Goal: Task Accomplishment & Management: Manage account settings

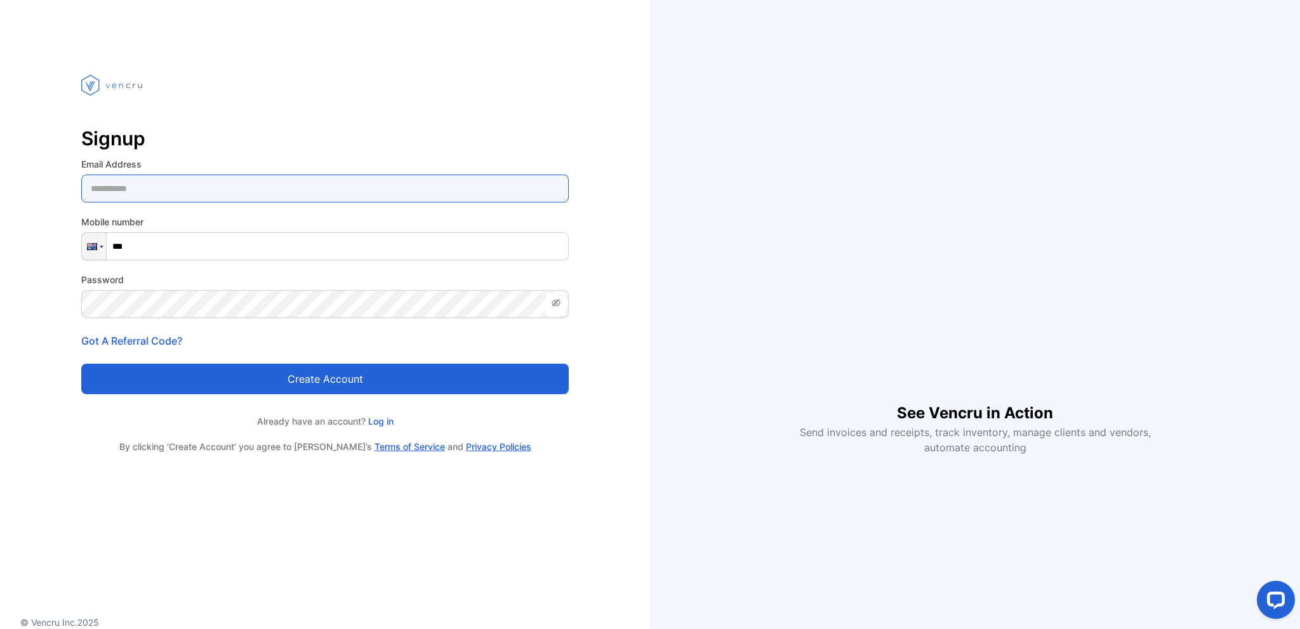
click at [165, 194] on Address-inputemail "email" at bounding box center [325, 189] width 488 height 28
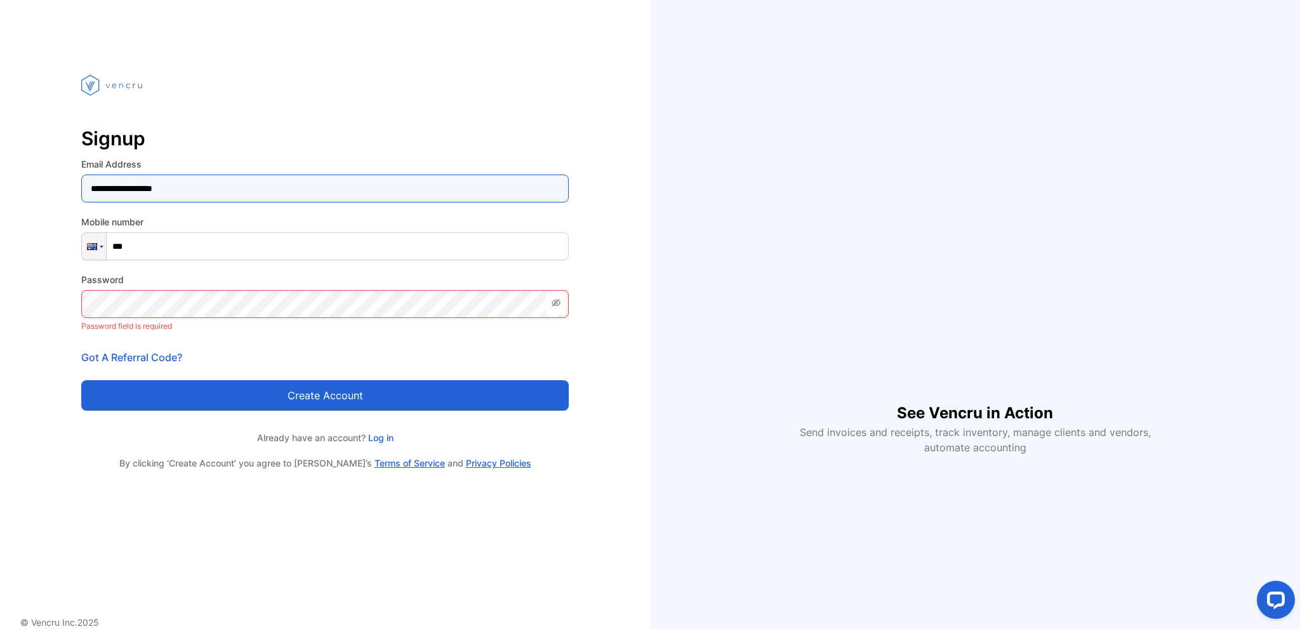
type Address-inputemail "**********"
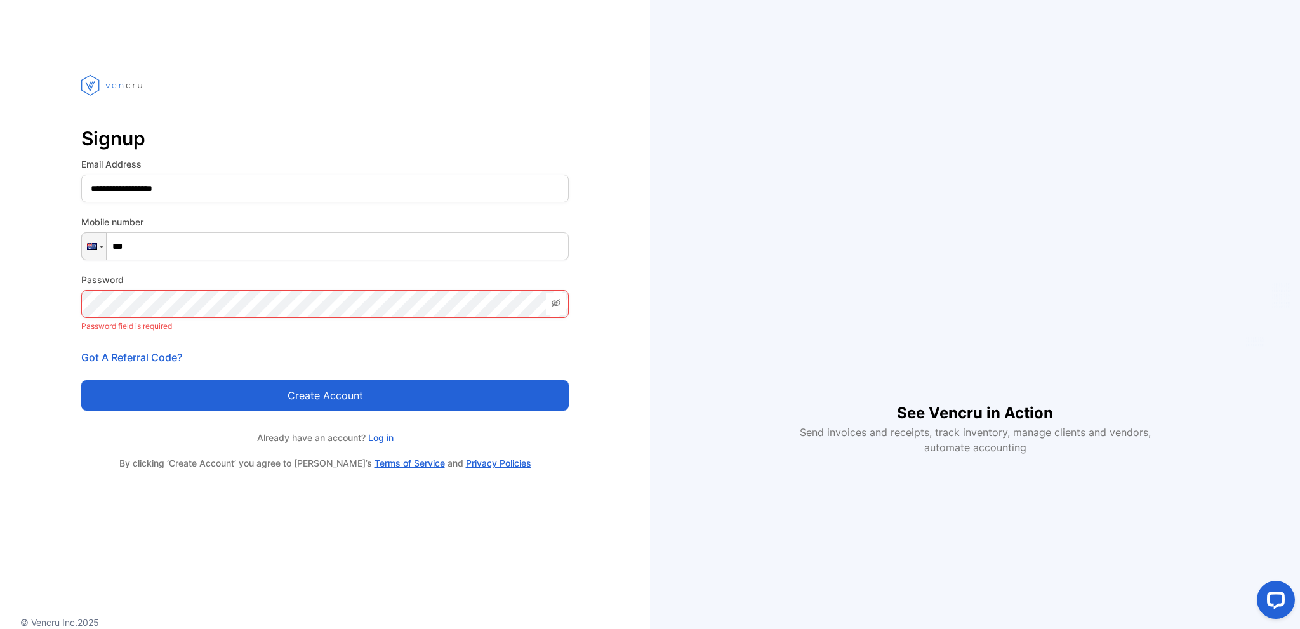
click at [185, 255] on input "***" at bounding box center [325, 246] width 488 height 28
type input "**********"
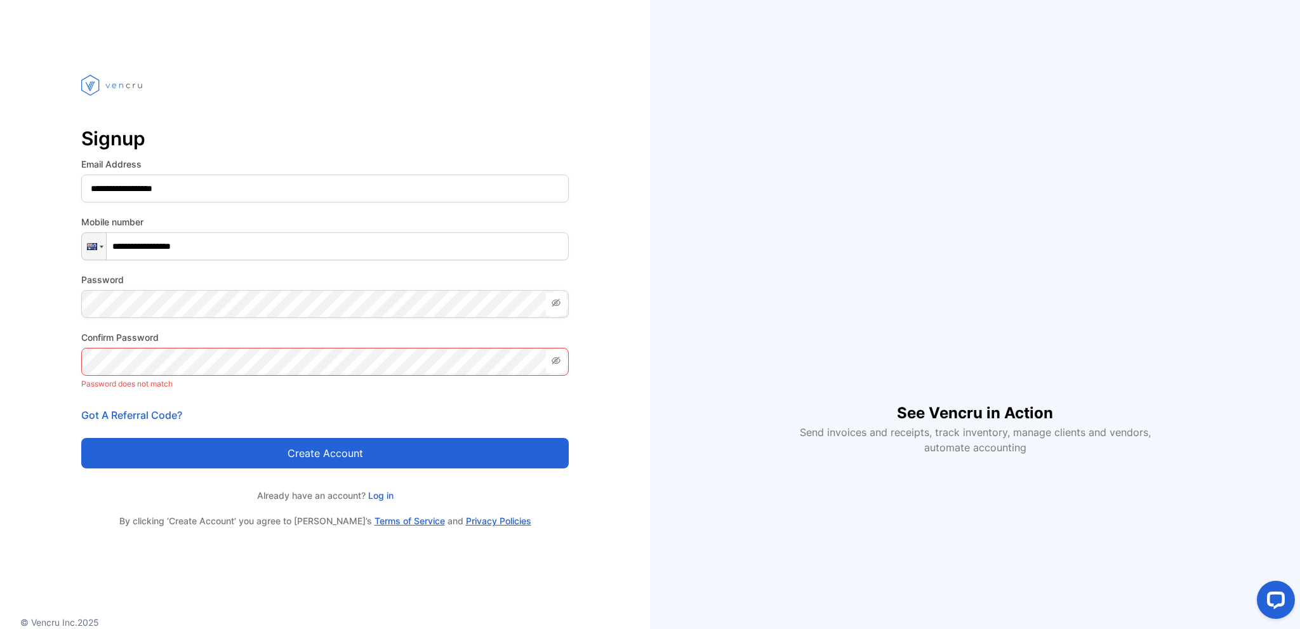
click at [556, 360] on icon at bounding box center [556, 361] width 9 height 8
click at [551, 304] on icon at bounding box center [556, 303] width 10 height 10
click at [276, 427] on div "Create account" at bounding box center [325, 446] width 488 height 46
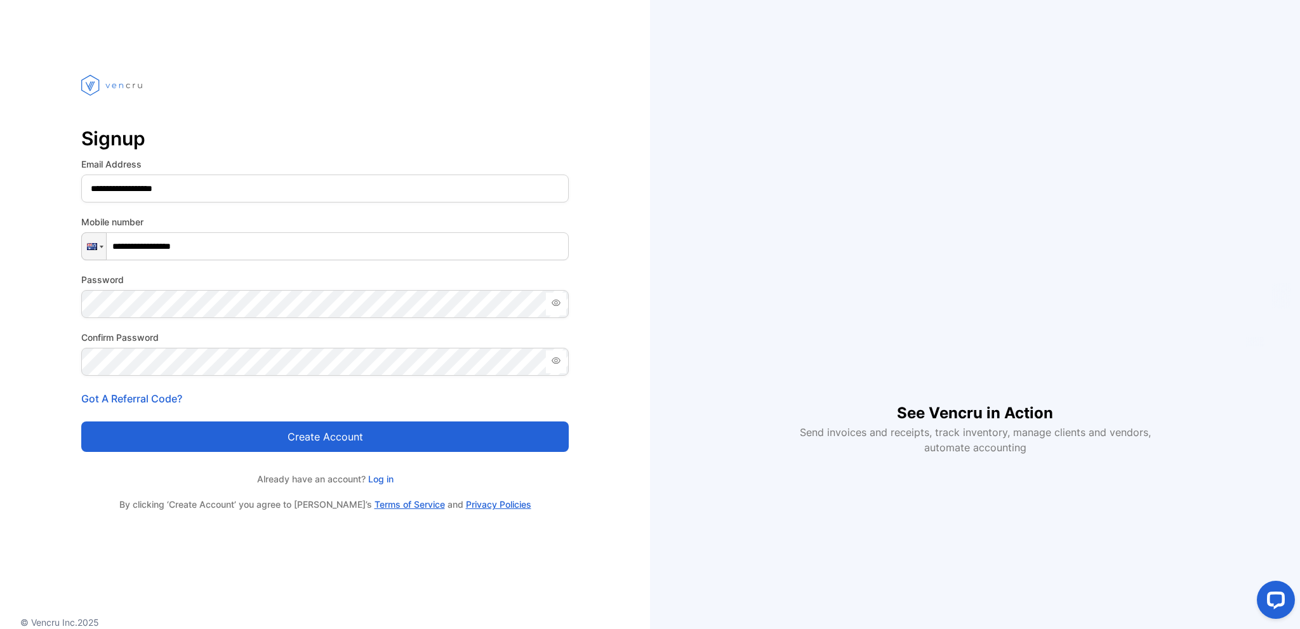
click at [373, 439] on button "Create account" at bounding box center [325, 437] width 488 height 30
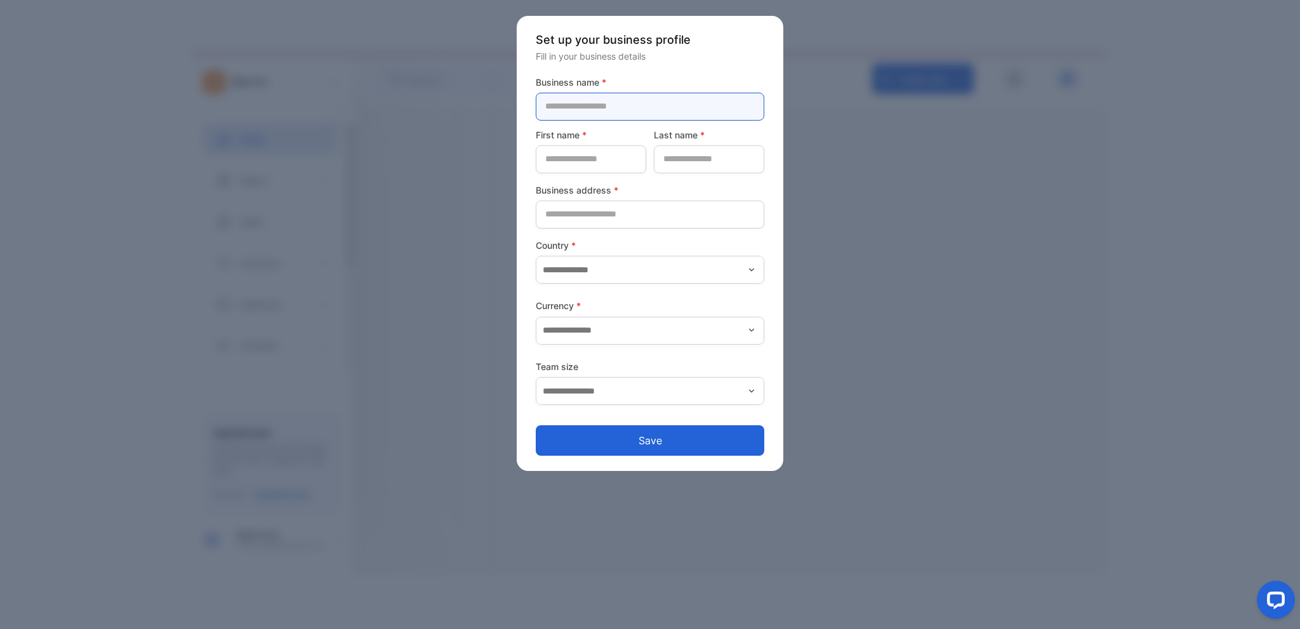
click at [604, 104] on name-inputcompanyname "text" at bounding box center [650, 107] width 229 height 28
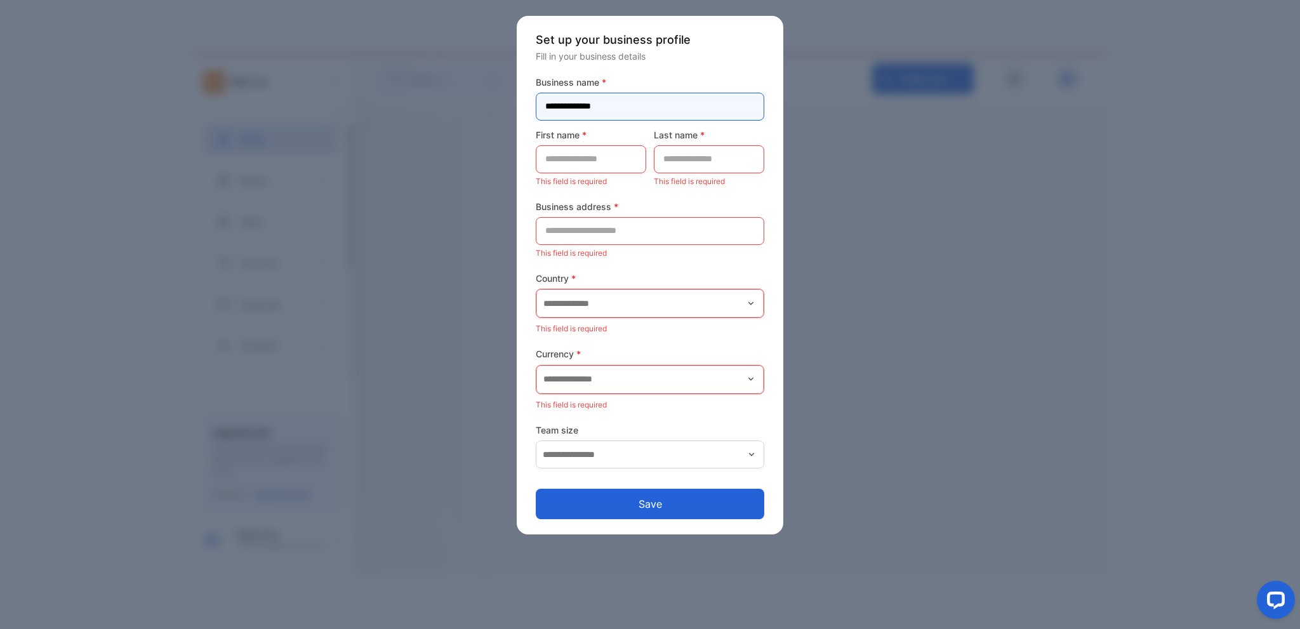
type name-inputcompanyname "**********"
click at [587, 156] on name-inputfirstname "text" at bounding box center [591, 159] width 110 height 28
click at [541, 198] on form "**********" at bounding box center [650, 298] width 229 height 444
click at [581, 160] on name-inputfirstname "text" at bounding box center [591, 159] width 110 height 28
type name-inputfirstname "****"
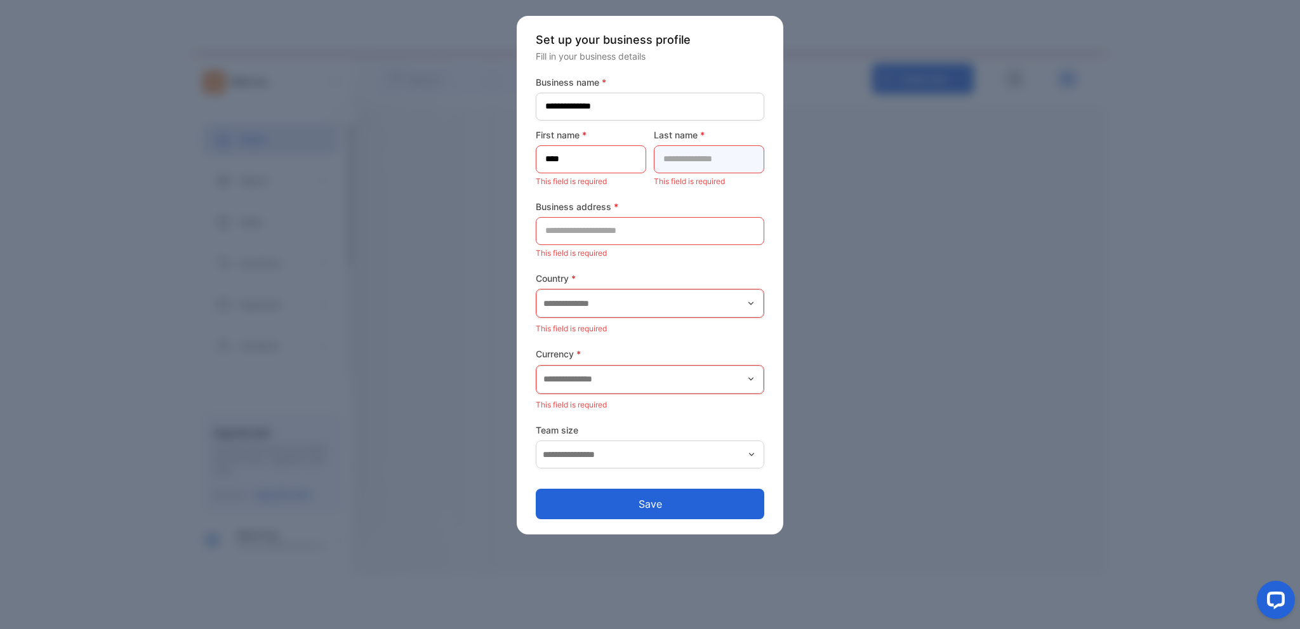
type name-inputlastname "********"
type address-inputaddress "**********"
type input "*********"
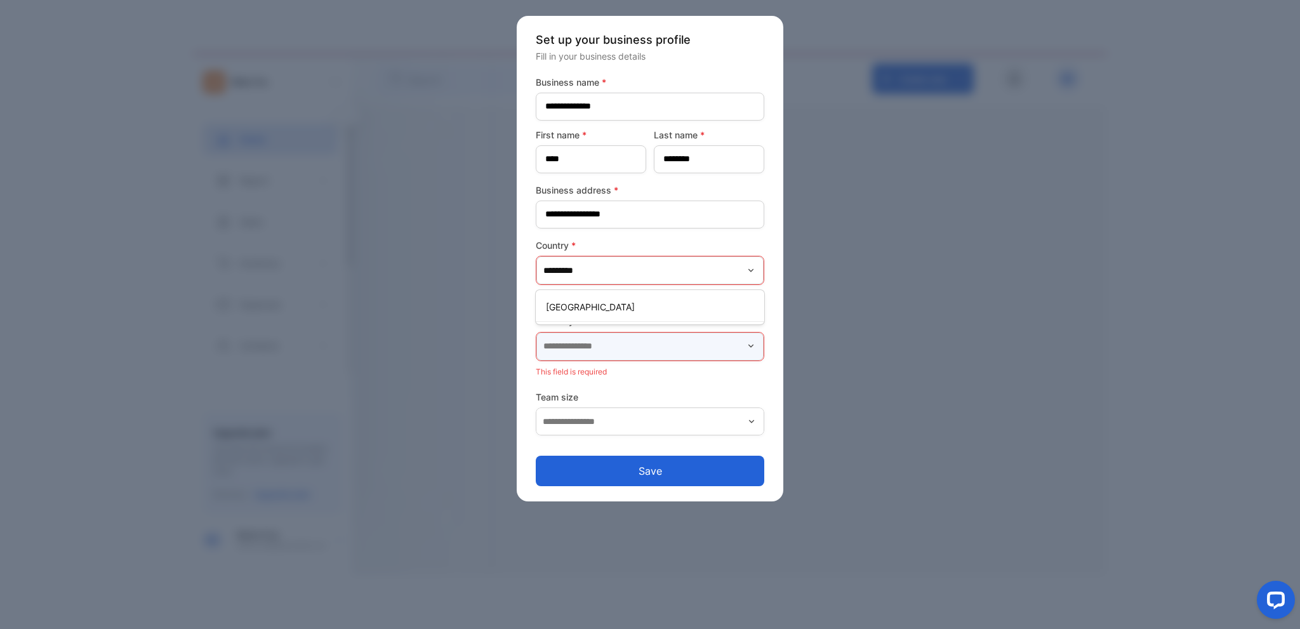
click at [630, 342] on input "text" at bounding box center [649, 347] width 227 height 28
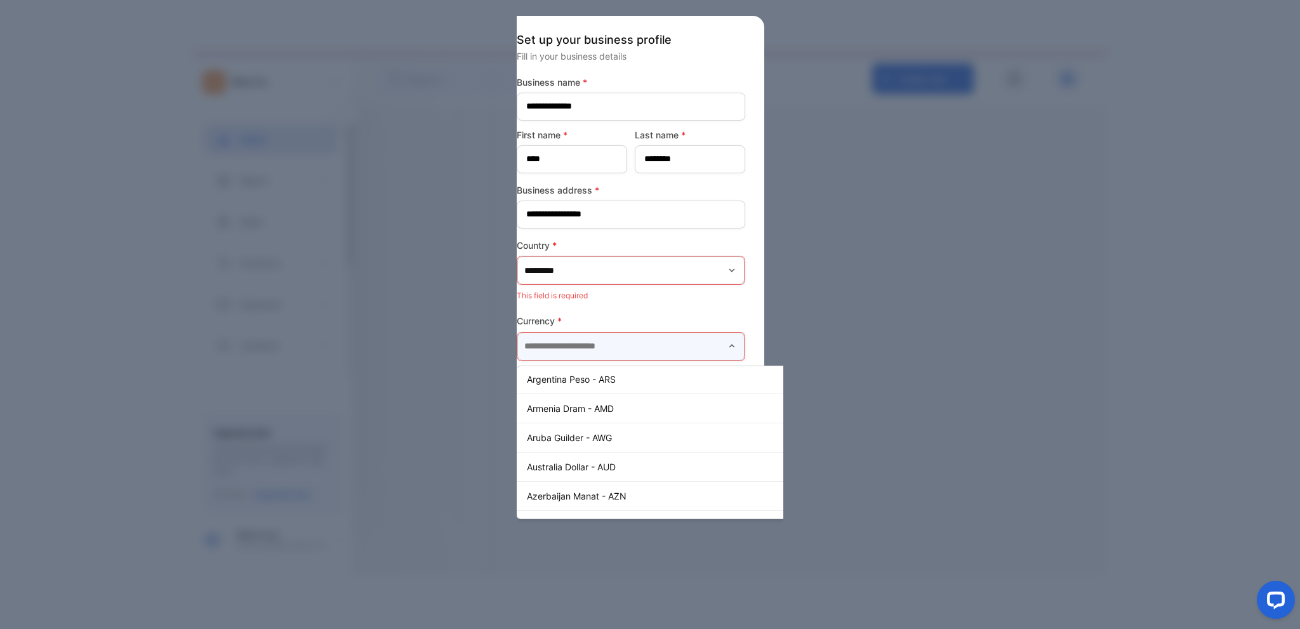
scroll to position [127, 0]
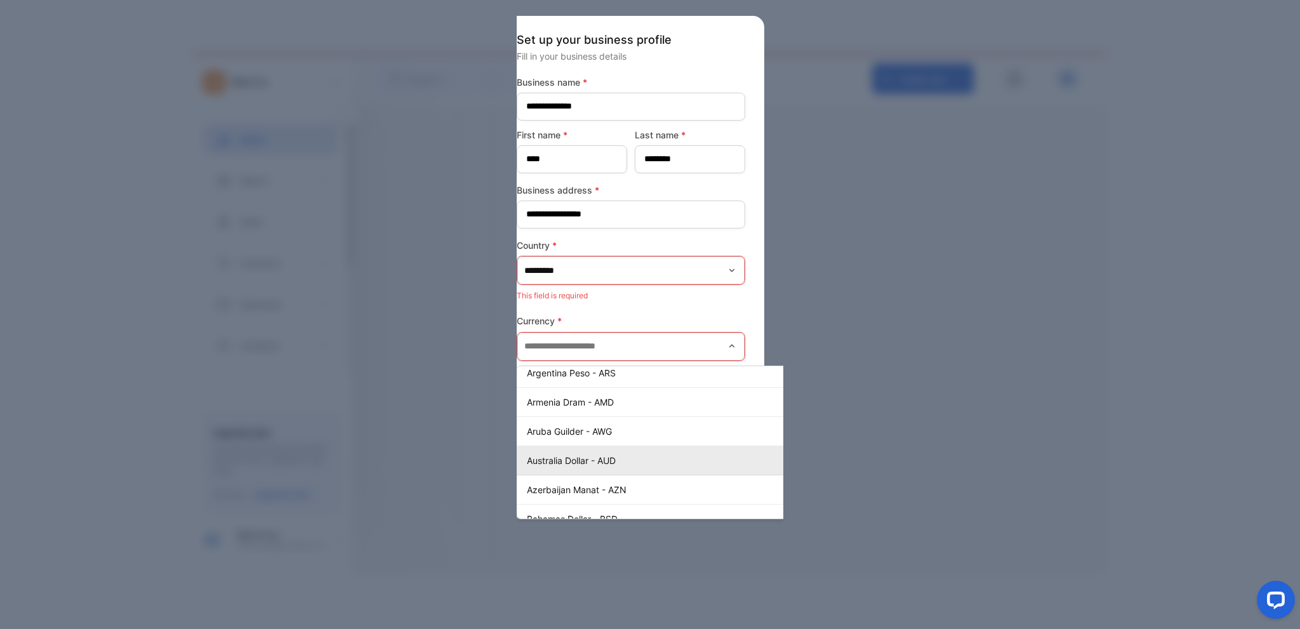
click at [609, 456] on p "Australia Dollar - AUD" at bounding box center [680, 460] width 306 height 13
type input "**********"
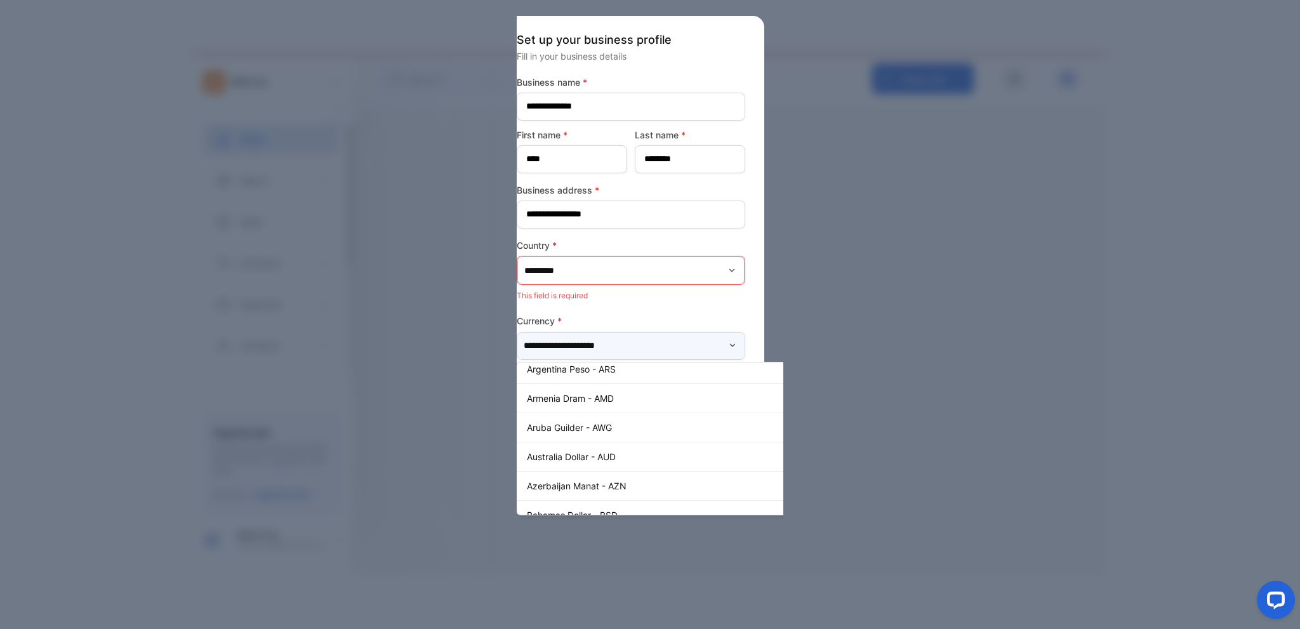
scroll to position [0, 0]
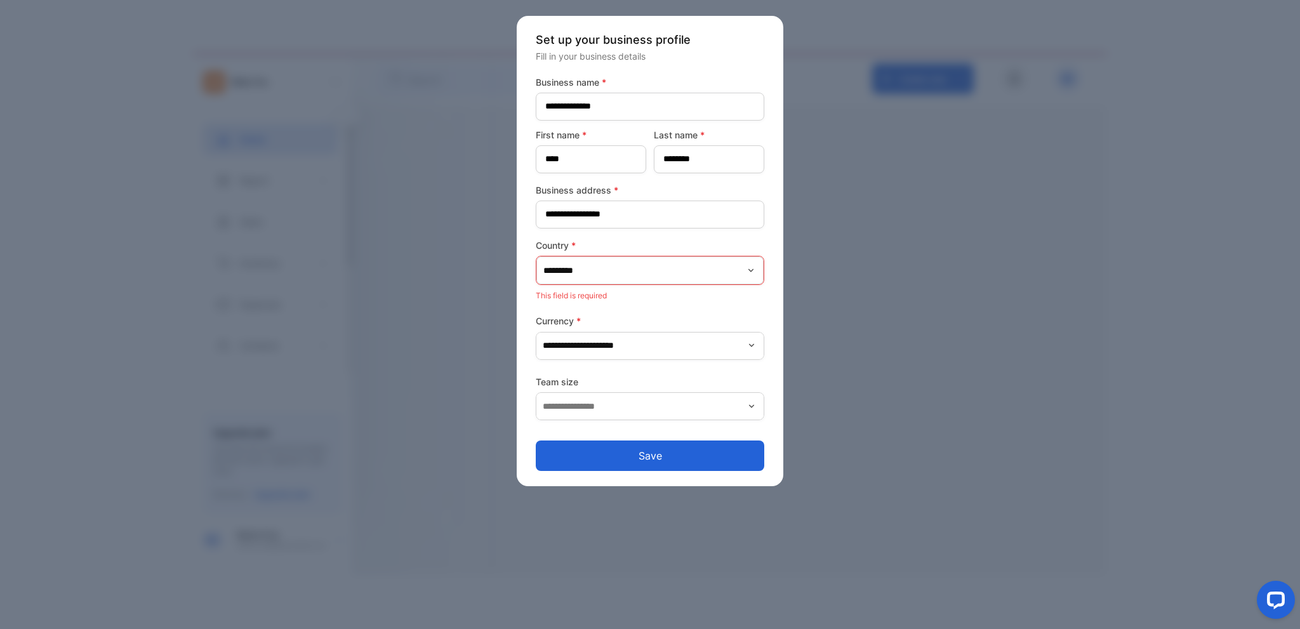
click at [952, 111] on div at bounding box center [650, 314] width 1300 height 629
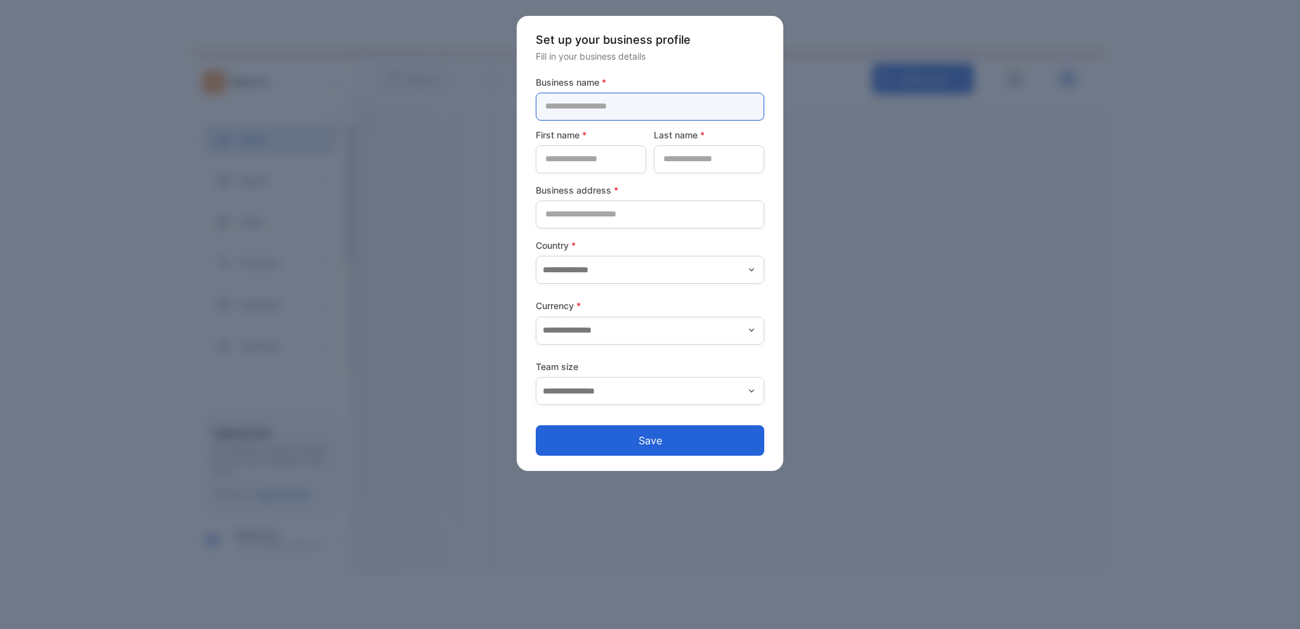
click at [609, 116] on name-inputcompanyname "text" at bounding box center [650, 107] width 229 height 28
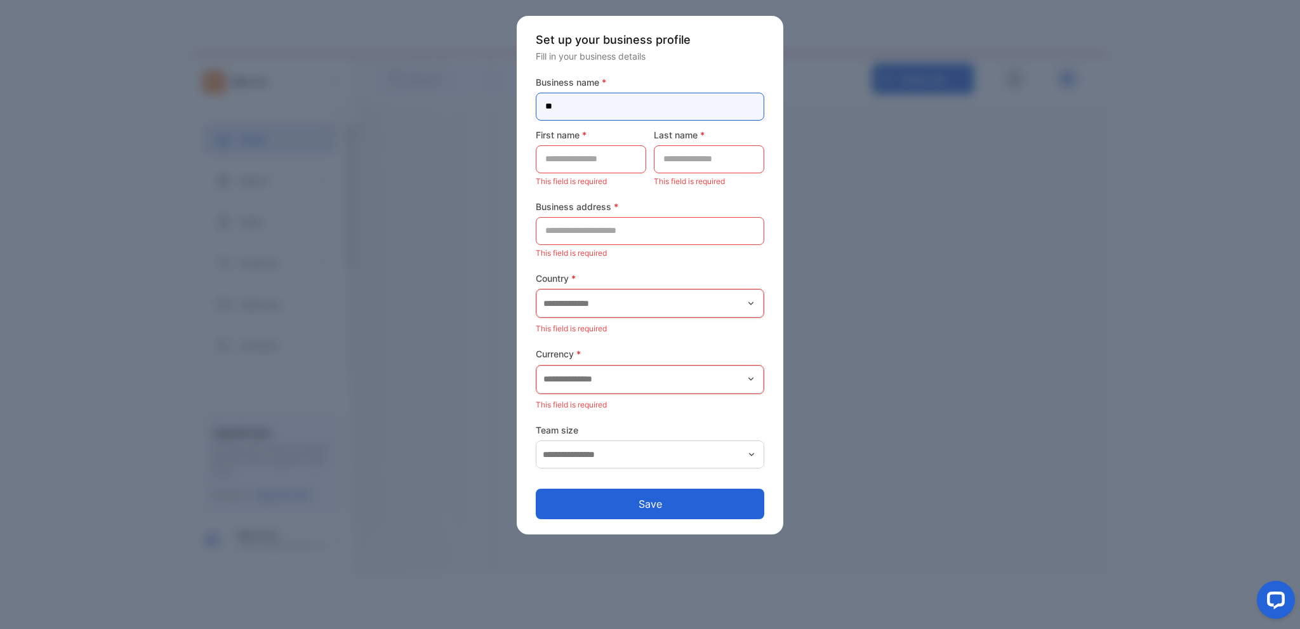
type name-inputcompanyname "*"
type name-inputcompanyname "**********"
click at [621, 157] on name-inputfirstname "text" at bounding box center [591, 159] width 110 height 28
type name-inputfirstname "****"
type name-inputlastname "********"
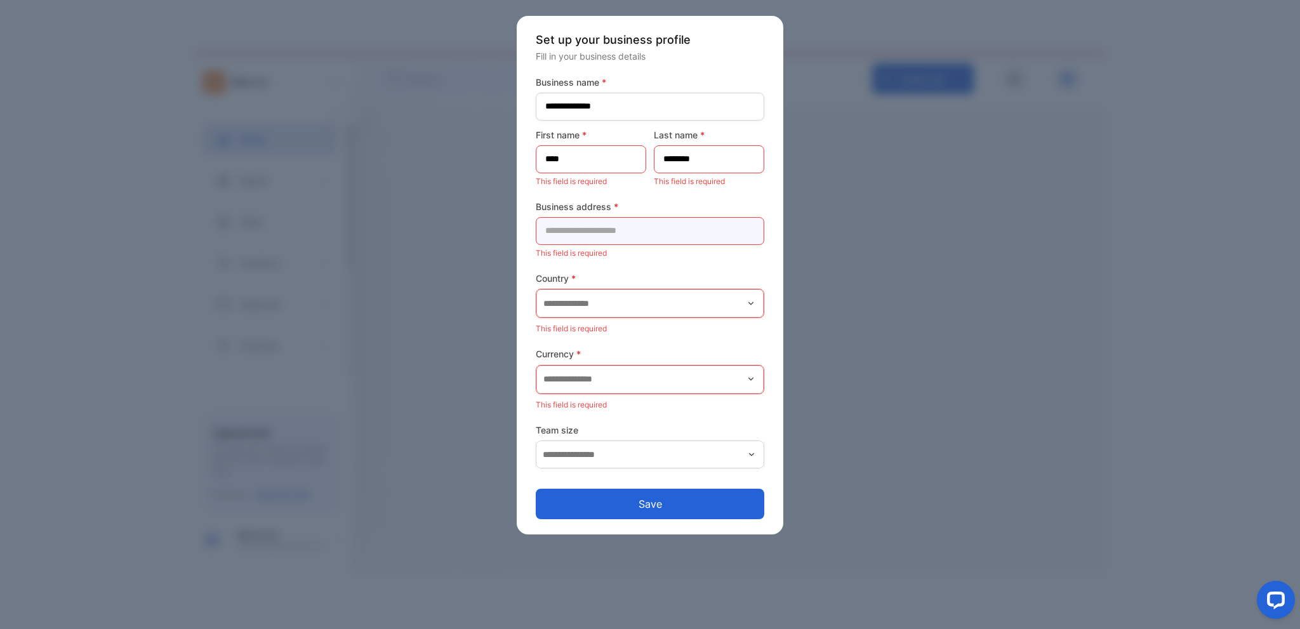
type address-inputaddress "**********"
type input "*********"
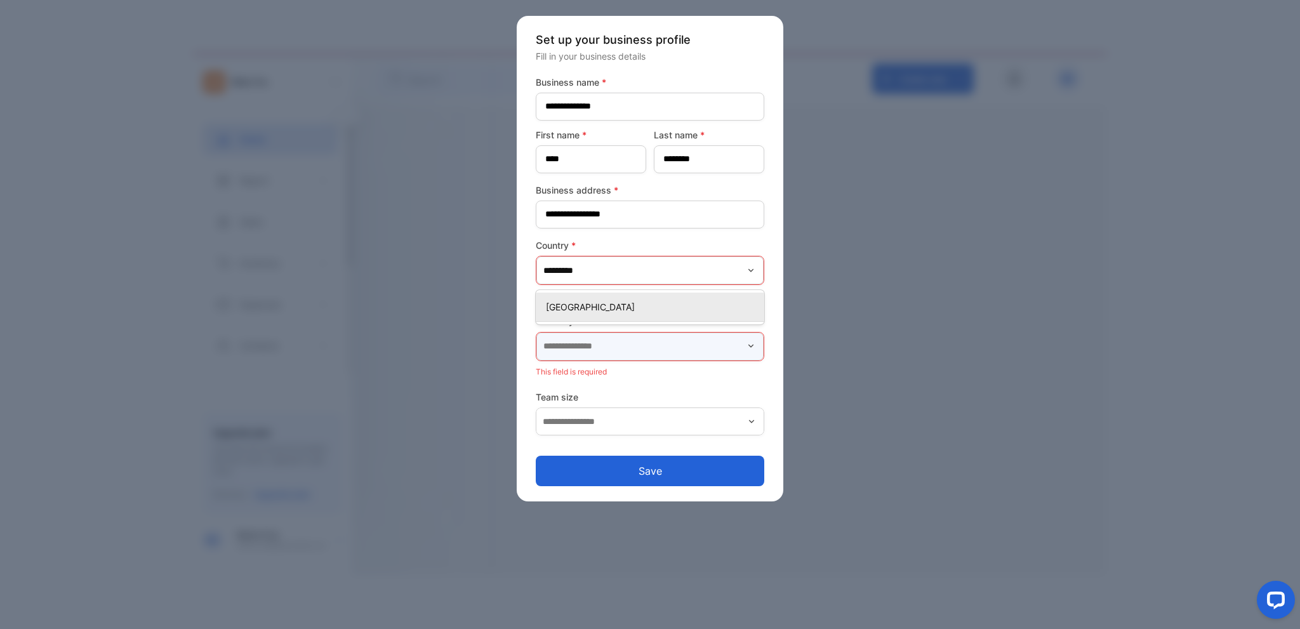
click at [604, 347] on input "text" at bounding box center [649, 347] width 227 height 28
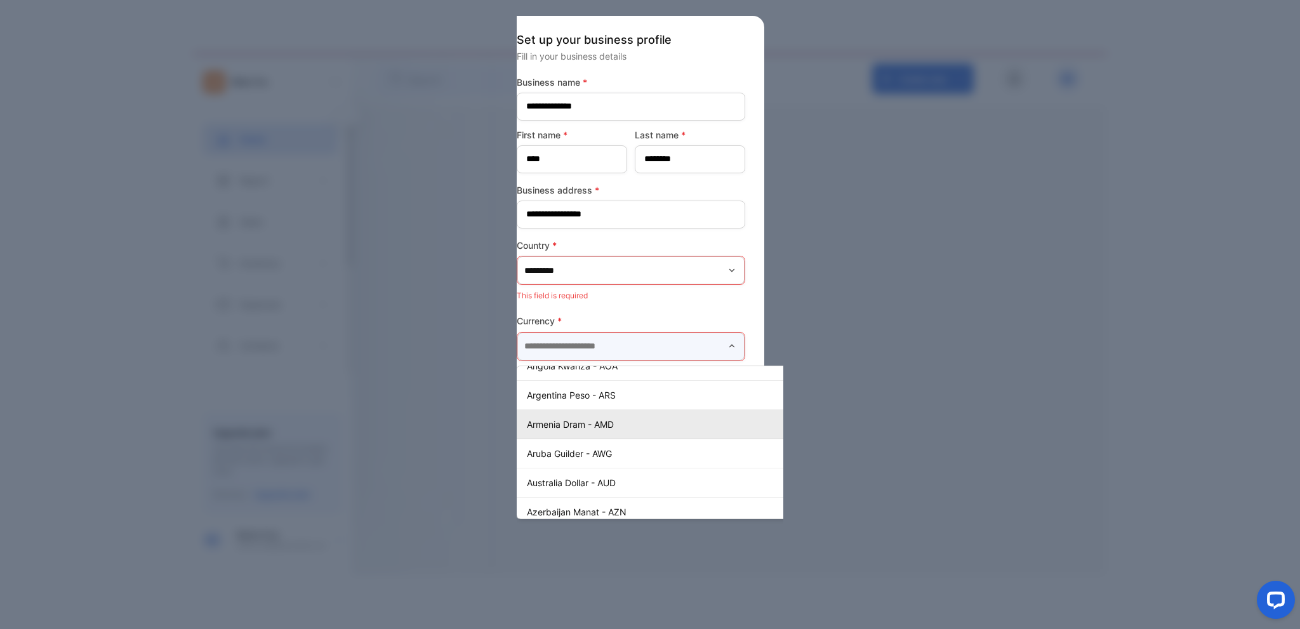
scroll to position [127, 0]
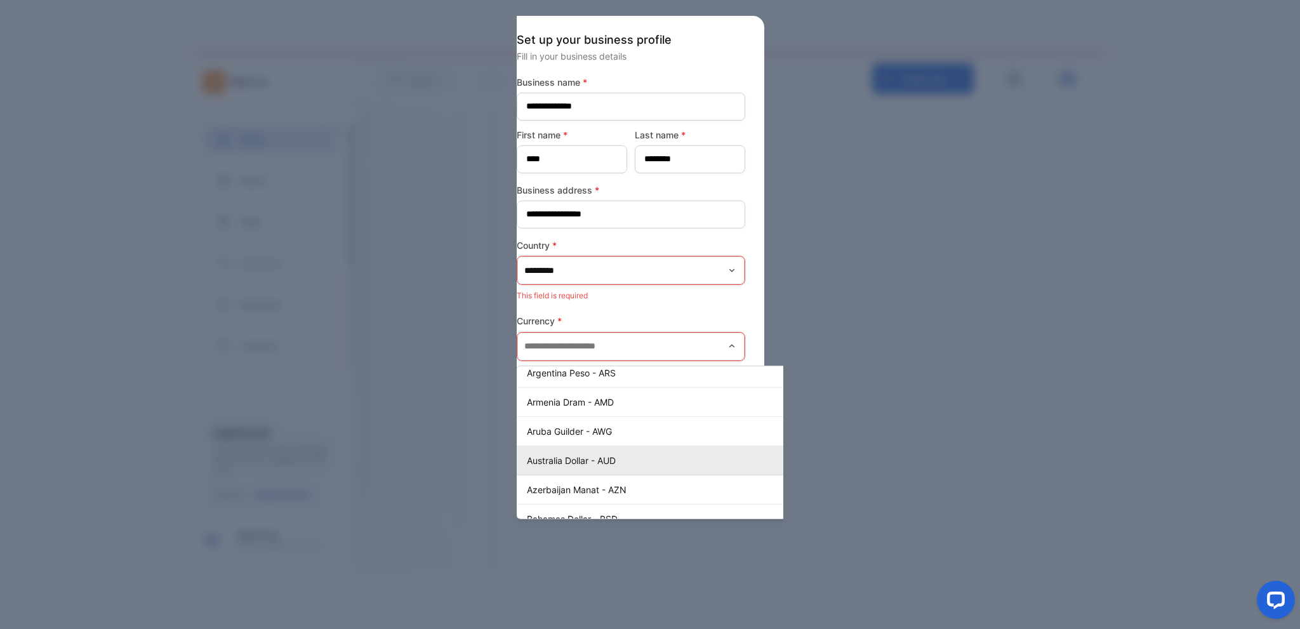
click at [611, 459] on p "Australia Dollar - AUD" at bounding box center [680, 460] width 306 height 13
type input "**********"
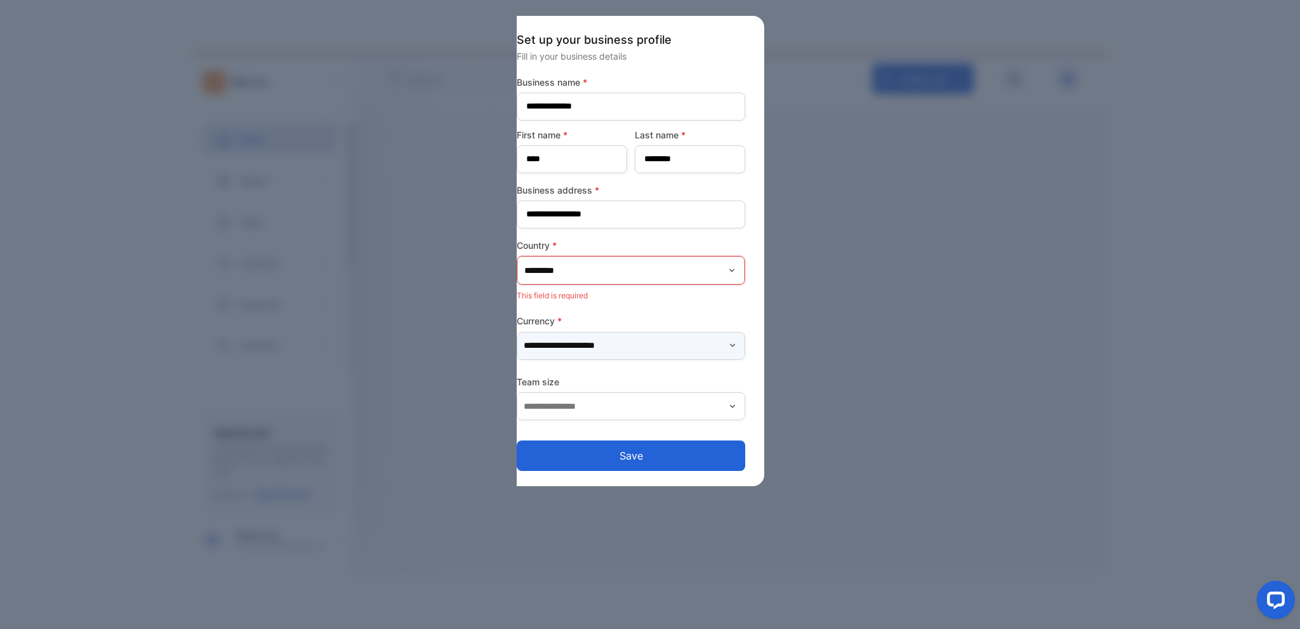
scroll to position [0, 0]
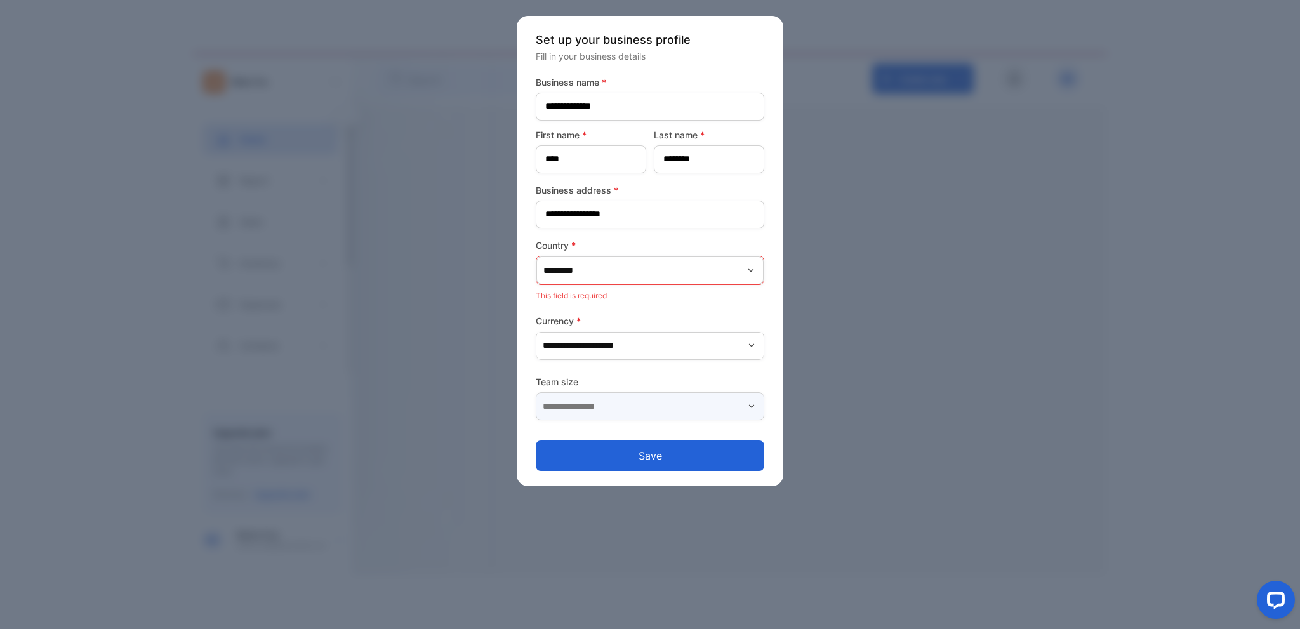
click at [590, 408] on input "text" at bounding box center [650, 406] width 229 height 28
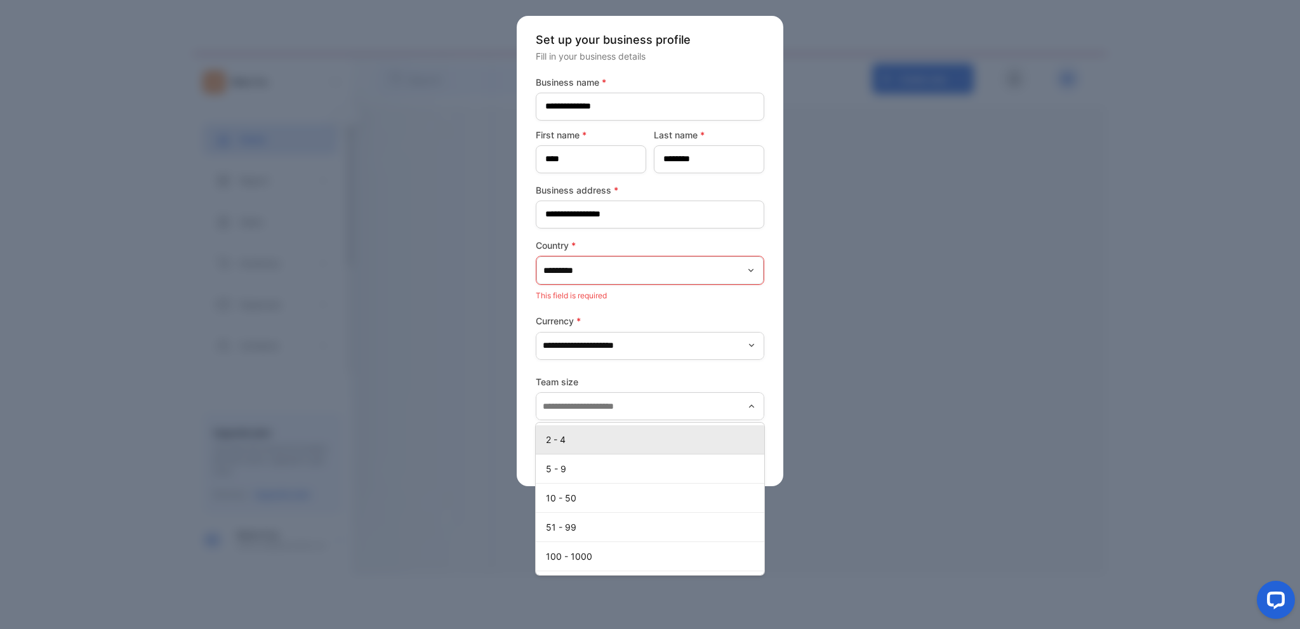
click at [590, 433] on p "2 - 4" at bounding box center [652, 439] width 213 height 13
type input "*****"
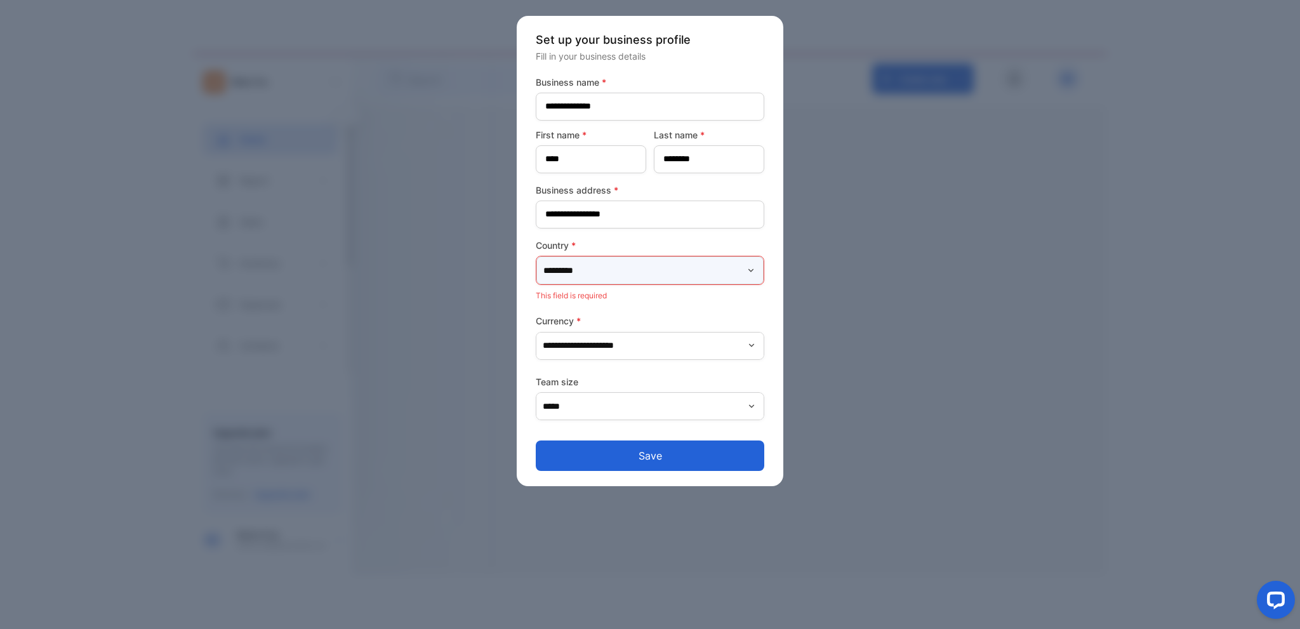
click at [642, 269] on input "*********" at bounding box center [649, 270] width 227 height 28
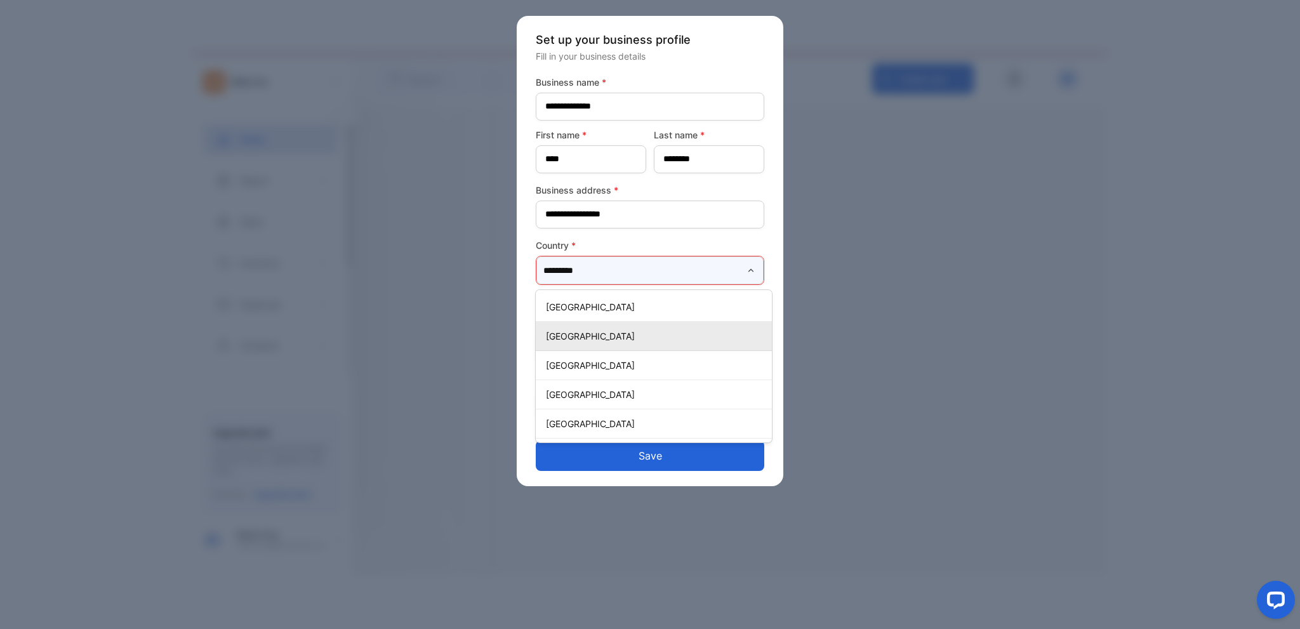
scroll to position [127, 0]
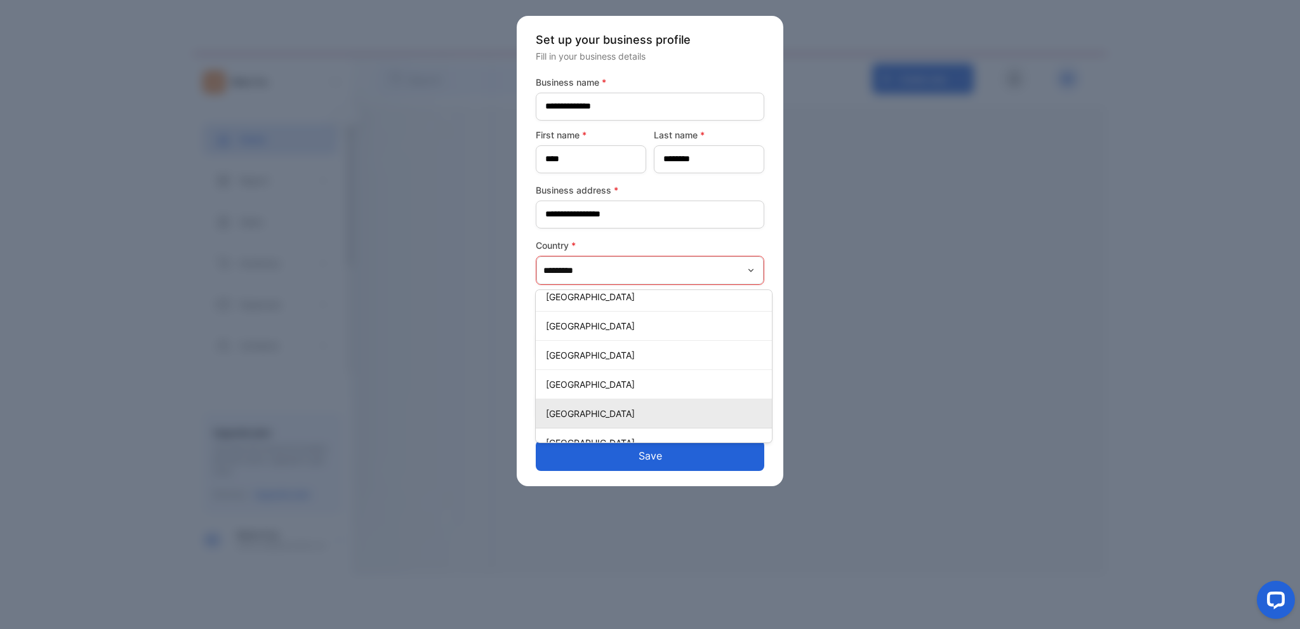
click at [599, 409] on p "[GEOGRAPHIC_DATA]" at bounding box center [656, 413] width 221 height 13
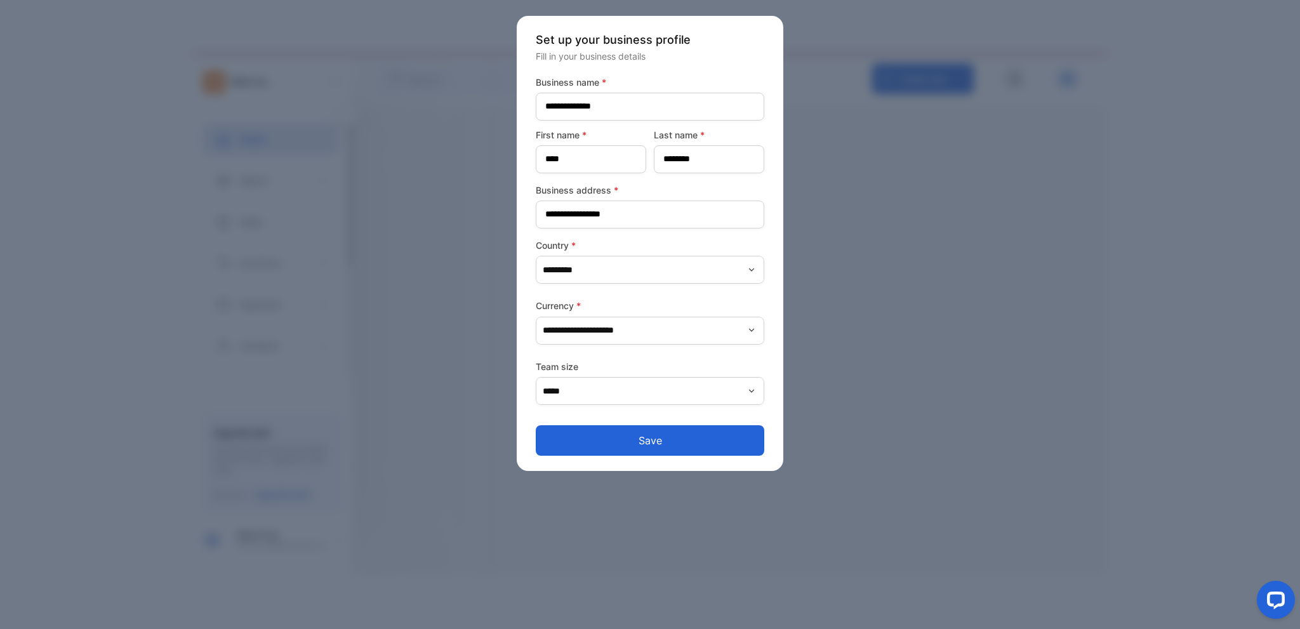
click at [641, 441] on button "Save" at bounding box center [650, 440] width 229 height 30
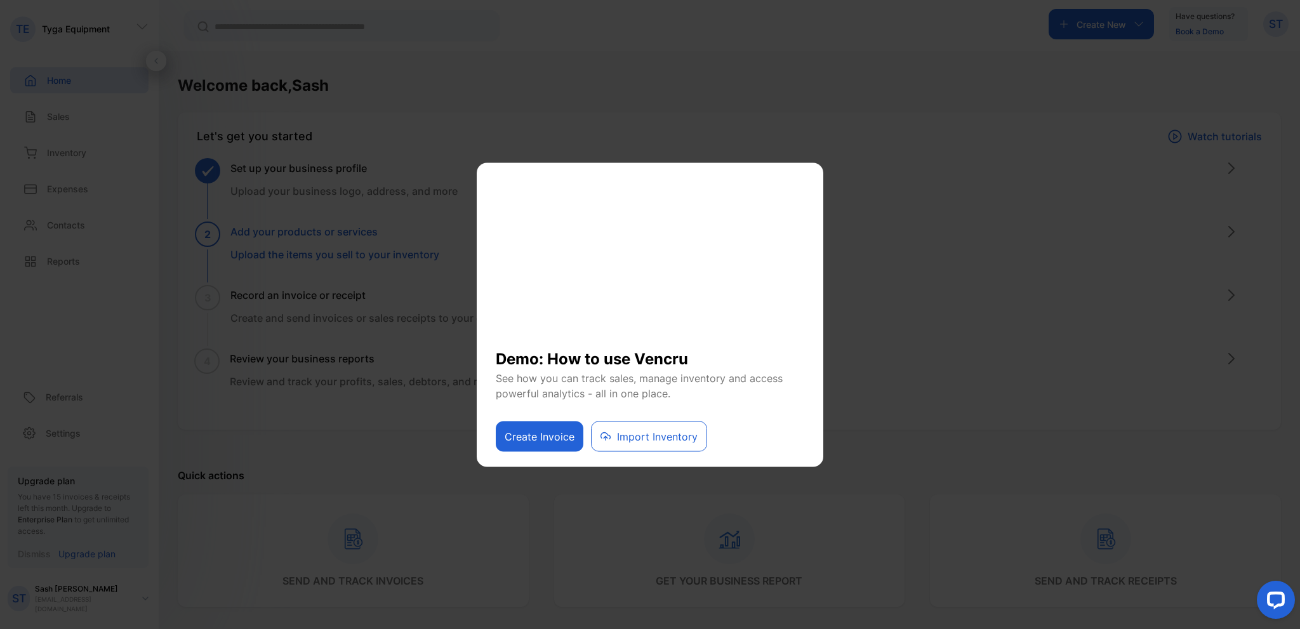
click at [543, 444] on button "Create Invoice" at bounding box center [540, 436] width 88 height 30
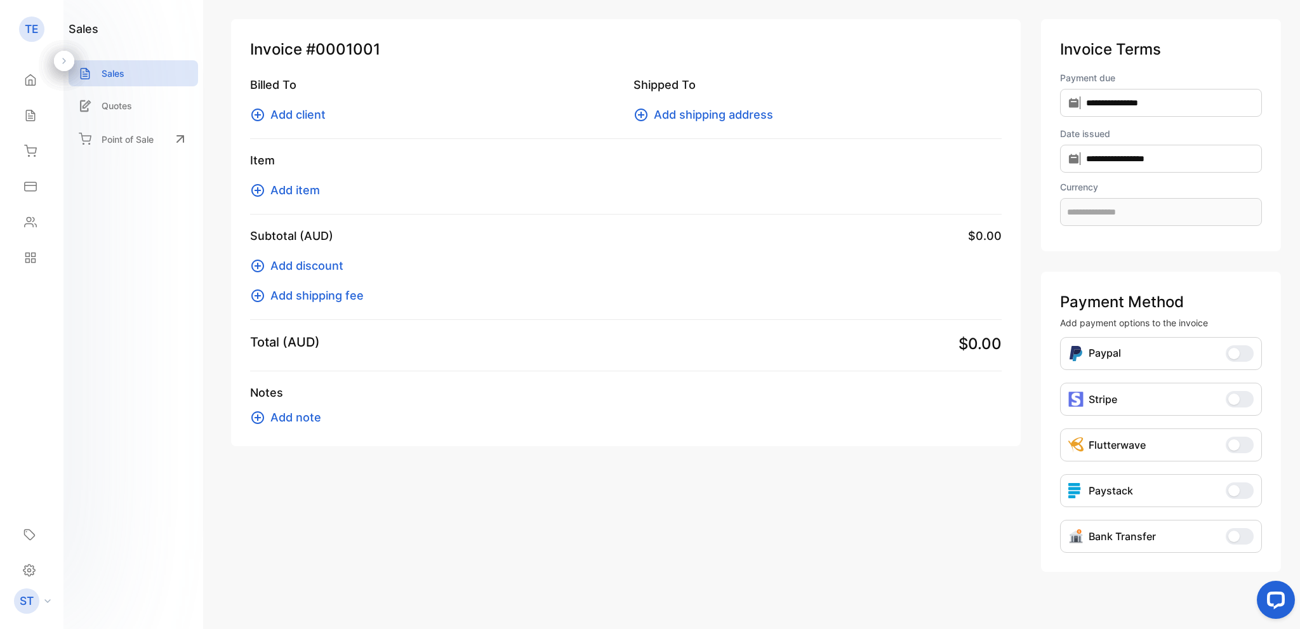
scroll to position [71, 0]
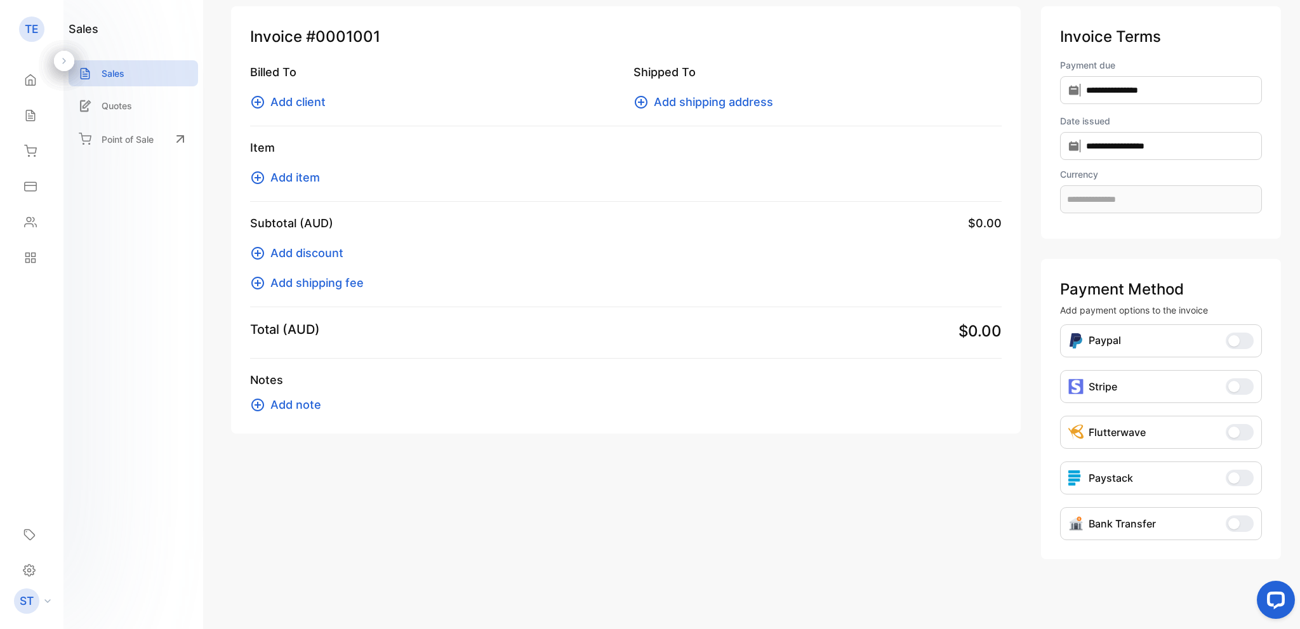
click at [1231, 338] on span "button" at bounding box center [1233, 340] width 11 height 11
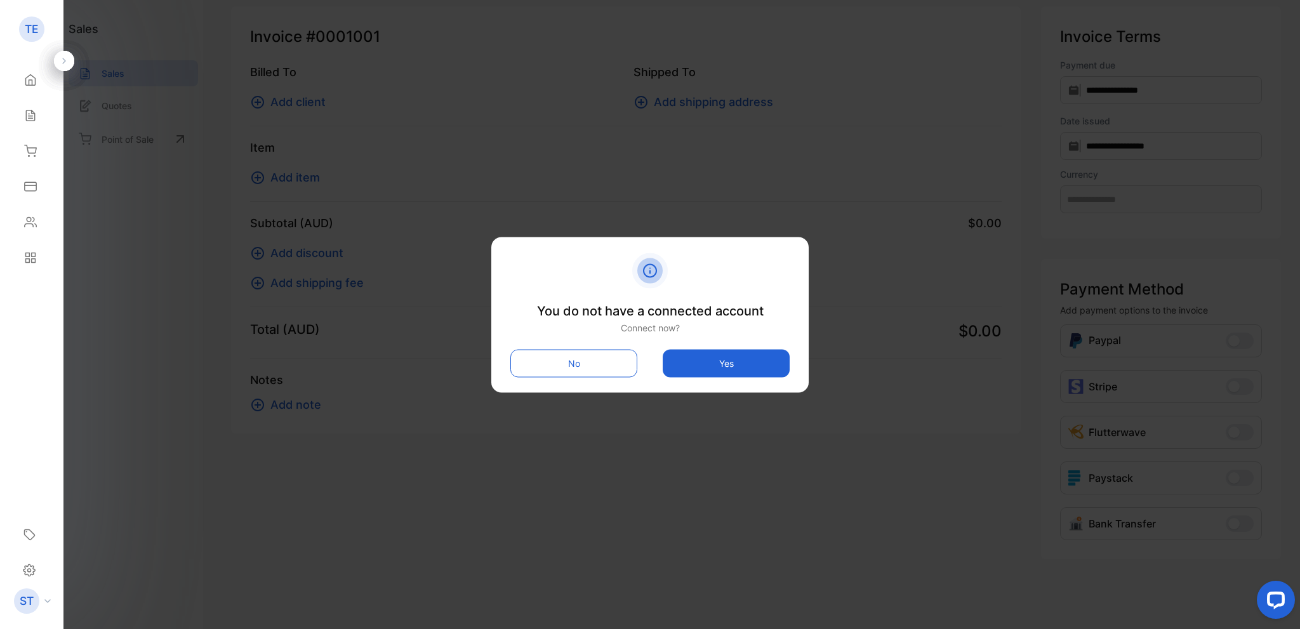
click at [609, 368] on button "No" at bounding box center [573, 363] width 127 height 28
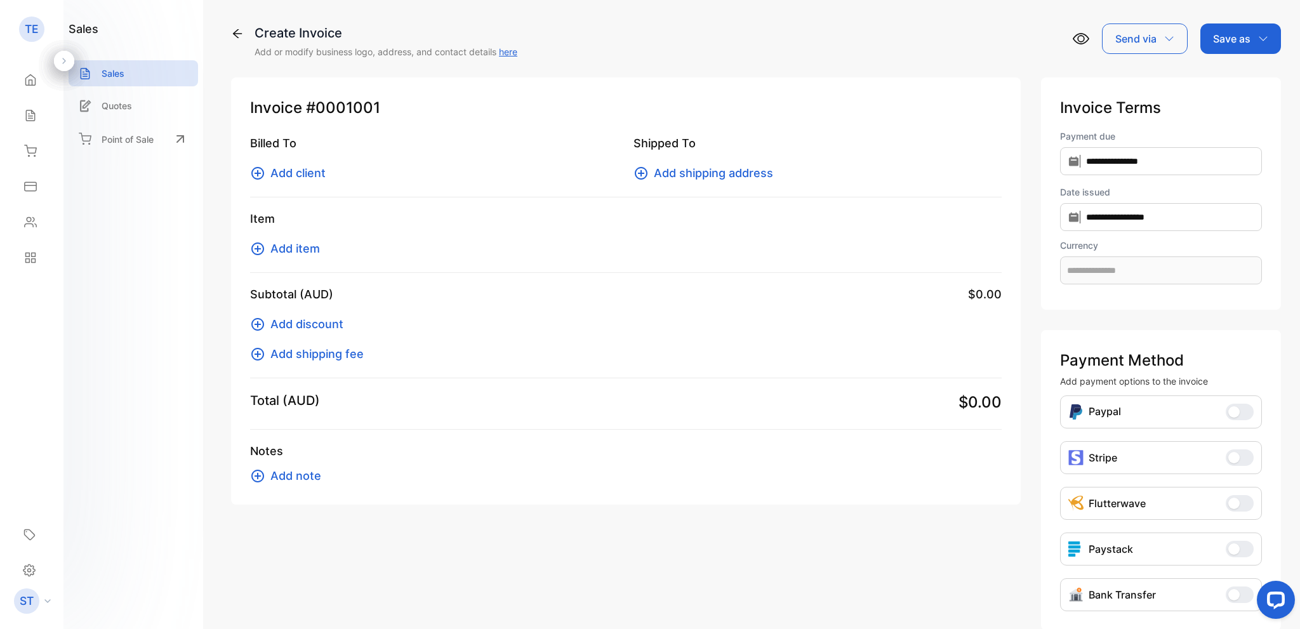
scroll to position [0, 0]
click at [517, 50] on link "here" at bounding box center [508, 51] width 18 height 11
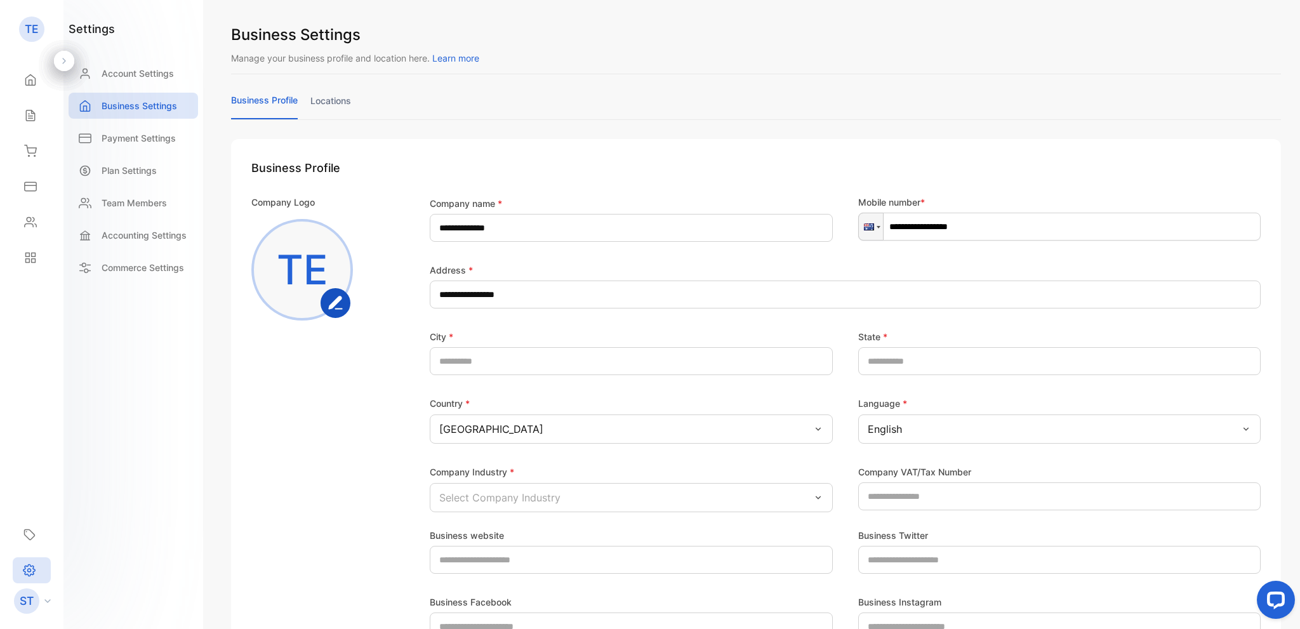
click at [338, 302] on icon "button" at bounding box center [335, 302] width 13 height 12
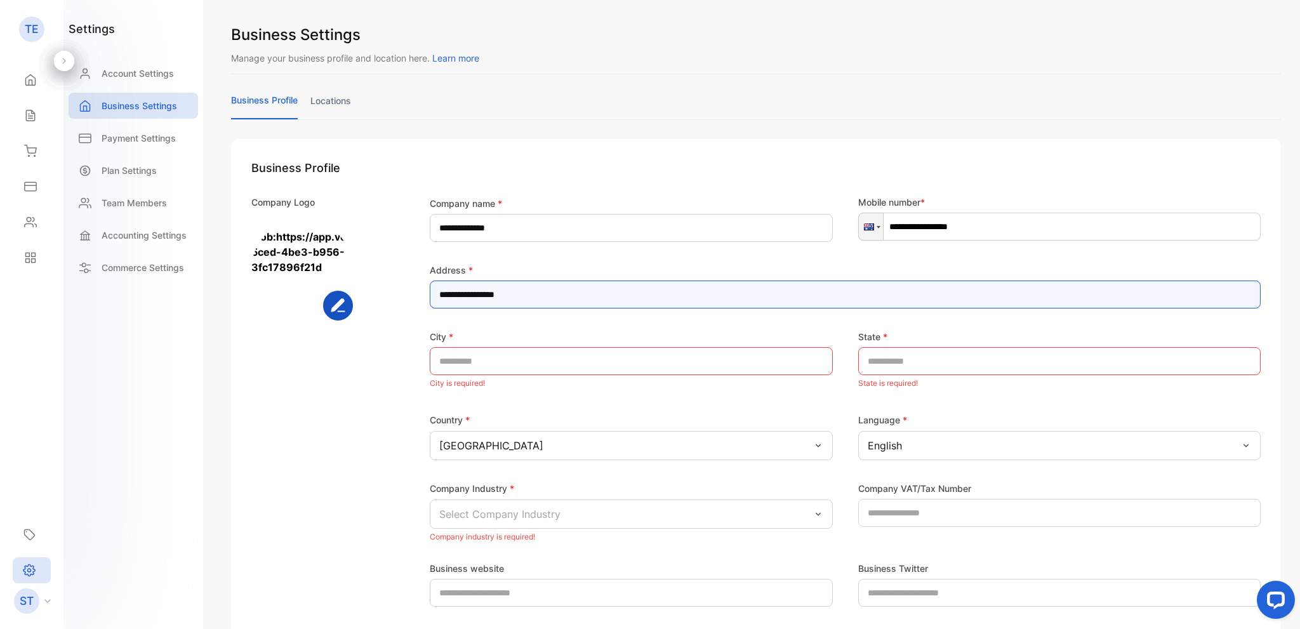
drag, startPoint x: 557, startPoint y: 294, endPoint x: 389, endPoint y: 296, distance: 168.9
click at [389, 296] on div "**********" at bounding box center [755, 371] width 1009 height 350
type input "**********"
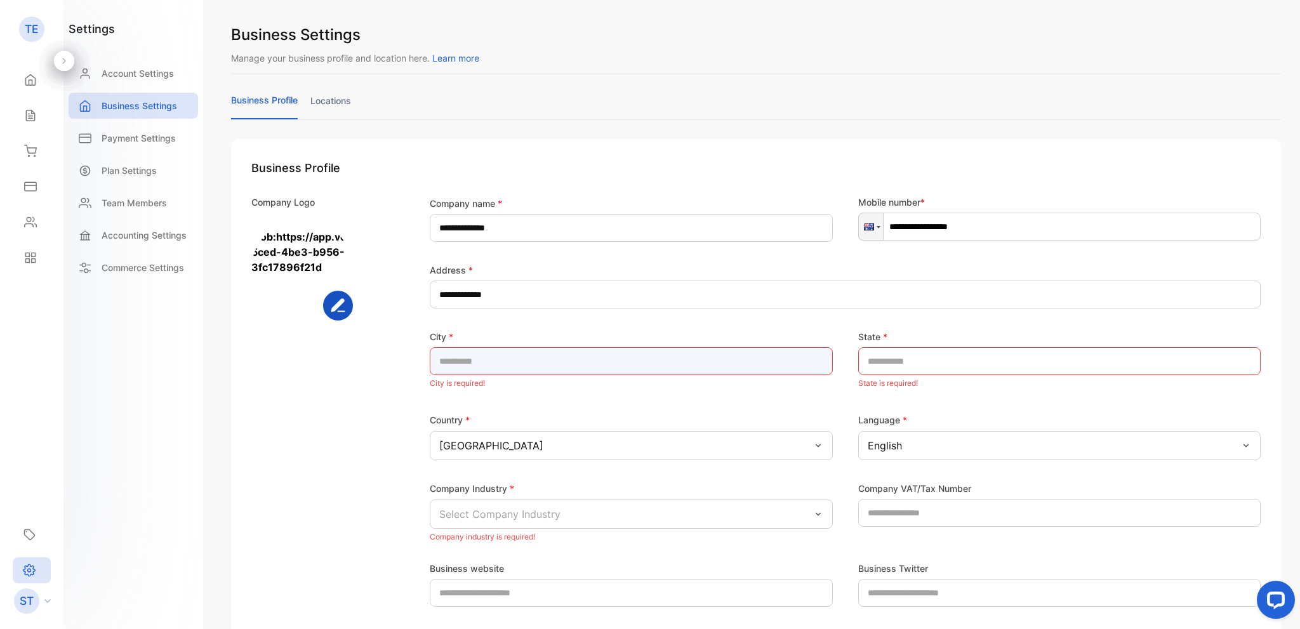
click at [507, 357] on input "text" at bounding box center [631, 361] width 403 height 28
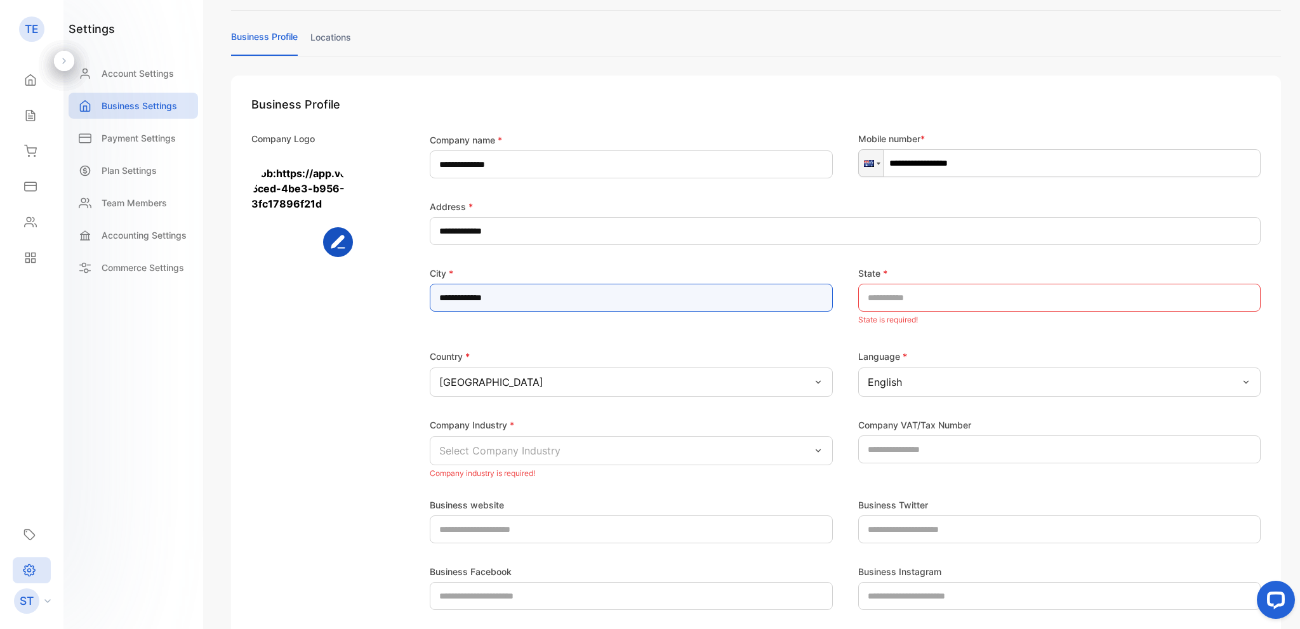
type input "**********"
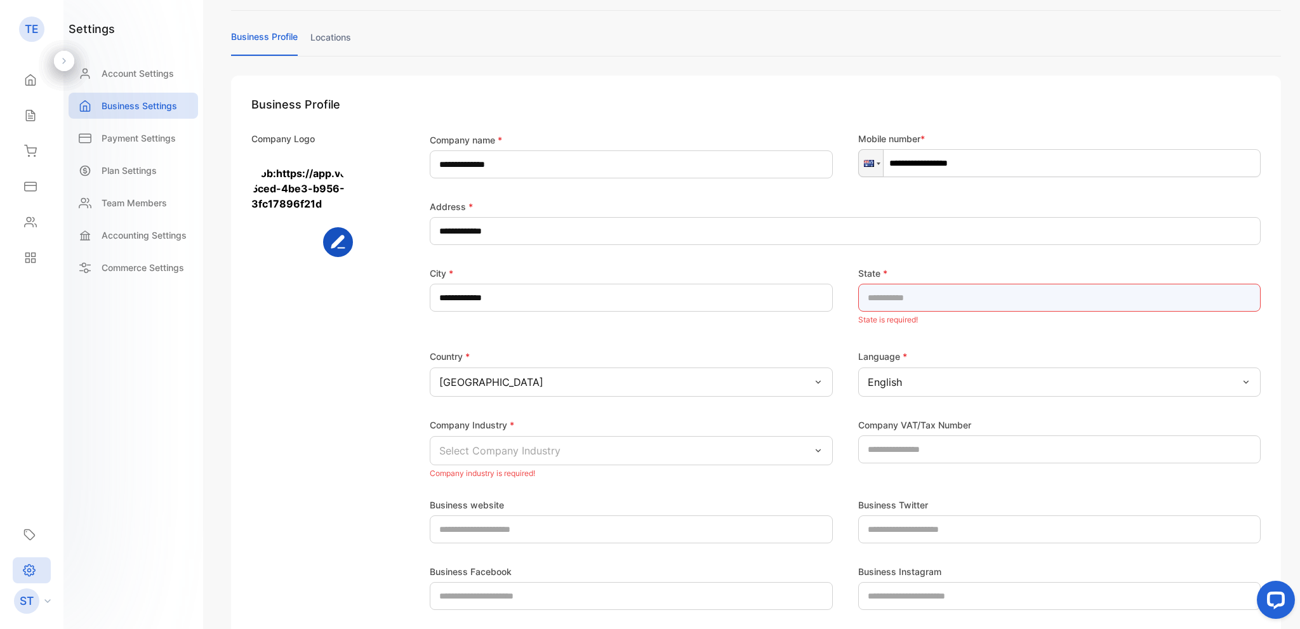
click at [906, 304] on input "text" at bounding box center [1059, 298] width 403 height 28
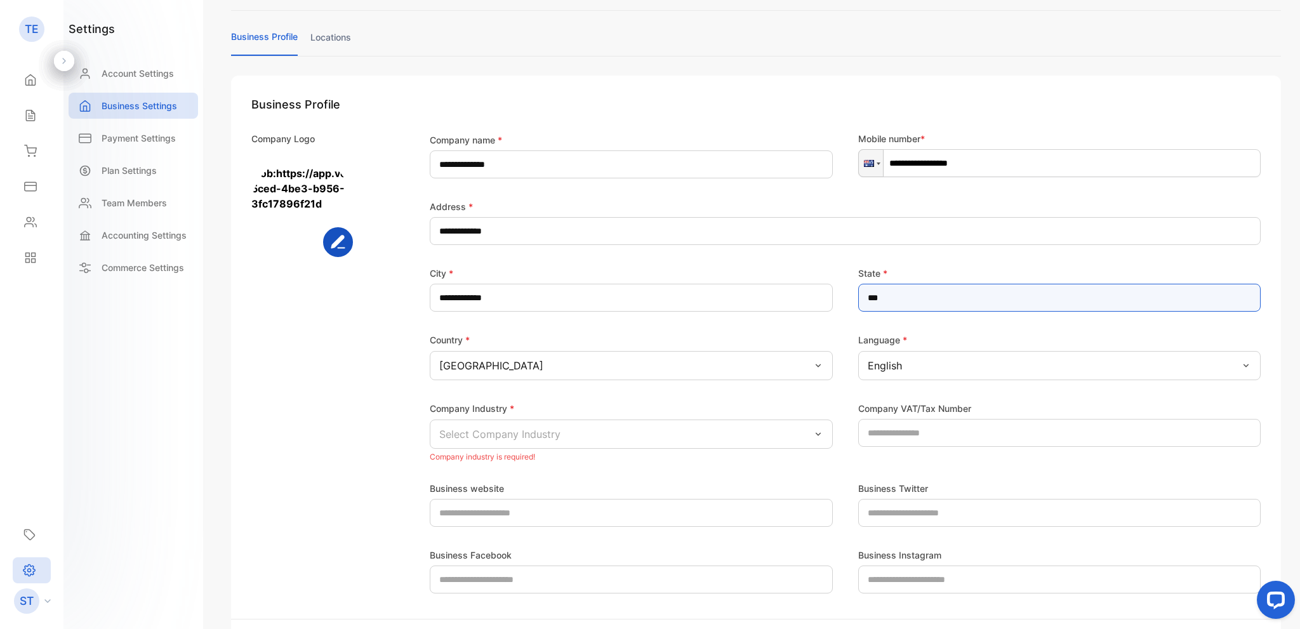
type input "***"
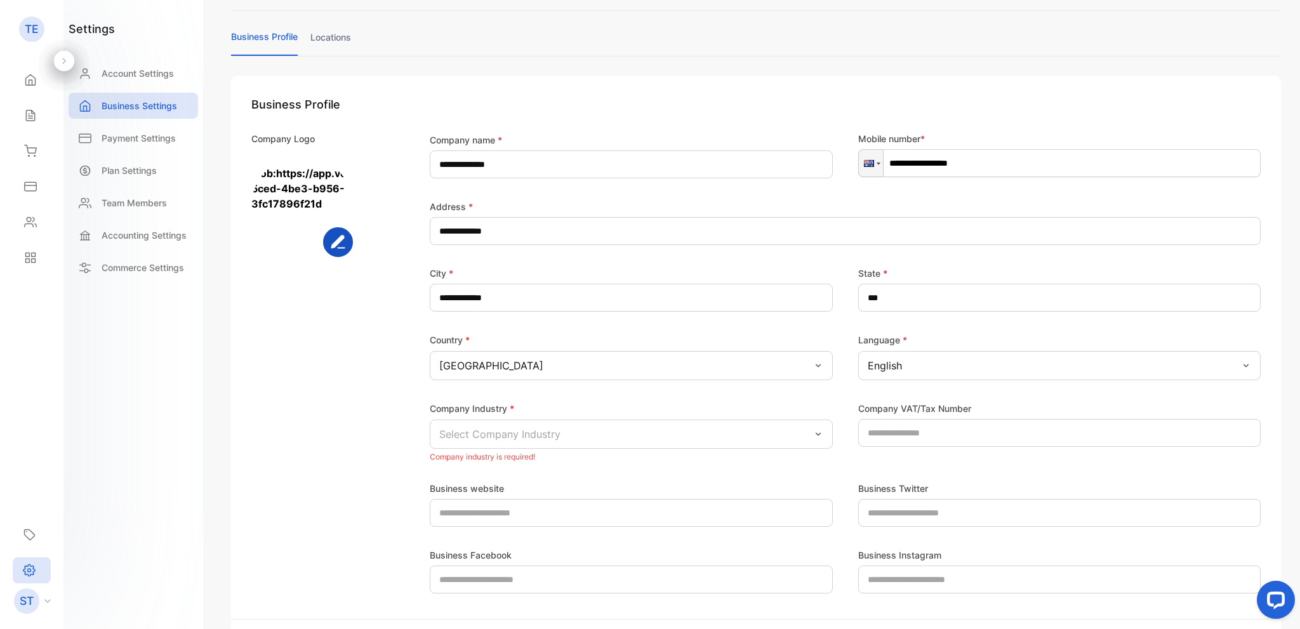
click at [780, 336] on div "Country *" at bounding box center [631, 339] width 403 height 15
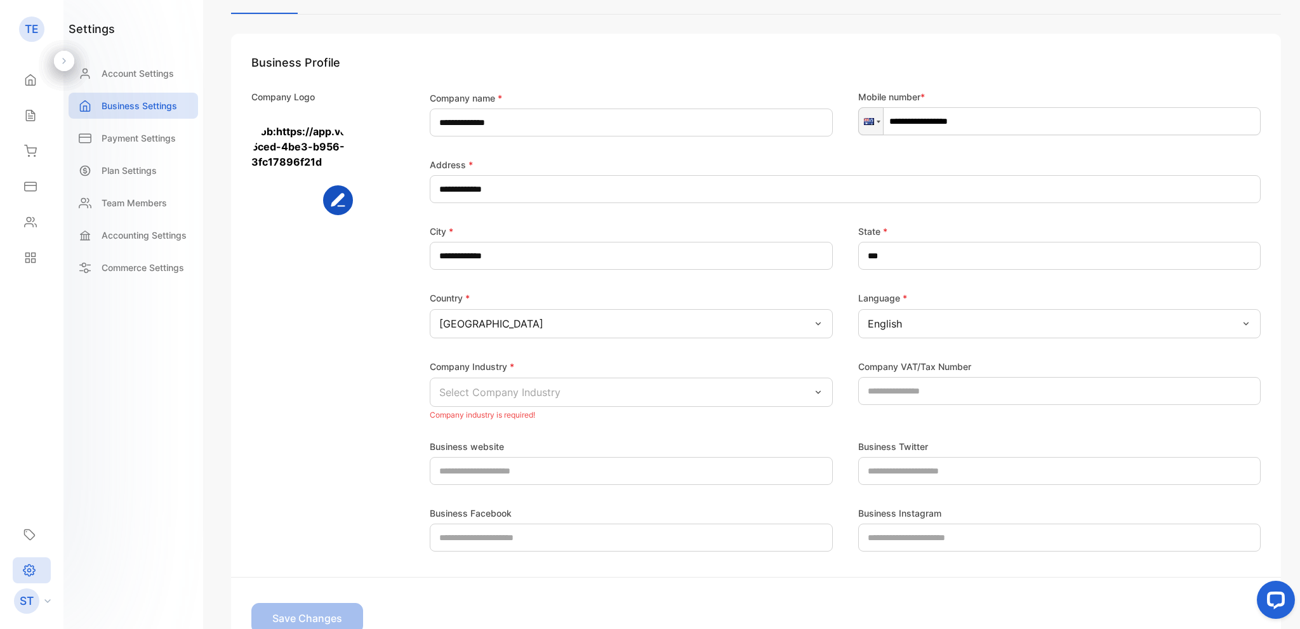
scroll to position [127, 0]
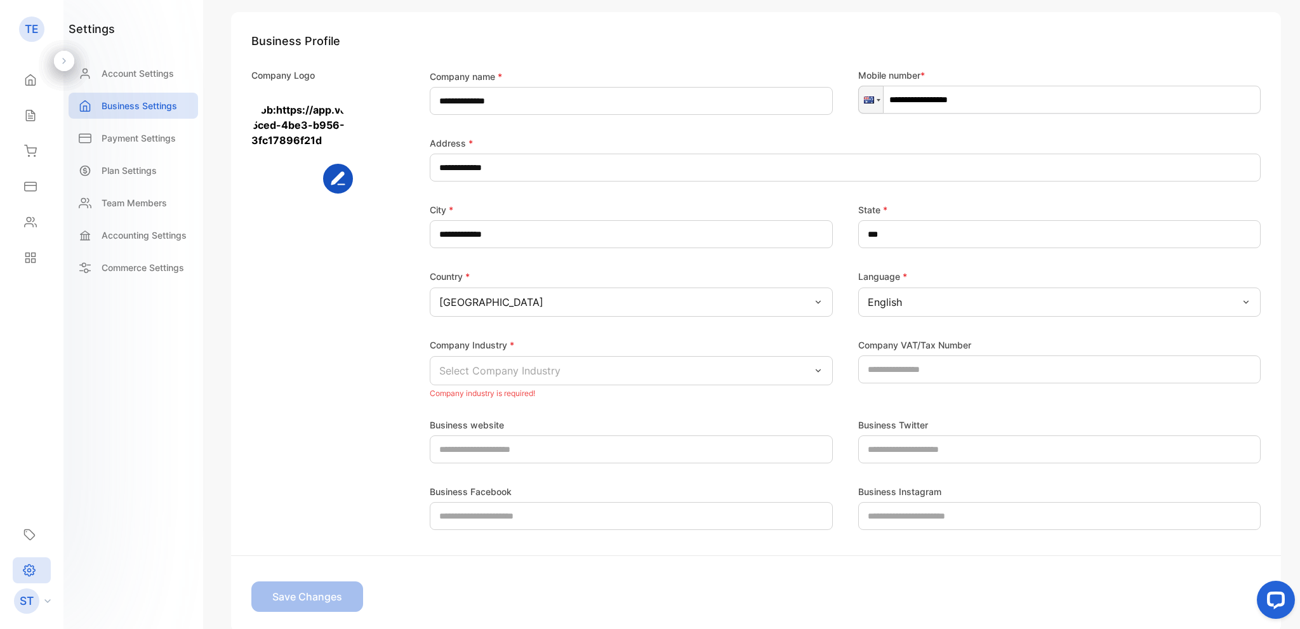
click at [533, 374] on p "Select Company Industry" at bounding box center [499, 370] width 121 height 15
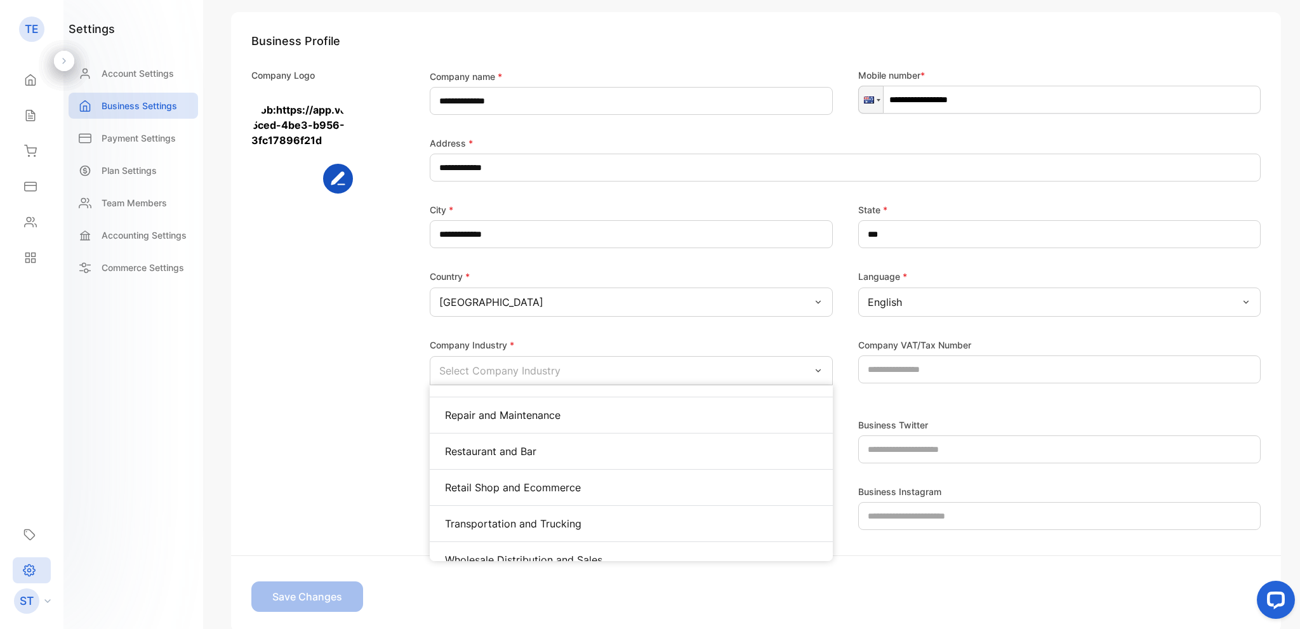
scroll to position [621, 0]
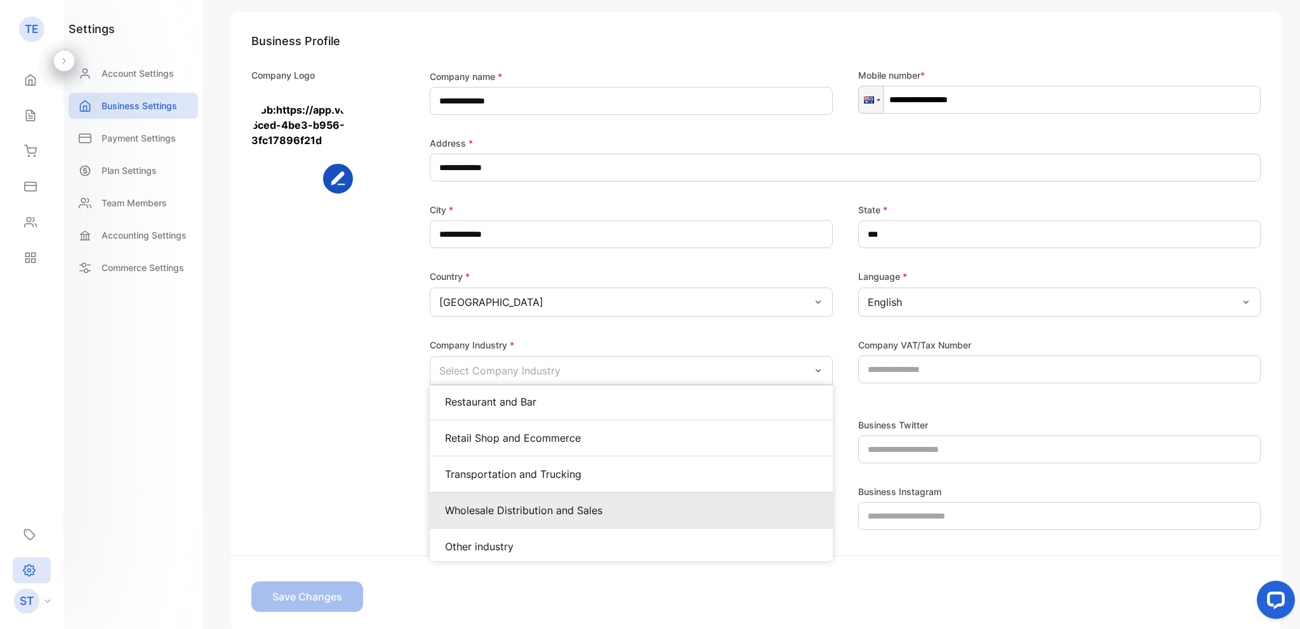
click at [585, 505] on p "Wholesale Distribution and Sales" at bounding box center [631, 510] width 373 height 15
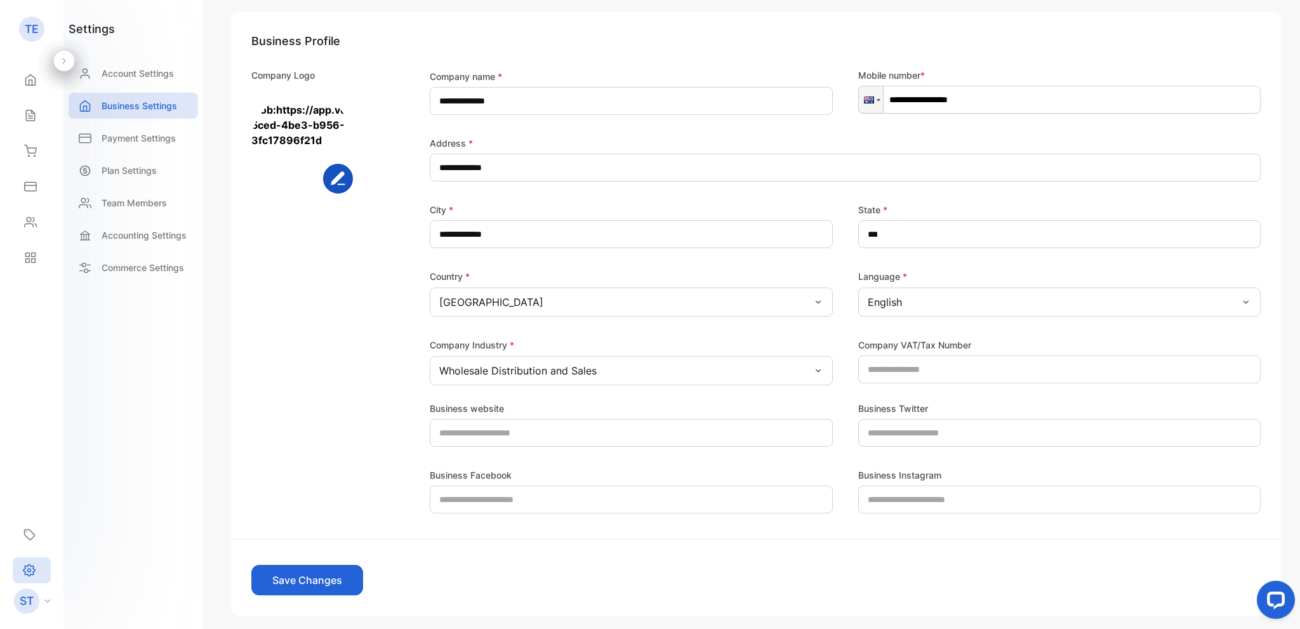
click at [369, 418] on div "Business website Business Twitter Business Facebook Business Instagram" at bounding box center [755, 449] width 1009 height 128
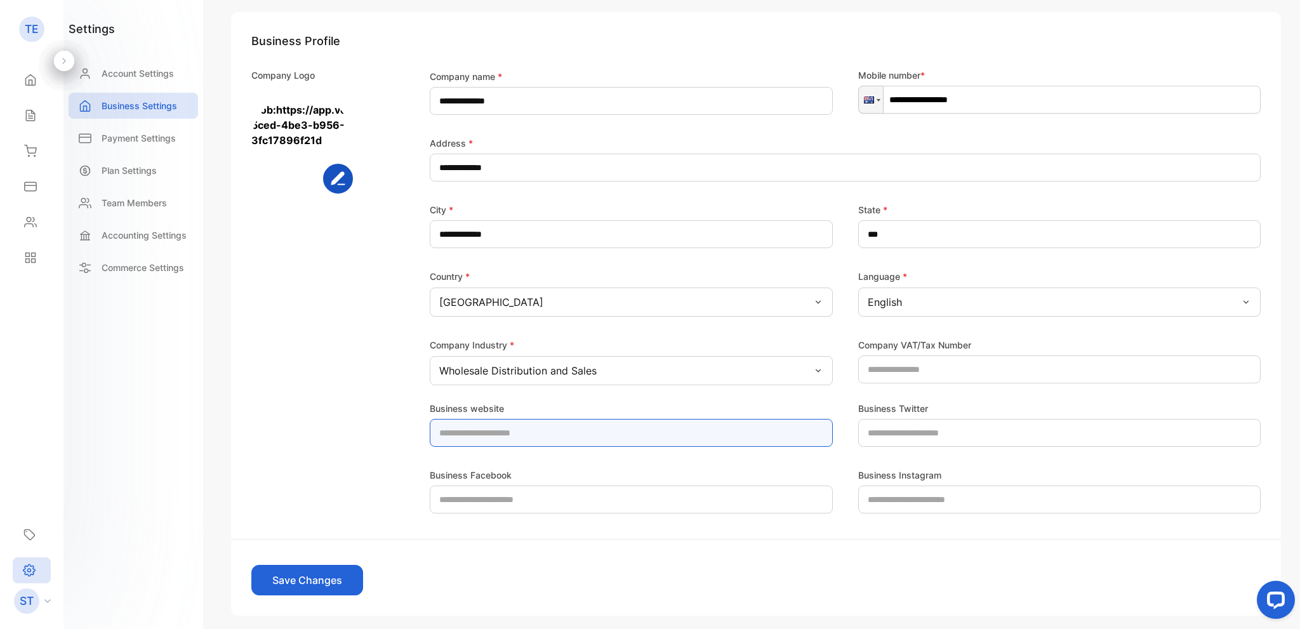
click at [536, 422] on website-inputdomain "text" at bounding box center [631, 433] width 403 height 28
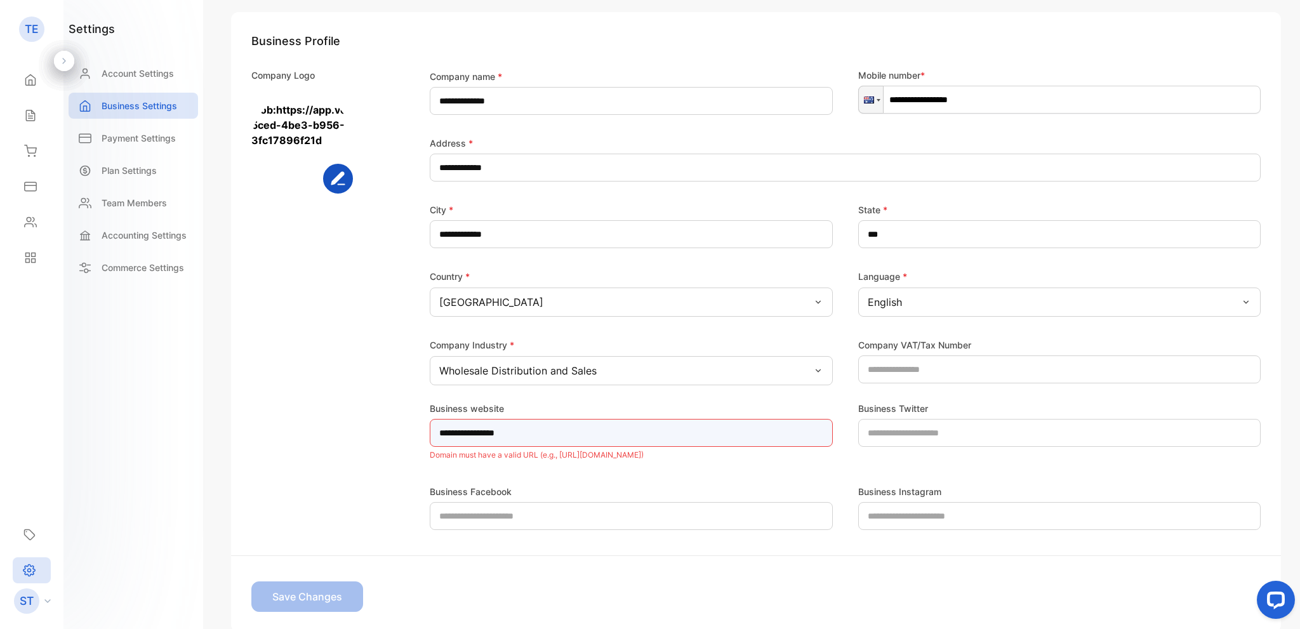
drag, startPoint x: 462, startPoint y: 432, endPoint x: 374, endPoint y: 431, distance: 87.6
click at [374, 431] on div "**********" at bounding box center [755, 457] width 1009 height 145
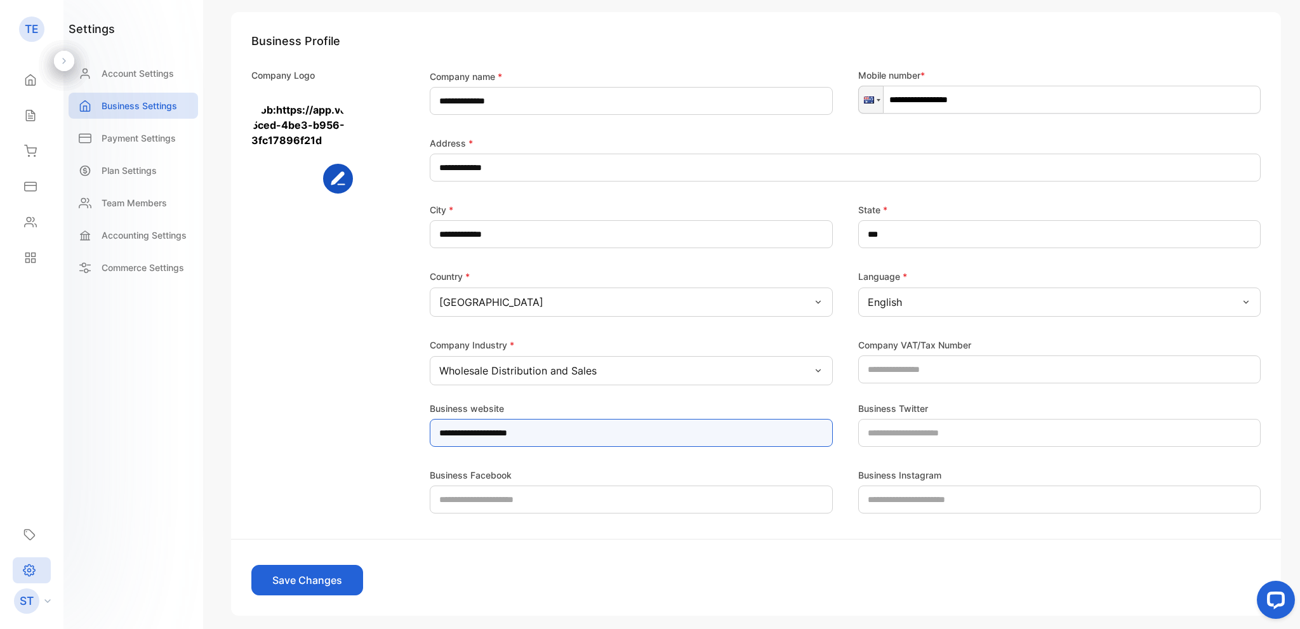
type website-inputdomain "**********"
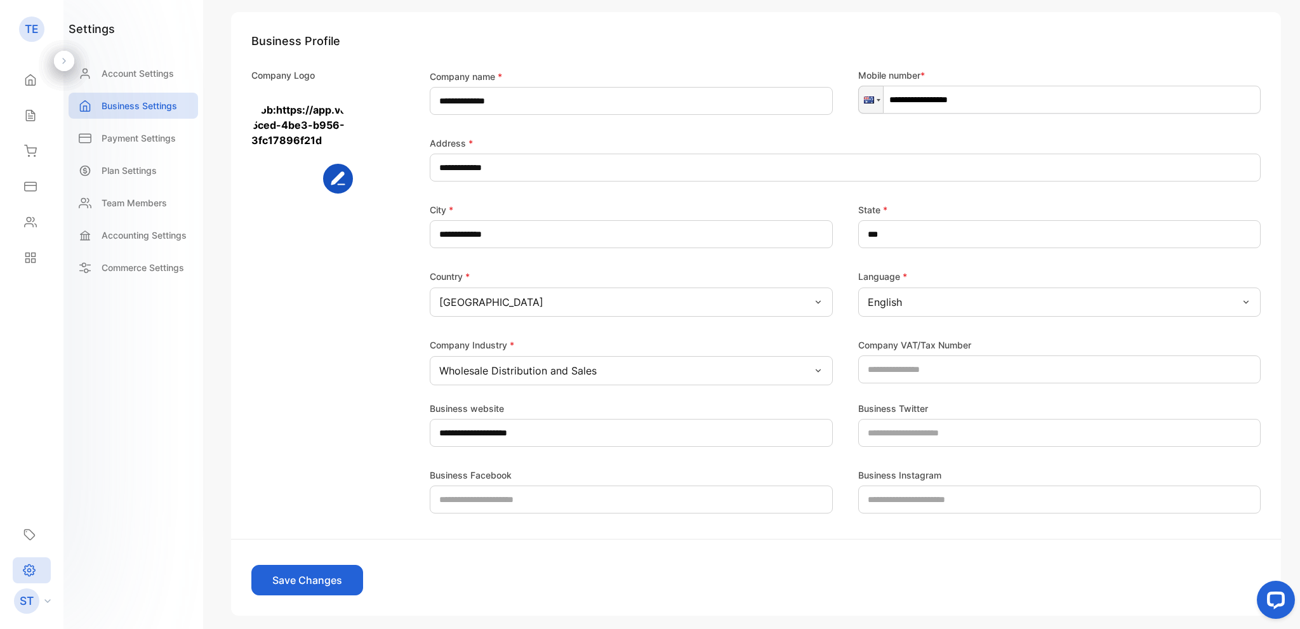
click at [371, 430] on div "**********" at bounding box center [755, 449] width 1009 height 128
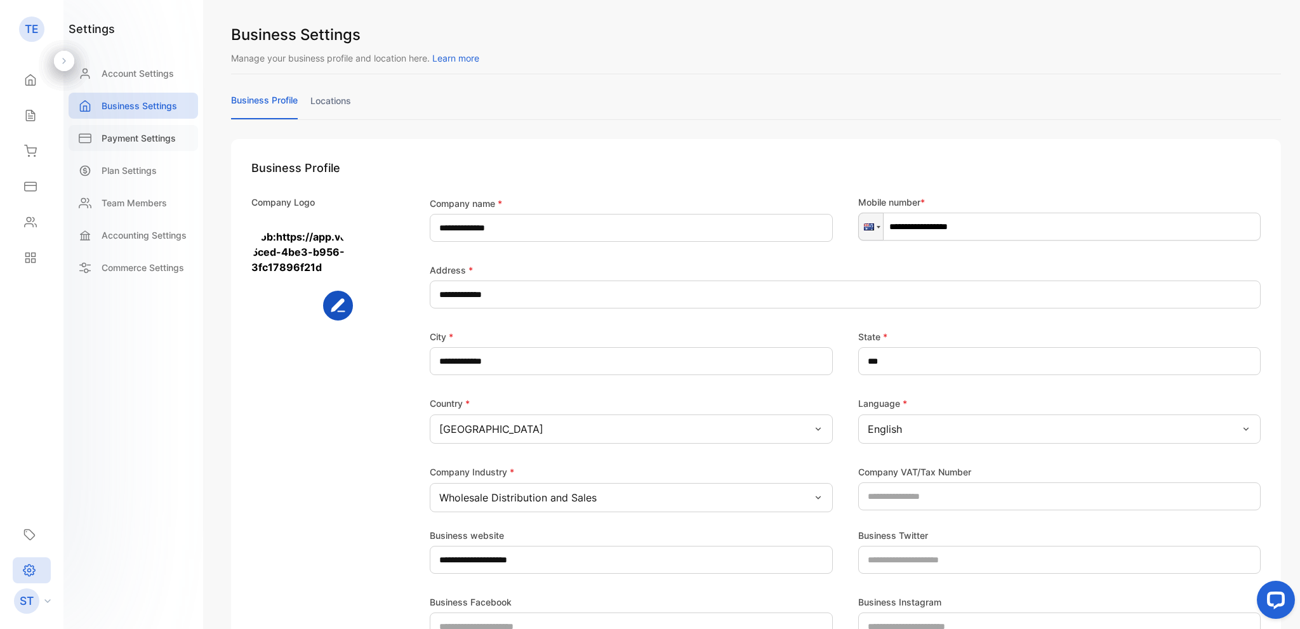
click at [145, 142] on p "Payment Settings" at bounding box center [139, 137] width 74 height 13
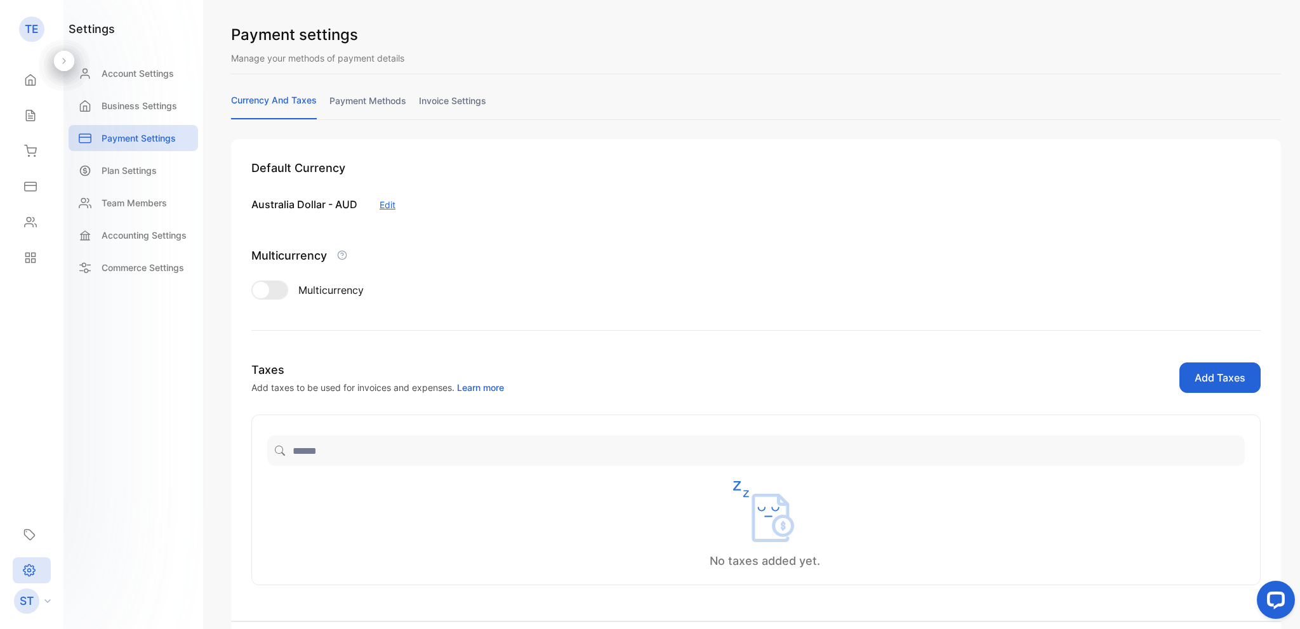
click at [1219, 383] on button "Add Taxes" at bounding box center [1220, 378] width 81 height 30
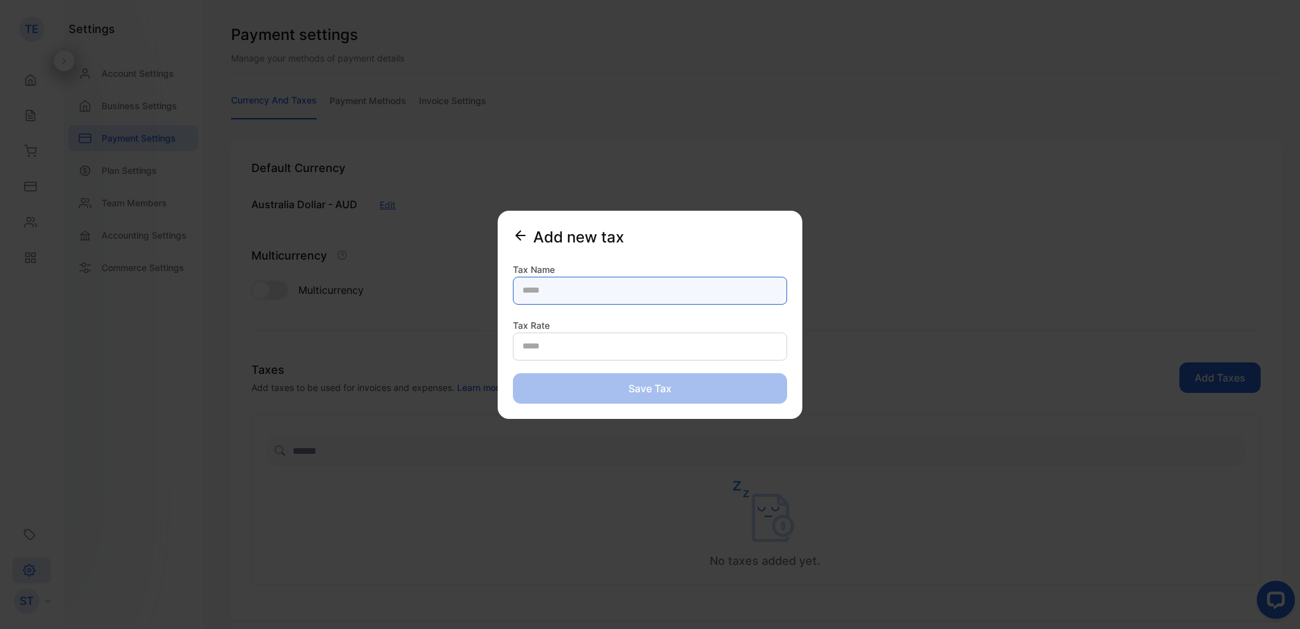
click at [625, 296] on Name-inputTaxName "text" at bounding box center [650, 291] width 274 height 28
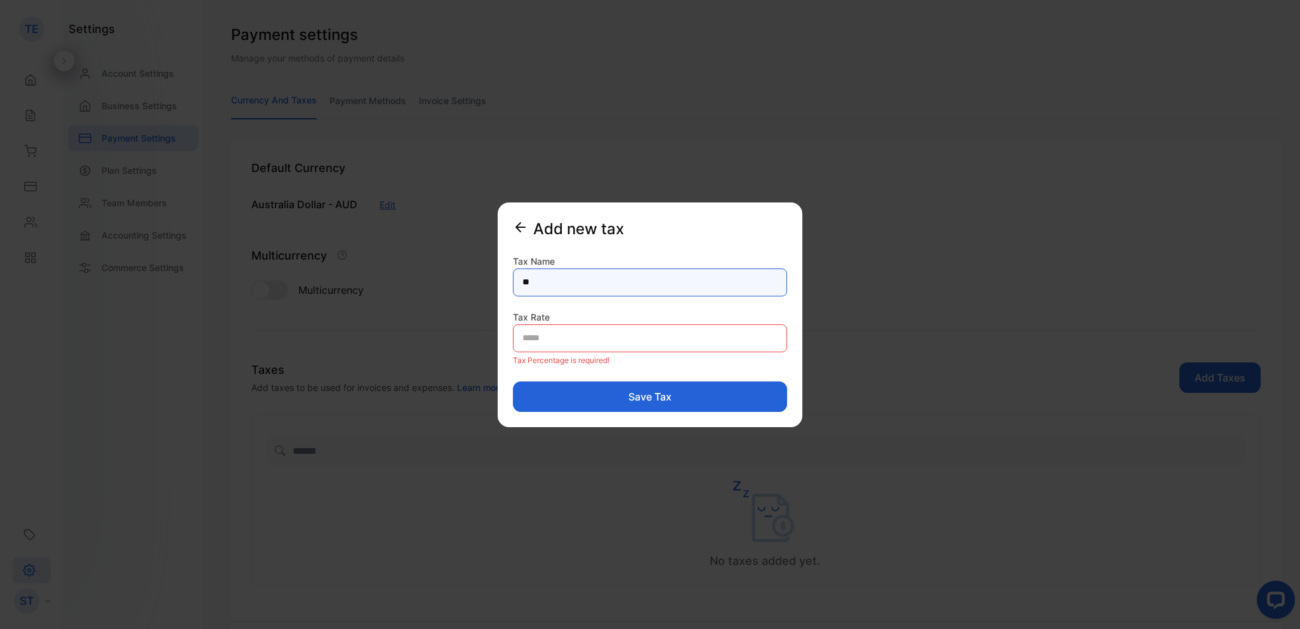
type Name-inputTaxName "*"
type Name-inputTaxName "***"
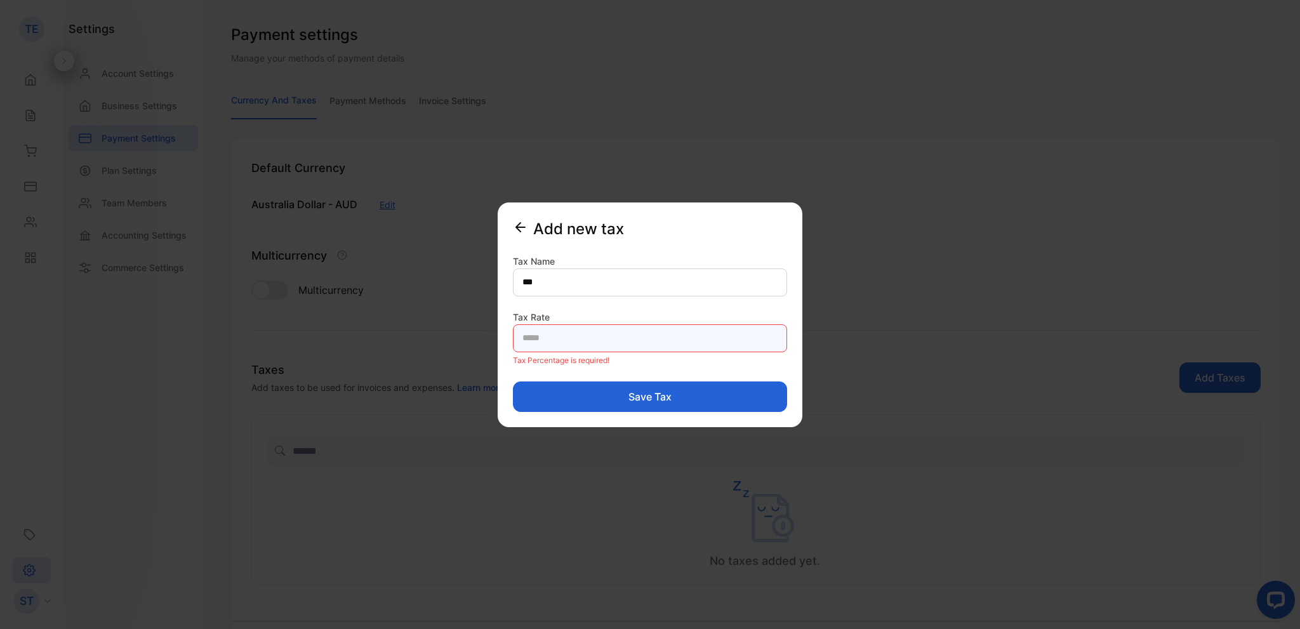
click at [561, 333] on Rate-inputTaxPercentage "number" at bounding box center [650, 338] width 274 height 28
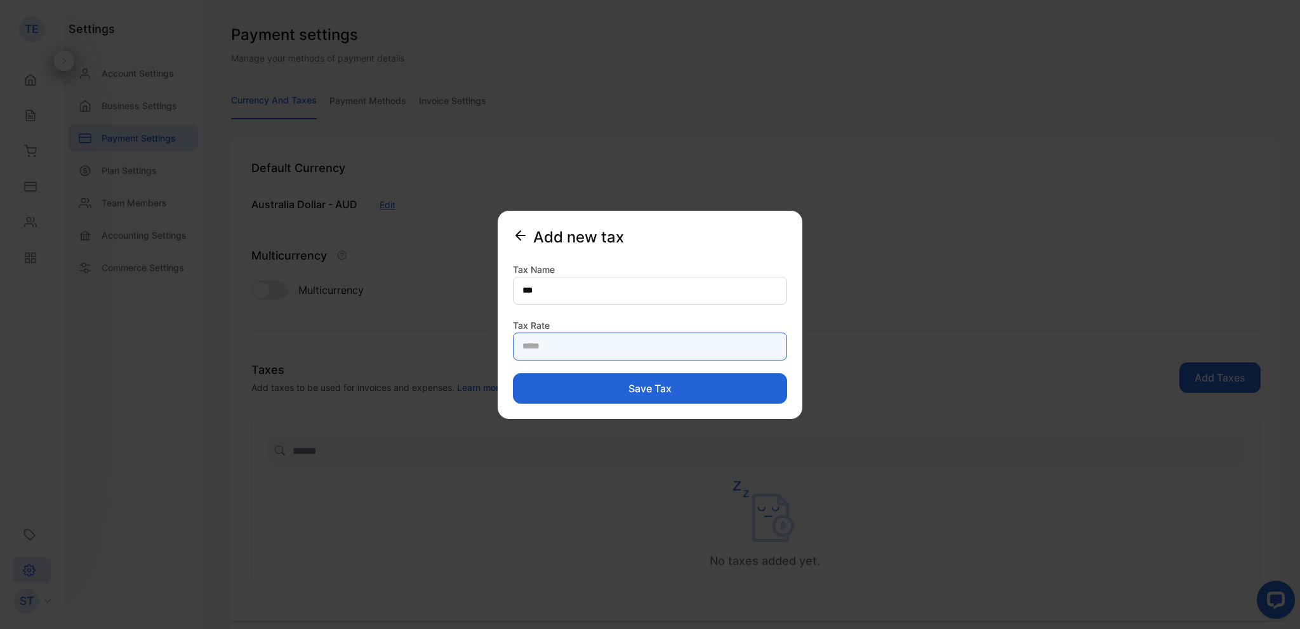
type Rate-inputTaxPercentage "**"
click at [665, 383] on button "Save tax" at bounding box center [650, 388] width 274 height 30
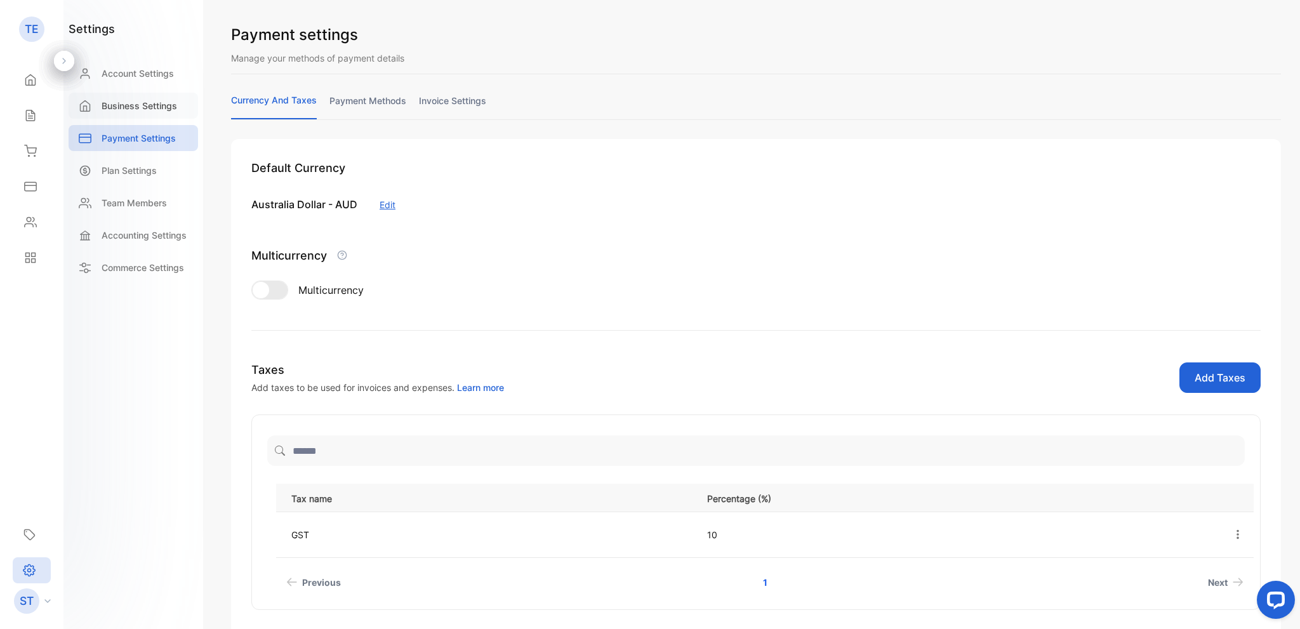
click at [163, 114] on div "Business Settings" at bounding box center [134, 106] width 130 height 26
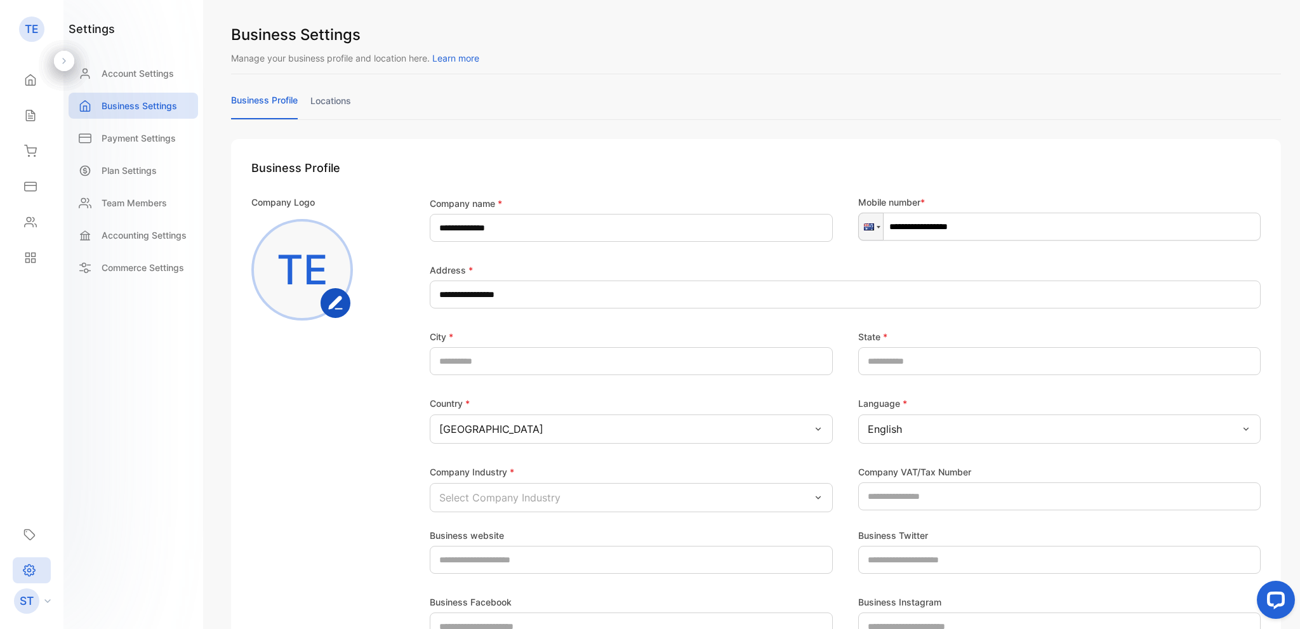
scroll to position [185, 0]
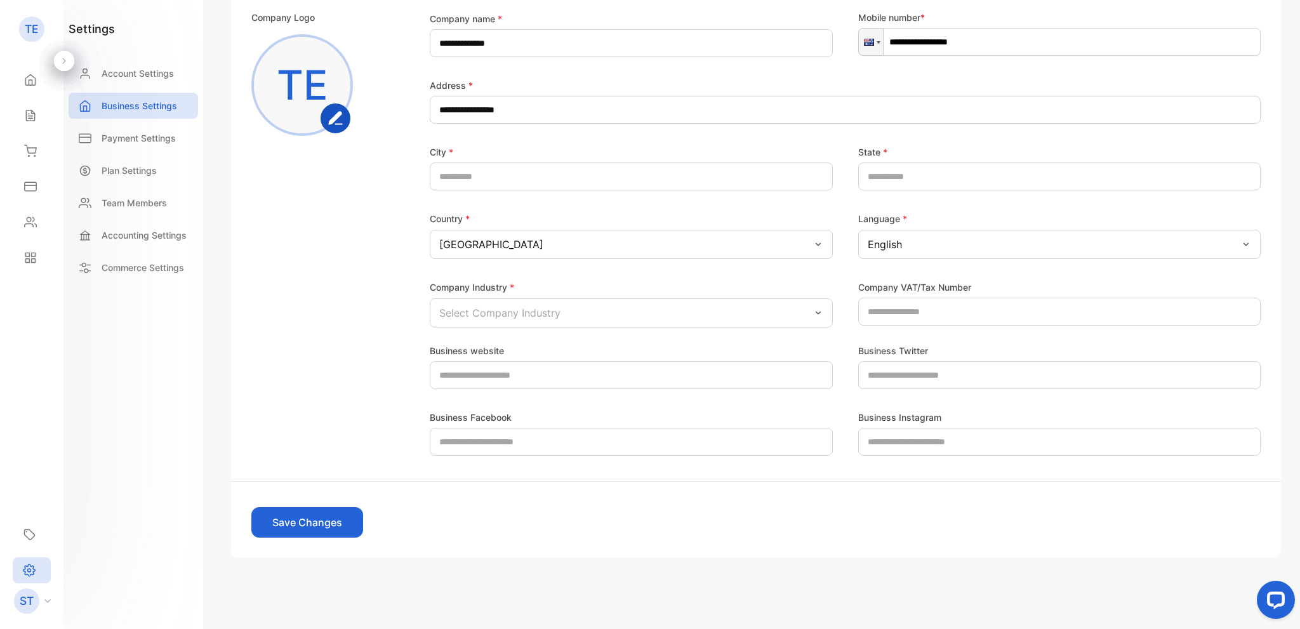
click at [335, 120] on rect "button" at bounding box center [336, 119] width 28 height 28
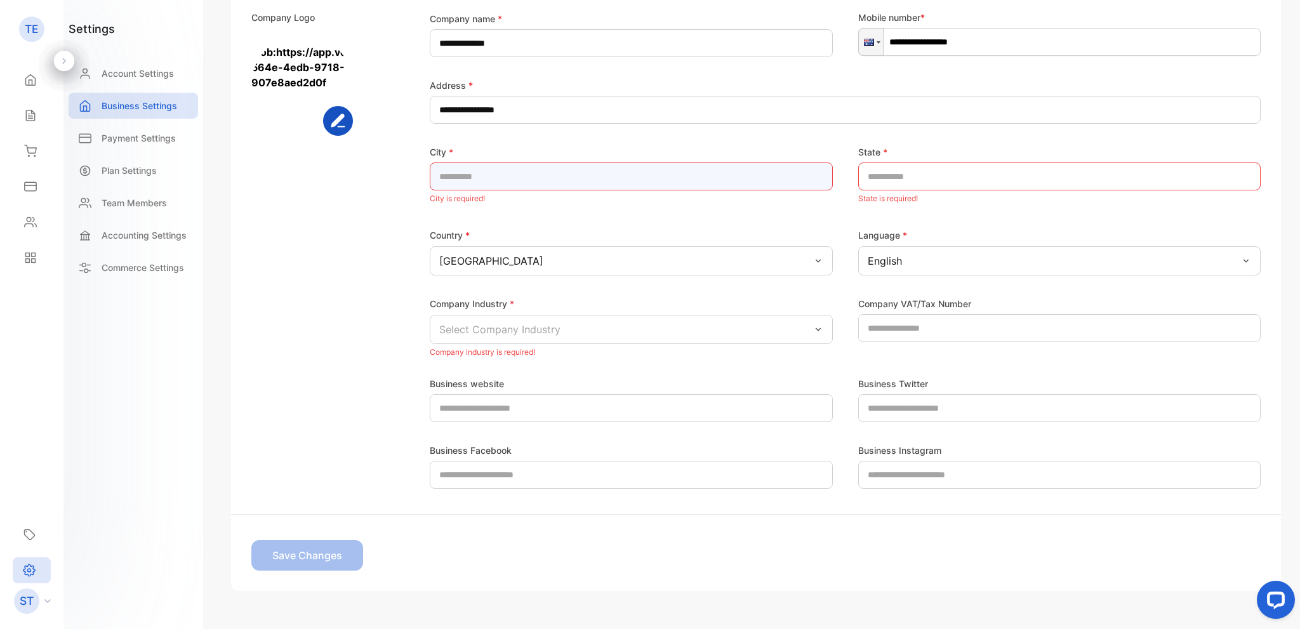
click at [484, 178] on input "text" at bounding box center [631, 177] width 403 height 28
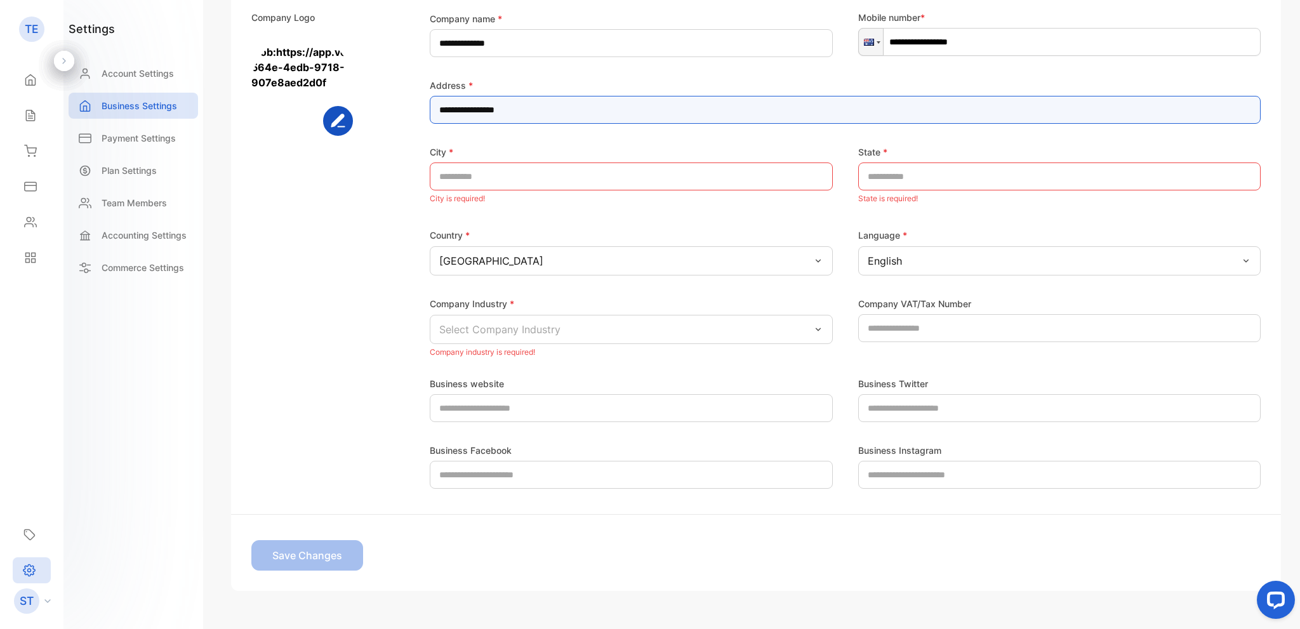
drag, startPoint x: 540, startPoint y: 103, endPoint x: 343, endPoint y: 109, distance: 197.5
click at [343, 109] on div "**********" at bounding box center [755, 186] width 1009 height 350
type input "**********"
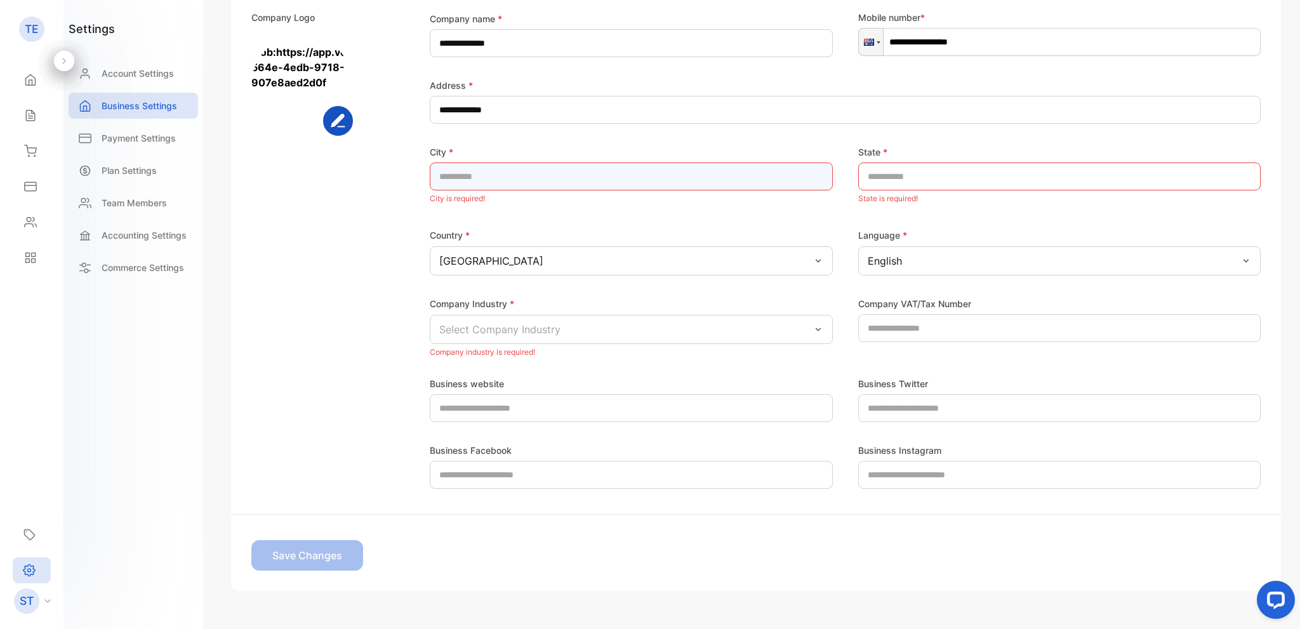
click at [480, 176] on input "text" at bounding box center [631, 177] width 403 height 28
type input "**********"
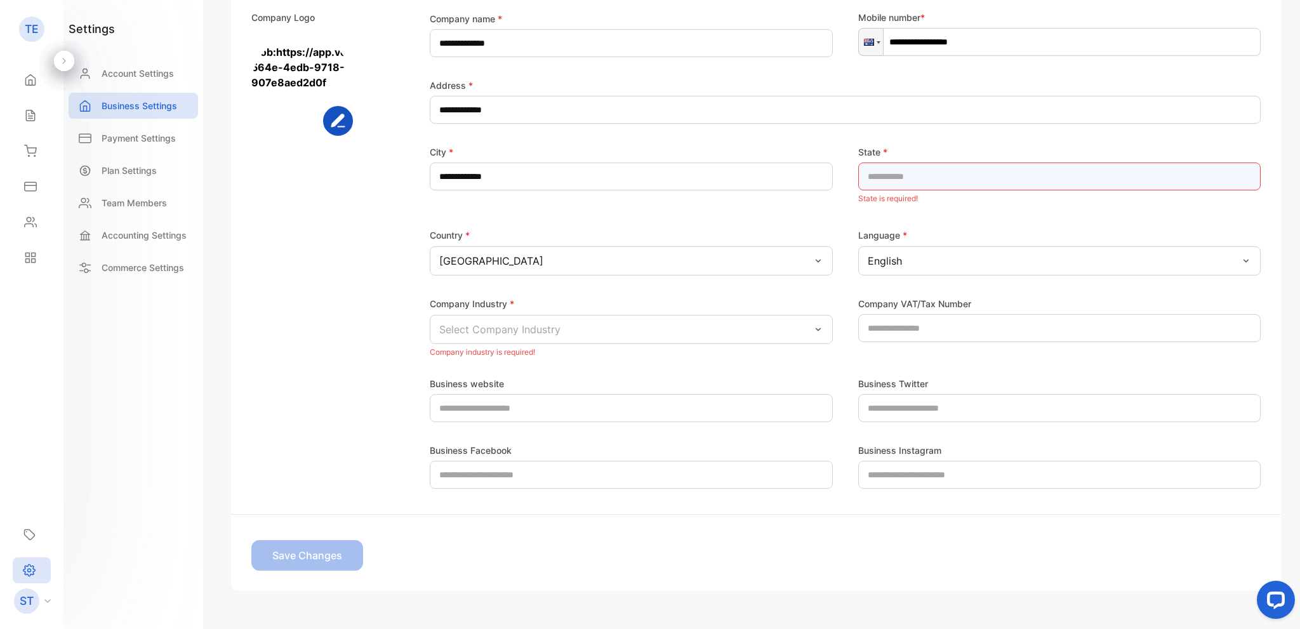
click at [898, 175] on input "text" at bounding box center [1059, 177] width 403 height 28
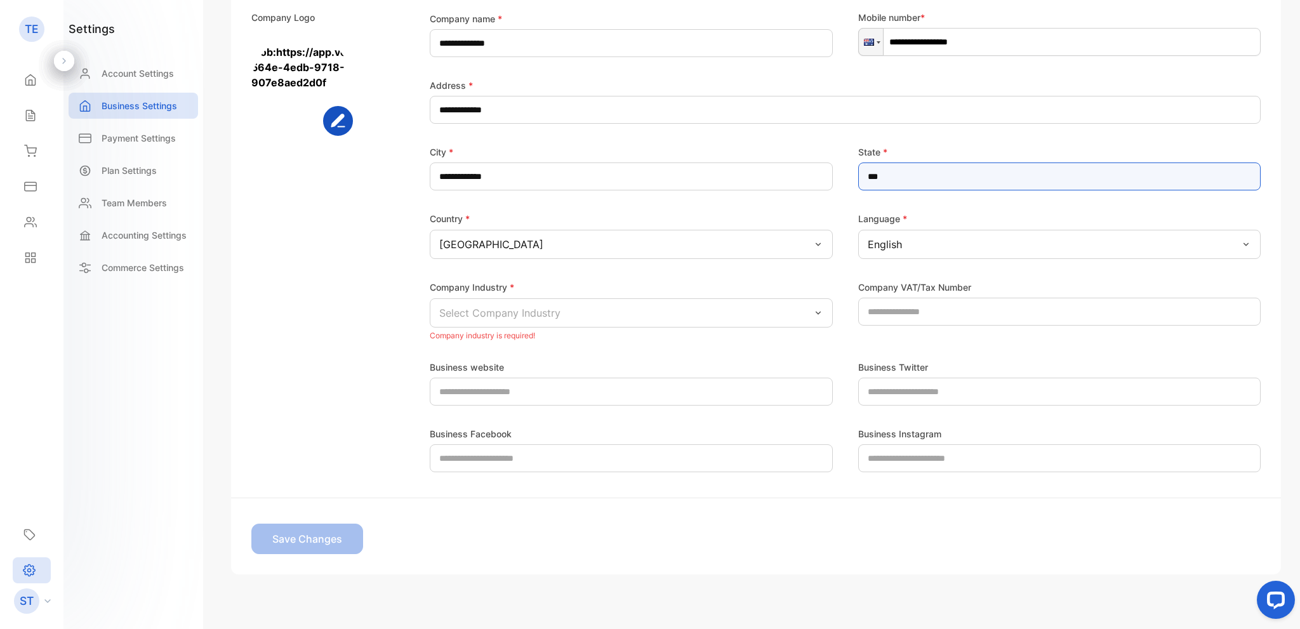
type input "***"
click at [580, 292] on div "Company Industry *" at bounding box center [631, 286] width 403 height 15
click at [554, 309] on p "Select Company Industry" at bounding box center [499, 312] width 121 height 15
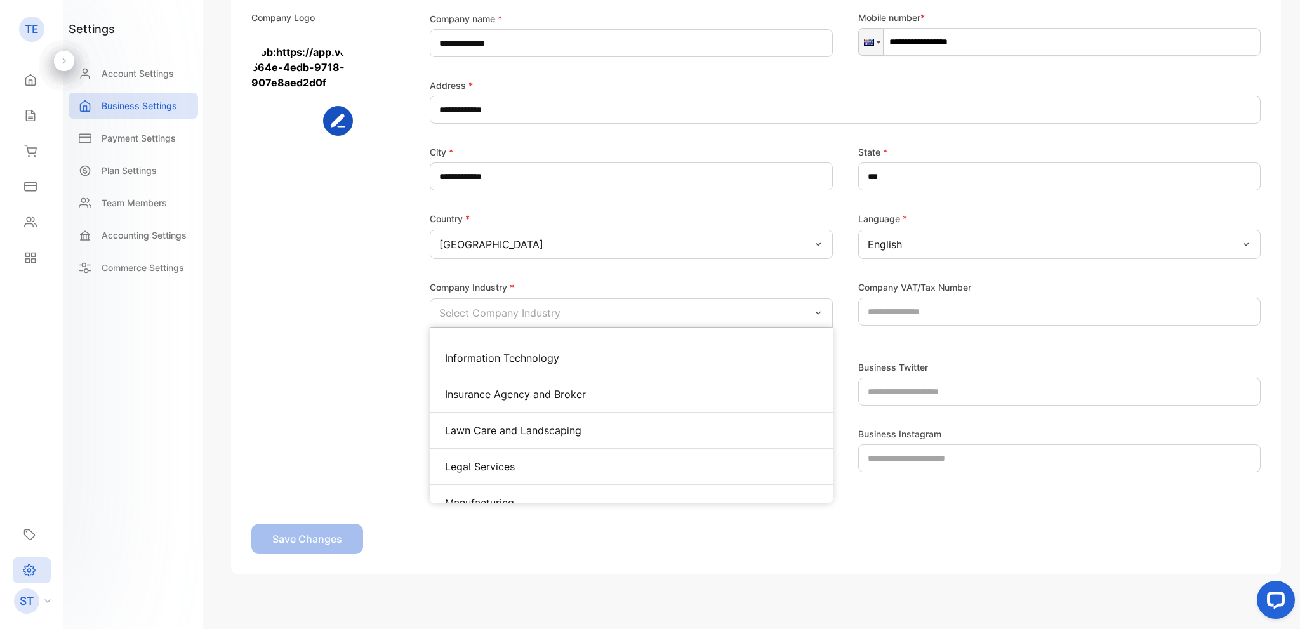
scroll to position [621, 0]
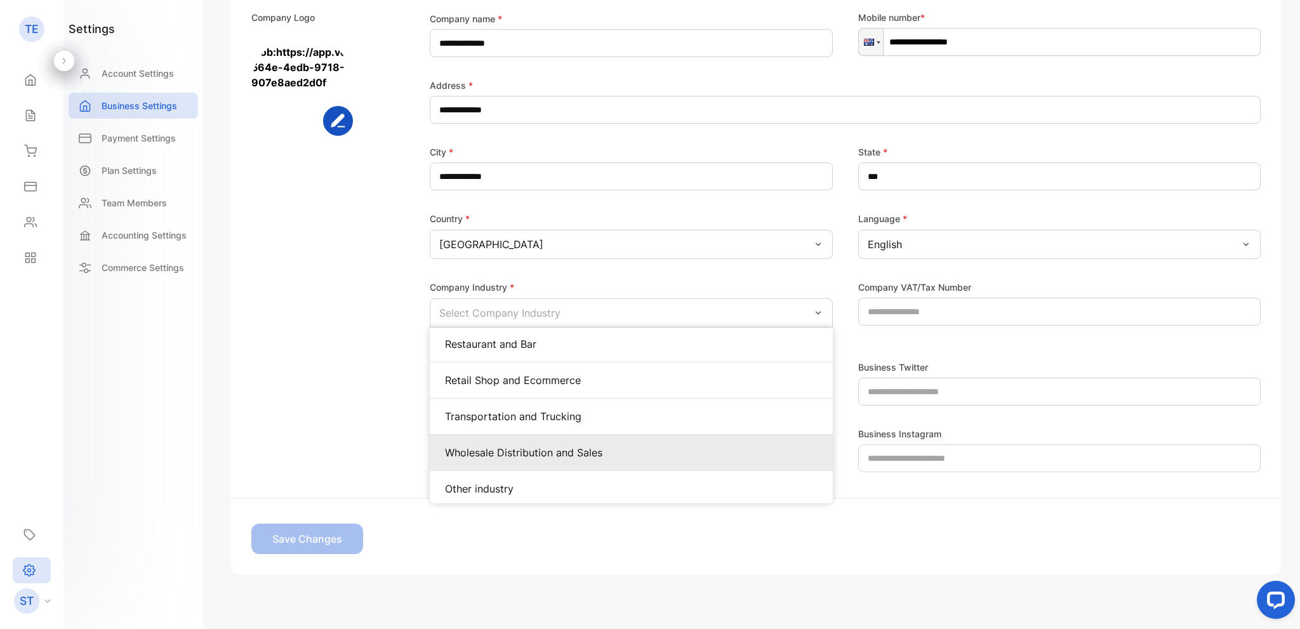
click at [549, 446] on p "Wholesale Distribution and Sales" at bounding box center [631, 452] width 373 height 15
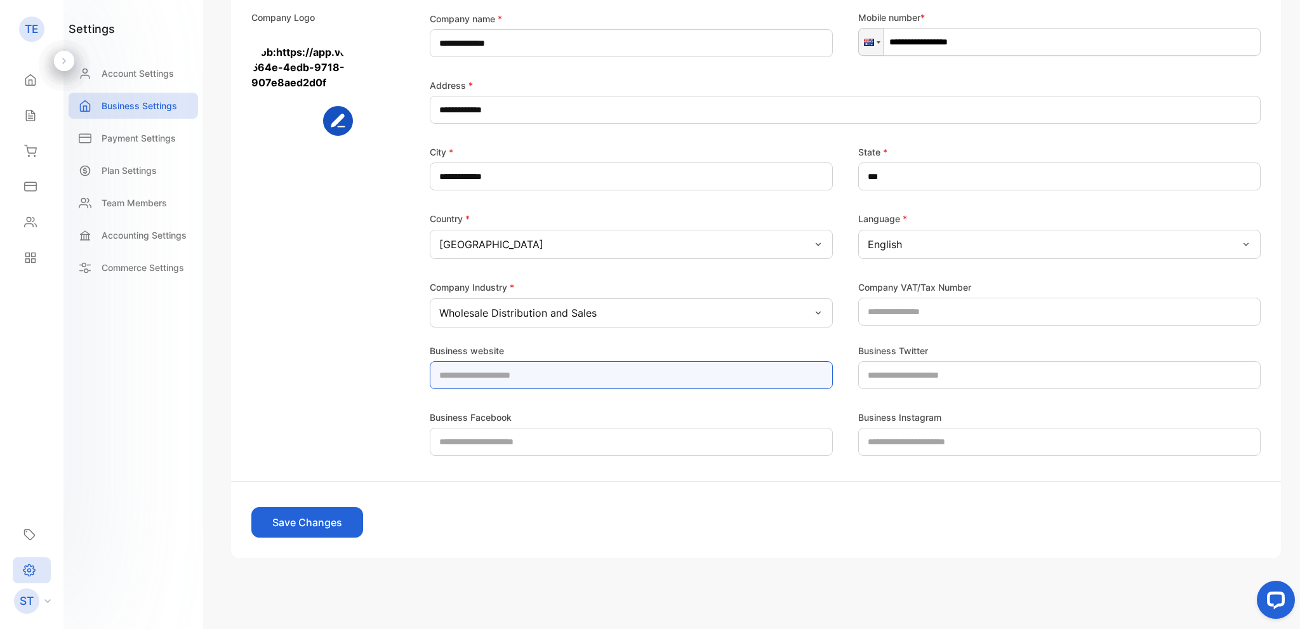
click at [532, 378] on website-inputdomain "text" at bounding box center [631, 375] width 403 height 28
type website-inputdomain "**********"
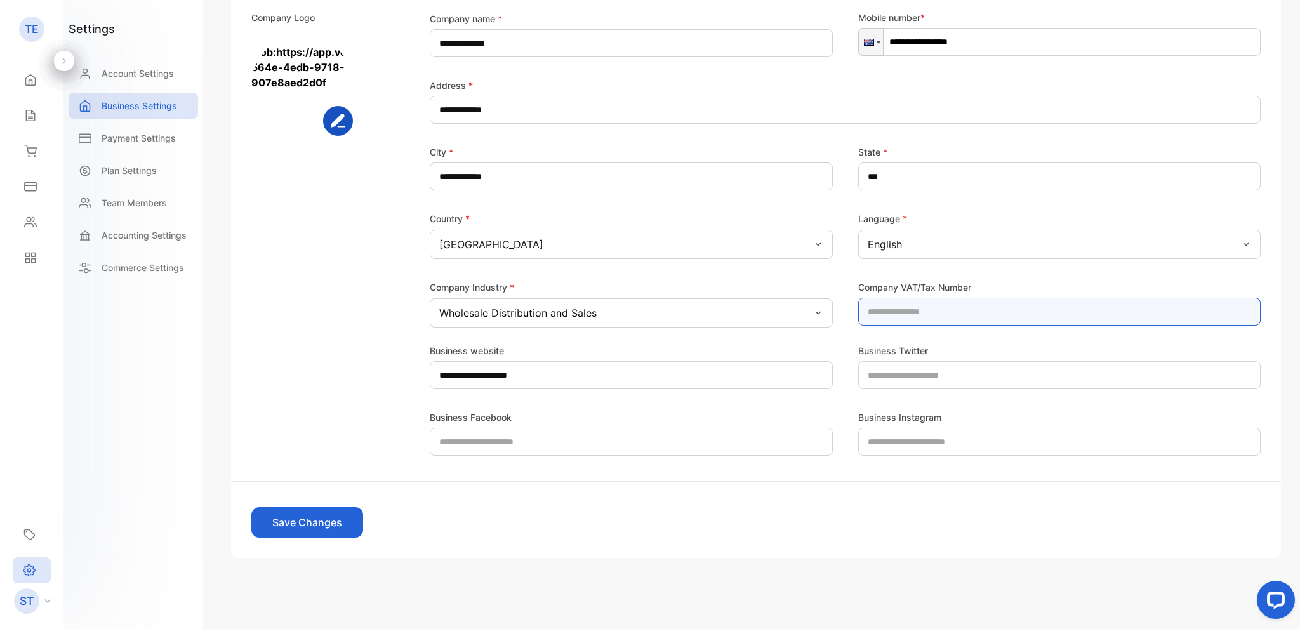
click at [939, 312] on Number-inputvatnumber "number" at bounding box center [1059, 312] width 403 height 28
paste Number-inputvatnumber "**********"
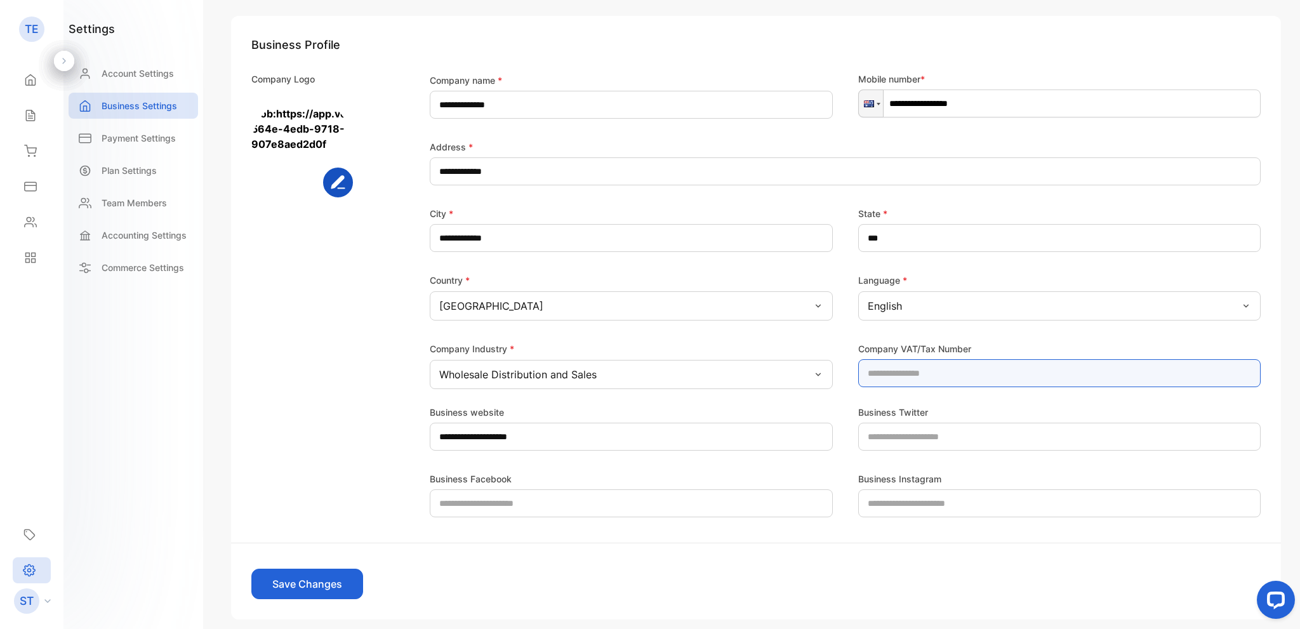
scroll to position [121, 0]
type Number-inputvatnumber "**********"
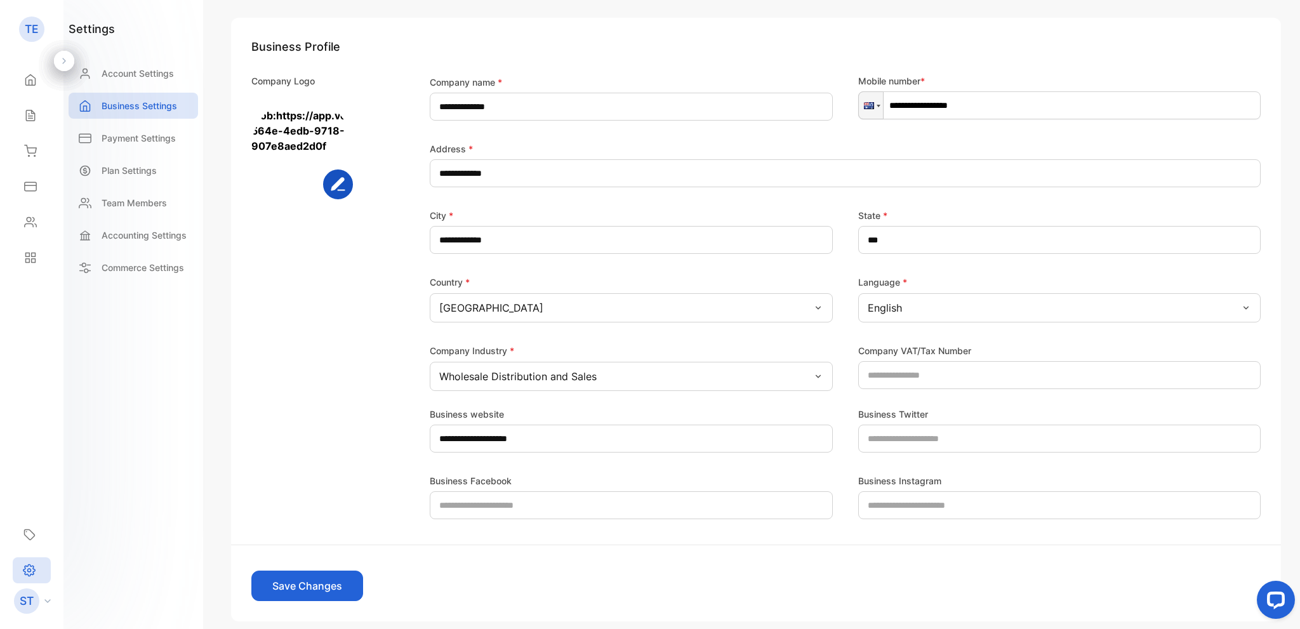
click at [337, 583] on button "Save Changes" at bounding box center [307, 586] width 112 height 30
click at [137, 141] on p "Payment Settings" at bounding box center [139, 137] width 74 height 13
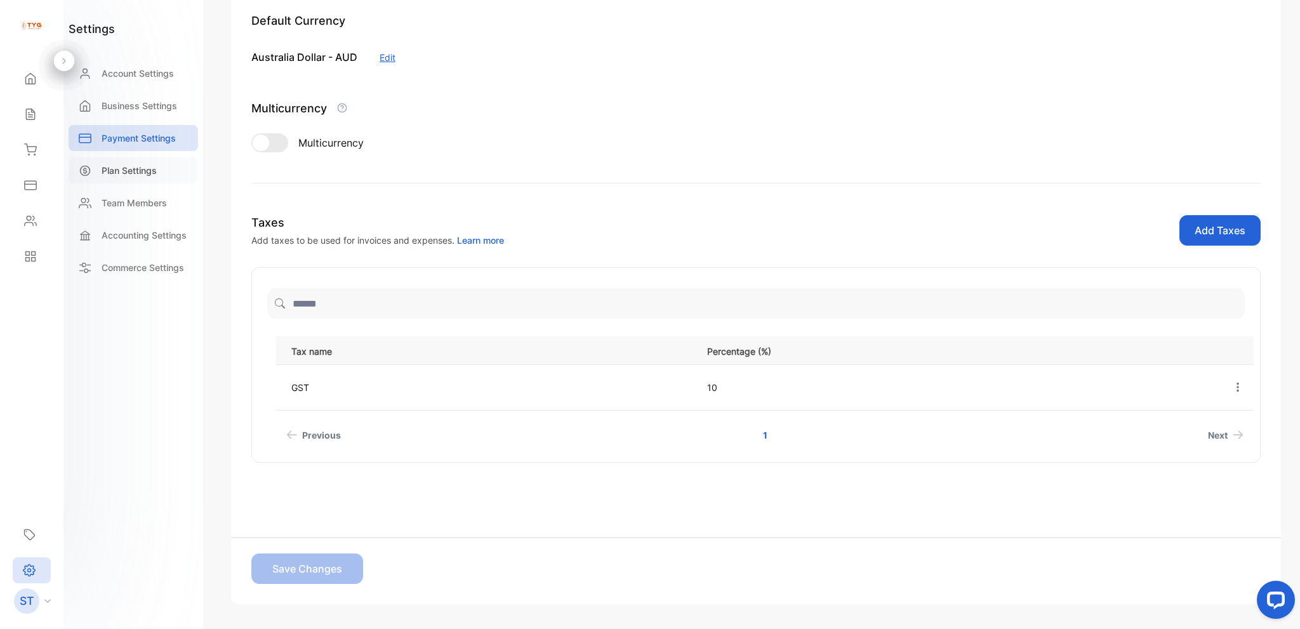
click at [159, 166] on div "Plan Settings" at bounding box center [134, 170] width 130 height 26
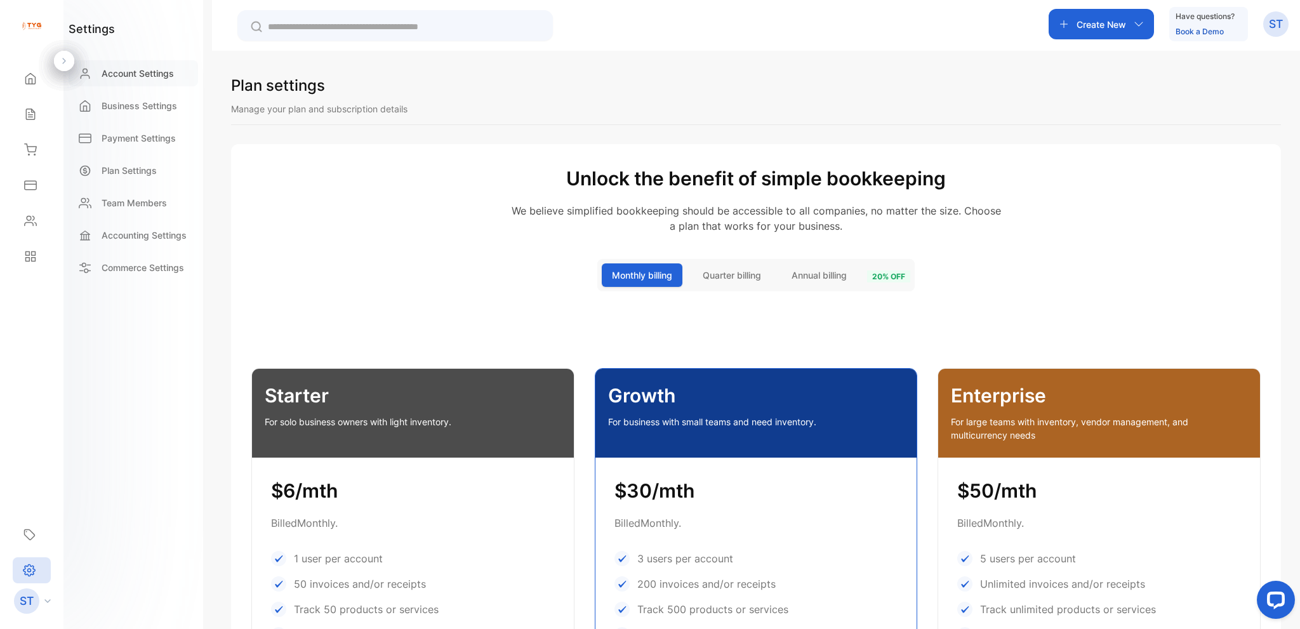
click at [149, 85] on div "Account Settings" at bounding box center [134, 73] width 130 height 26
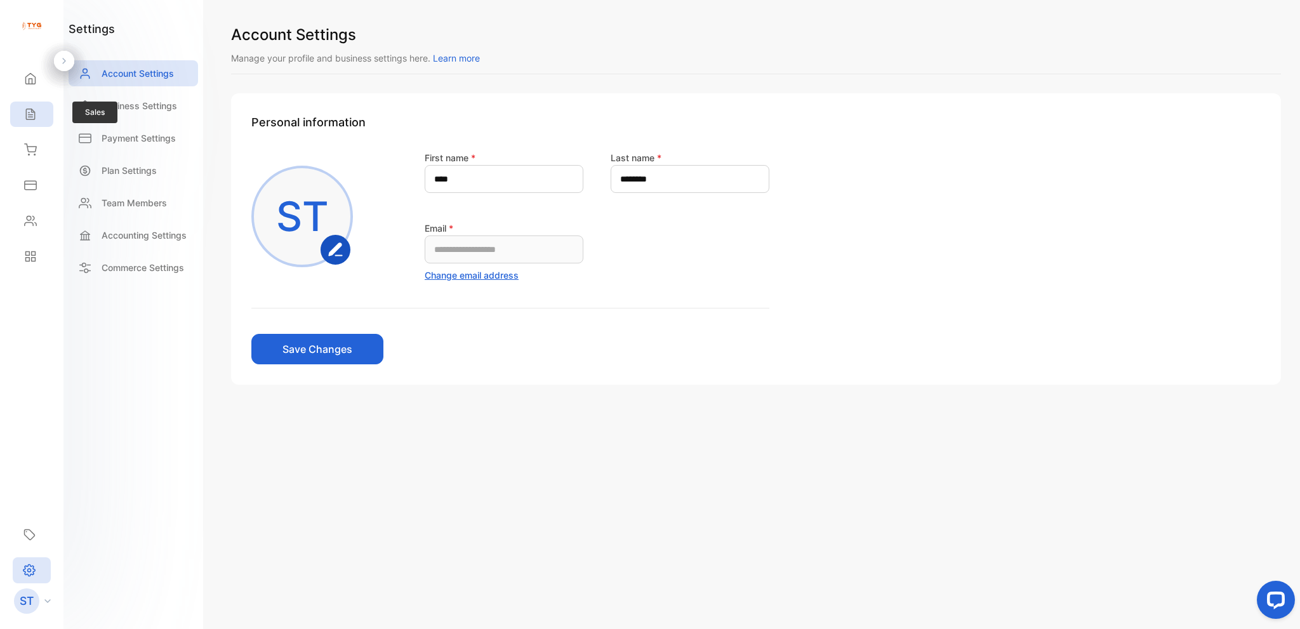
click at [26, 106] on div "Sales" at bounding box center [31, 114] width 43 height 25
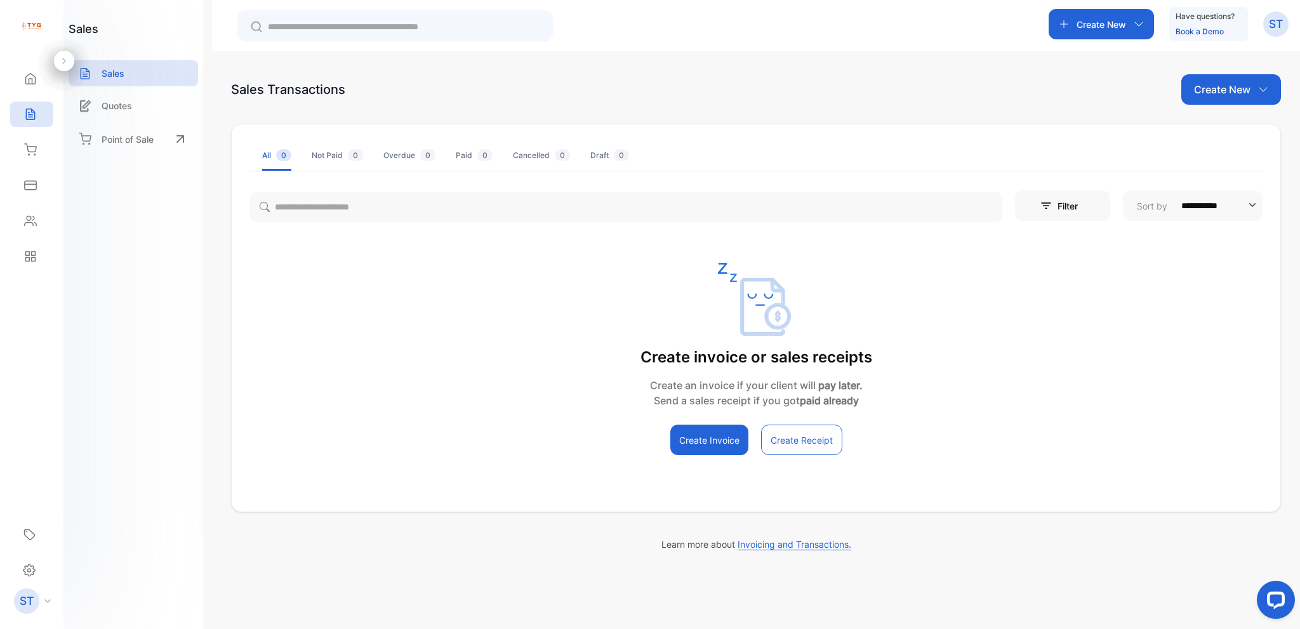
click at [701, 445] on button "Create Invoice" at bounding box center [709, 440] width 78 height 30
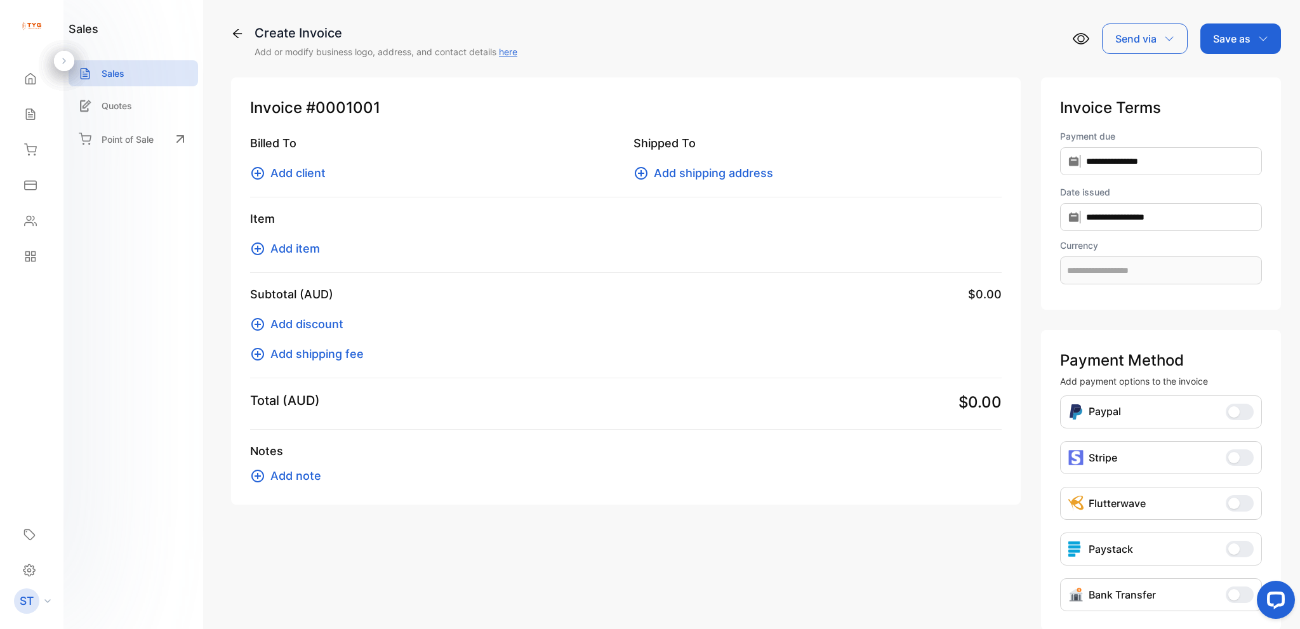
type input "**********"
click at [309, 175] on span "Add client" at bounding box center [297, 172] width 55 height 17
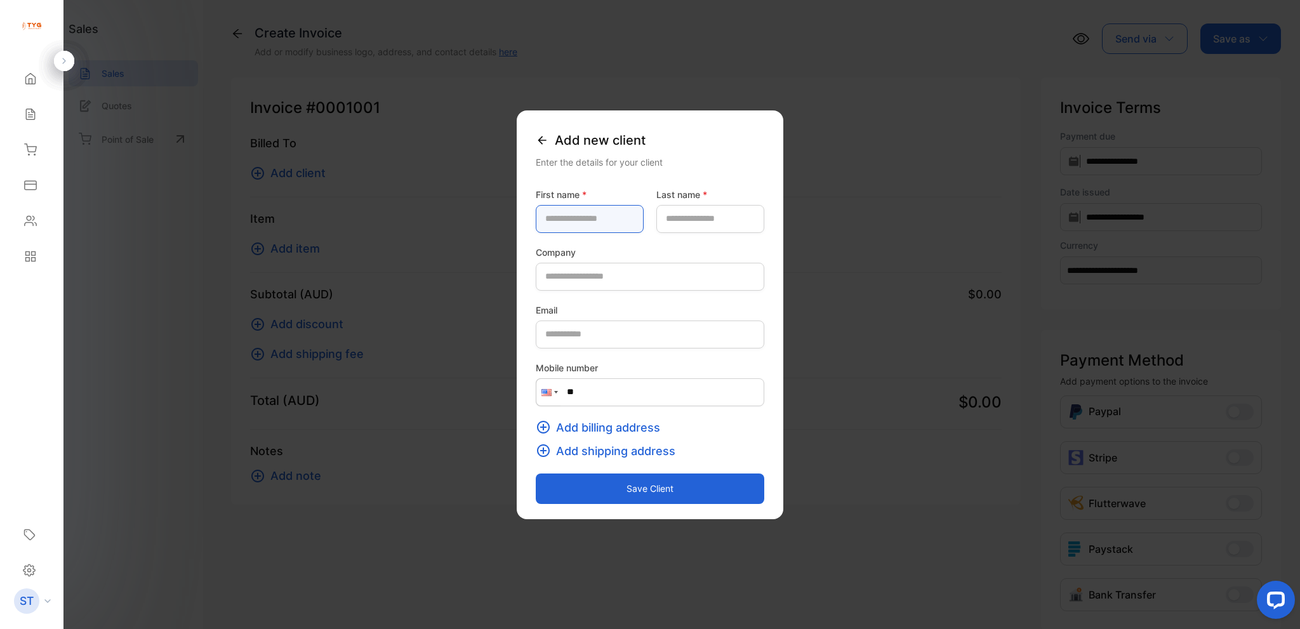
click at [564, 219] on name-inputfirstname "text" at bounding box center [590, 219] width 108 height 28
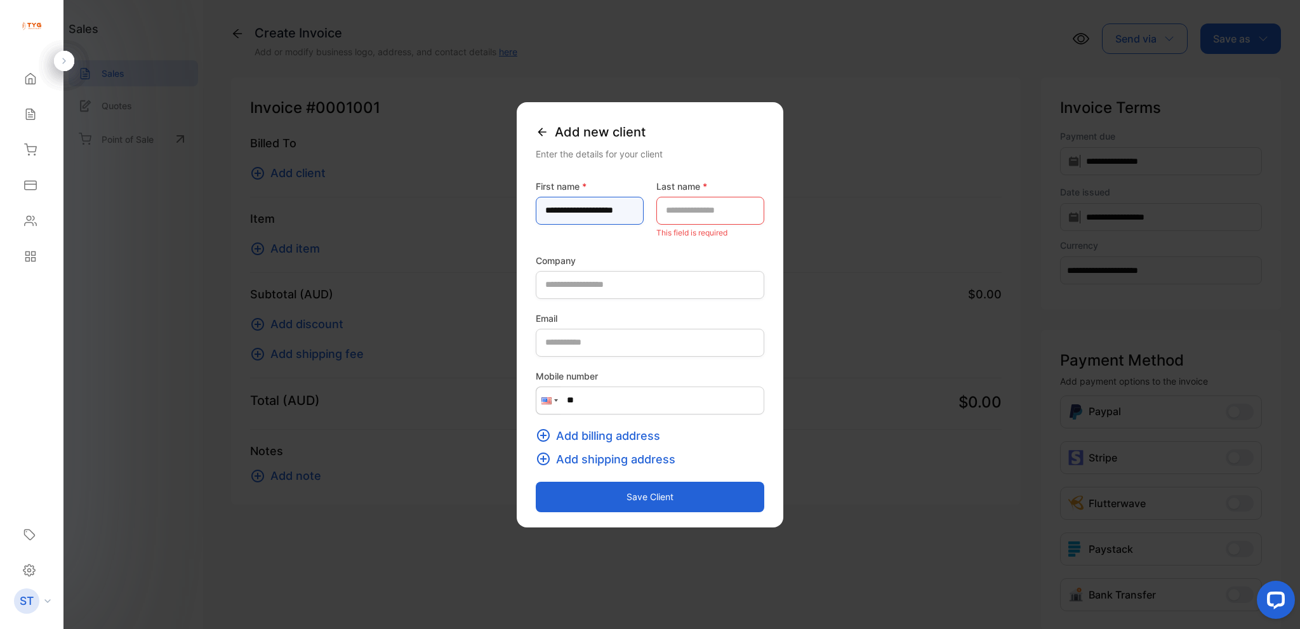
type name-inputfirstname "**********"
click at [684, 206] on name-inputlastname "text" at bounding box center [710, 211] width 108 height 28
drag, startPoint x: 615, startPoint y: 206, endPoint x: 509, endPoint y: 213, distance: 106.3
click at [536, 213] on name-inputfirstname "**********" at bounding box center [590, 211] width 108 height 28
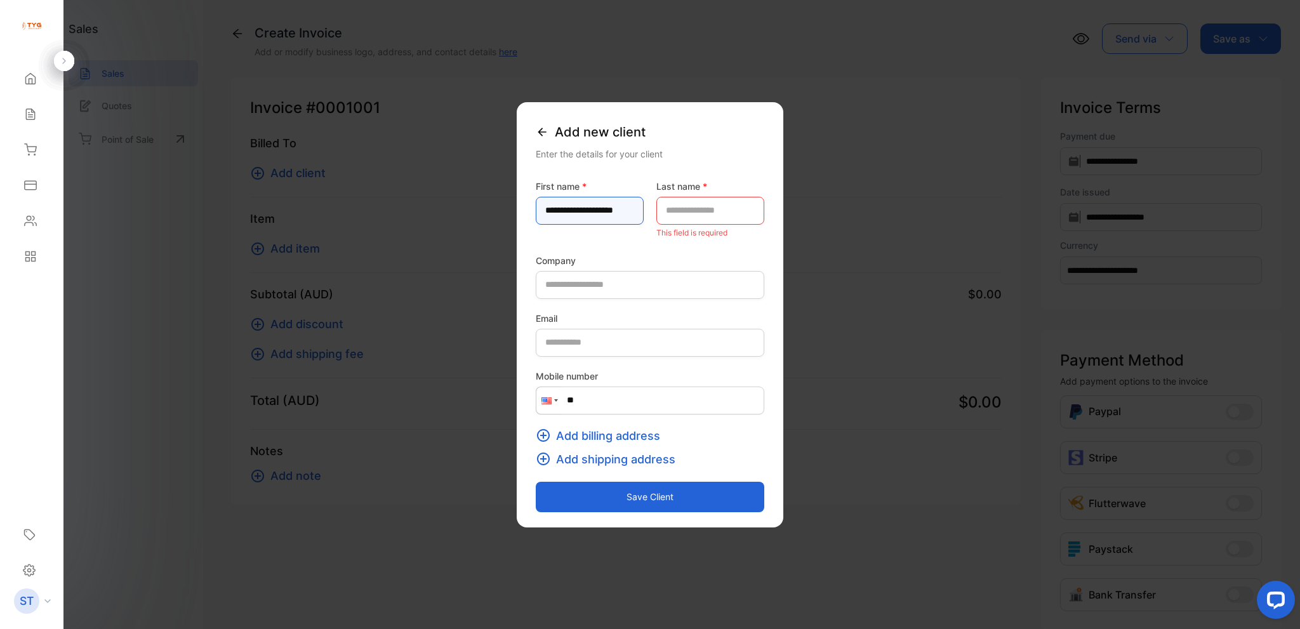
drag, startPoint x: 623, startPoint y: 205, endPoint x: 540, endPoint y: 213, distance: 83.5
click at [475, 505] on div "**********" at bounding box center [626, 505] width 790 height 0
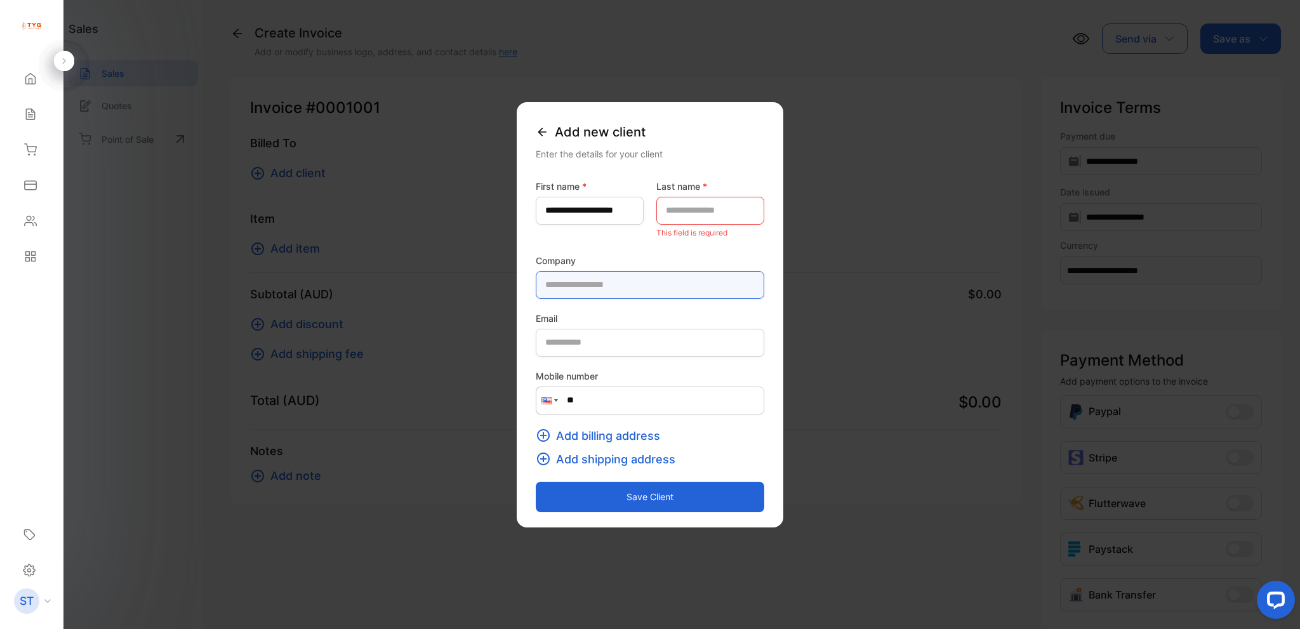
click at [581, 285] on input "text" at bounding box center [650, 285] width 229 height 28
paste input "**********"
type input "**********"
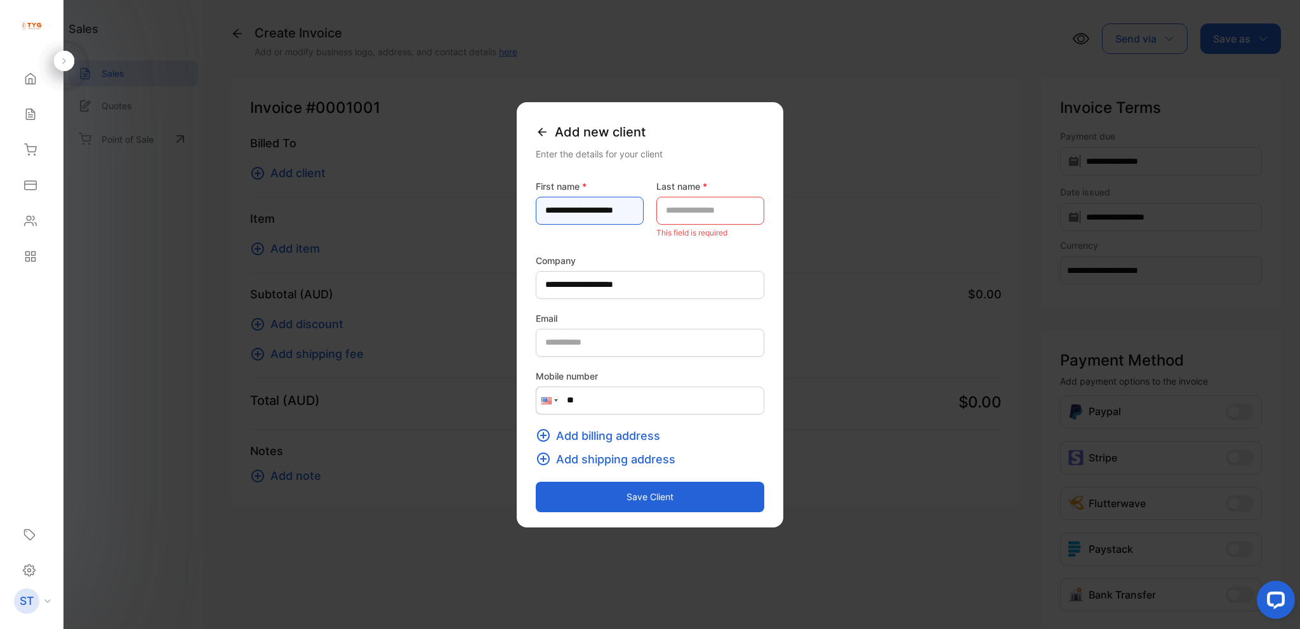
drag, startPoint x: 618, startPoint y: 223, endPoint x: 437, endPoint y: 227, distance: 181.6
click at [437, 505] on div "**********" at bounding box center [626, 505] width 790 height 0
type name-inputfirstname "******"
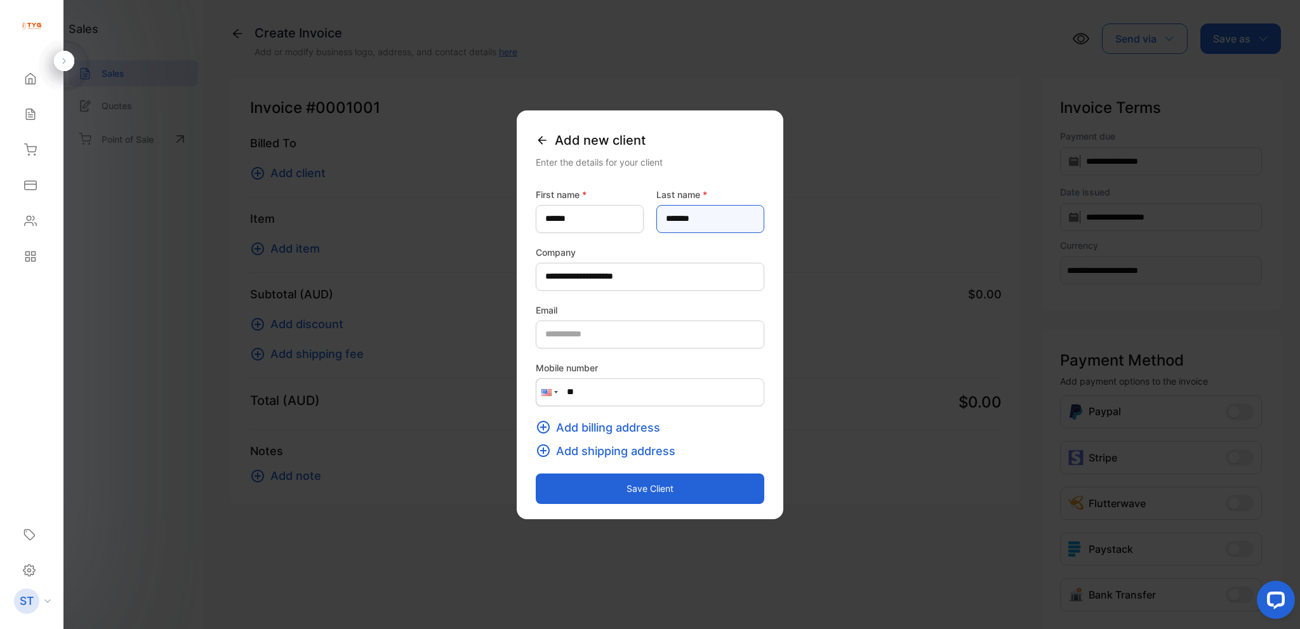
type name-inputlastname "*******"
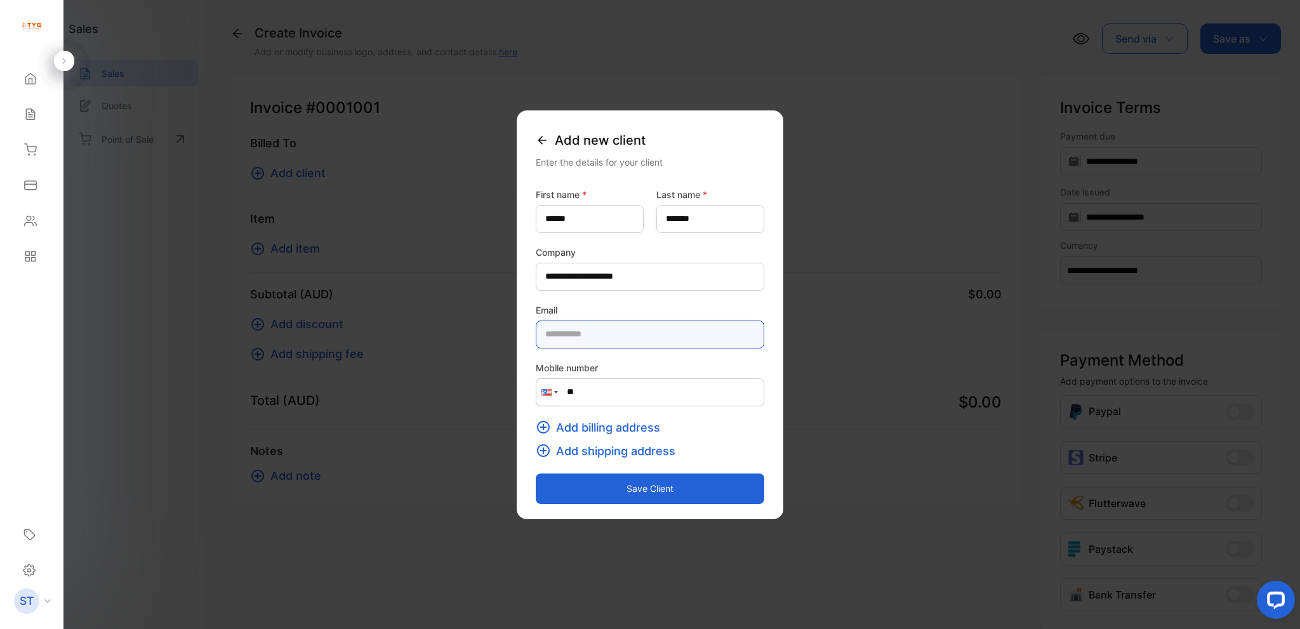
click at [564, 342] on input "email" at bounding box center [650, 335] width 229 height 28
type input "**********"
click at [655, 484] on button "Save client" at bounding box center [650, 489] width 229 height 30
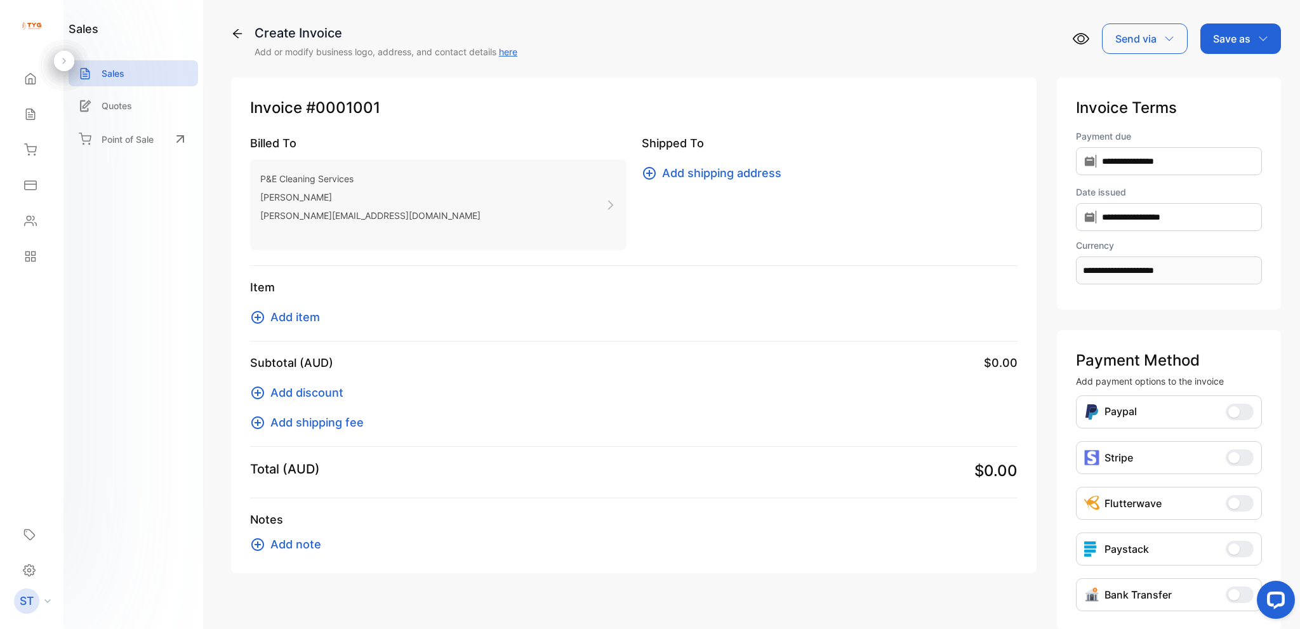
click at [307, 318] on span "Add item" at bounding box center [295, 317] width 50 height 17
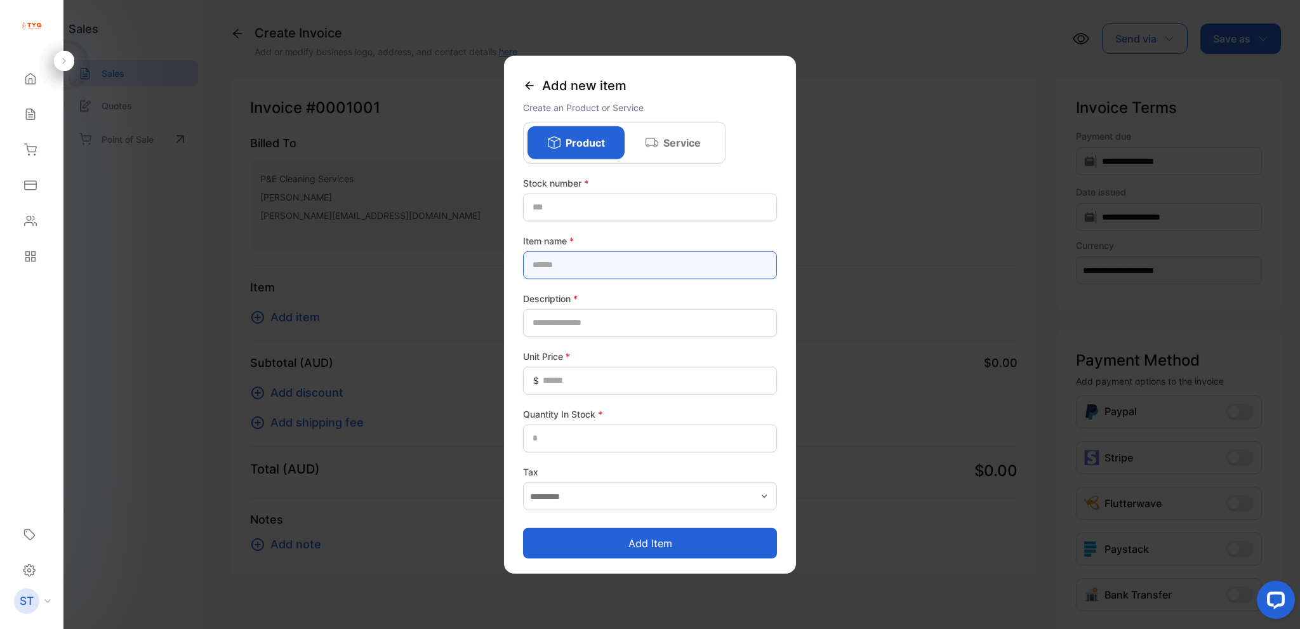
click at [583, 260] on name-inputproductname "text" at bounding box center [650, 265] width 254 height 28
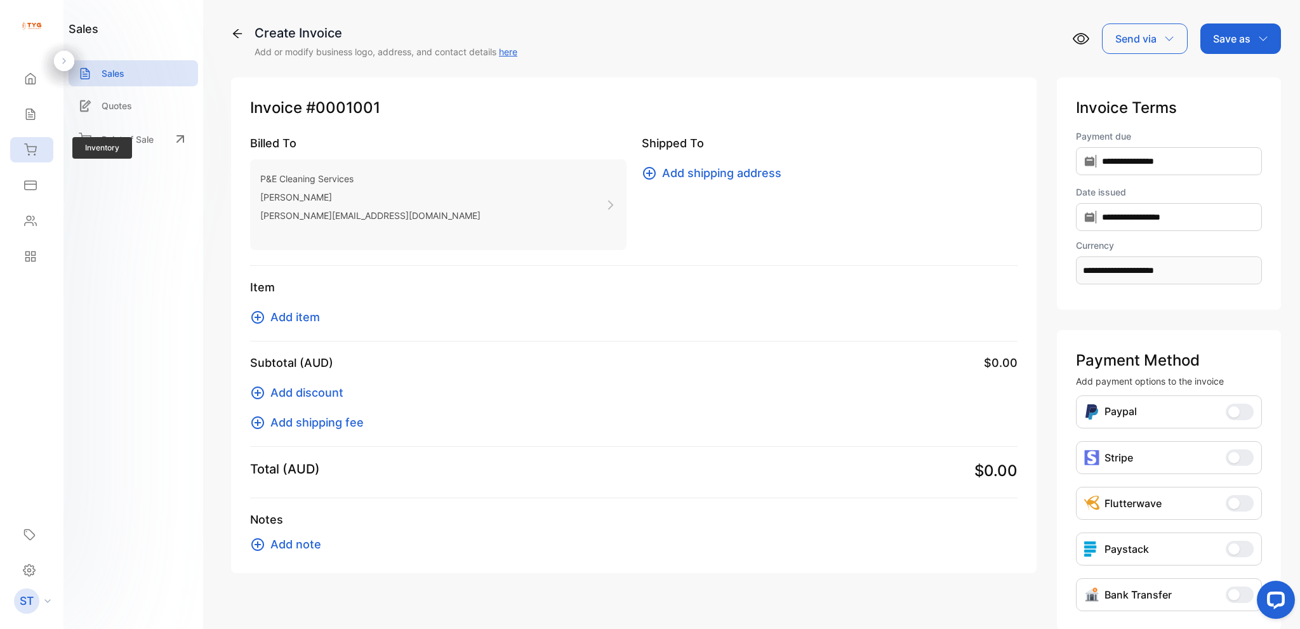
click at [30, 160] on div "Inventory" at bounding box center [31, 149] width 43 height 25
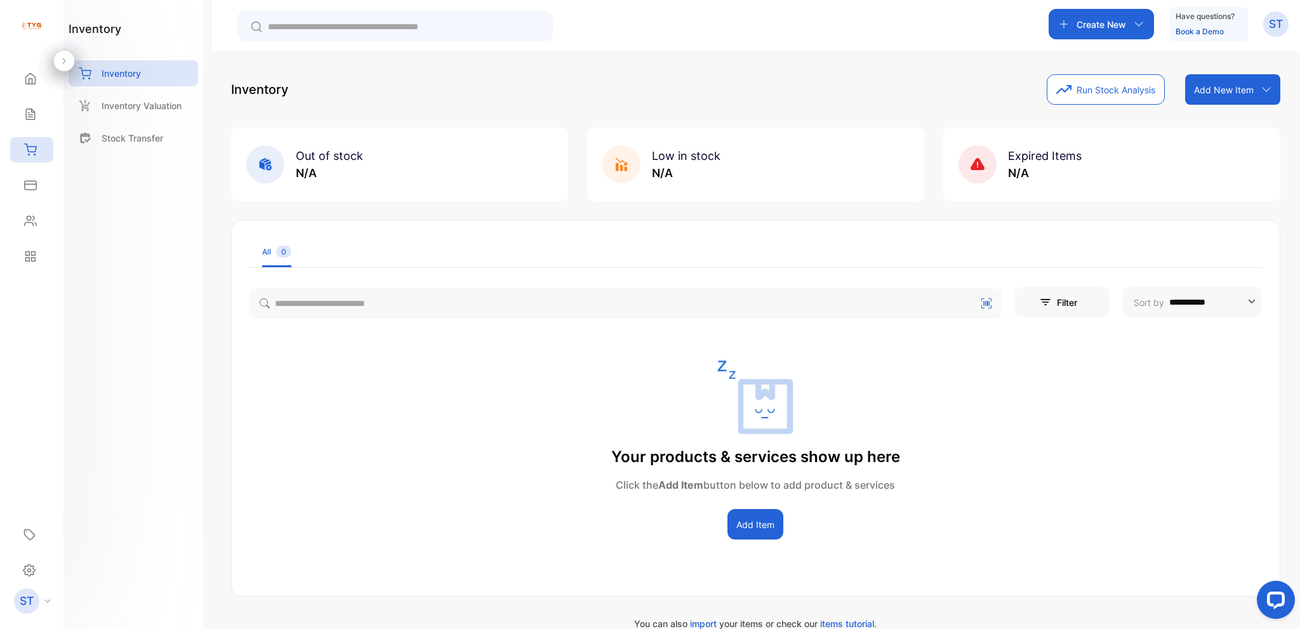
click at [749, 531] on button "Add Item" at bounding box center [756, 524] width 56 height 30
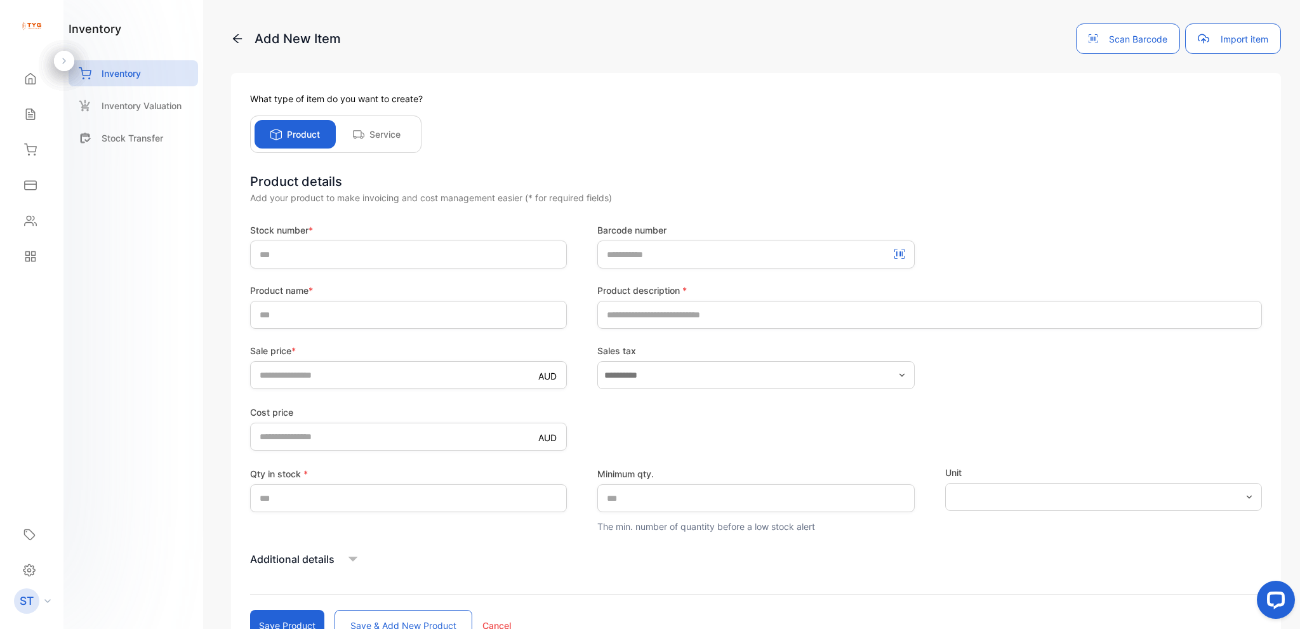
click at [353, 218] on div "Product details Add your product to make invoicing and cost management easier (…" at bounding box center [756, 406] width 1012 height 469
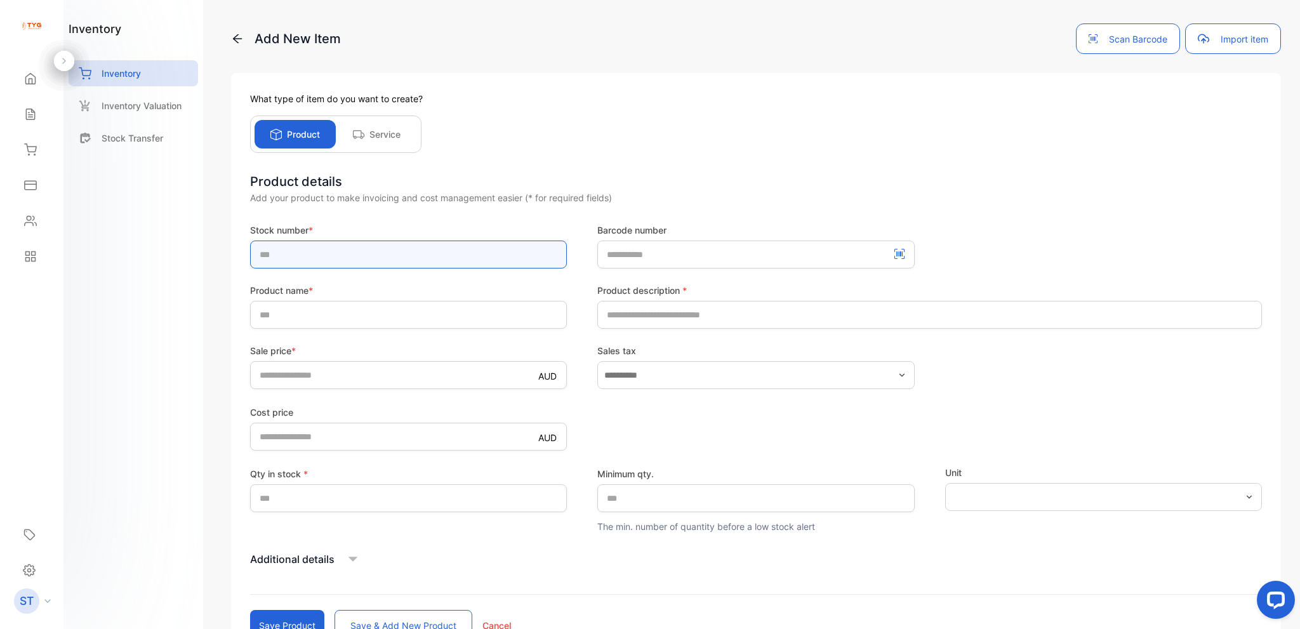
click at [347, 260] on input "text" at bounding box center [408, 255] width 317 height 28
type input "****"
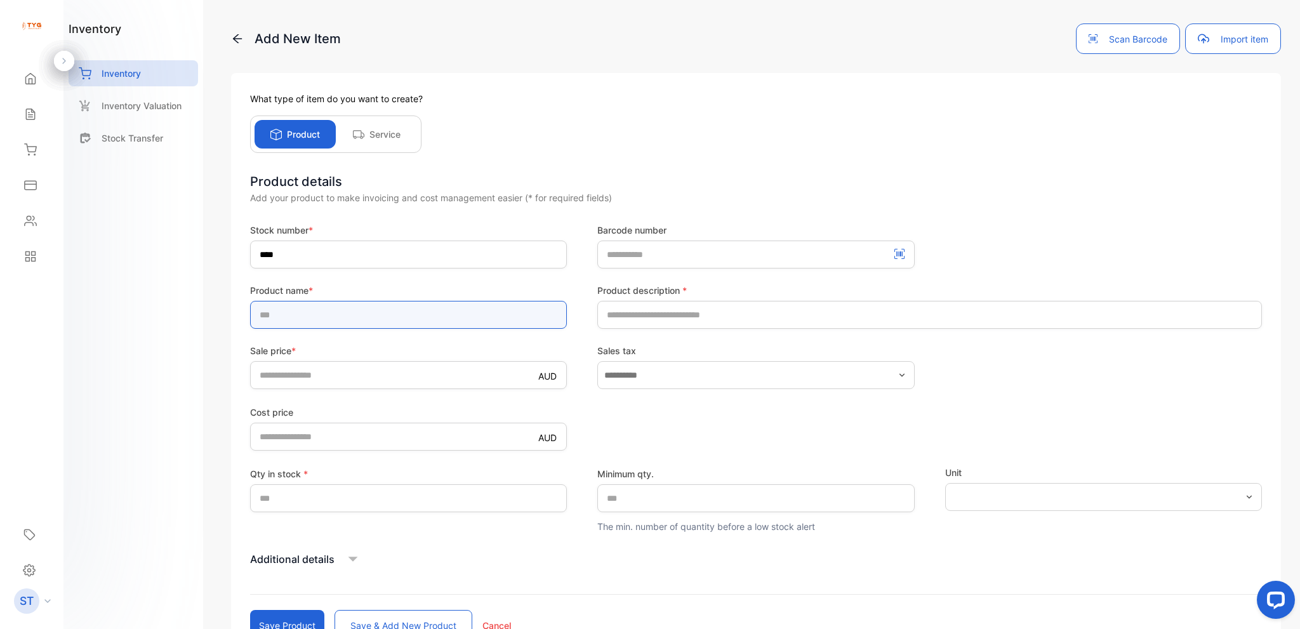
click at [337, 311] on input "text" at bounding box center [408, 315] width 317 height 28
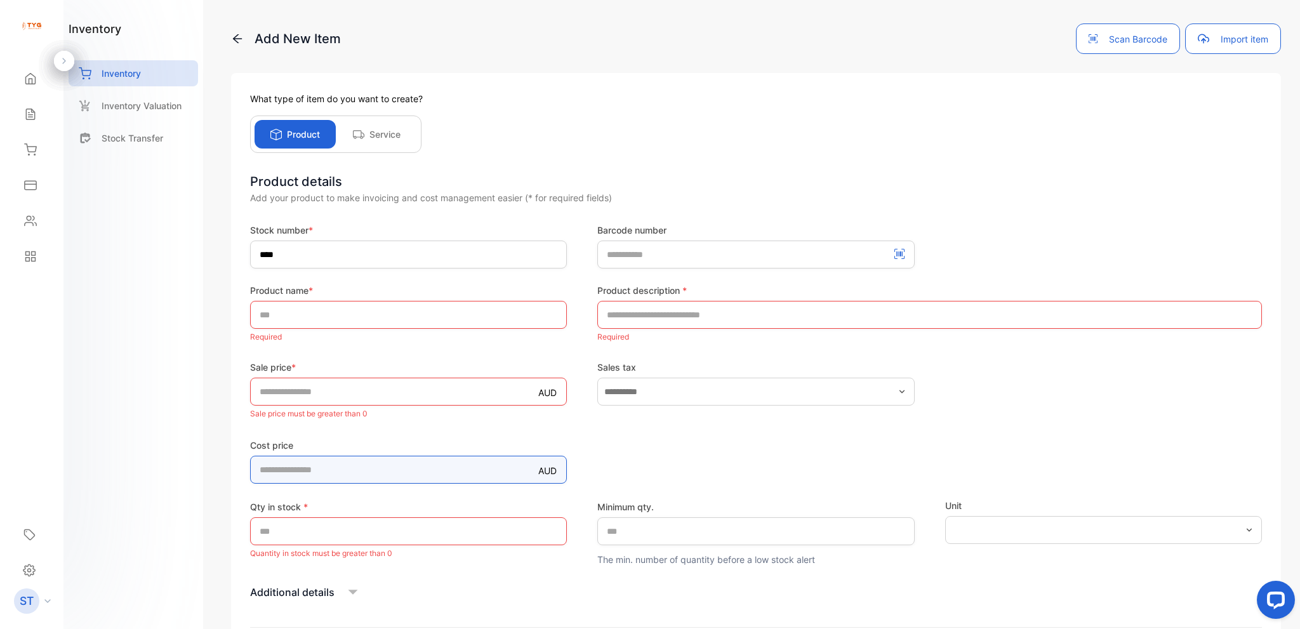
click at [336, 466] on price-inputcostofitem "*" at bounding box center [408, 470] width 317 height 28
type price-inputcostofitem "***"
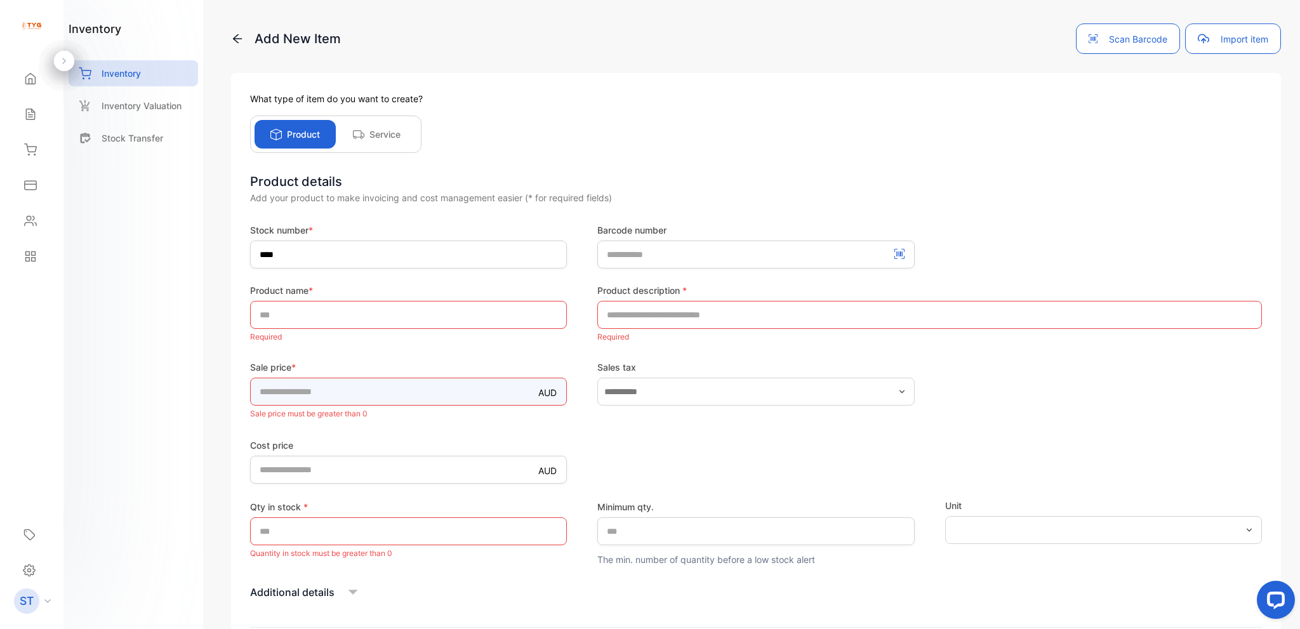
click at [346, 396] on input "*" at bounding box center [408, 392] width 317 height 28
type input "****"
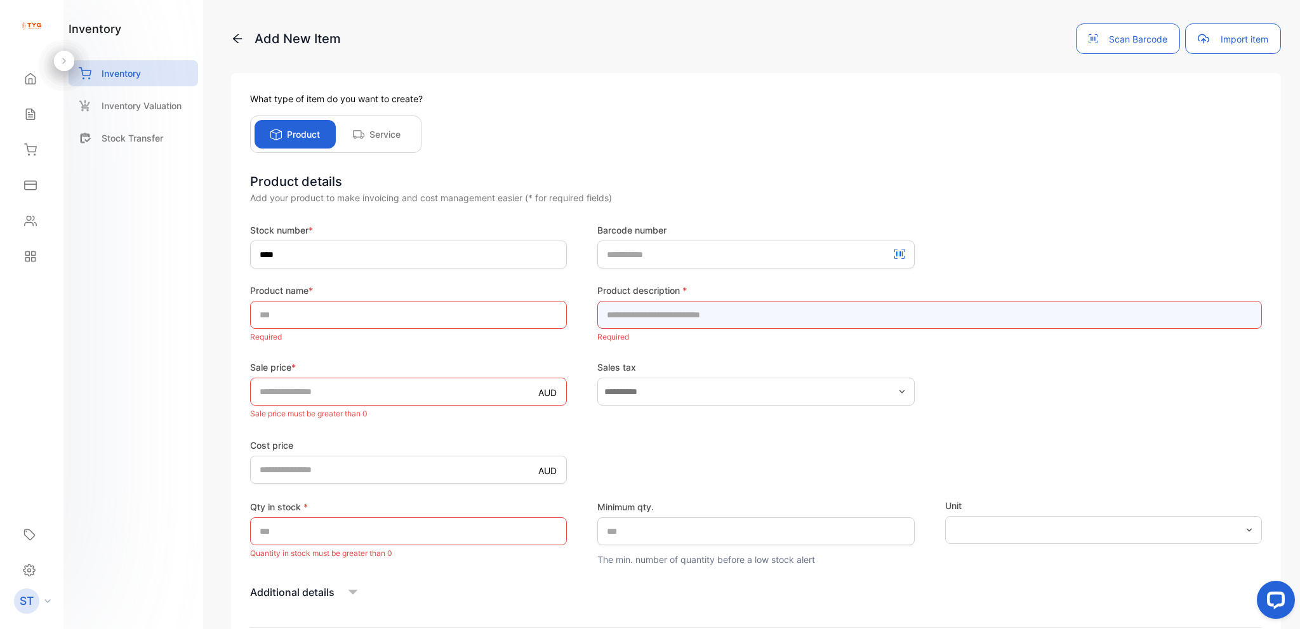
click at [663, 314] on input "text" at bounding box center [929, 315] width 665 height 28
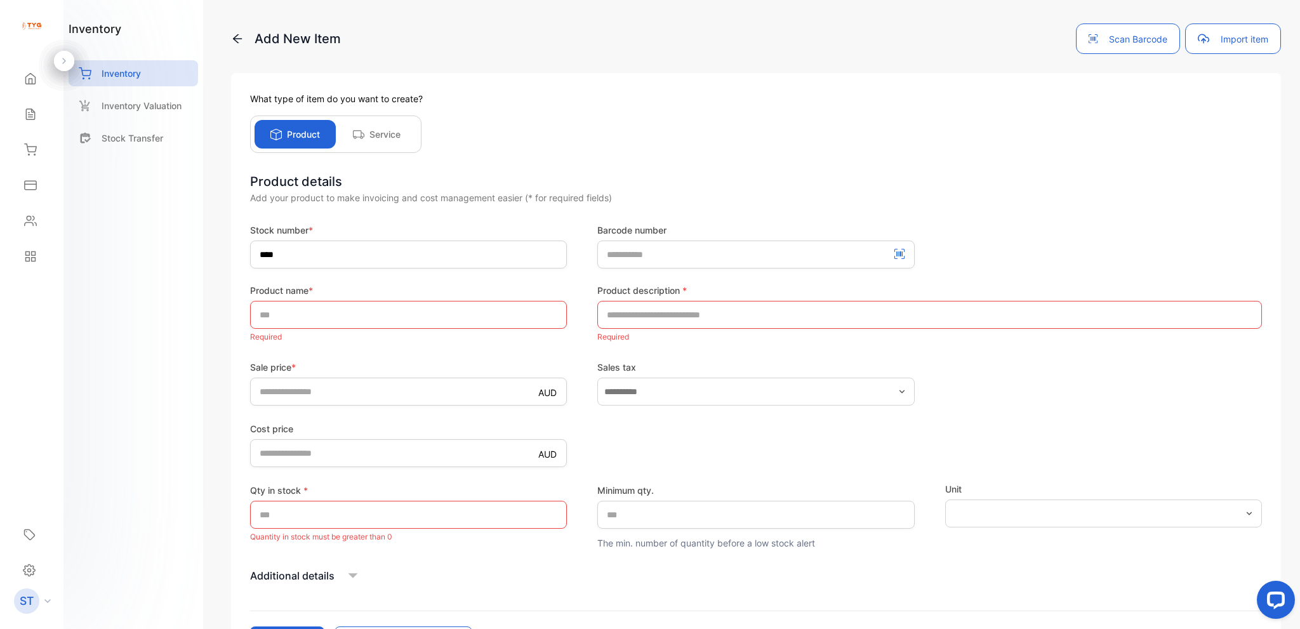
click at [944, 358] on form "Stock number * **** Barcode number Product name * Required Product description …" at bounding box center [756, 440] width 1012 height 434
click at [338, 324] on input "text" at bounding box center [408, 315] width 317 height 28
type input "**********"
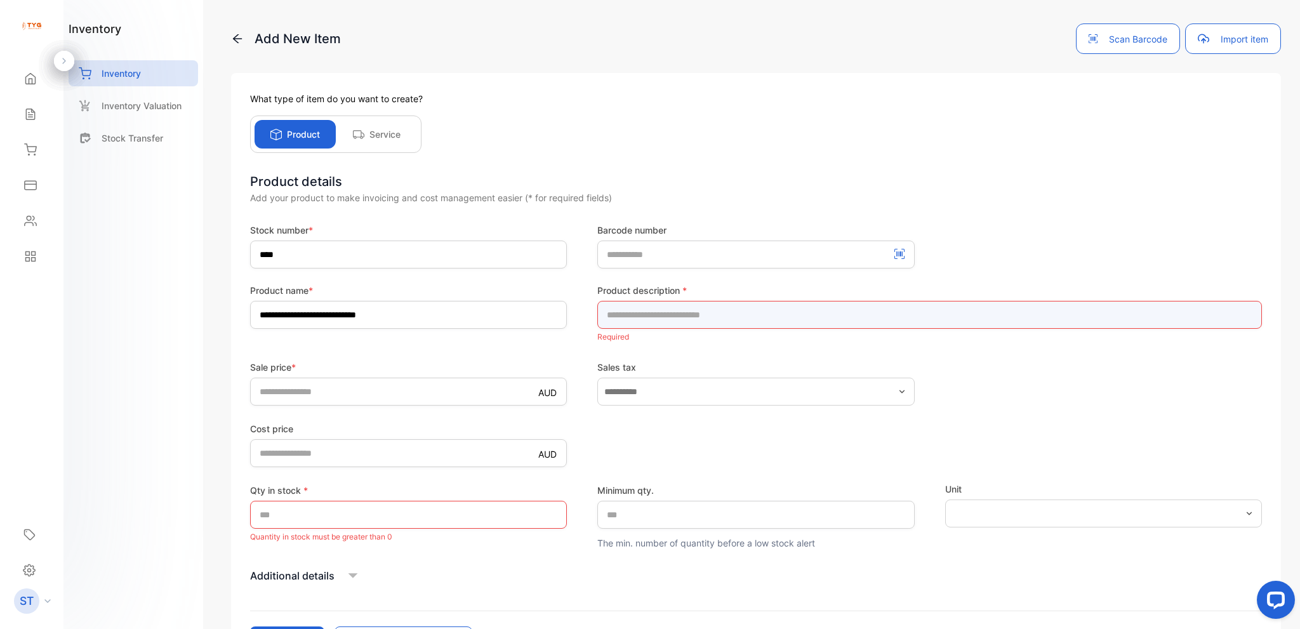
click at [673, 317] on input "text" at bounding box center [929, 315] width 665 height 28
type input "**********"
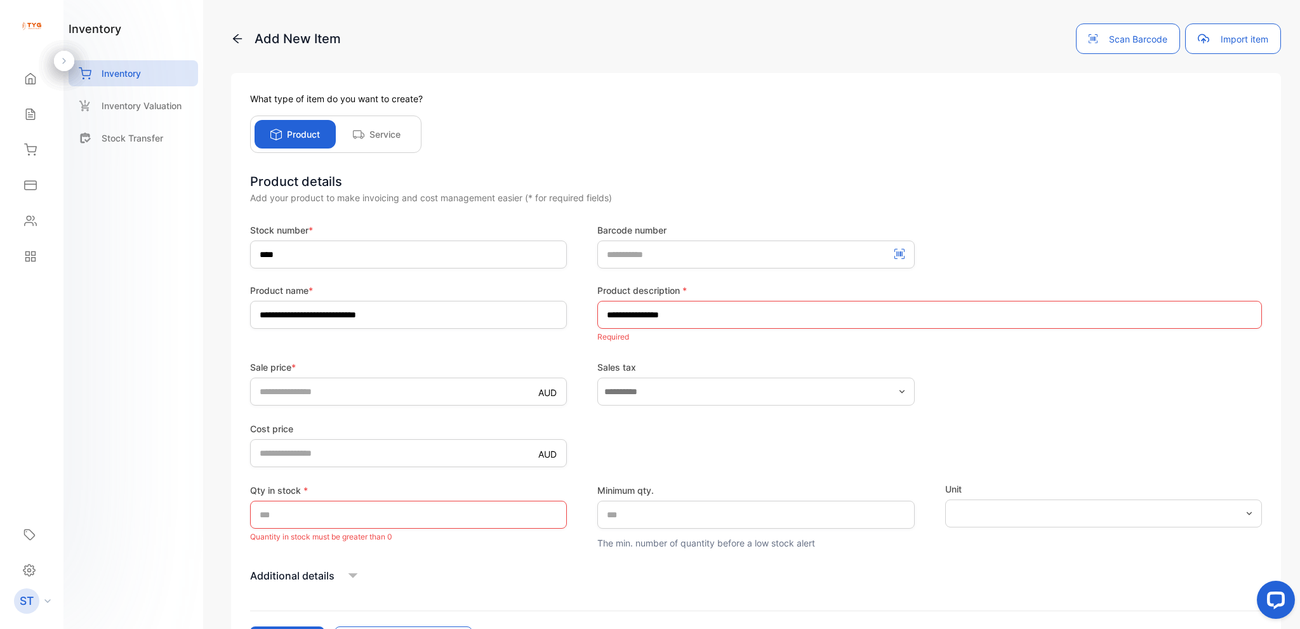
click at [1025, 383] on div "Sale price * AUD **** Sales tax" at bounding box center [756, 383] width 1012 height 45
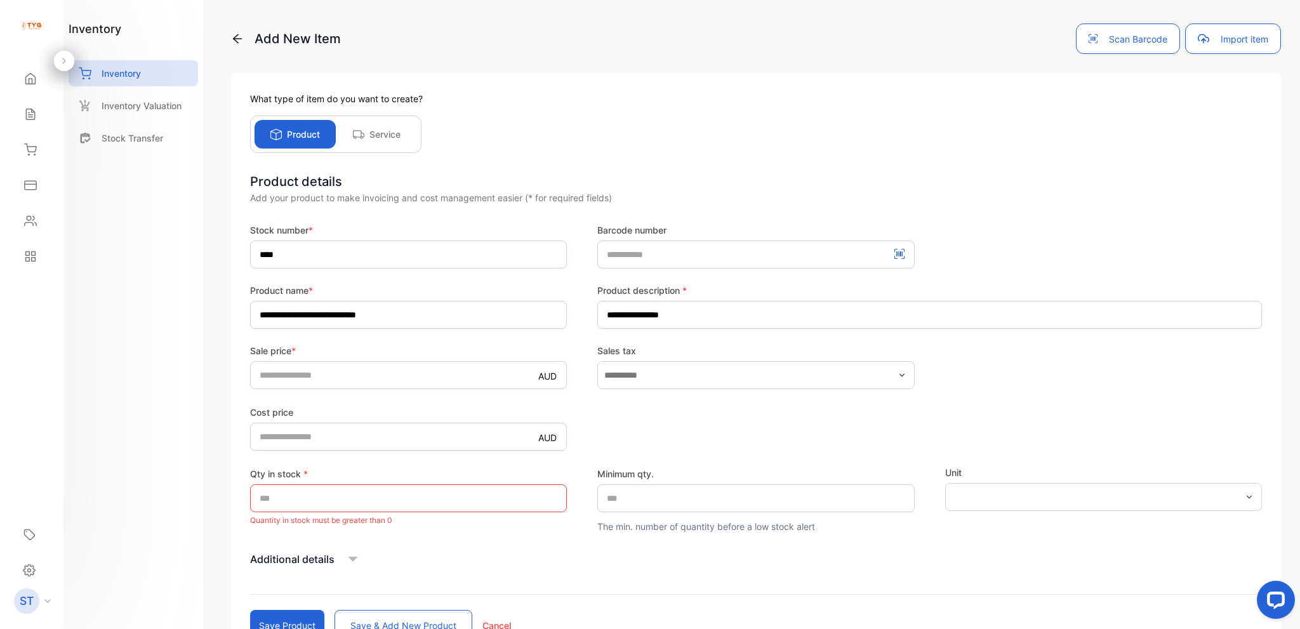
scroll to position [101, 0]
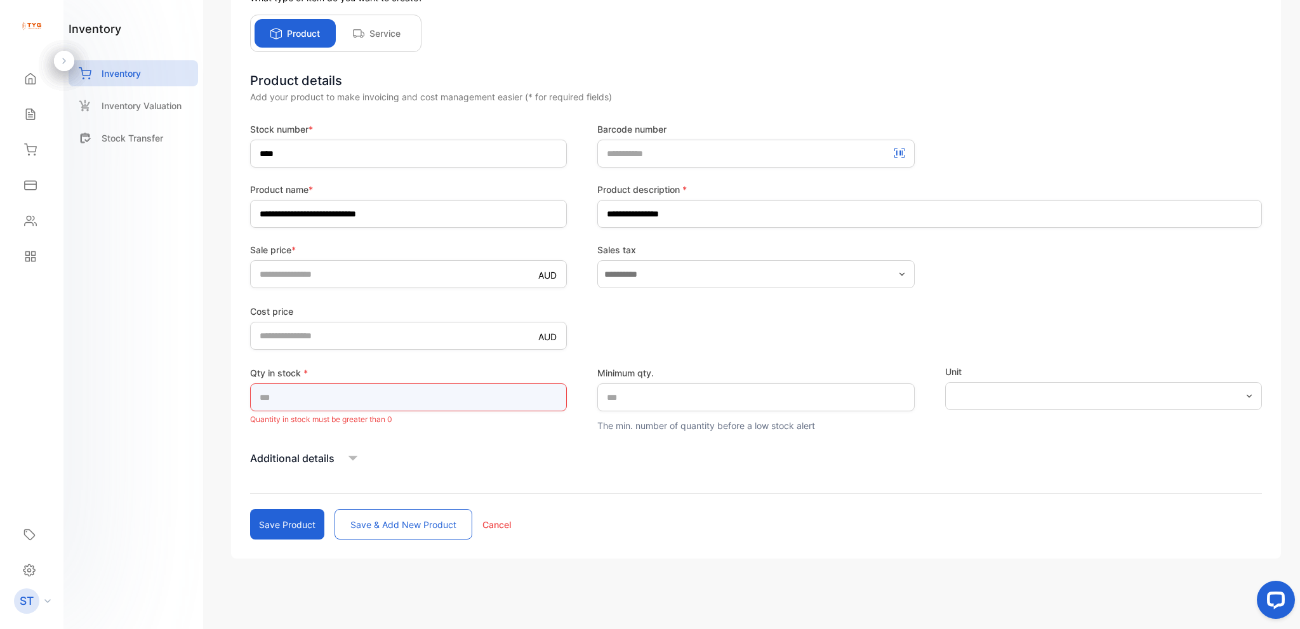
click at [375, 392] on input "*" at bounding box center [408, 397] width 317 height 28
type input "*"
click at [284, 529] on button "Save product" at bounding box center [287, 524] width 74 height 30
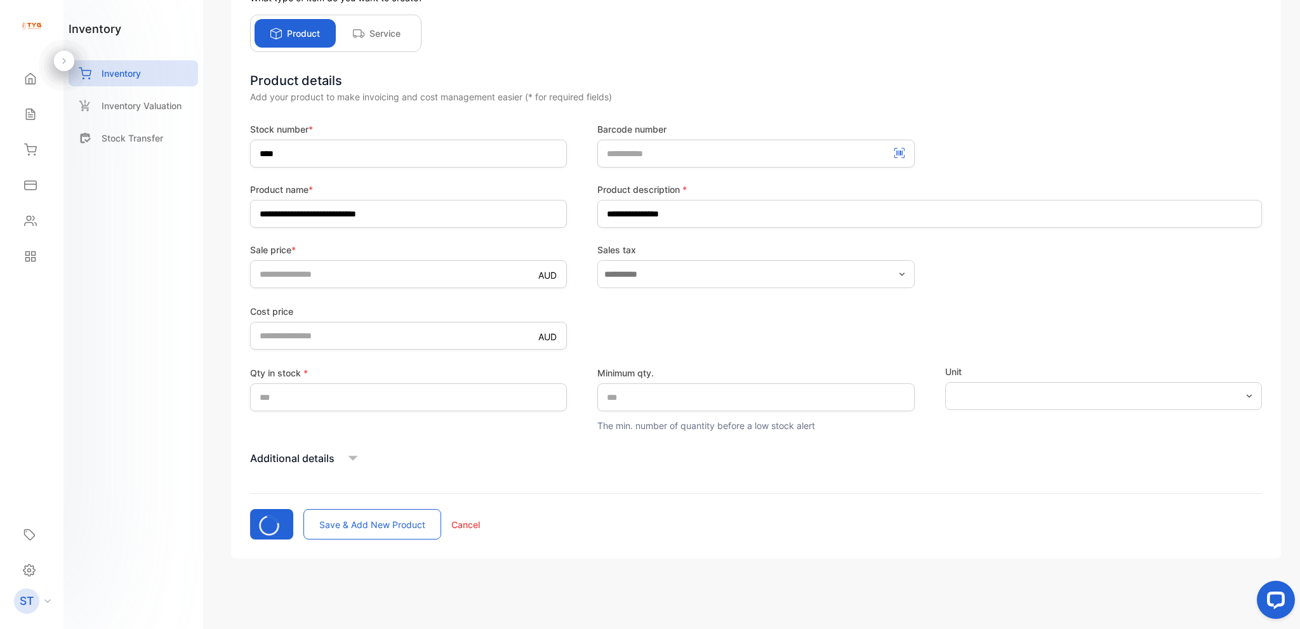
type input "*"
type price-inputcostofitem "*"
type input "*"
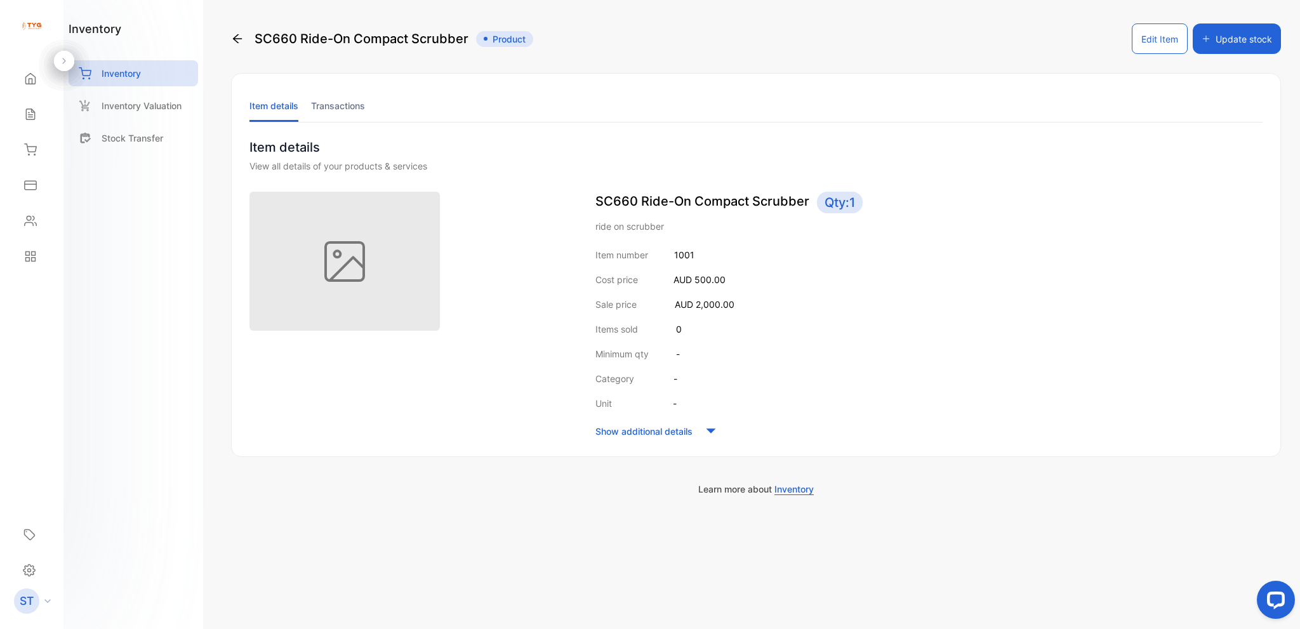
click at [354, 104] on li "Transactions" at bounding box center [338, 106] width 54 height 32
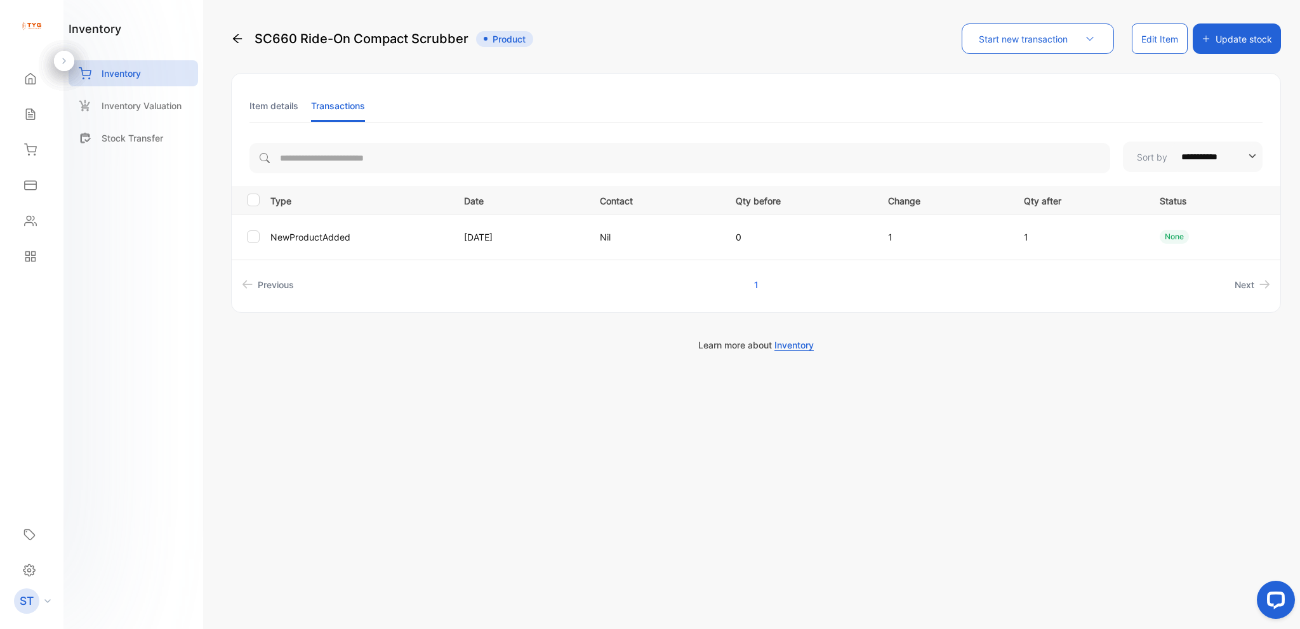
click at [286, 105] on li "Item details" at bounding box center [274, 106] width 49 height 32
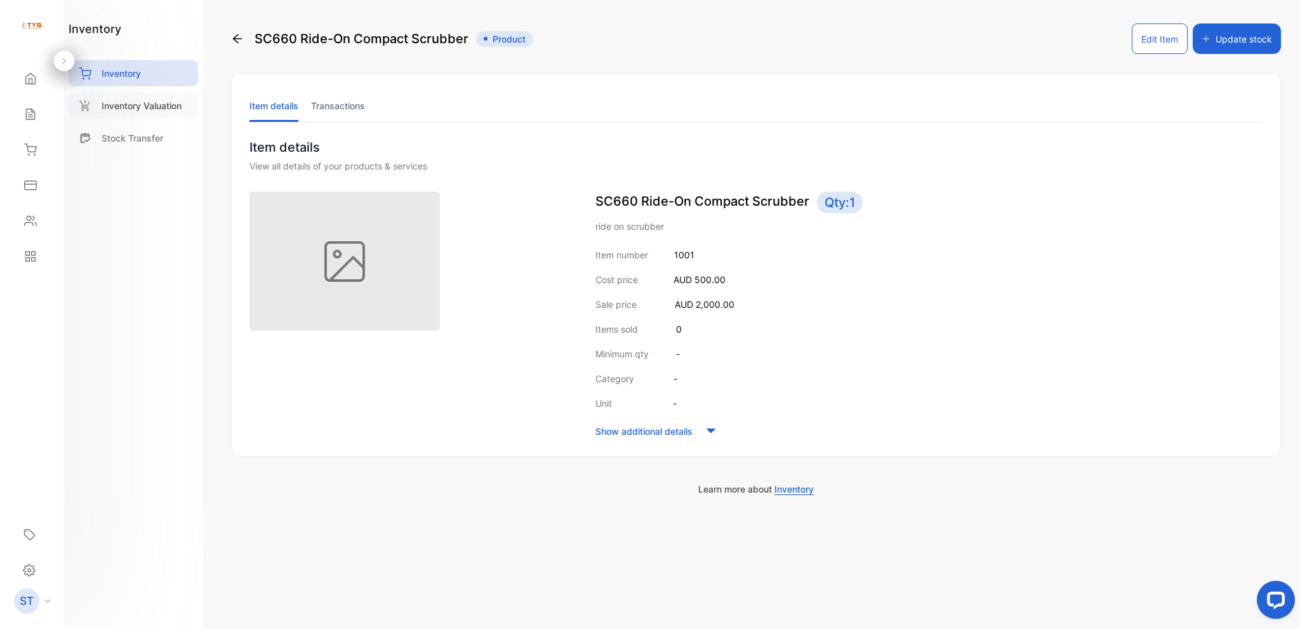
click at [154, 99] on p "Inventory Valuation" at bounding box center [142, 105] width 80 height 13
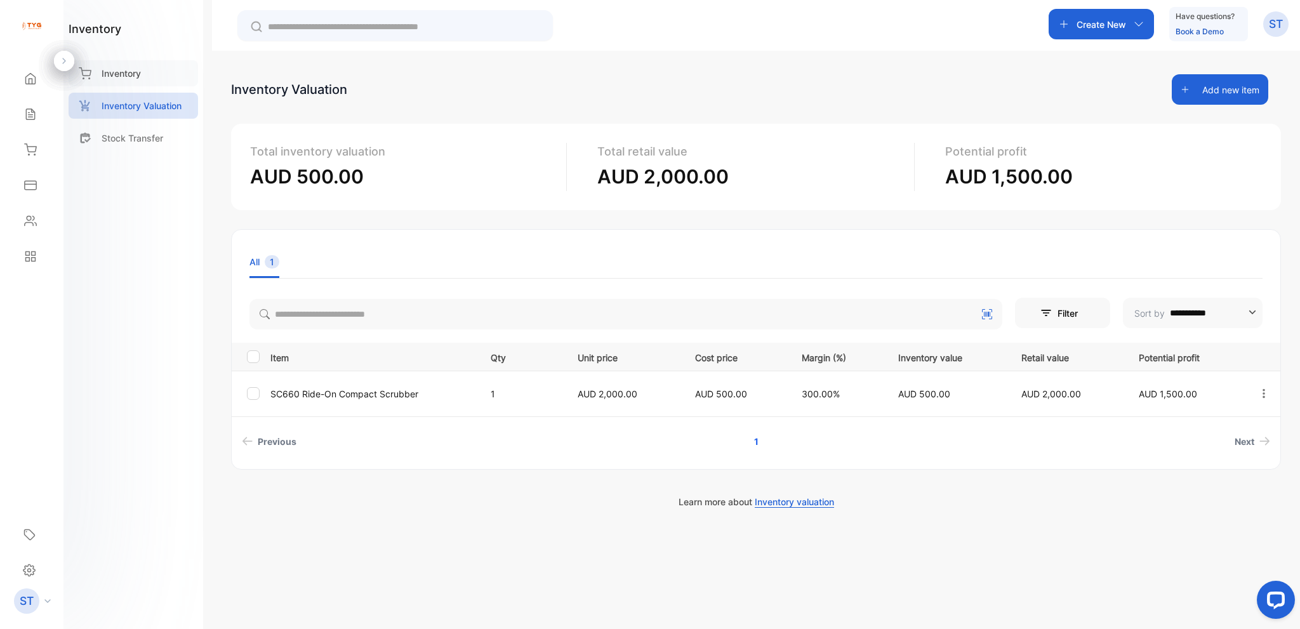
click at [121, 65] on div "Inventory" at bounding box center [134, 73] width 130 height 26
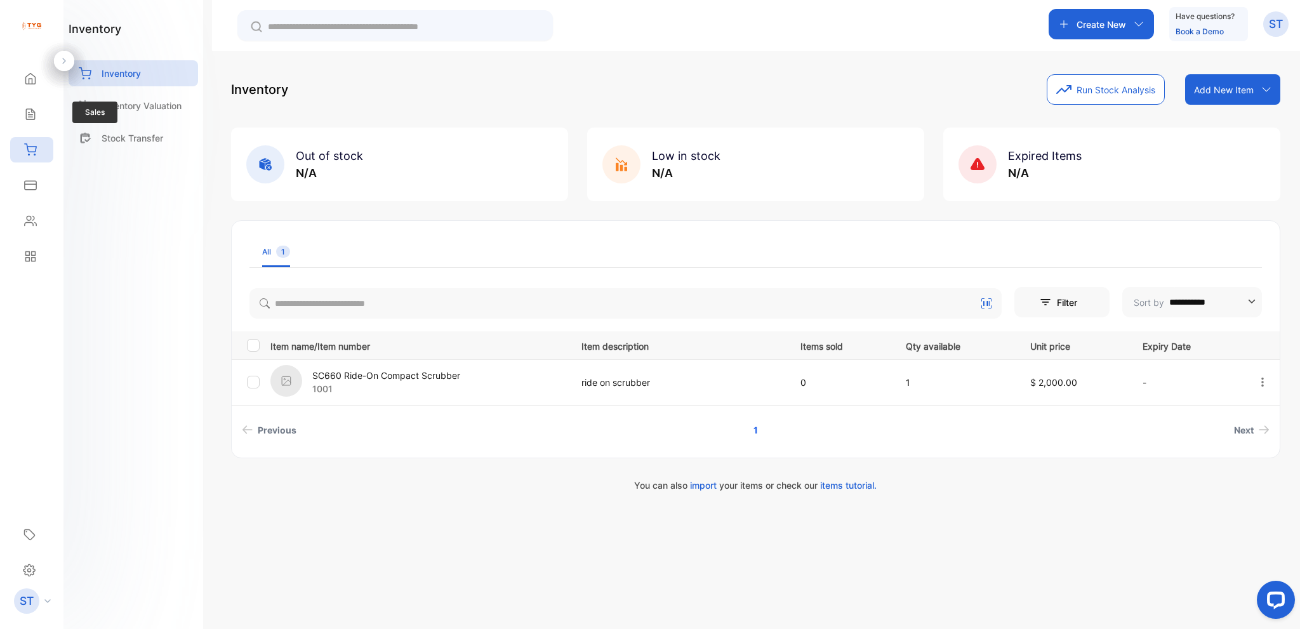
click at [33, 129] on div "Sales Sales" at bounding box center [31, 115] width 43 height 36
click at [30, 114] on icon at bounding box center [30, 114] width 13 height 13
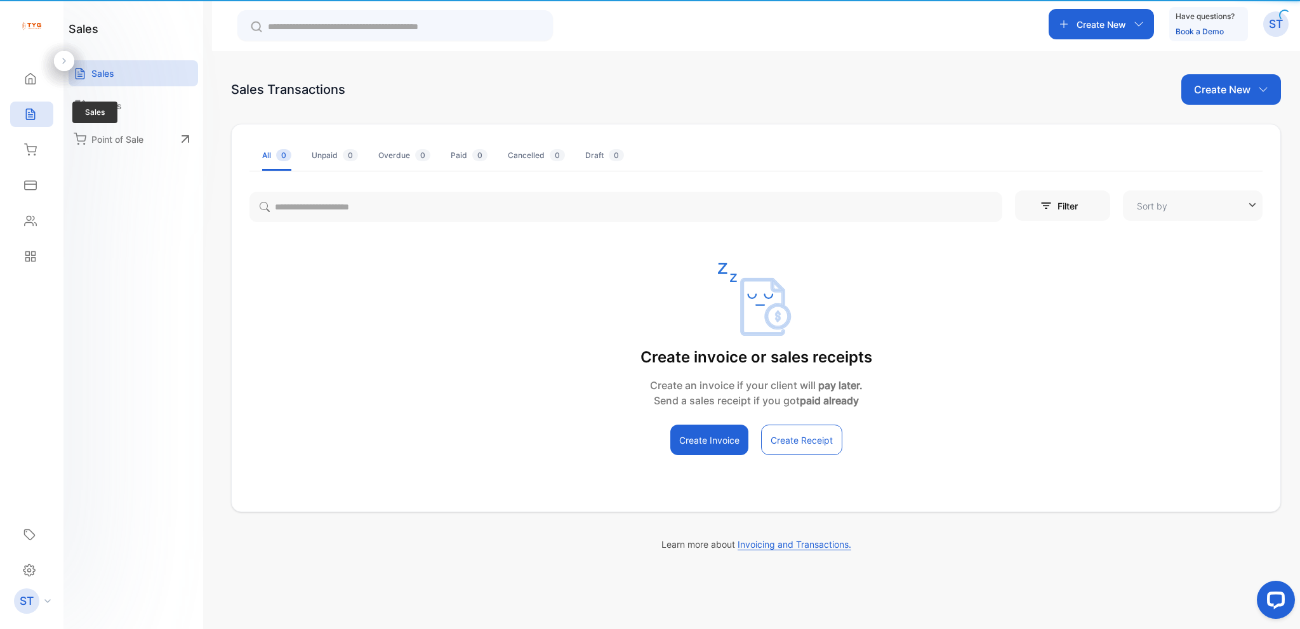
type input "**********"
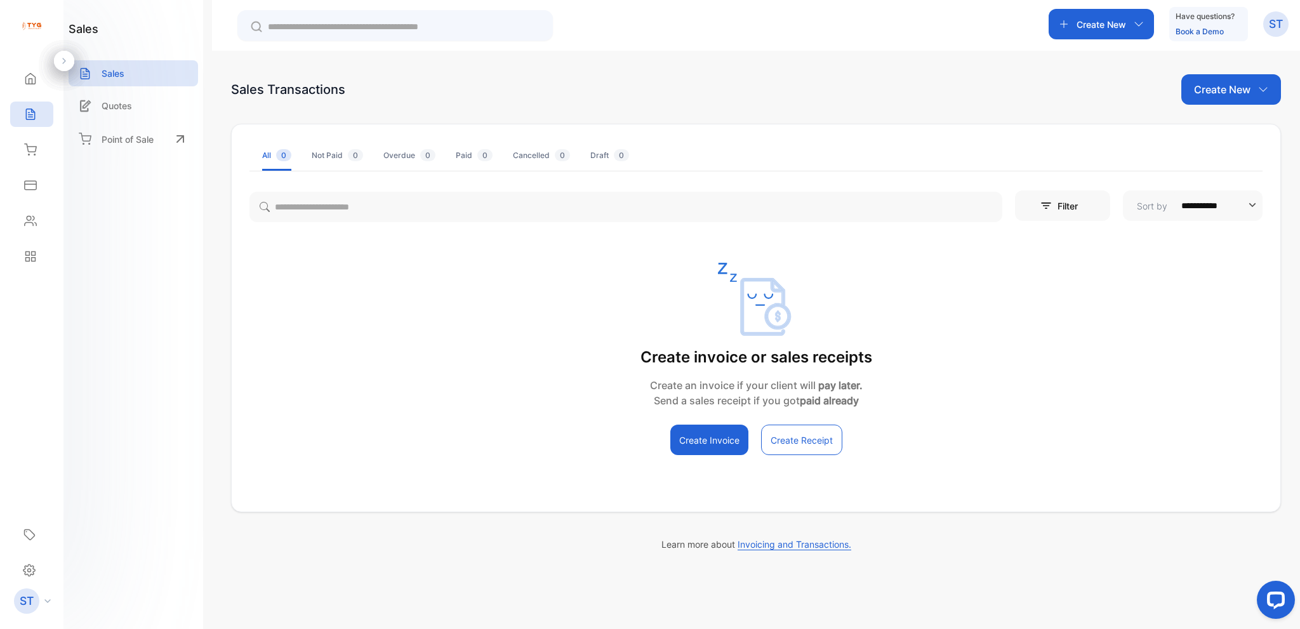
click at [705, 439] on button "Create Invoice" at bounding box center [709, 440] width 78 height 30
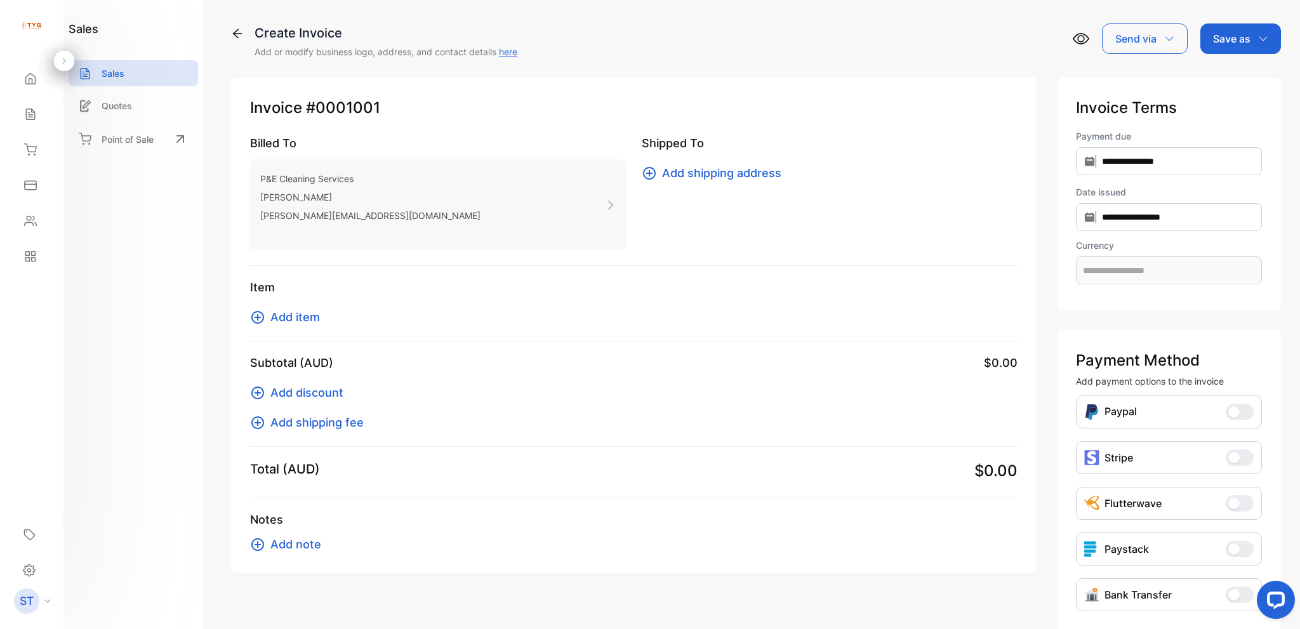
type input "**********"
click at [294, 142] on p "Billed To" at bounding box center [438, 143] width 376 height 17
click at [605, 202] on icon at bounding box center [610, 204] width 11 height 11
click at [302, 317] on span "Add item" at bounding box center [295, 317] width 50 height 17
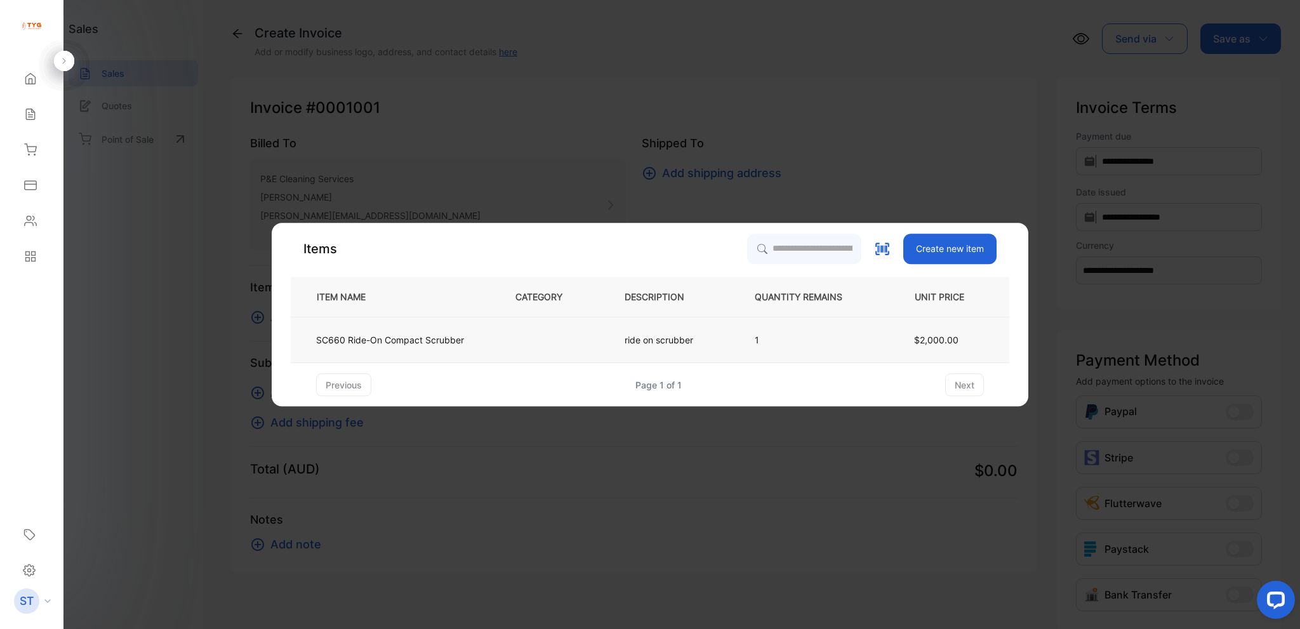
click at [414, 344] on p "SC660 Ride-On Compact Scrubber" at bounding box center [390, 339] width 148 height 13
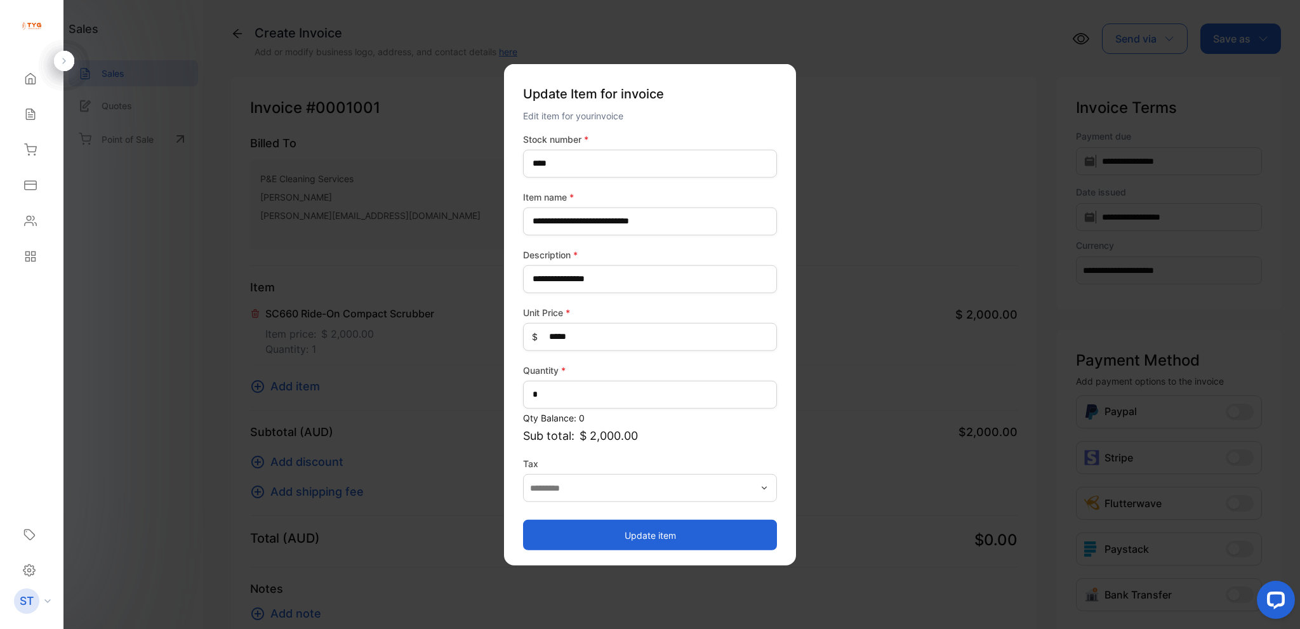
click at [688, 531] on button "Update item" at bounding box center [650, 535] width 254 height 30
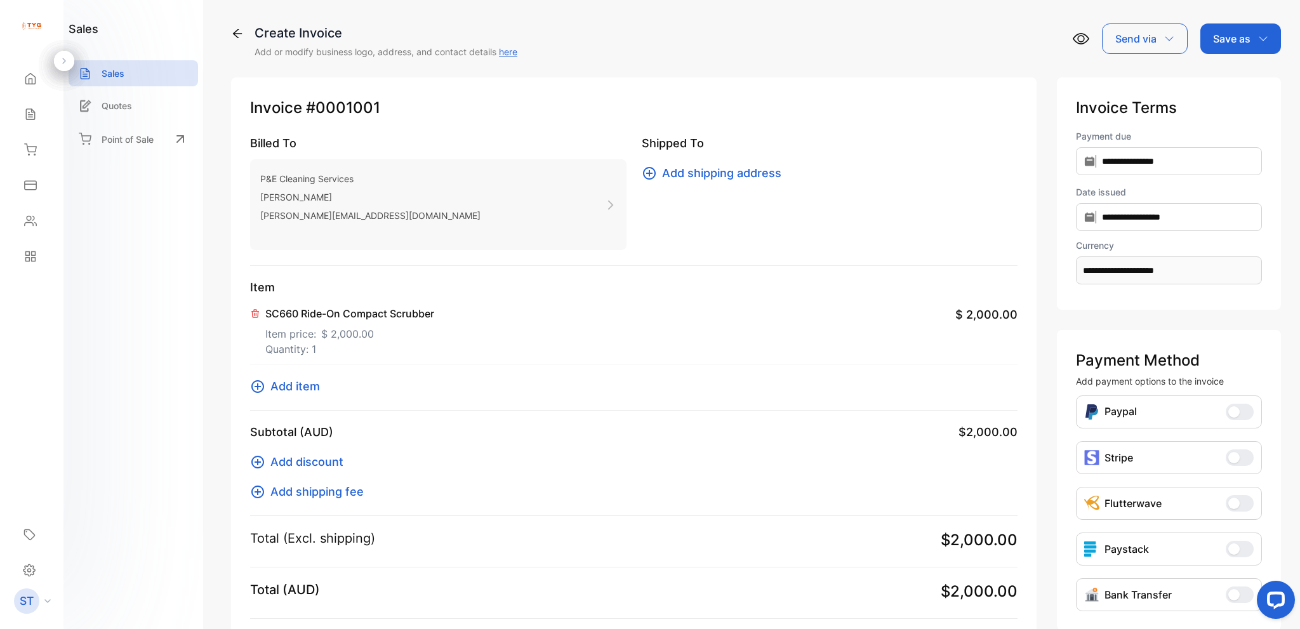
scroll to position [63, 0]
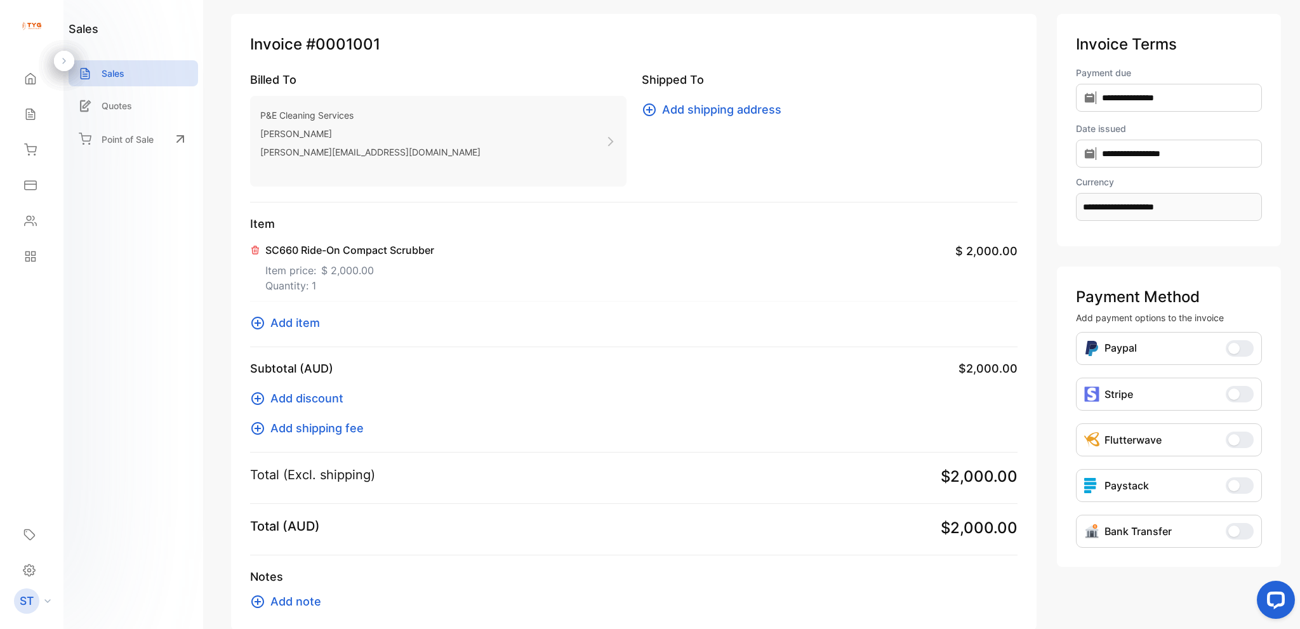
click at [332, 393] on span "Add discount" at bounding box center [306, 398] width 73 height 17
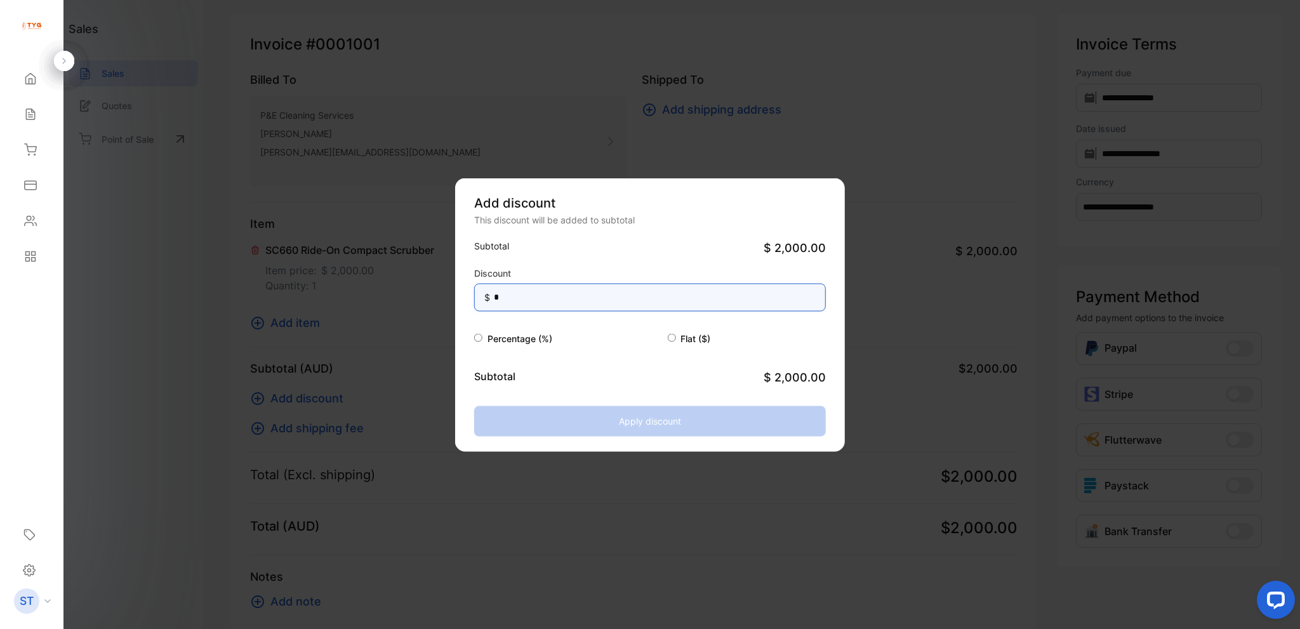
click at [560, 293] on input "*" at bounding box center [650, 297] width 352 height 28
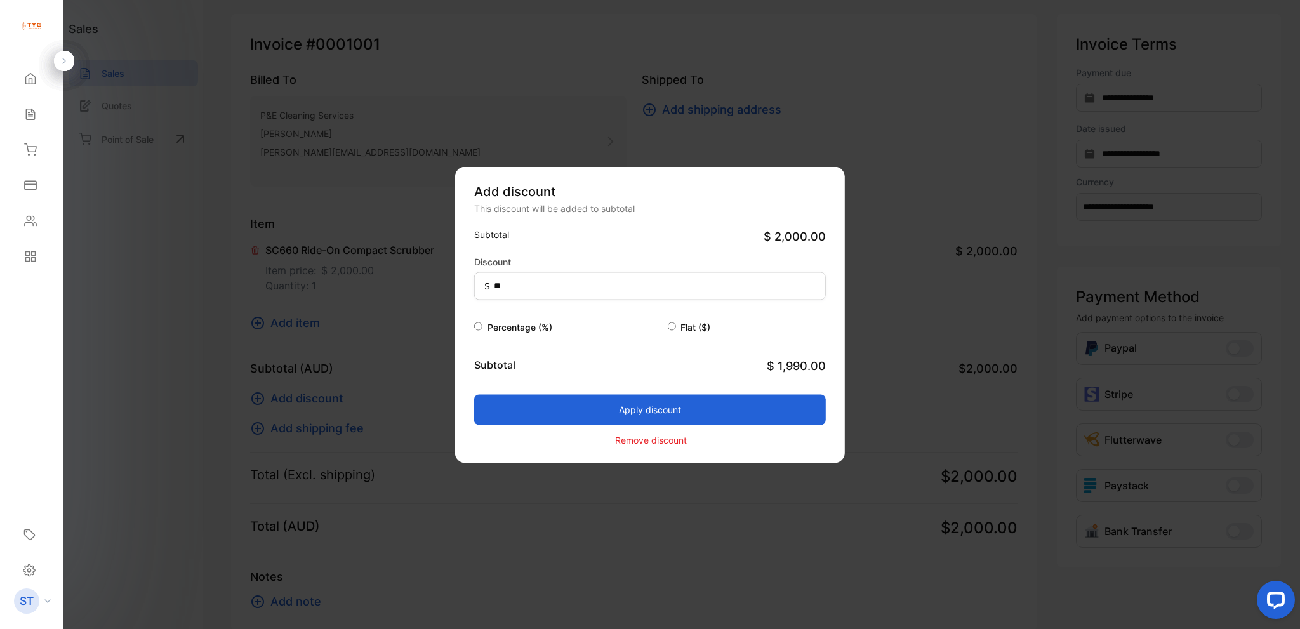
click at [512, 329] on span "Percentage (%)" at bounding box center [520, 326] width 65 height 11
drag, startPoint x: 491, startPoint y: 340, endPoint x: 495, endPoint y: 332, distance: 9.1
click at [493, 340] on div "Subtotal $ 2,000.00 Discount $ ** Percentage (%) Flat ($) Subtotal $ 1,990.00 A…" at bounding box center [650, 337] width 352 height 220
click at [495, 326] on span "Percentage (%)" at bounding box center [520, 326] width 65 height 11
type input "*"
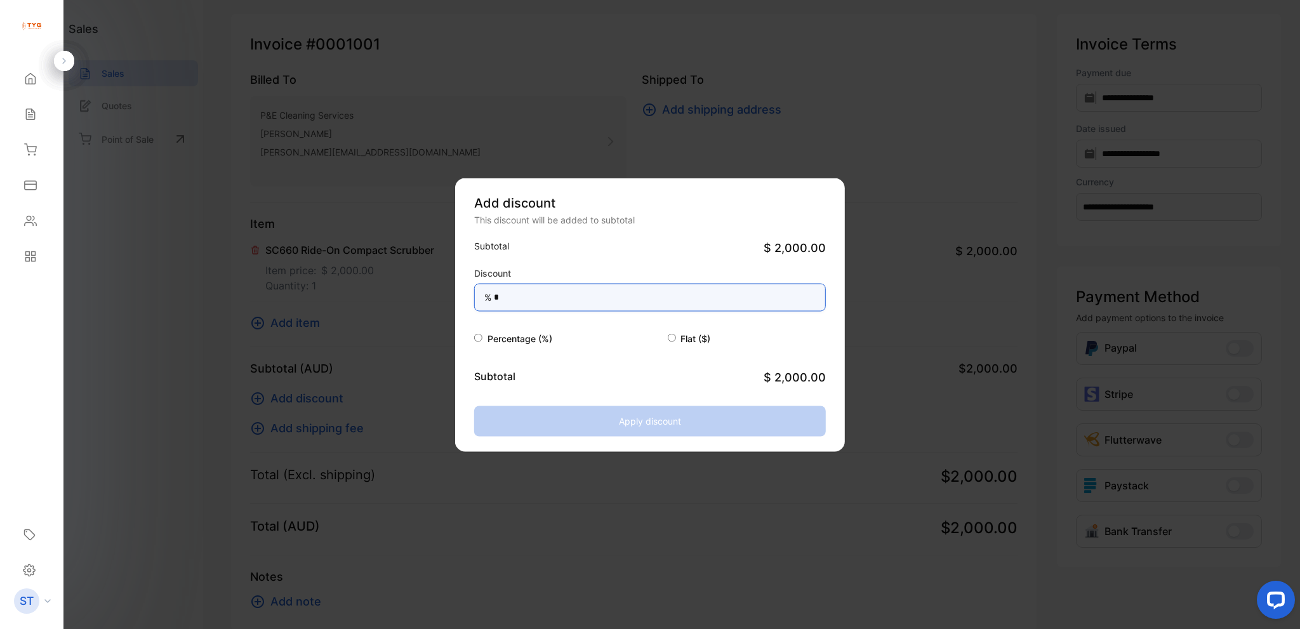
click at [552, 300] on input "*" at bounding box center [650, 297] width 352 height 28
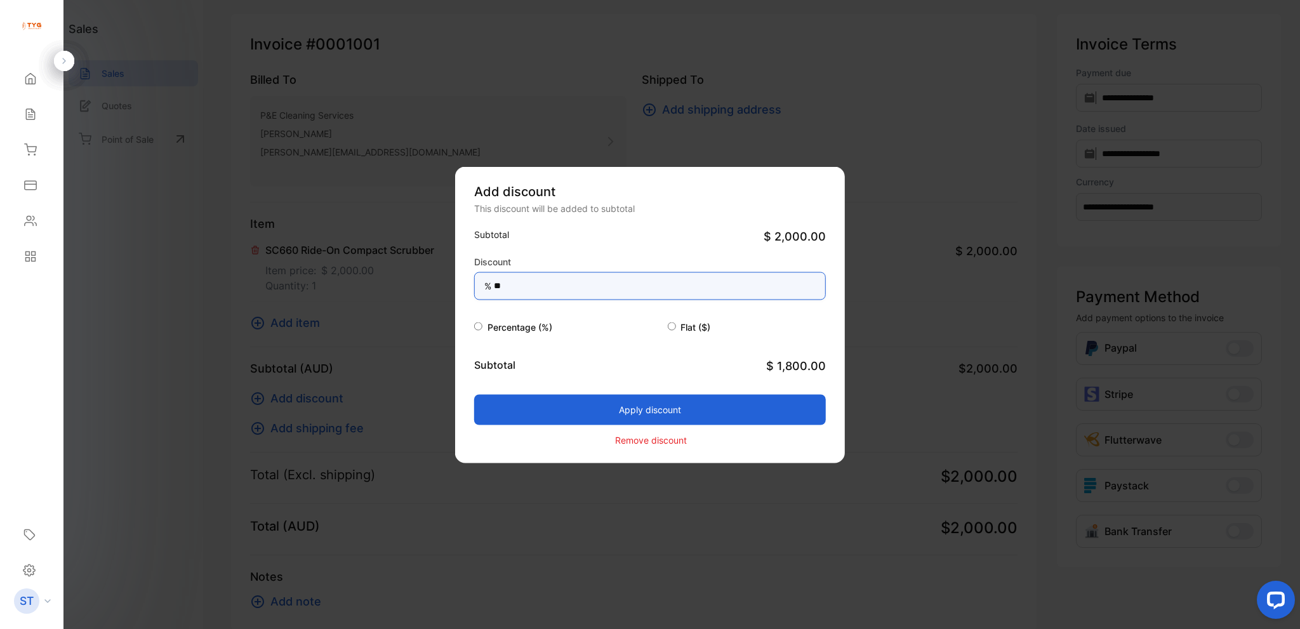
type input "**"
click at [681, 413] on button "Apply discount" at bounding box center [650, 409] width 352 height 30
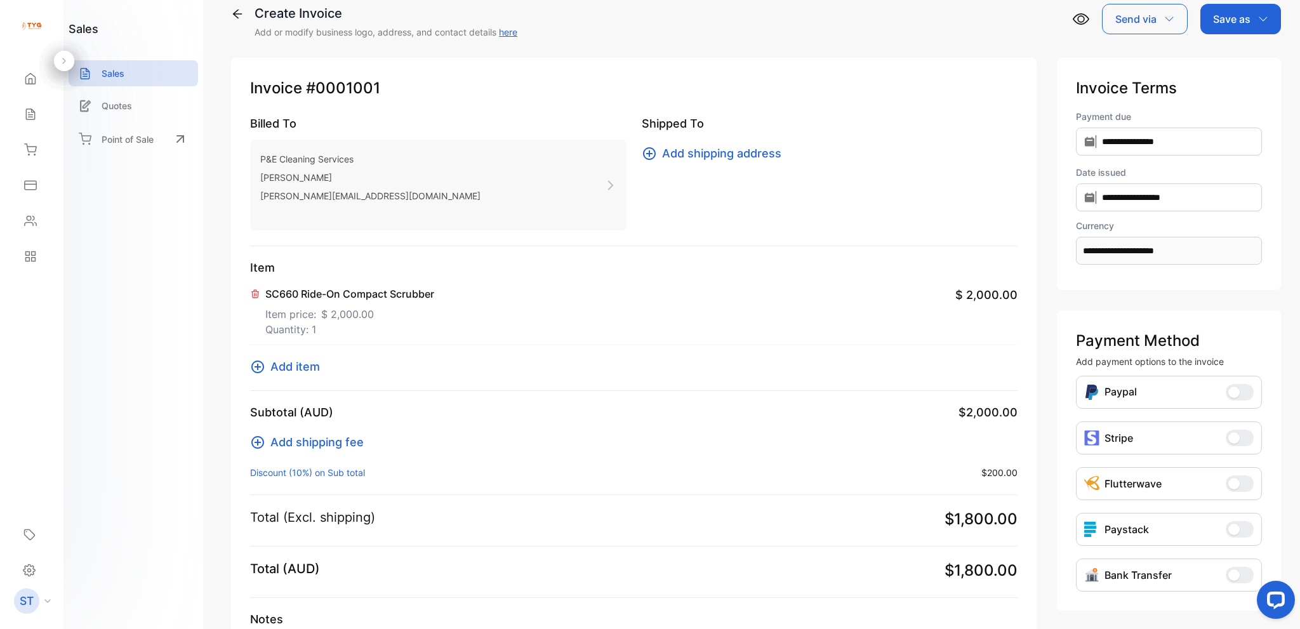
scroll to position [0, 0]
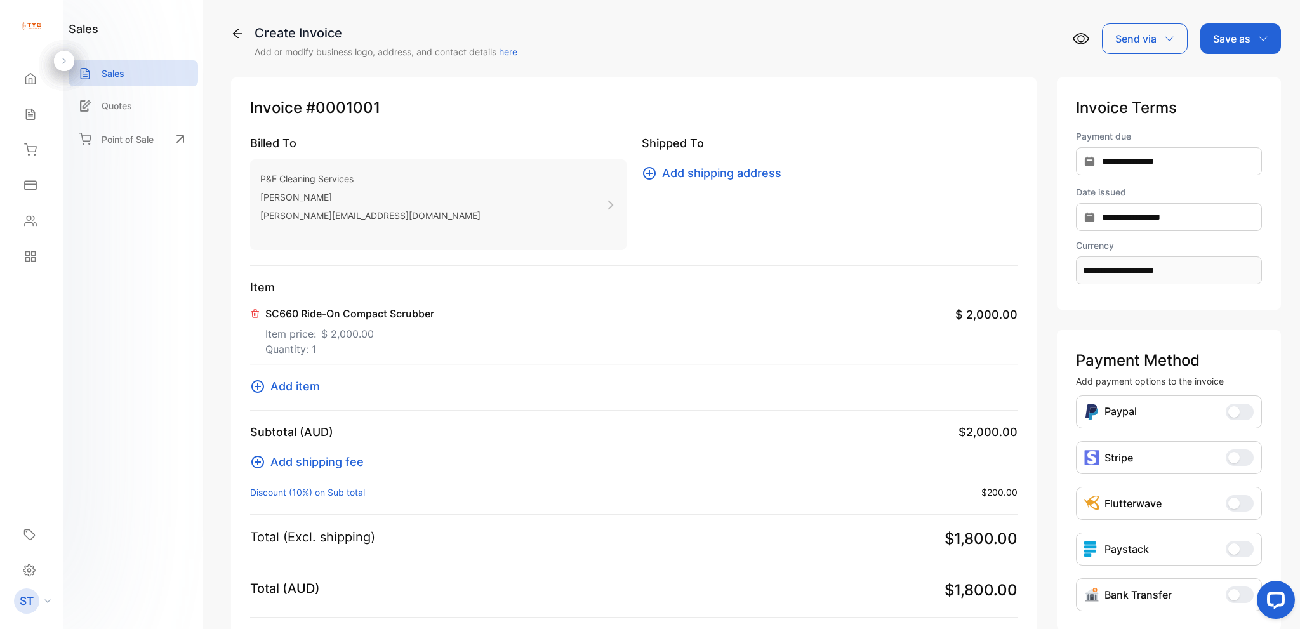
click at [1143, 35] on p "Send via" at bounding box center [1135, 38] width 41 height 15
click at [1135, 73] on div "Email" at bounding box center [1142, 80] width 78 height 25
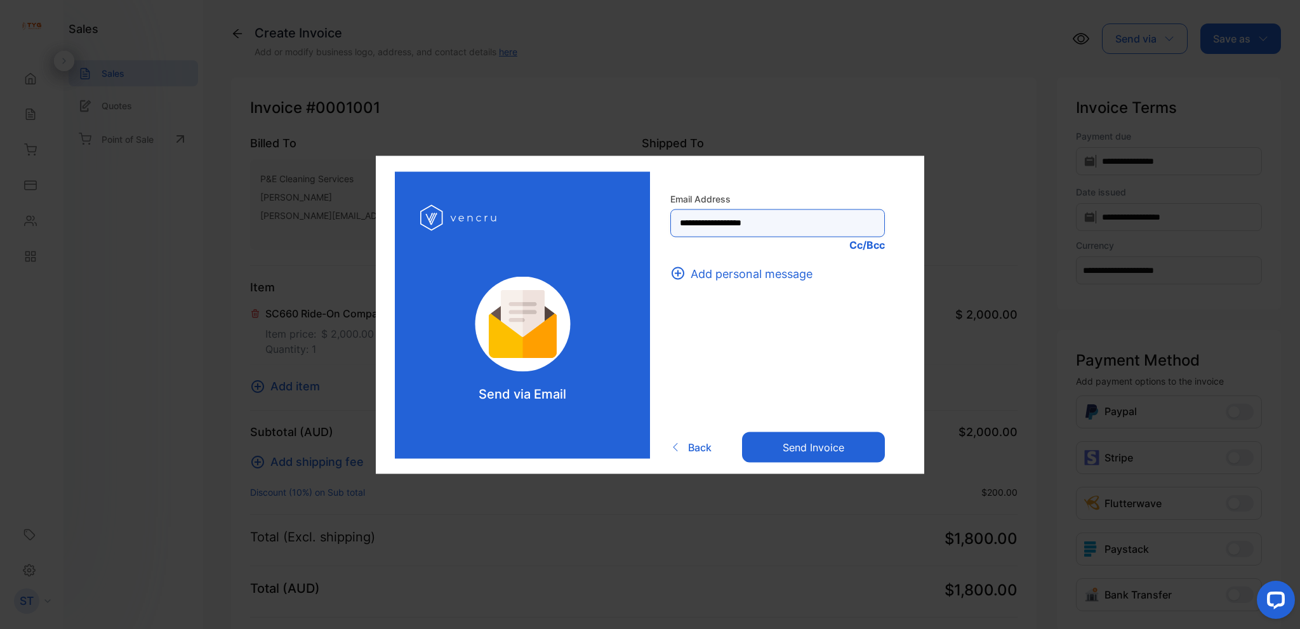
drag, startPoint x: 707, startPoint y: 225, endPoint x: 604, endPoint y: 225, distance: 102.8
click at [604, 225] on div "**********" at bounding box center [650, 314] width 510 height 287
drag, startPoint x: 823, startPoint y: 218, endPoint x: 606, endPoint y: 224, distance: 216.6
click at [606, 224] on div "**********" at bounding box center [650, 314] width 510 height 287
type Address-inputrecipient "**********"
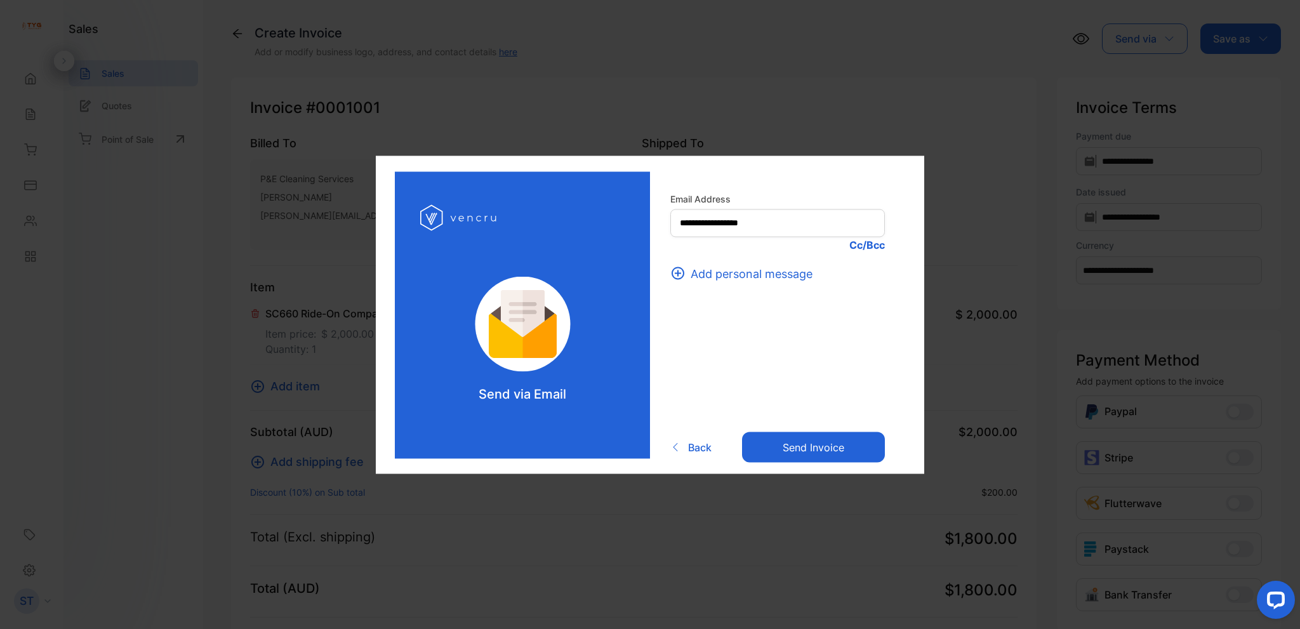
click at [838, 338] on form "**********" at bounding box center [777, 327] width 215 height 271
click at [821, 448] on button "Send invoice" at bounding box center [813, 447] width 143 height 30
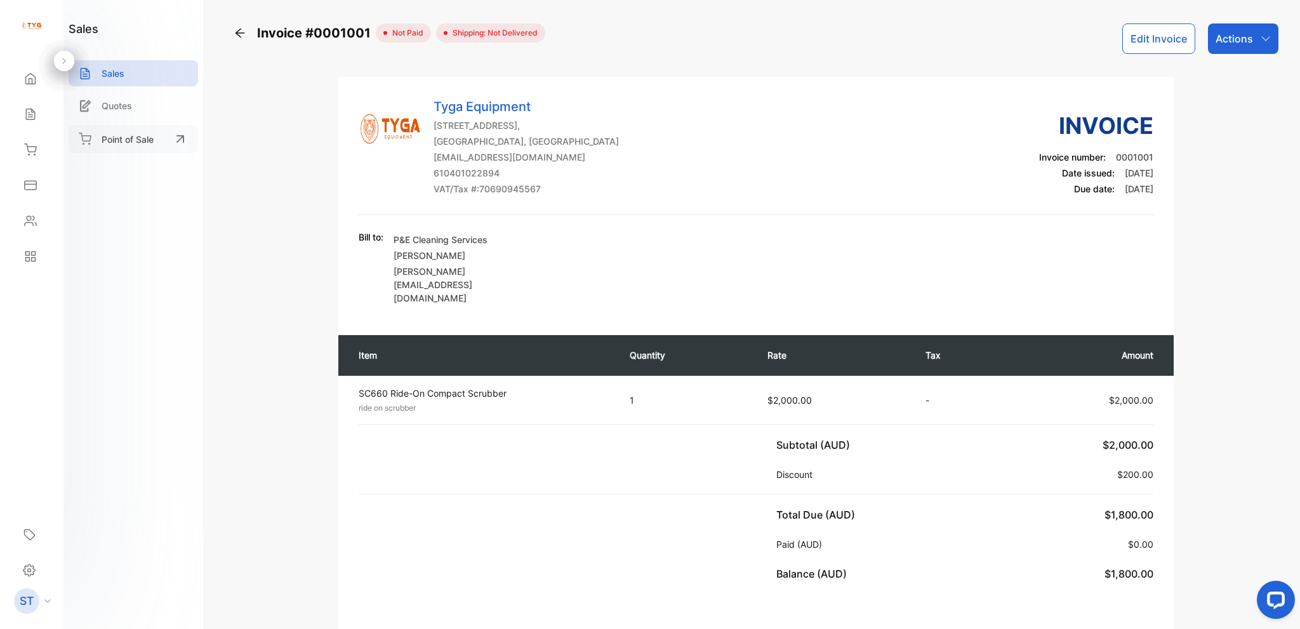
click at [117, 129] on div "Point of Sale" at bounding box center [134, 139] width 130 height 28
click at [31, 576] on icon at bounding box center [29, 570] width 13 height 13
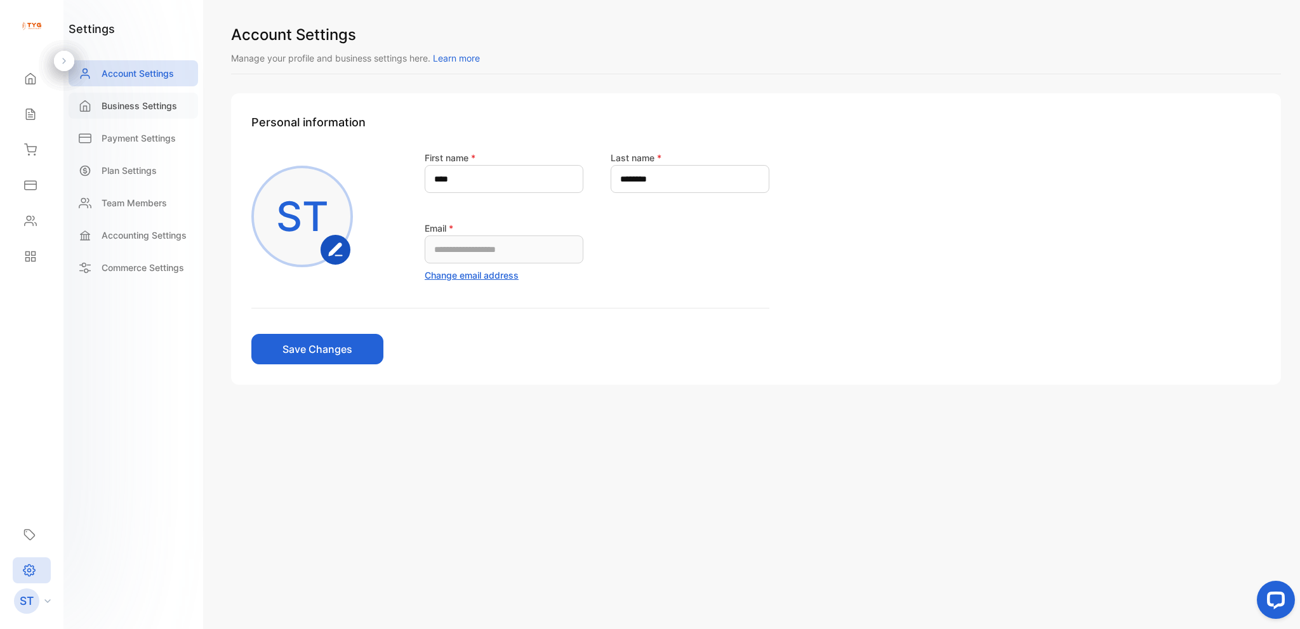
click at [127, 109] on p "Business Settings" at bounding box center [140, 105] width 76 height 13
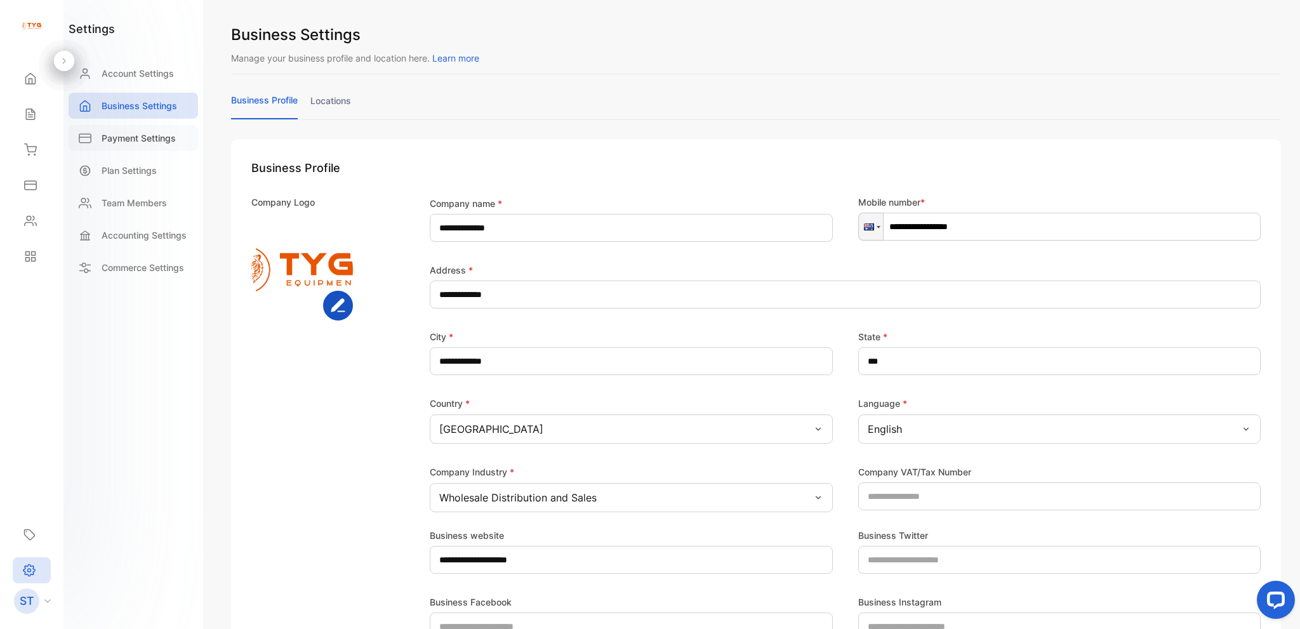
click at [134, 133] on p "Payment Settings" at bounding box center [139, 137] width 74 height 13
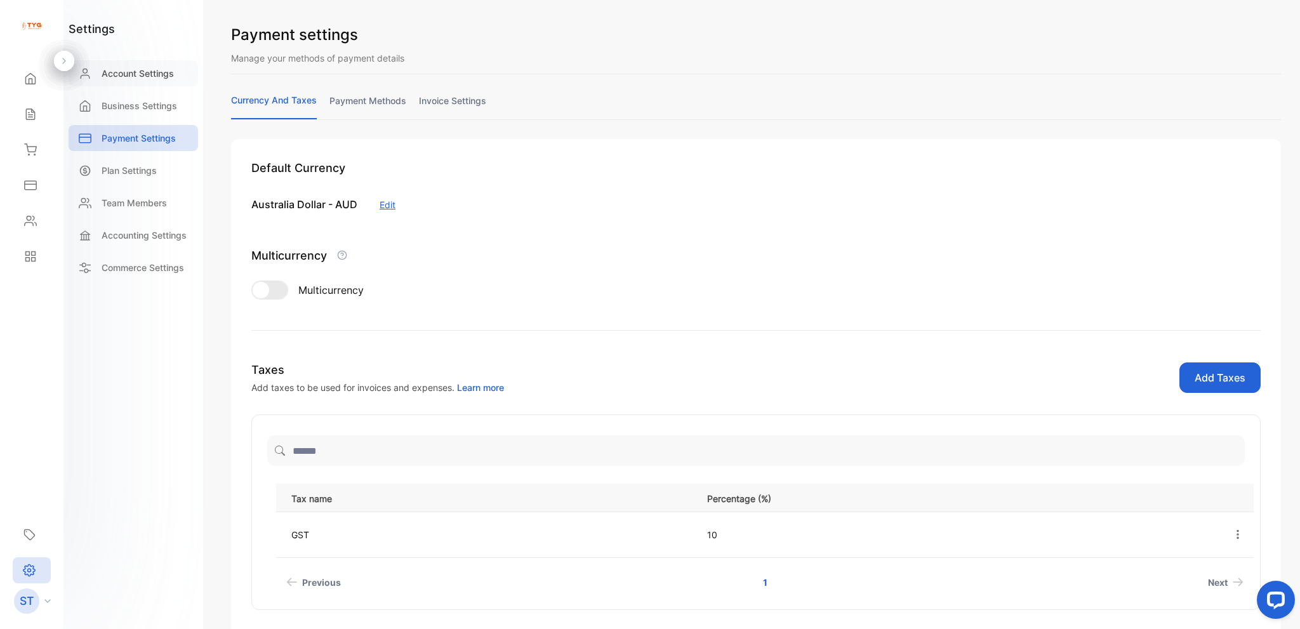
click at [137, 78] on p "Account Settings" at bounding box center [138, 73] width 72 height 13
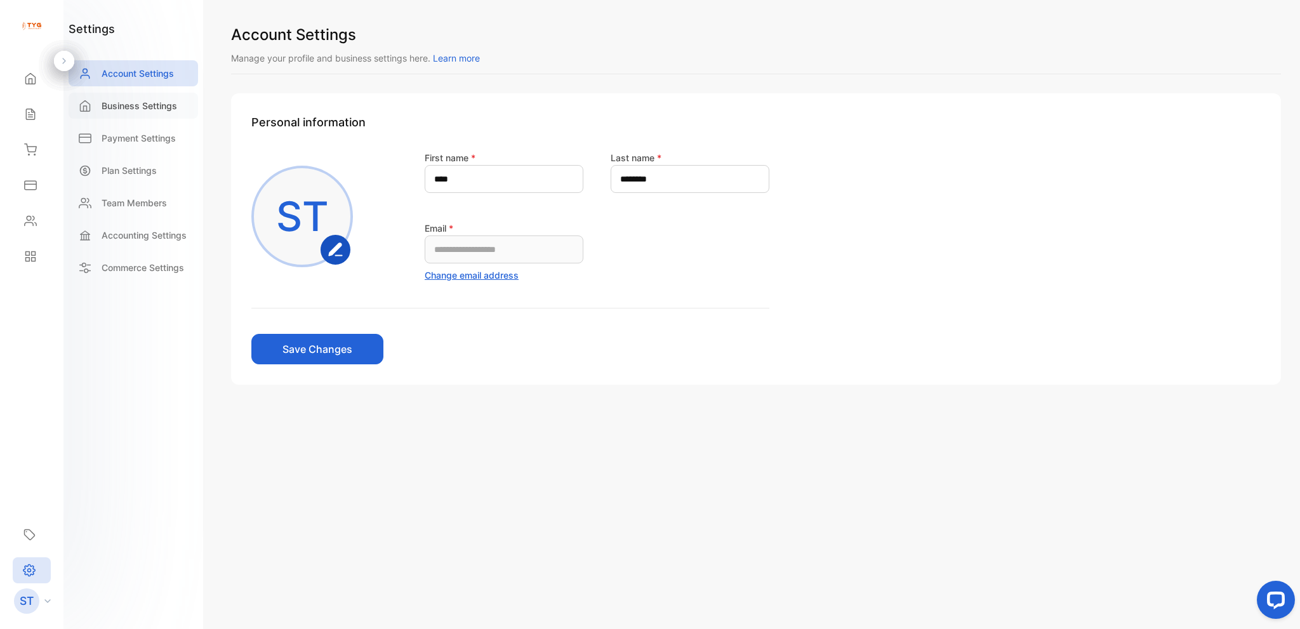
click at [131, 100] on p "Business Settings" at bounding box center [140, 105] width 76 height 13
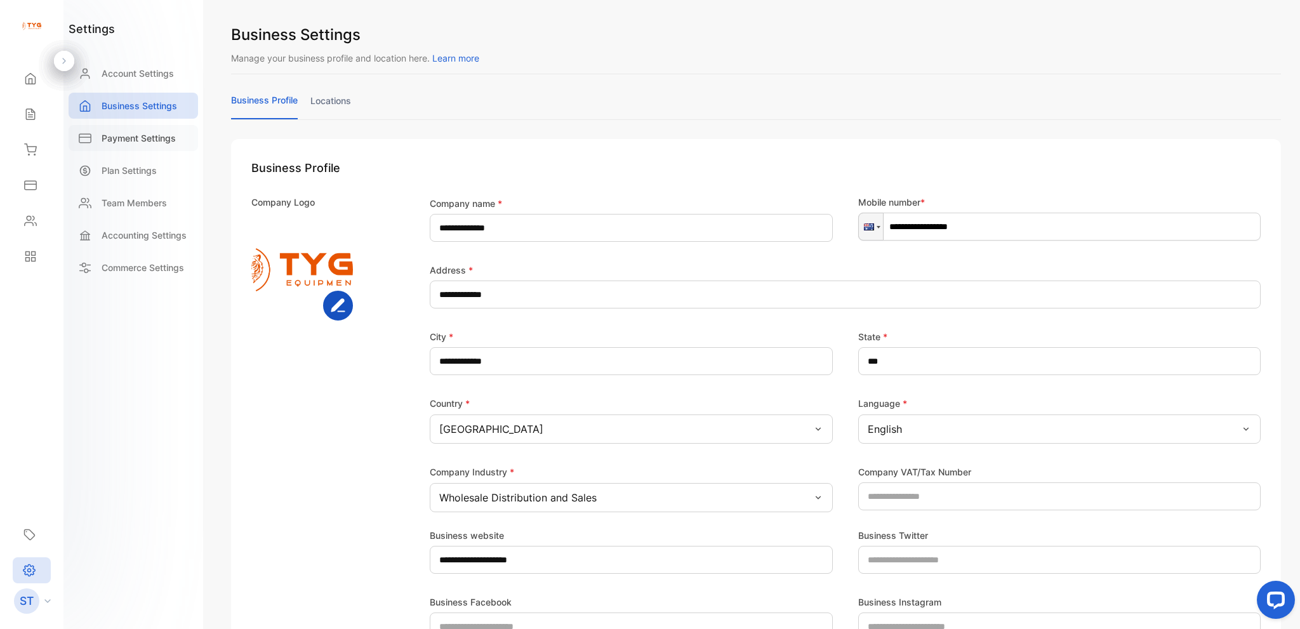
click at [144, 134] on p "Payment Settings" at bounding box center [139, 137] width 74 height 13
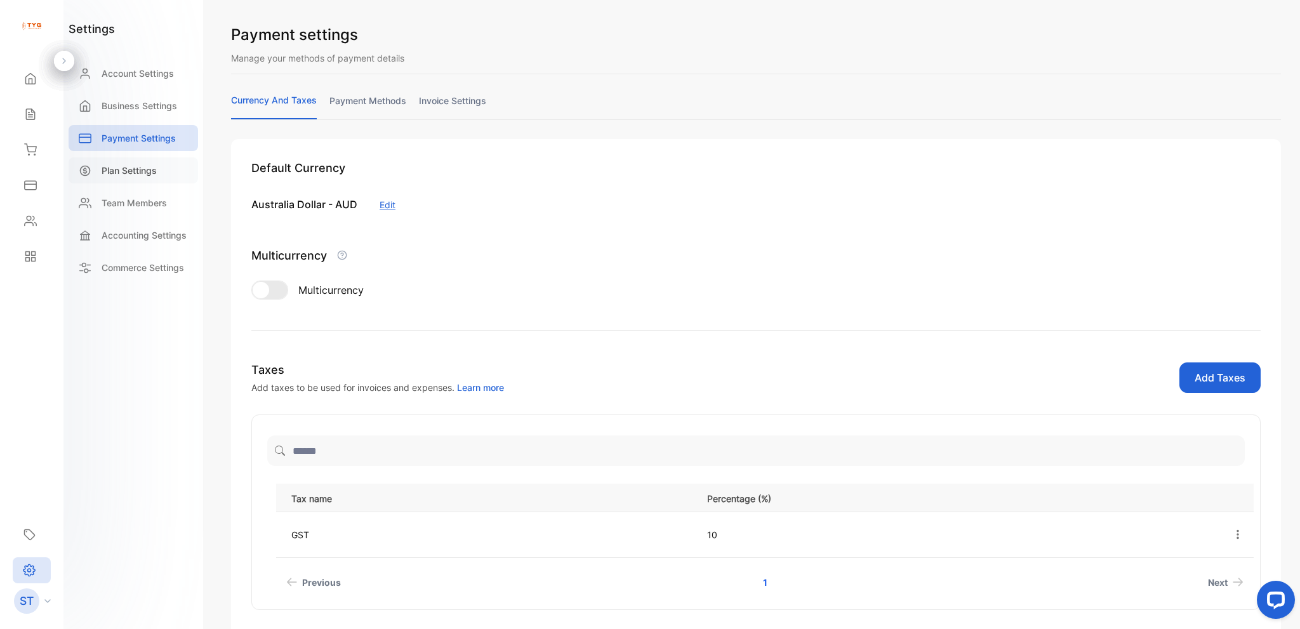
click at [135, 178] on div "Plan Settings" at bounding box center [134, 170] width 130 height 26
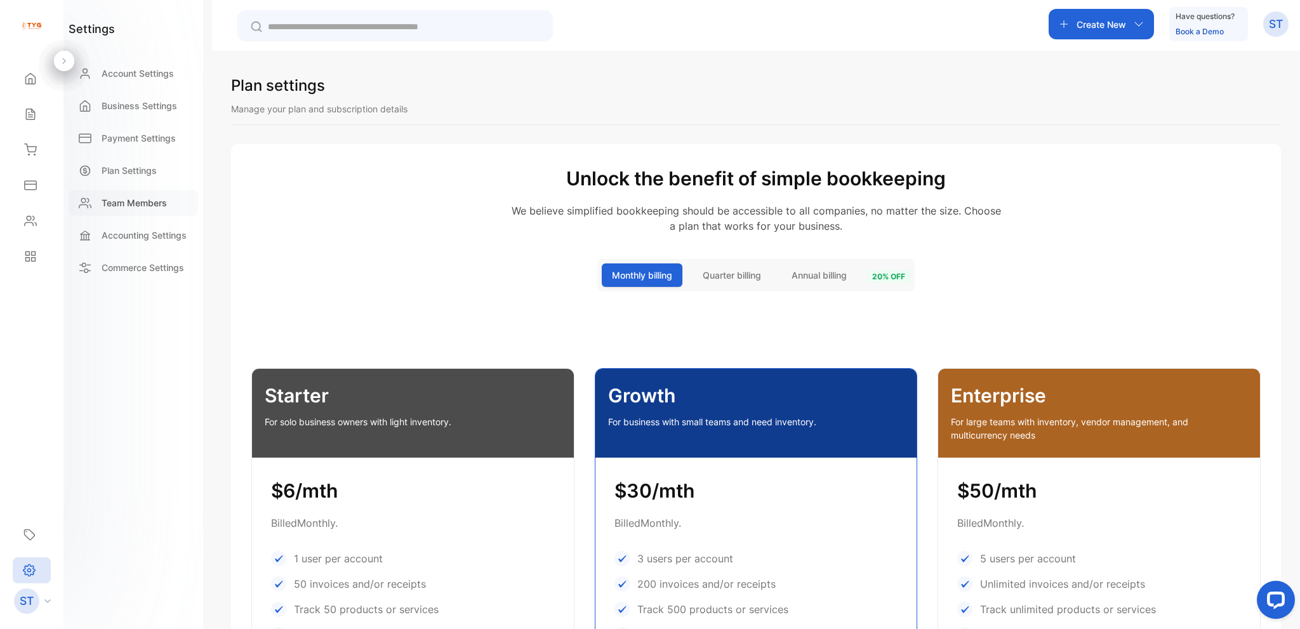
click at [157, 200] on p "Team Members" at bounding box center [134, 202] width 65 height 13
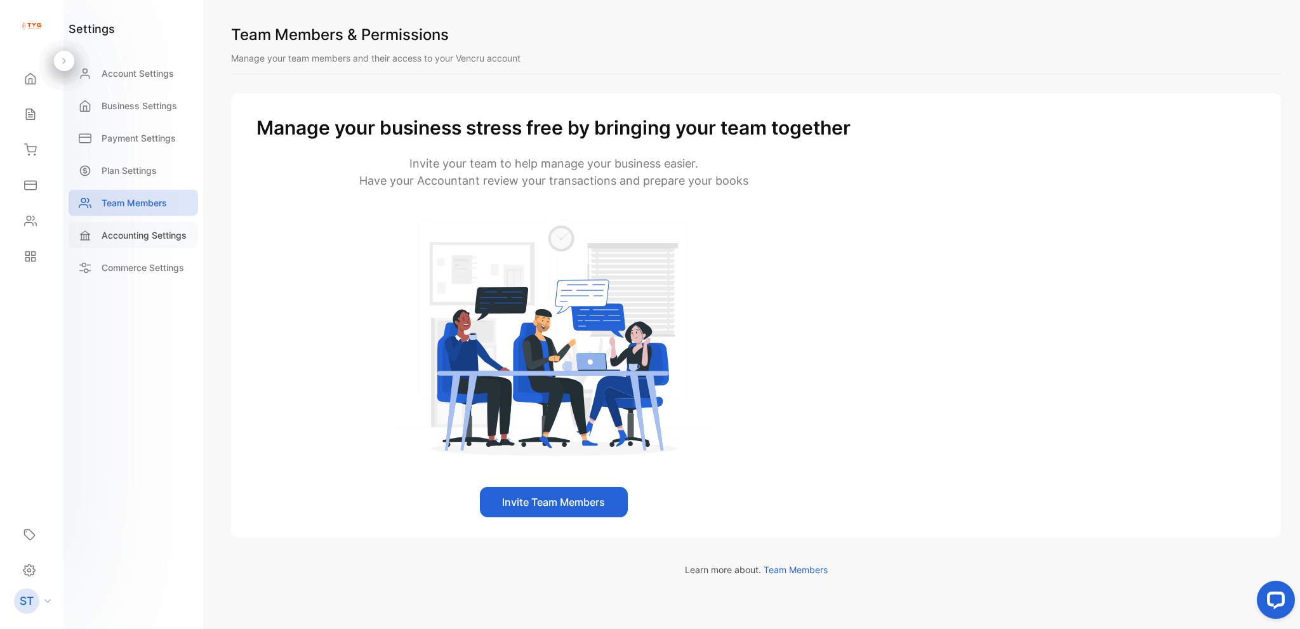
click at [137, 245] on div "Accounting Settings" at bounding box center [134, 235] width 130 height 26
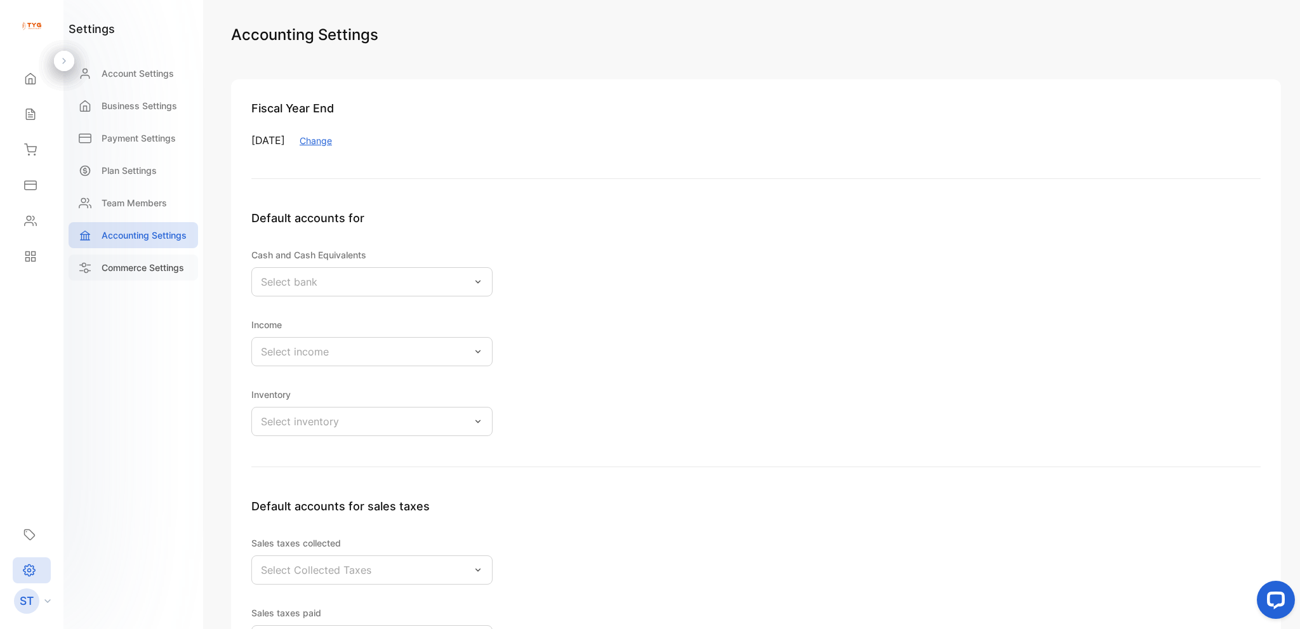
click at [137, 266] on p "Commerce Settings" at bounding box center [143, 267] width 83 height 13
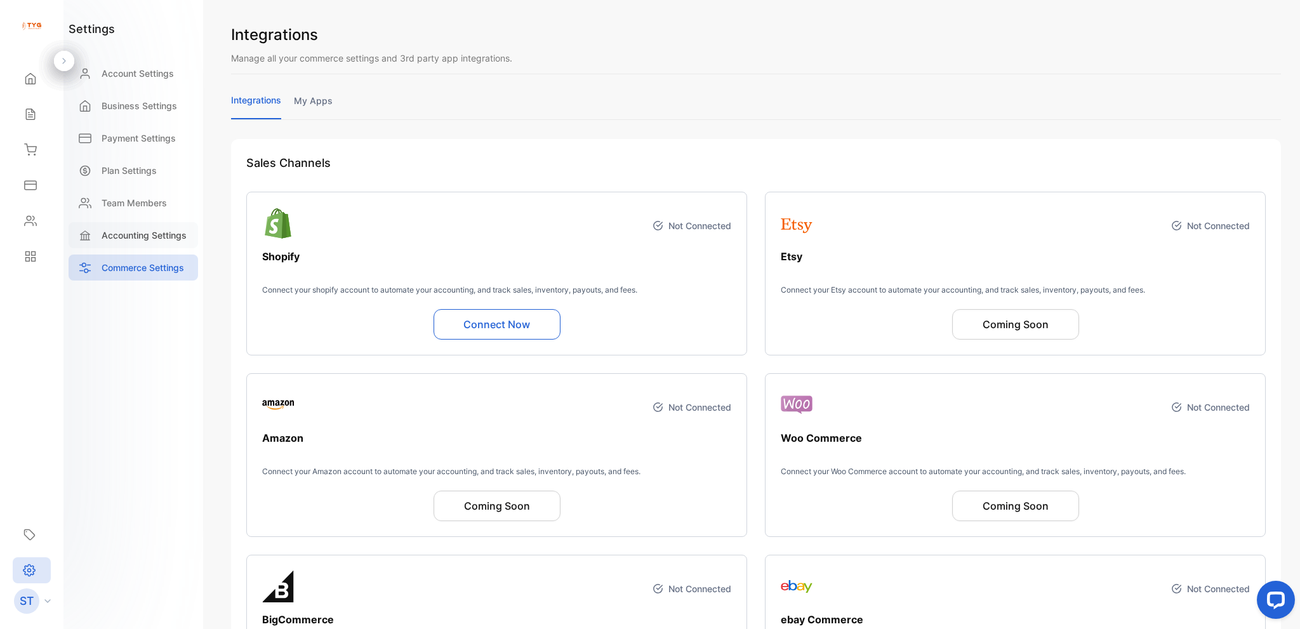
click at [150, 232] on p "Accounting Settings" at bounding box center [144, 235] width 85 height 13
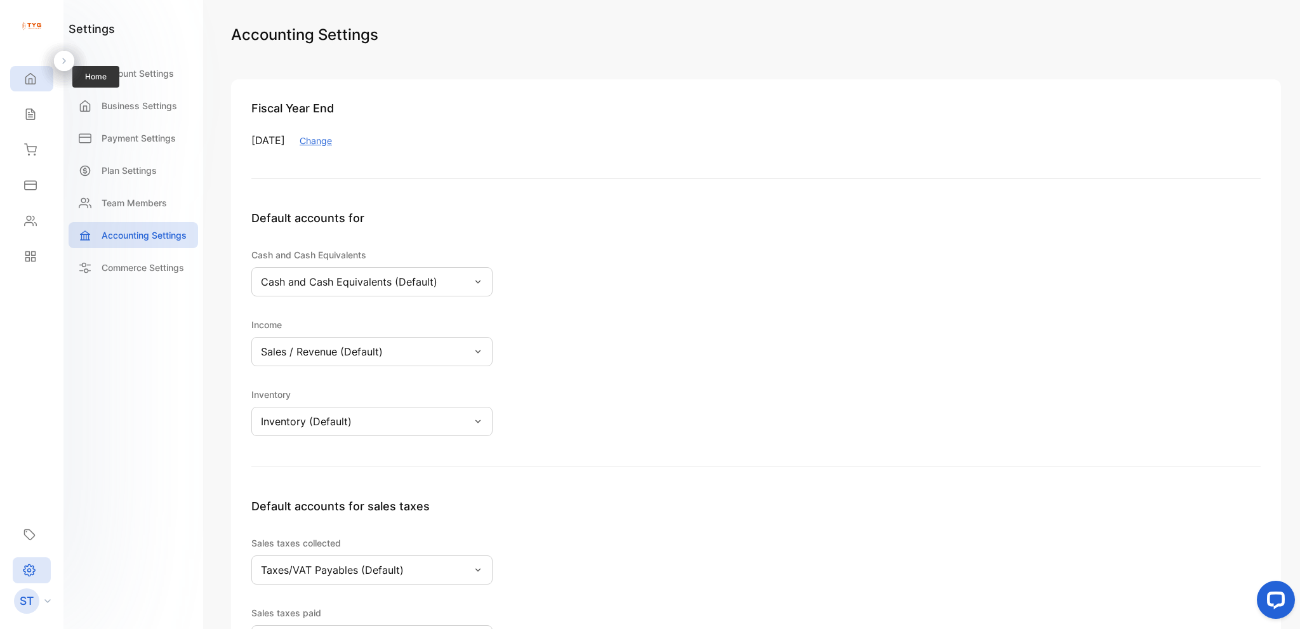
click at [26, 77] on icon at bounding box center [30, 78] width 13 height 13
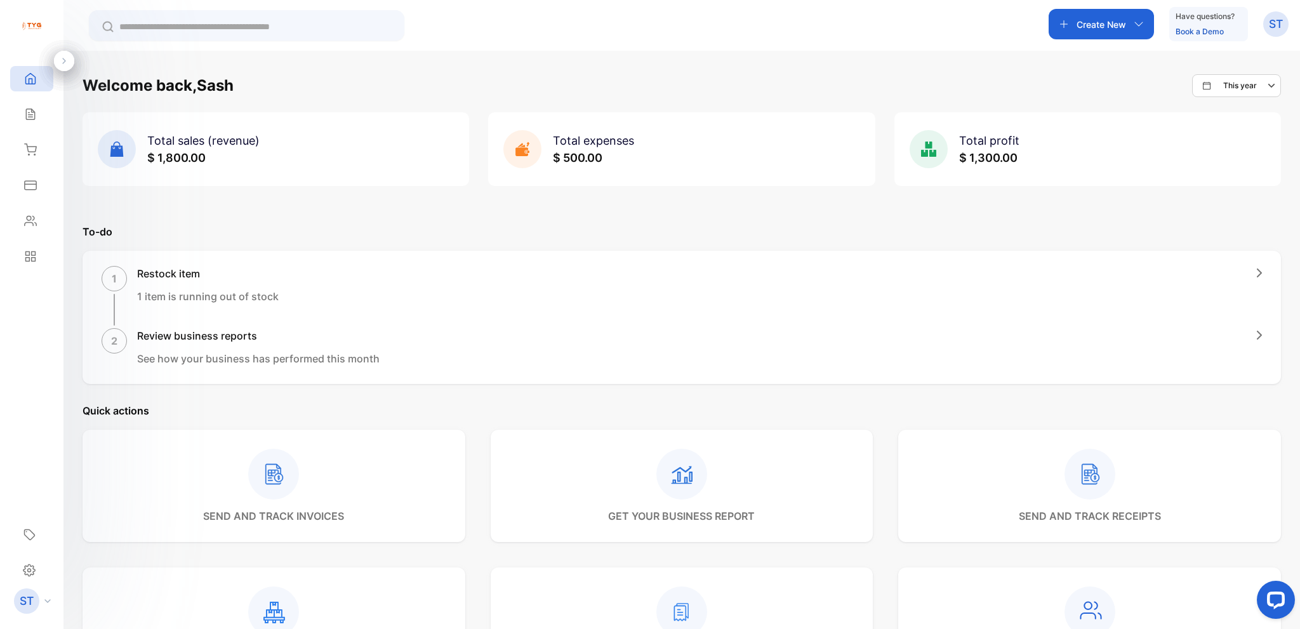
click at [38, 601] on div "ST" at bounding box center [26, 601] width 25 height 25
click at [32, 573] on icon at bounding box center [29, 570] width 13 height 13
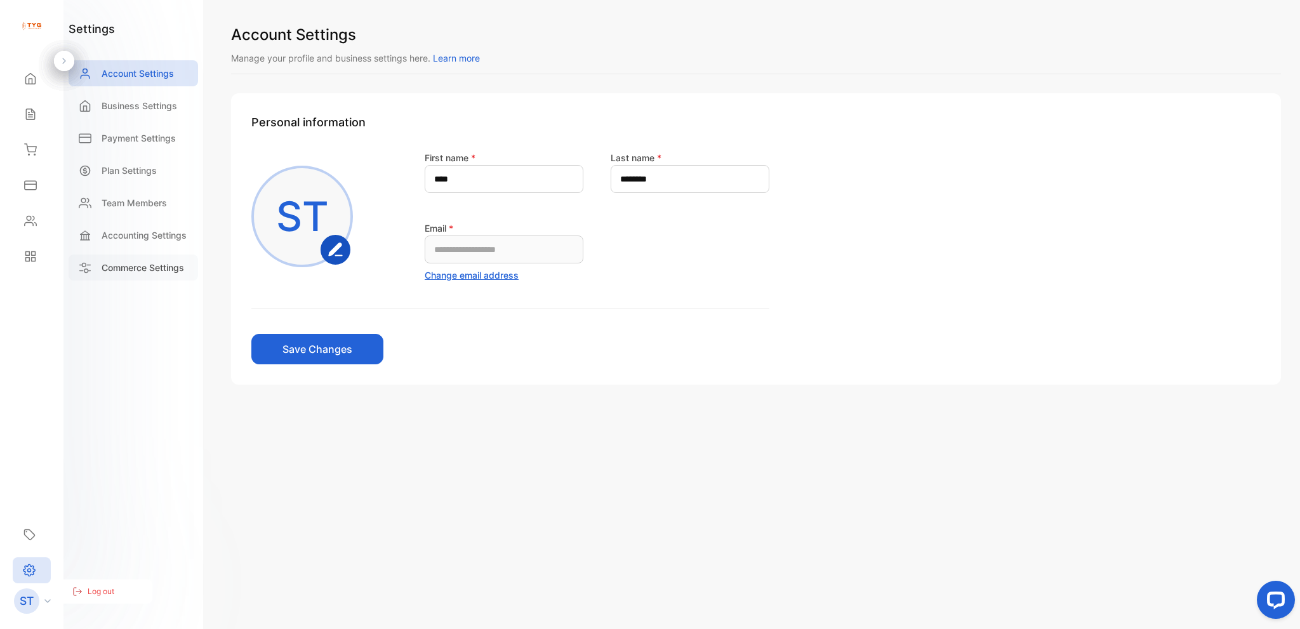
click at [123, 266] on p "Commerce Settings" at bounding box center [143, 267] width 83 height 13
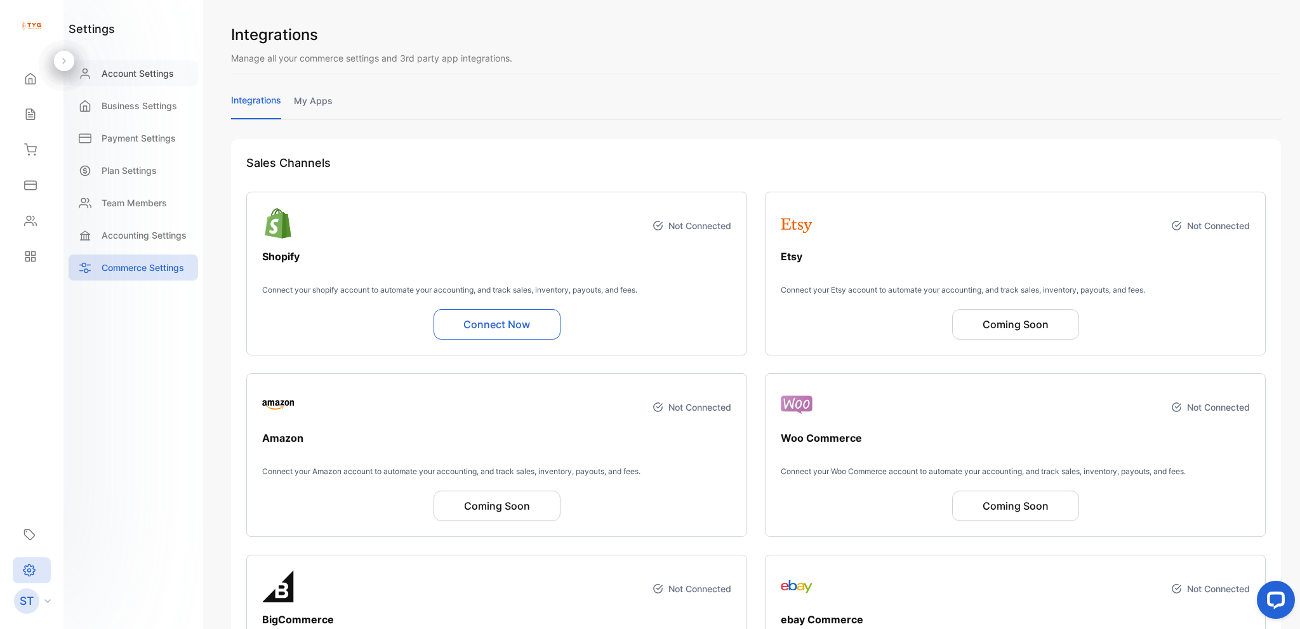
click at [138, 62] on div "Account Settings" at bounding box center [134, 73] width 130 height 26
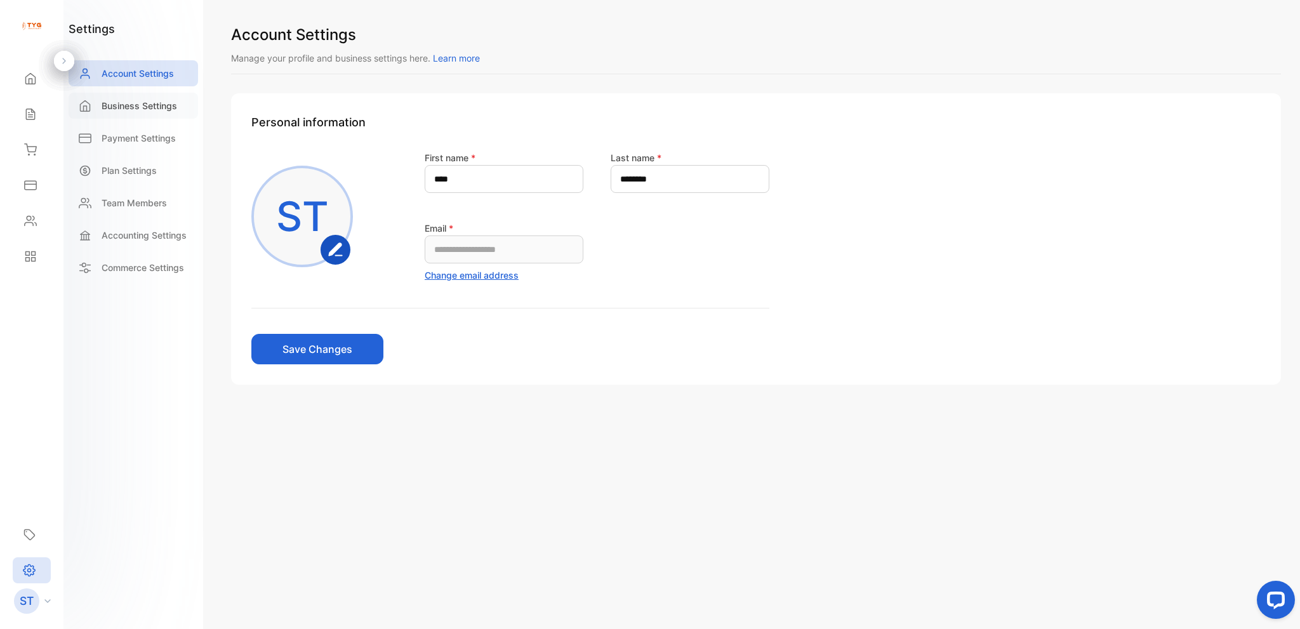
click at [135, 108] on p "Business Settings" at bounding box center [140, 105] width 76 height 13
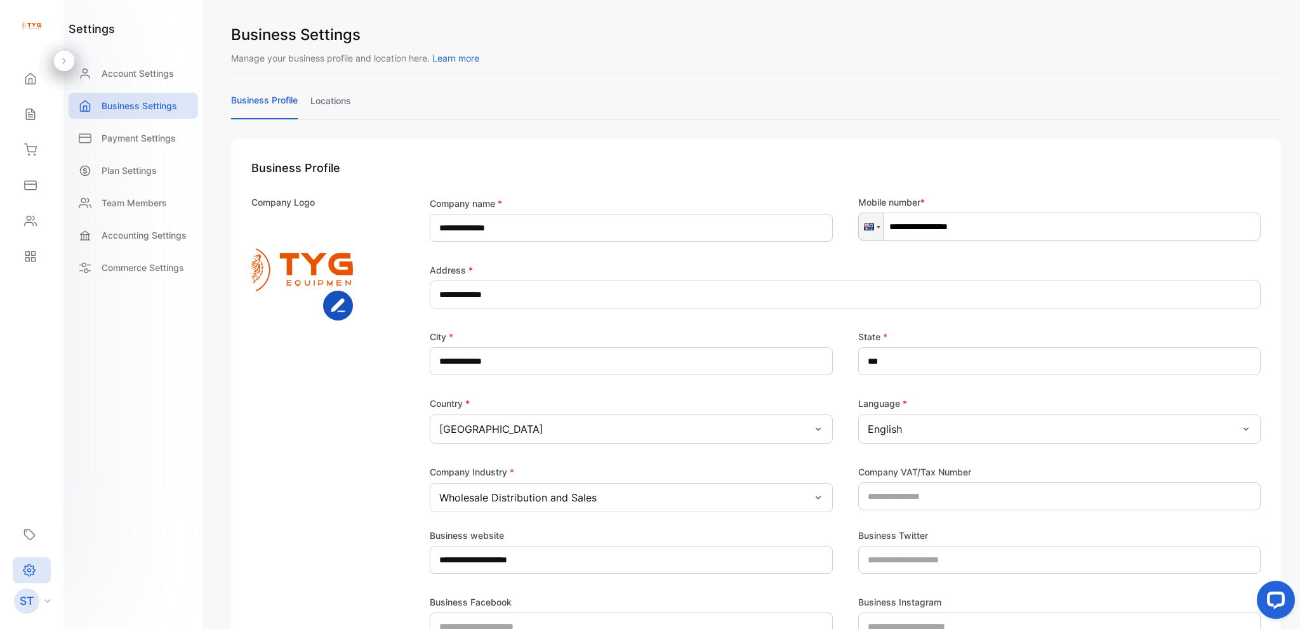
click at [346, 97] on link "locations" at bounding box center [330, 106] width 41 height 25
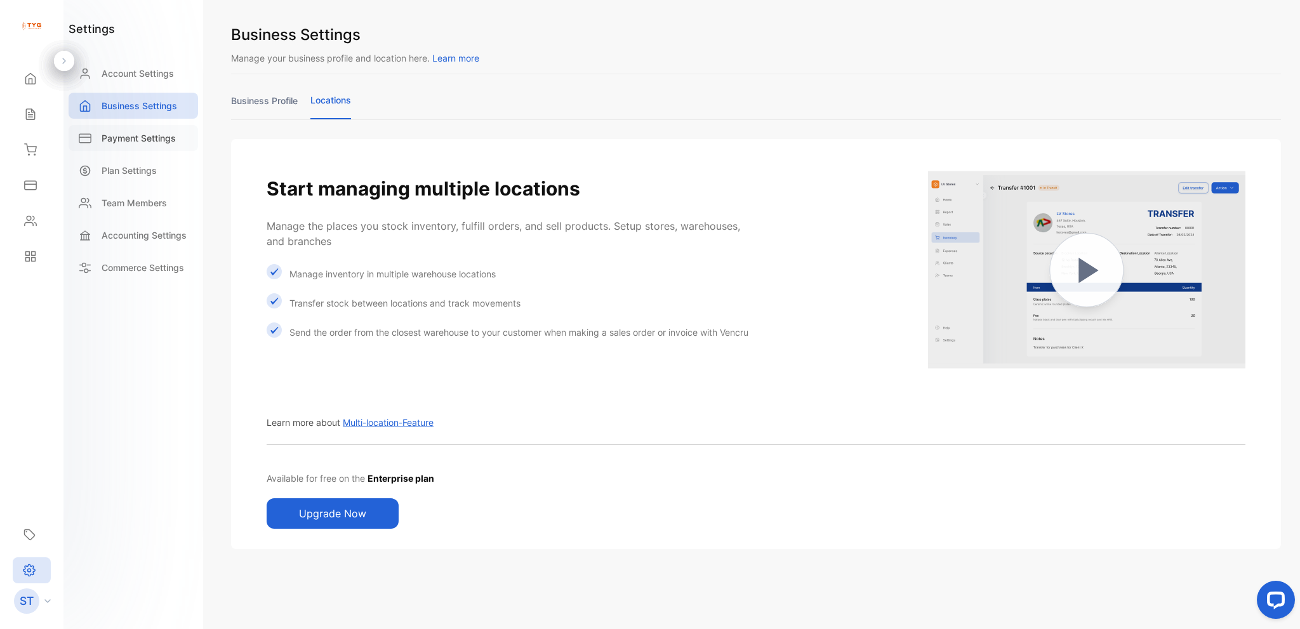
click at [153, 141] on p "Payment Settings" at bounding box center [139, 137] width 74 height 13
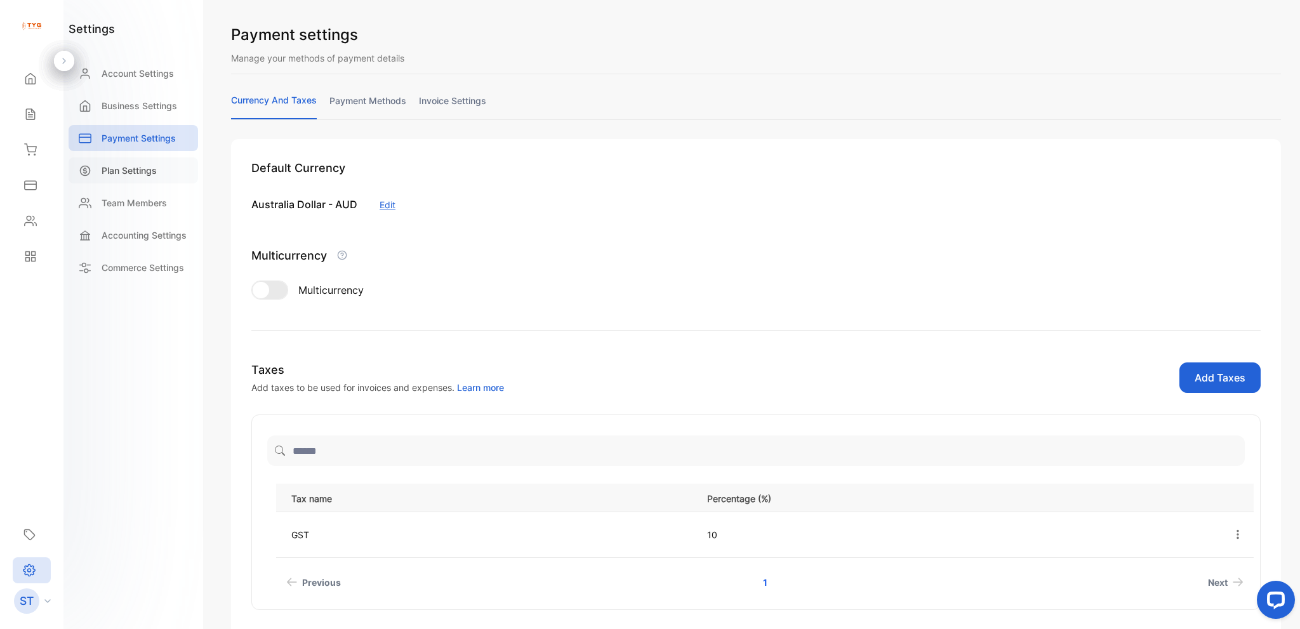
click at [164, 175] on div "Plan Settings" at bounding box center [134, 170] width 130 height 26
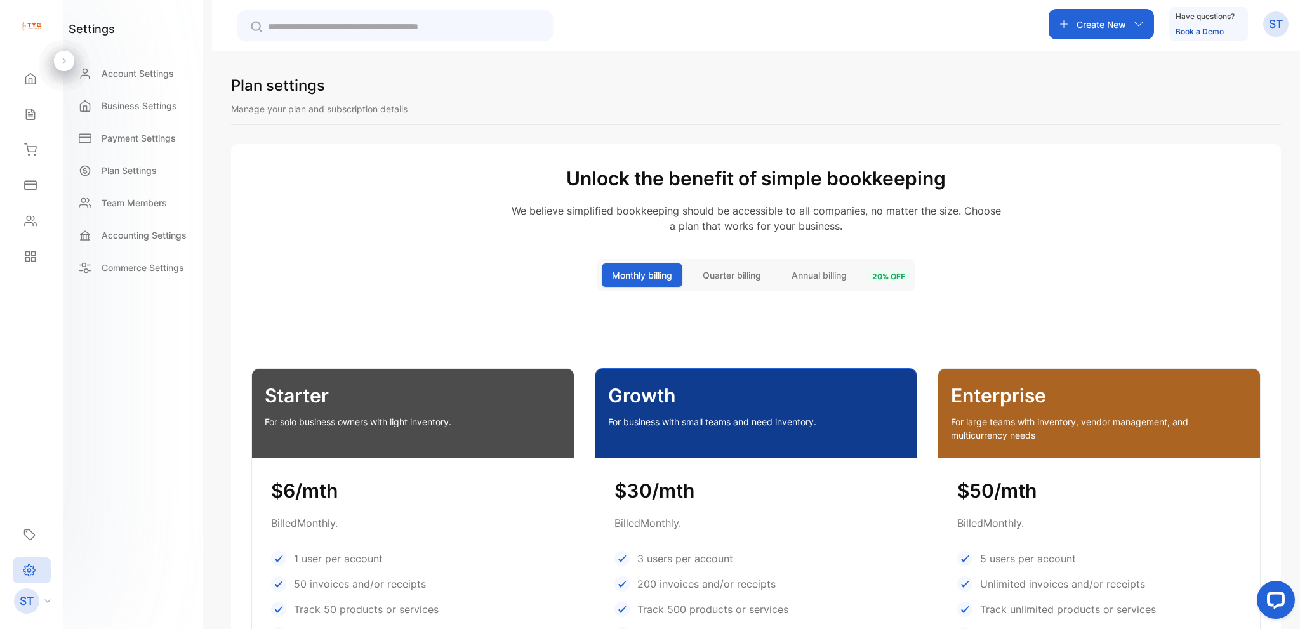
click at [815, 277] on span "Annual billing" at bounding box center [819, 275] width 55 height 13
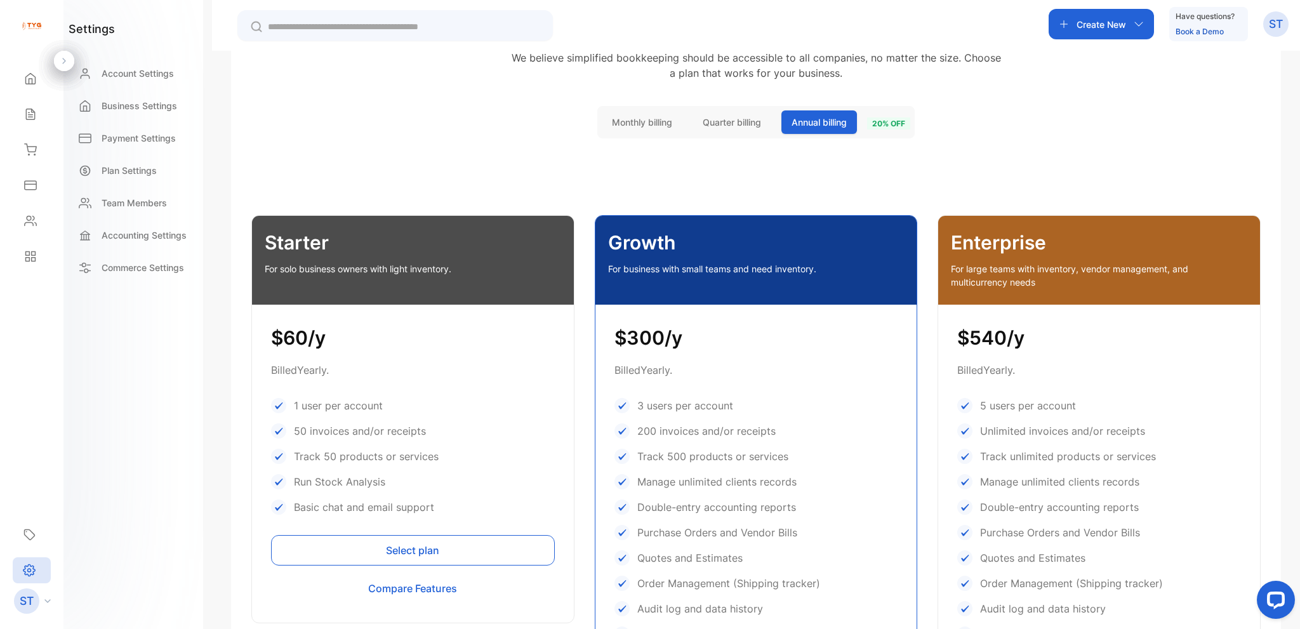
scroll to position [63, 0]
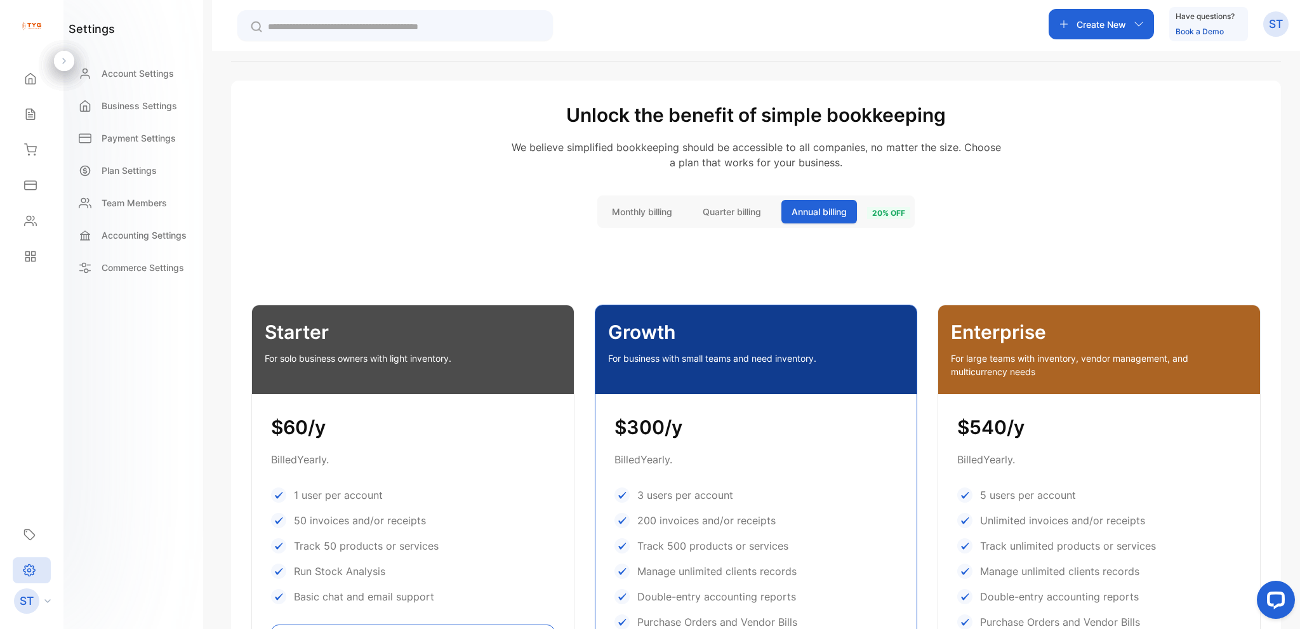
click at [749, 210] on span "Quarter billing" at bounding box center [732, 211] width 58 height 13
click at [668, 212] on span "Monthly billing" at bounding box center [642, 211] width 60 height 13
click at [731, 210] on span "Quarter billing" at bounding box center [732, 211] width 58 height 13
click at [653, 214] on span "Monthly billing" at bounding box center [642, 211] width 60 height 13
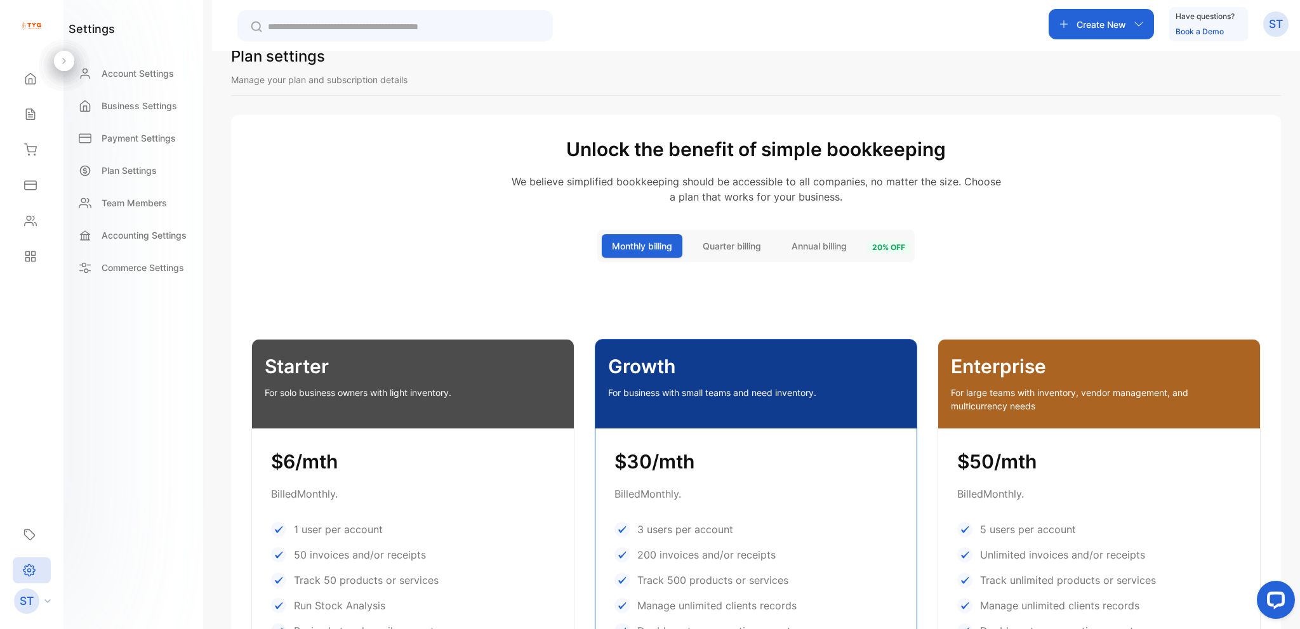
scroll to position [0, 0]
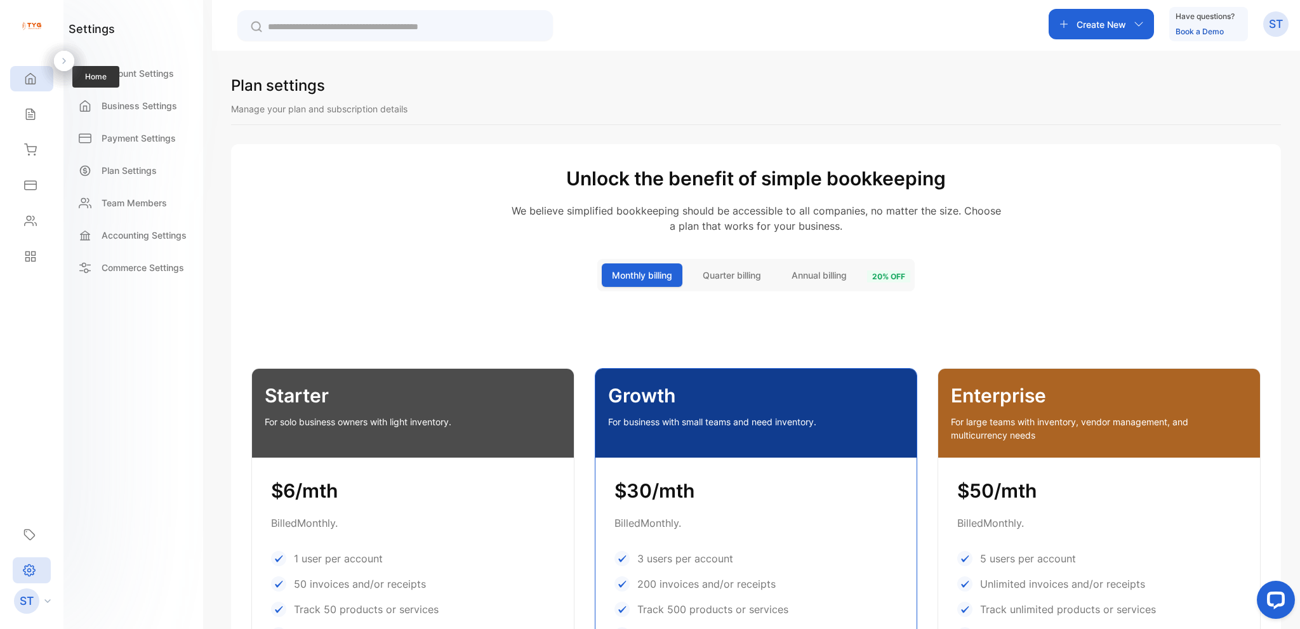
click at [28, 86] on div "Home" at bounding box center [31, 78] width 43 height 25
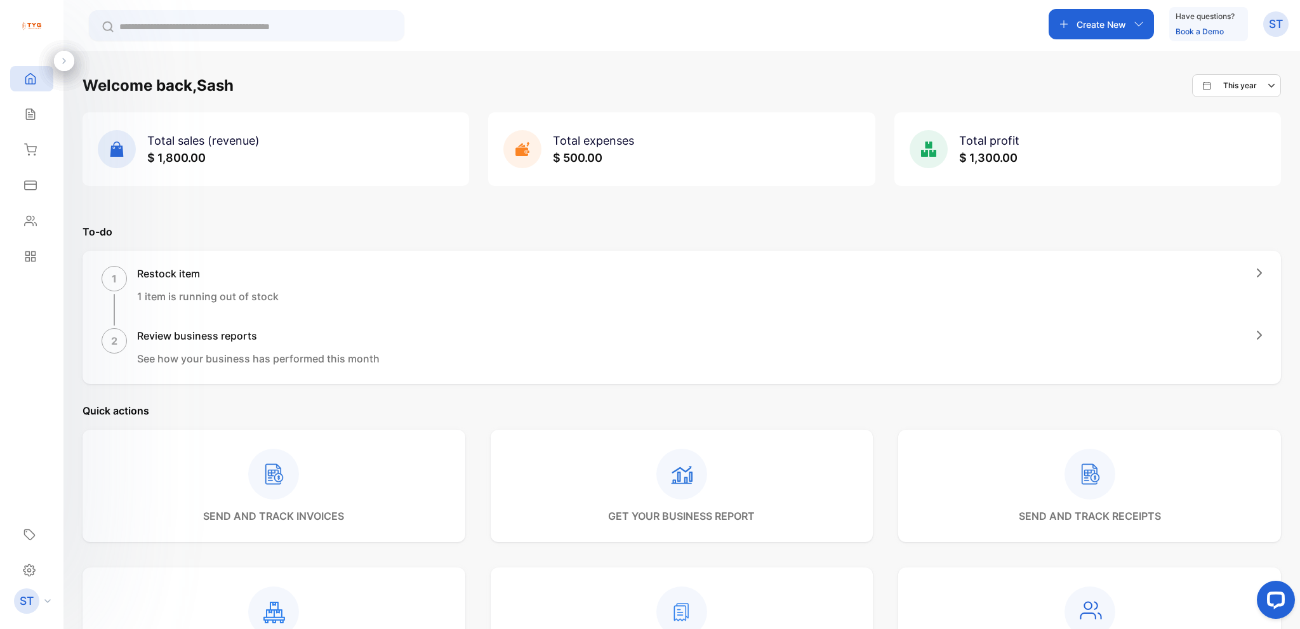
click at [33, 25] on img at bounding box center [31, 26] width 19 height 19
click at [30, 604] on p "ST" at bounding box center [27, 601] width 14 height 17
click at [38, 564] on div "Settings" at bounding box center [32, 570] width 38 height 26
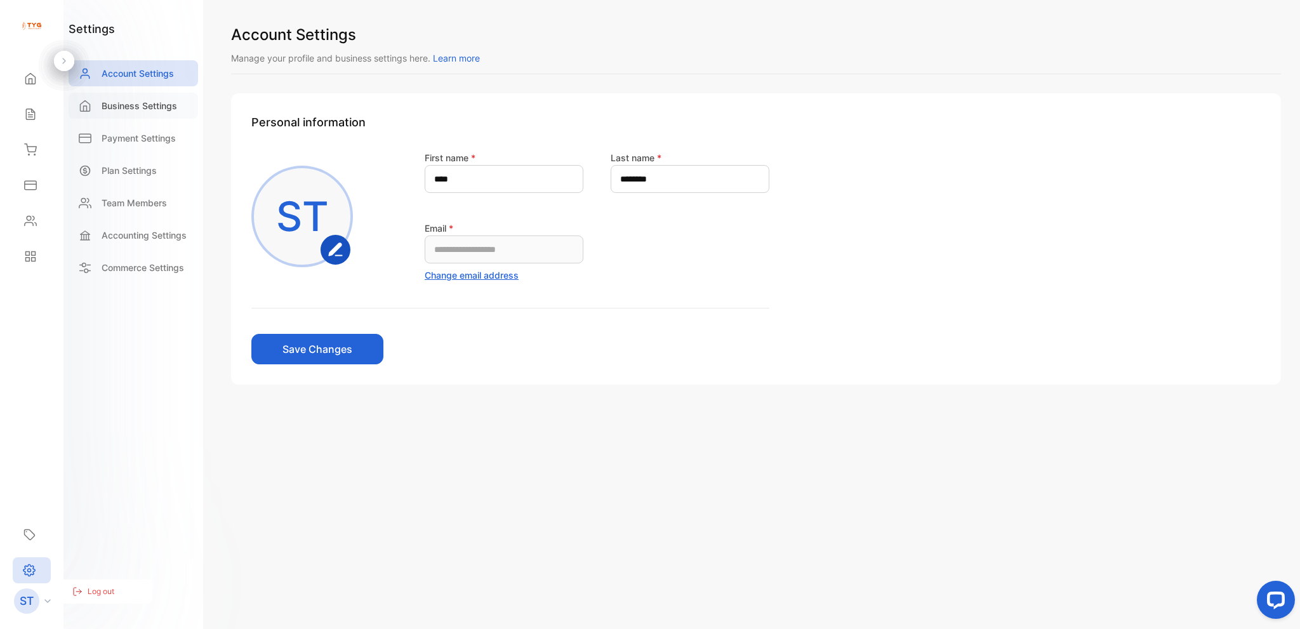
click at [132, 102] on p "Business Settings" at bounding box center [140, 105] width 76 height 13
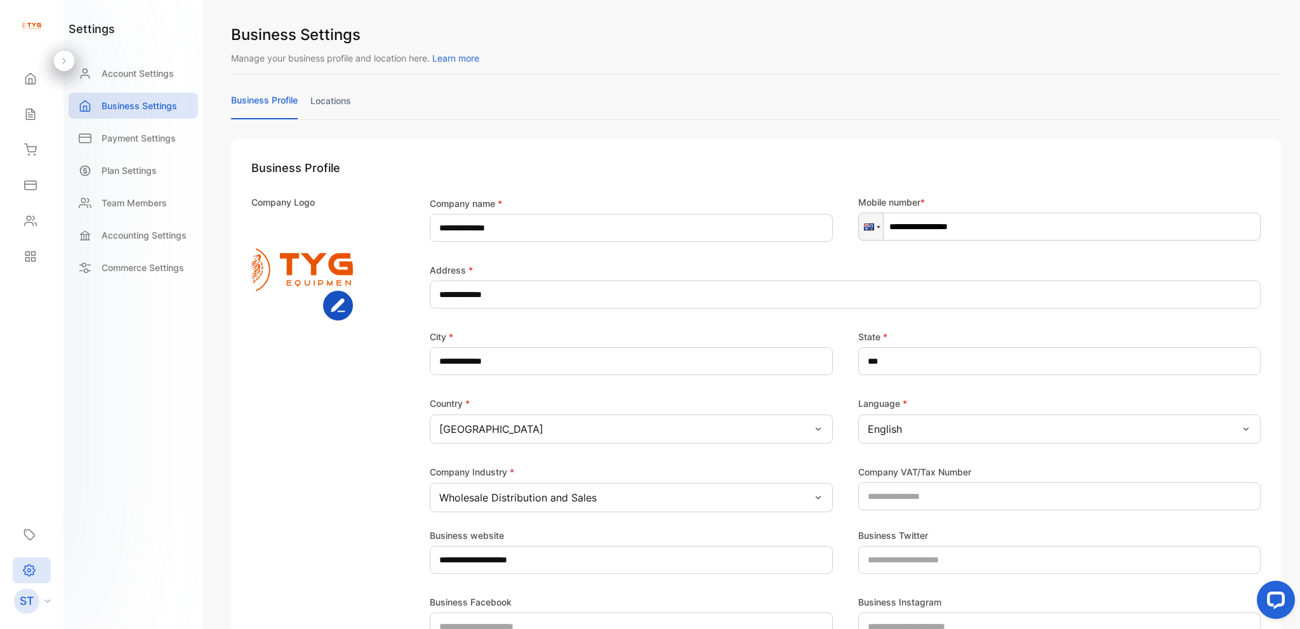
click at [332, 283] on img at bounding box center [302, 270] width 102 height 102
drag, startPoint x: 353, startPoint y: 324, endPoint x: 345, endPoint y: 303, distance: 22.3
click at [353, 323] on div "Company Logo" at bounding box center [322, 354] width 142 height 317
click at [343, 296] on rect "button" at bounding box center [338, 306] width 28 height 28
click at [338, 304] on icon "button" at bounding box center [337, 305] width 12 height 12
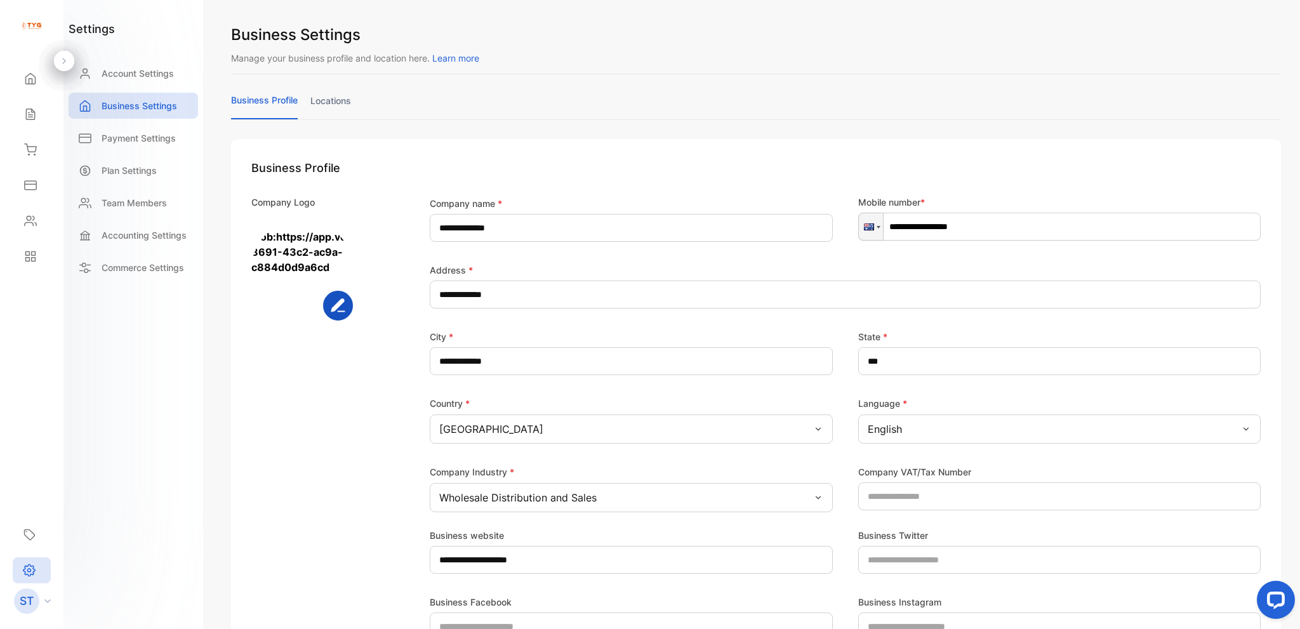
click at [37, 27] on img at bounding box center [31, 26] width 19 height 19
click at [135, 76] on p "Account Settings" at bounding box center [138, 73] width 72 height 13
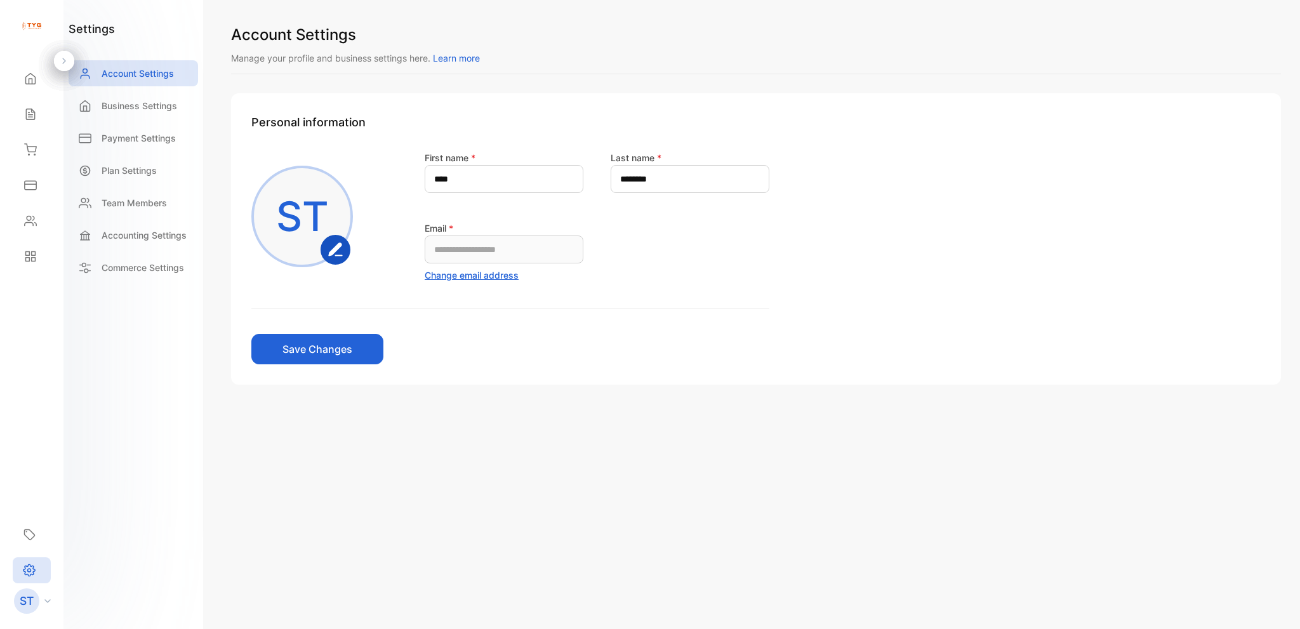
click at [35, 24] on img at bounding box center [31, 26] width 19 height 19
click at [37, 67] on div "Home" at bounding box center [31, 78] width 43 height 25
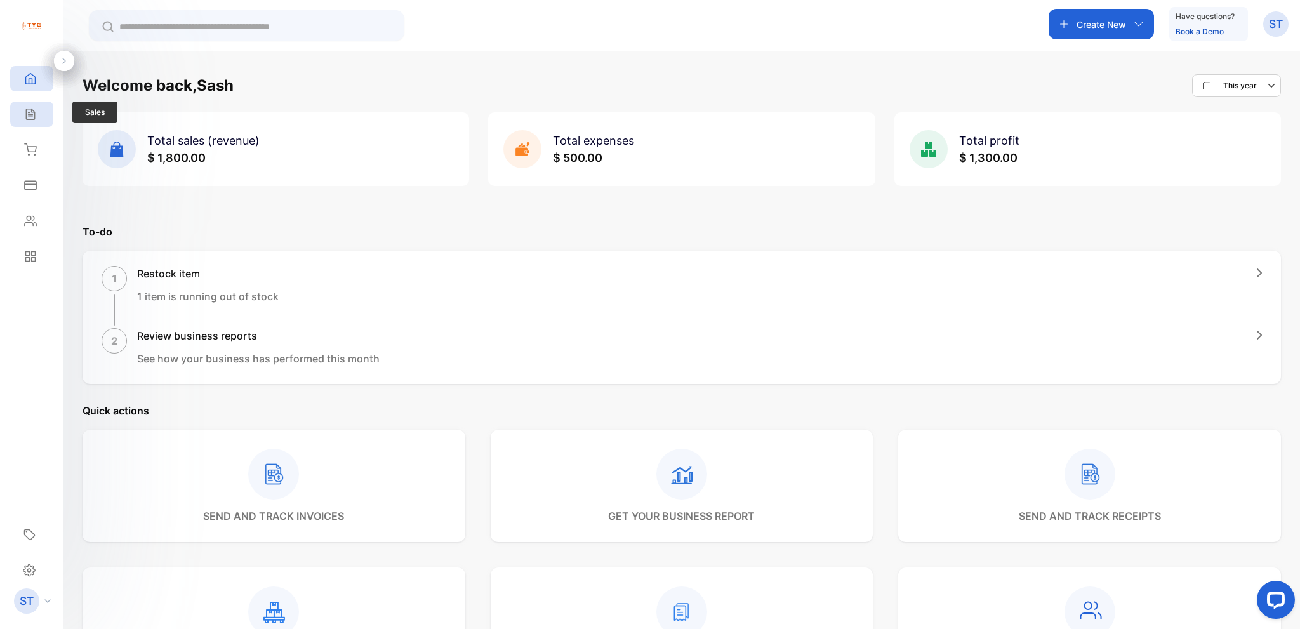
click at [37, 107] on div "Sales" at bounding box center [31, 114] width 43 height 25
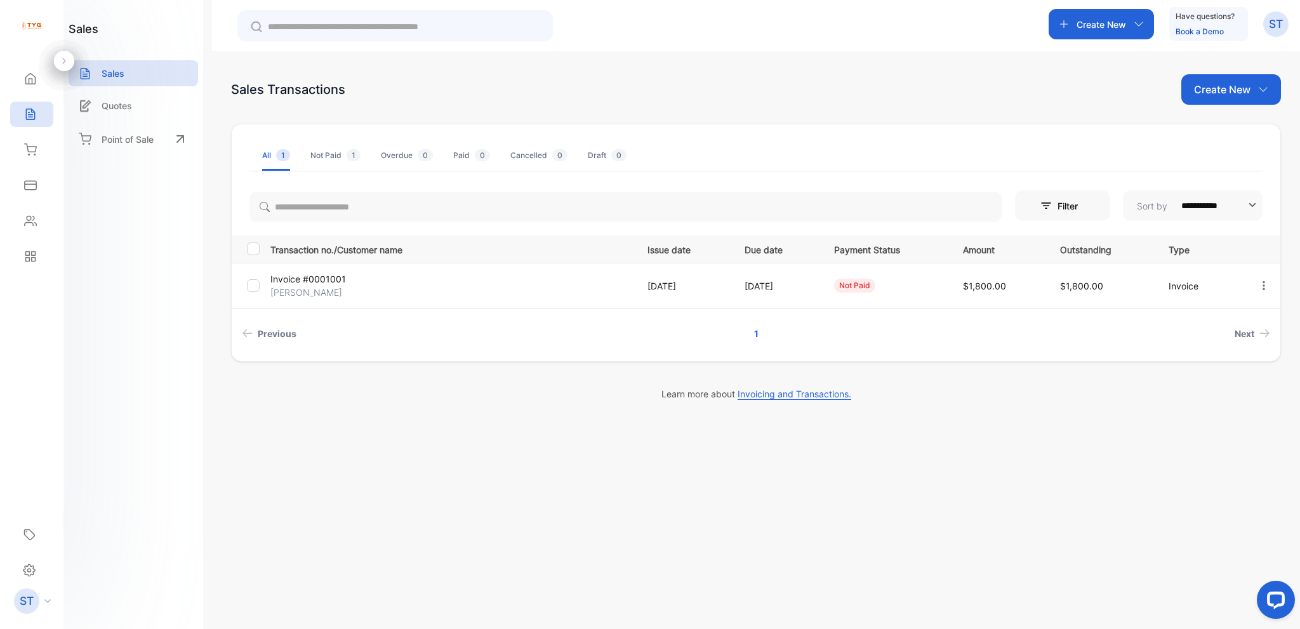
click at [1263, 86] on icon "button" at bounding box center [1263, 89] width 10 height 10
click at [1215, 88] on p "Create New" at bounding box center [1222, 89] width 57 height 15
click at [1107, 32] on div "Create New" at bounding box center [1101, 24] width 105 height 30
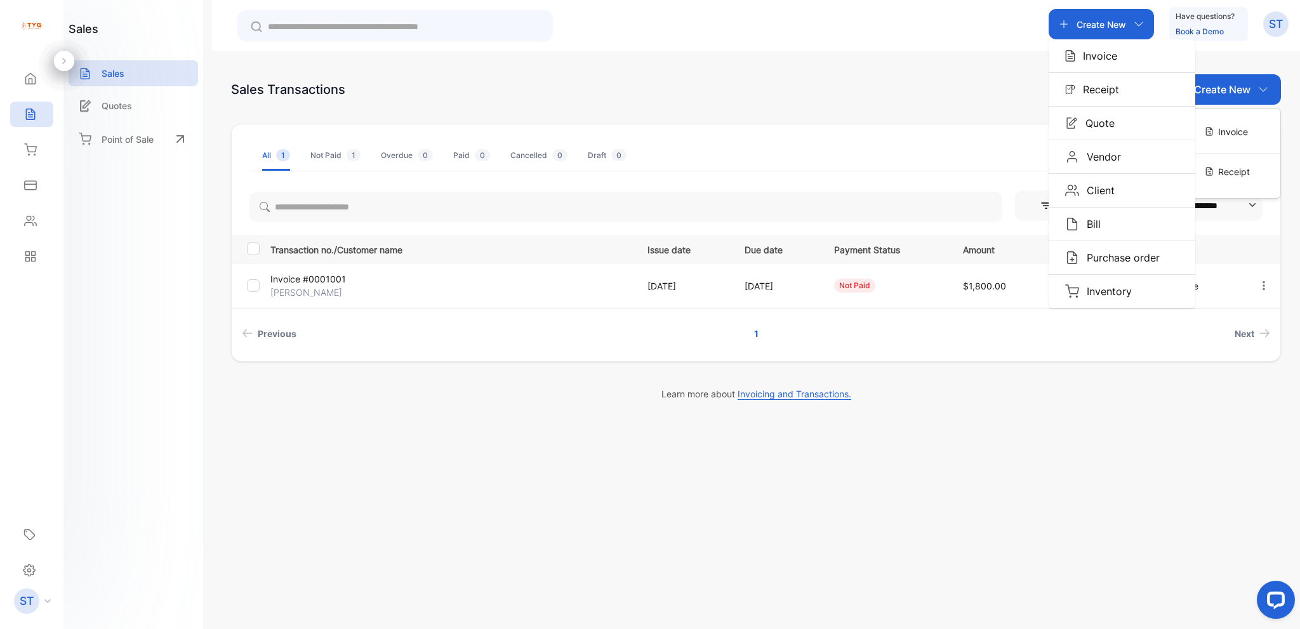
click at [1101, 27] on p "Create New" at bounding box center [1102, 24] width 50 height 13
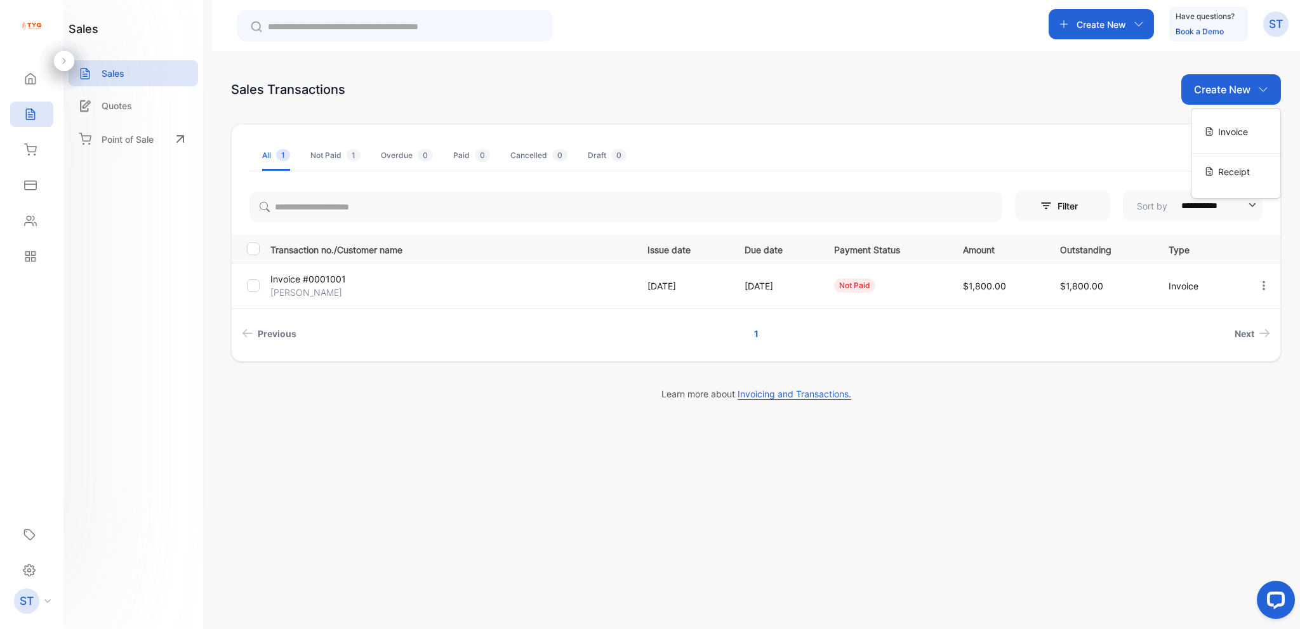
click at [1064, 27] on icon "button" at bounding box center [1064, 24] width 10 height 10
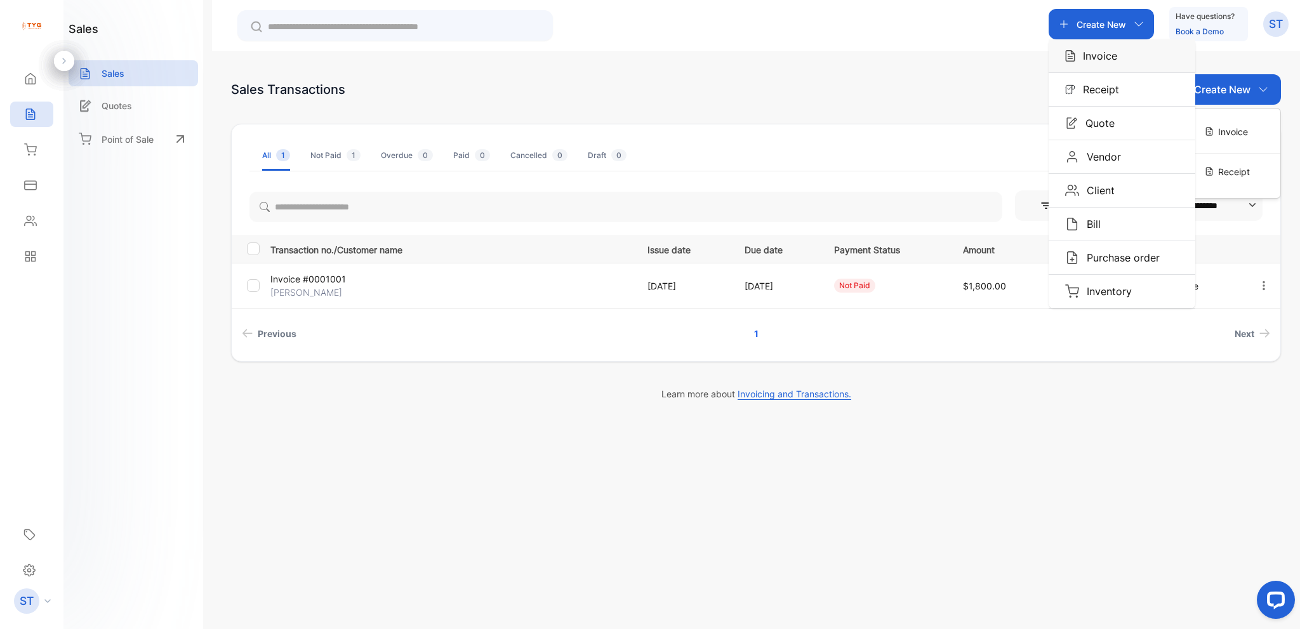
click at [1086, 45] on div "Invoice" at bounding box center [1122, 55] width 147 height 33
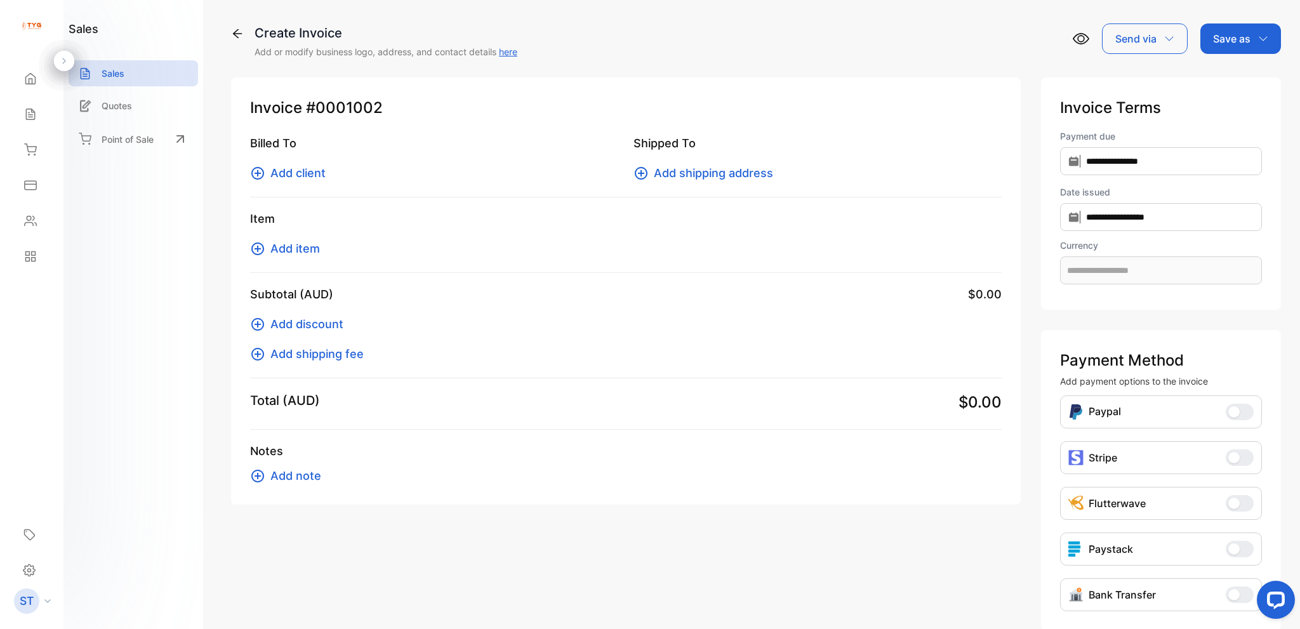
type input "**********"
click at [27, 80] on icon at bounding box center [30, 78] width 13 height 13
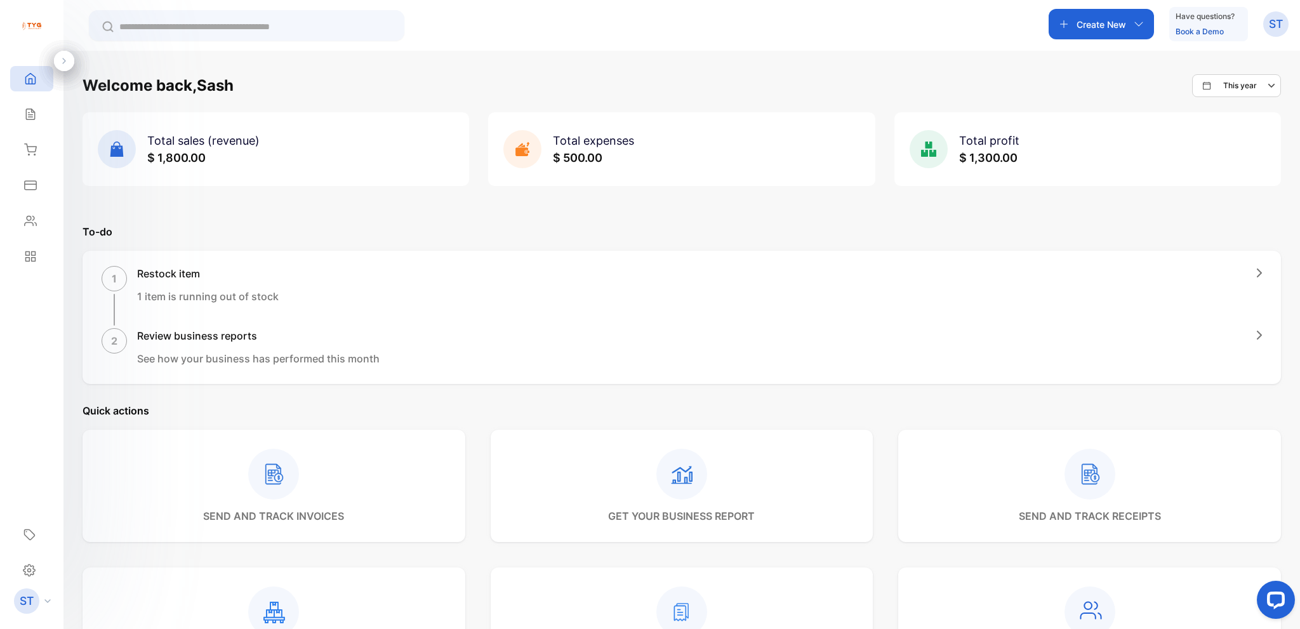
click at [389, 396] on div "Welcome back, Sash This year Total sales (revenue) $ 1,800.00 Total expenses $ …" at bounding box center [682, 553] width 1199 height 959
click at [864, 383] on div "1 Restock item 1 item is running out of stock 2 Review business reports See how…" at bounding box center [682, 317] width 1199 height 133
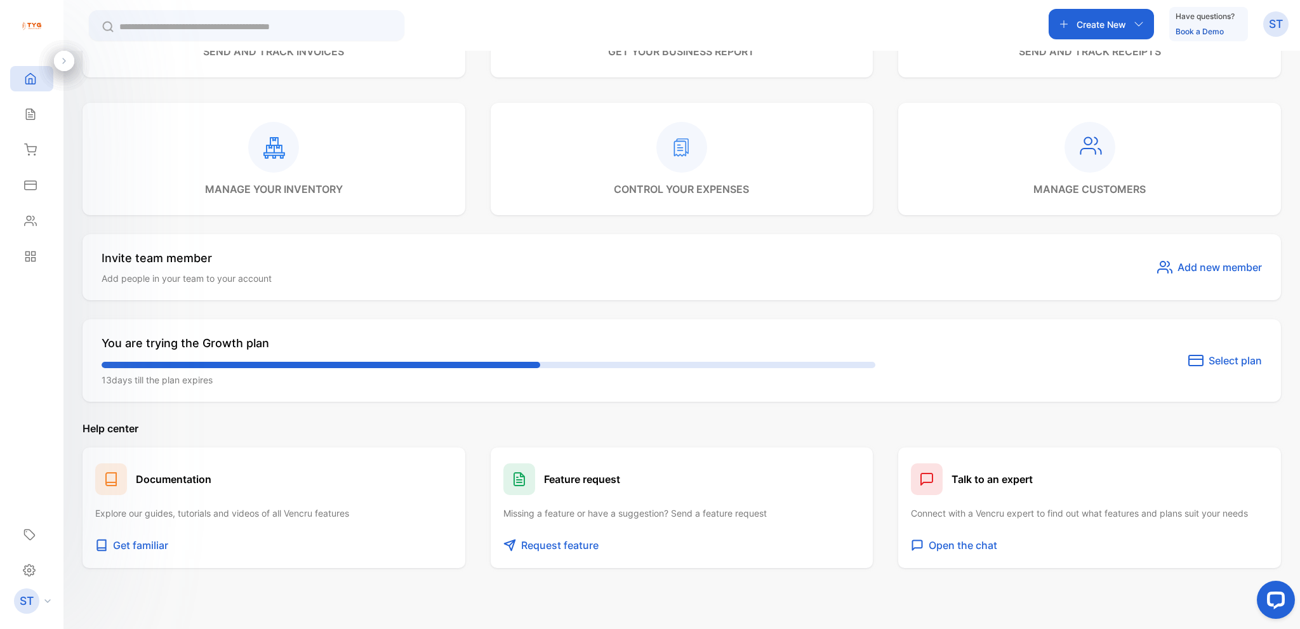
scroll to position [500, 0]
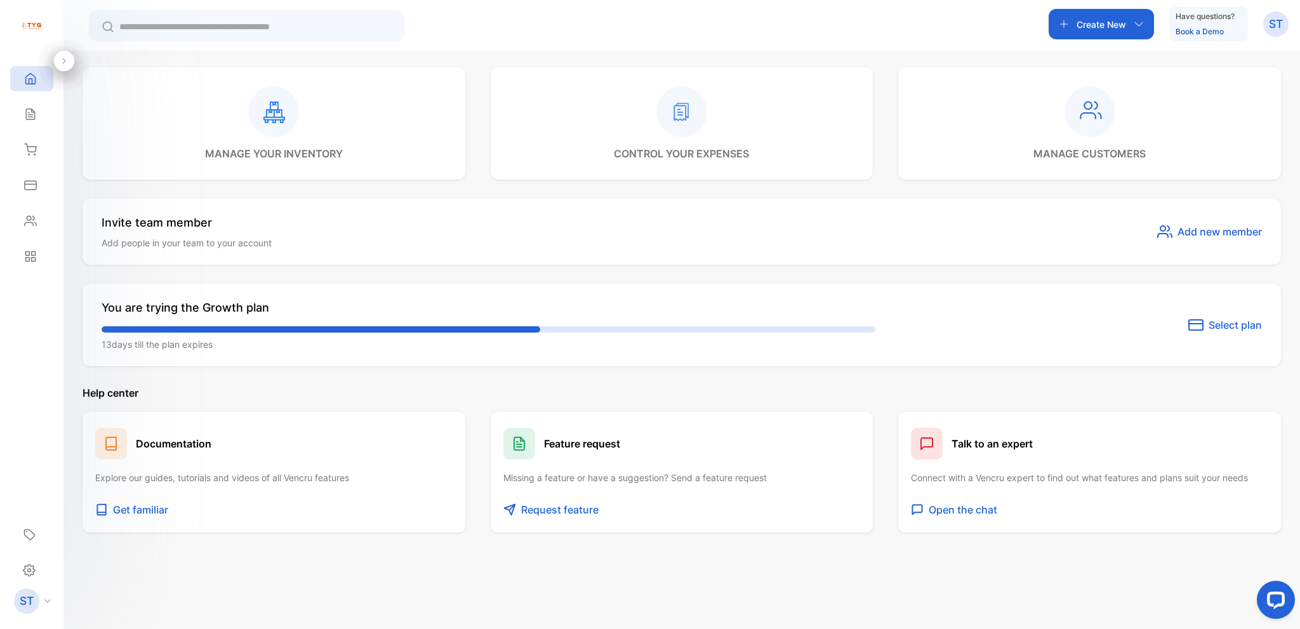
click at [361, 364] on div "You are trying the Growth plan 13 days till the plan expires Select plan" at bounding box center [682, 325] width 1199 height 83
click at [474, 262] on div "Invite team member Add people in your team to your account Add new member" at bounding box center [682, 232] width 1199 height 66
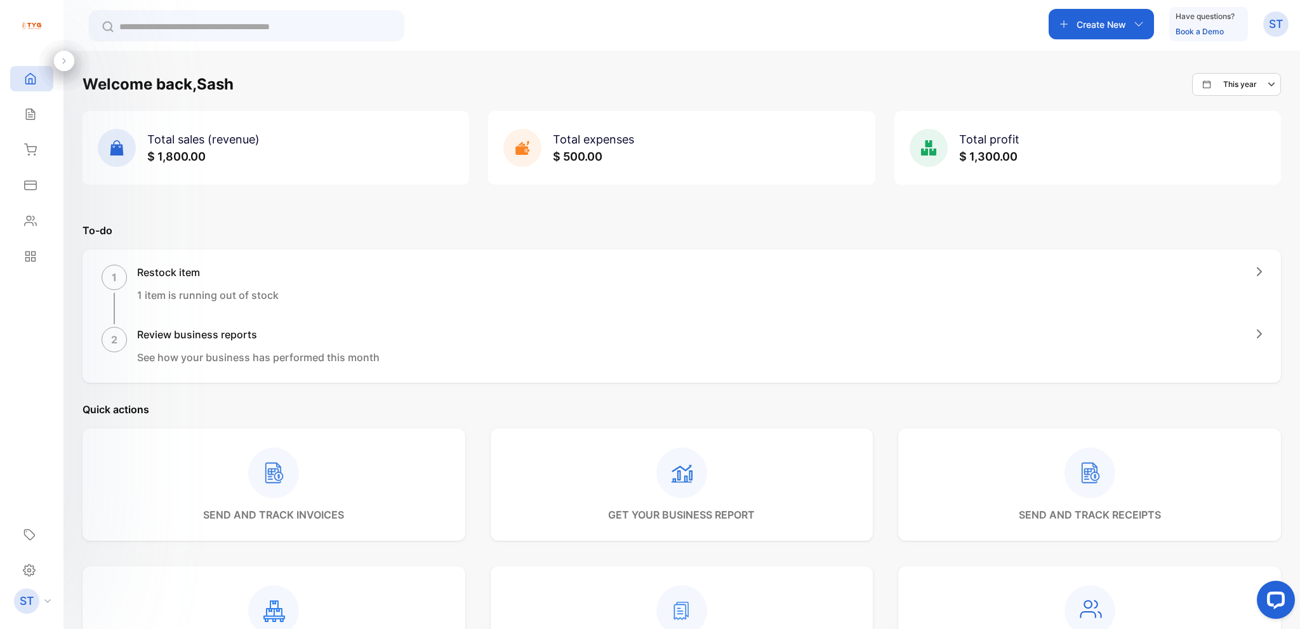
scroll to position [0, 0]
click at [277, 29] on input "text" at bounding box center [255, 26] width 272 height 13
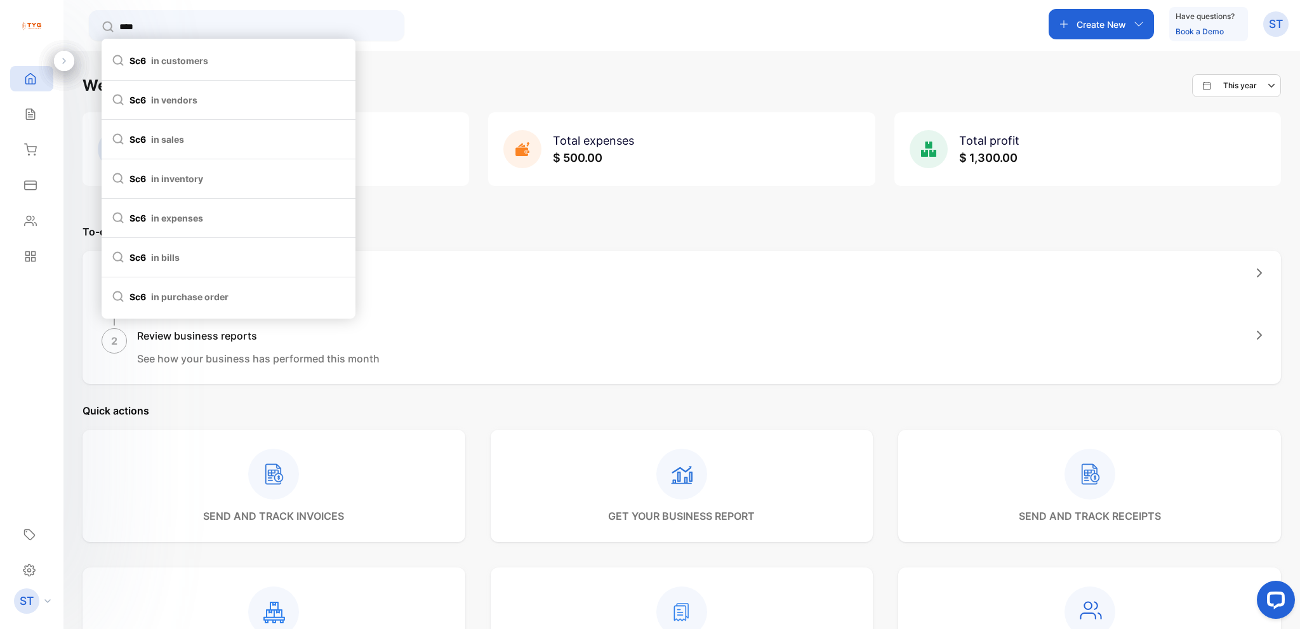
type input "*****"
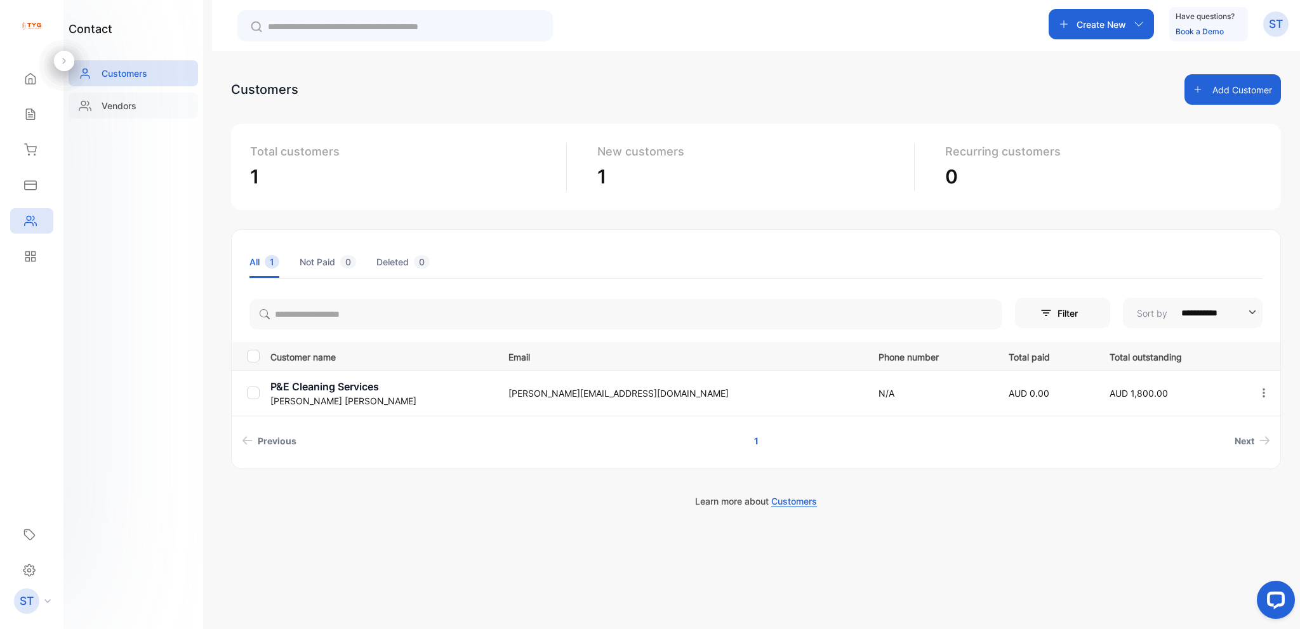
click at [131, 106] on p "Vendors" at bounding box center [119, 105] width 35 height 13
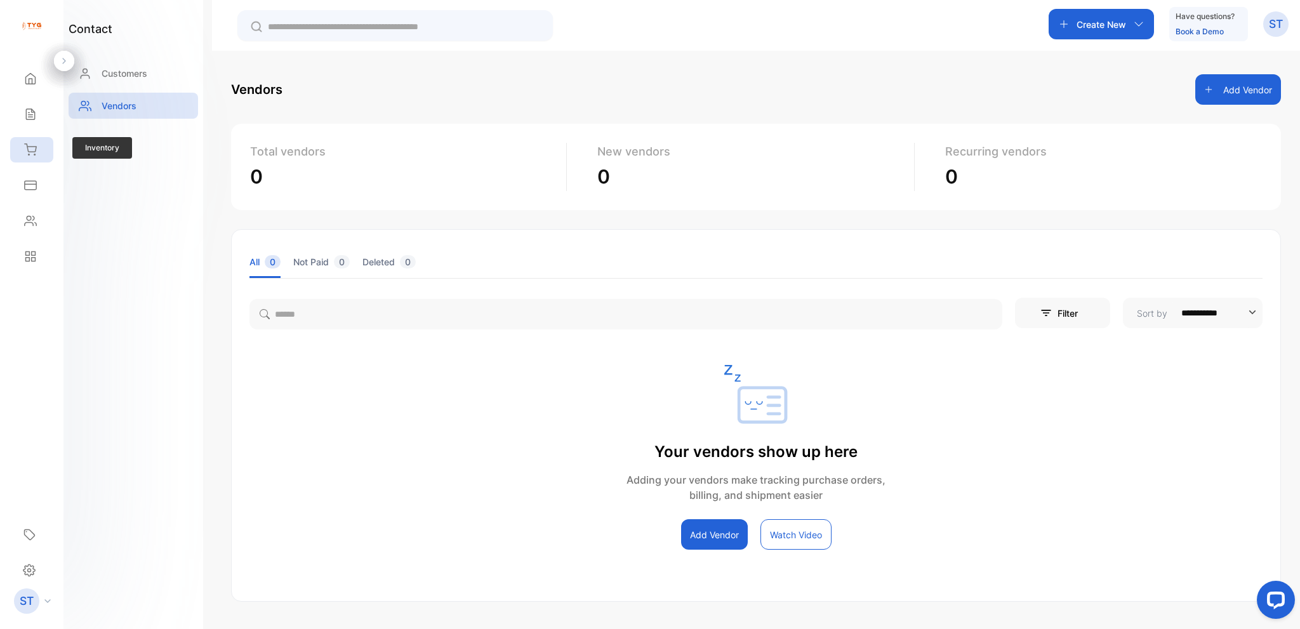
click at [30, 152] on icon at bounding box center [30, 149] width 11 height 11
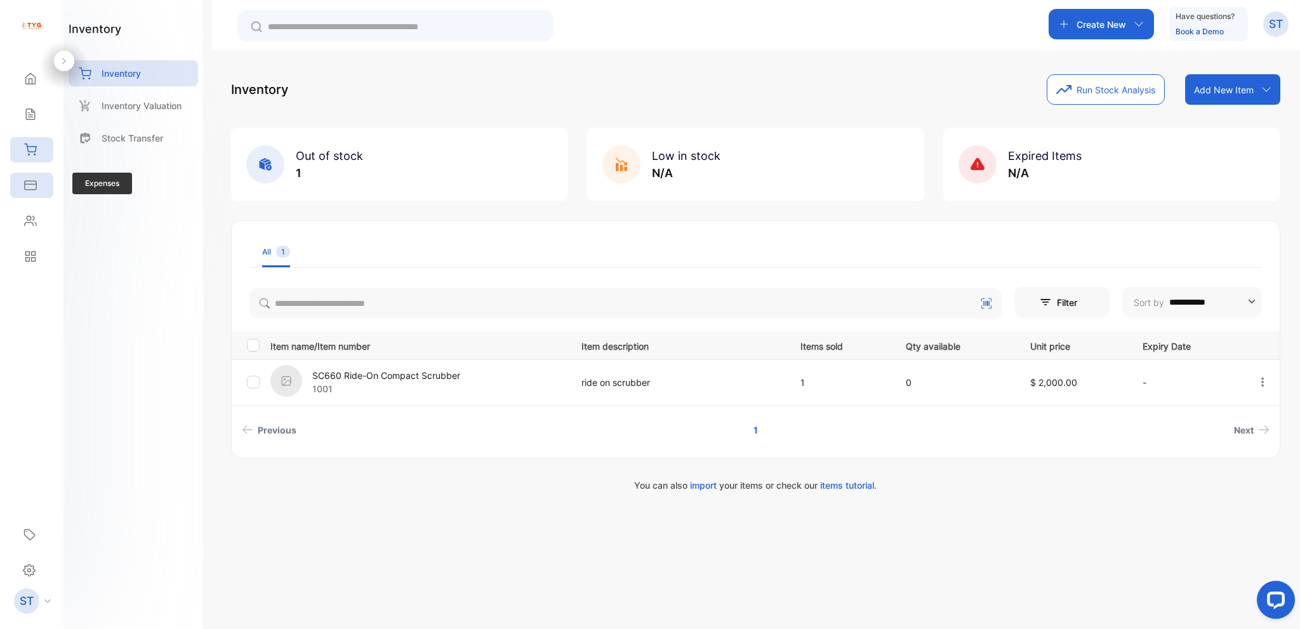
click at [36, 182] on icon at bounding box center [30, 185] width 11 height 8
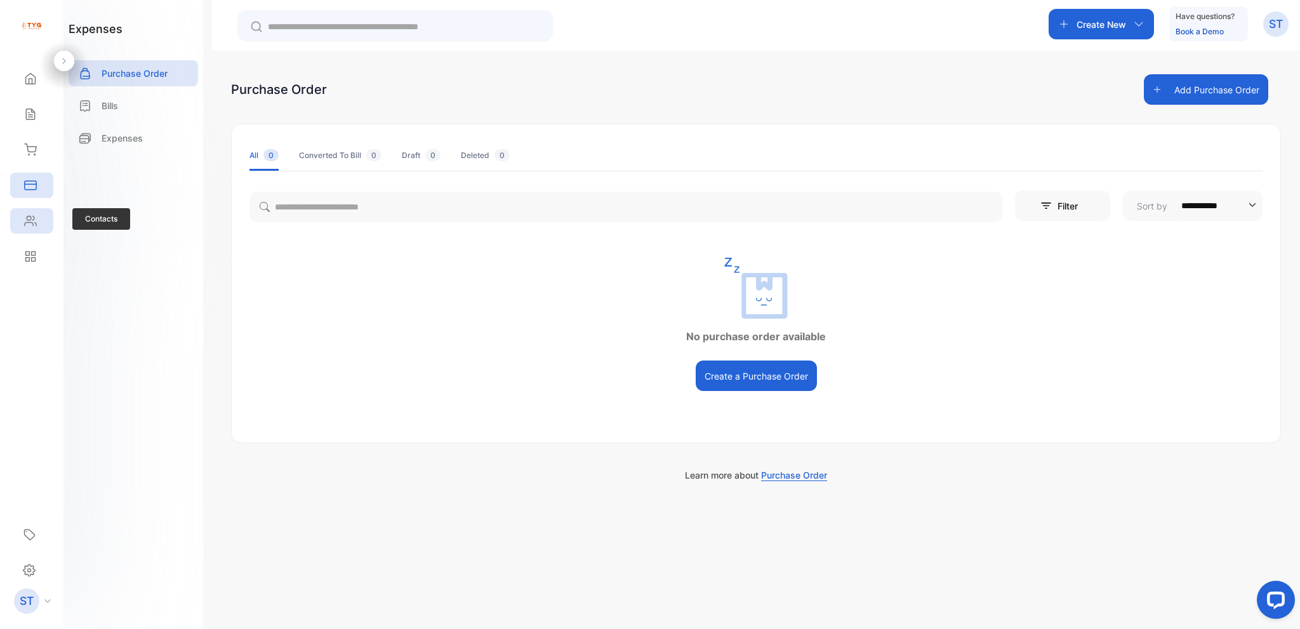
click at [33, 220] on icon at bounding box center [30, 221] width 11 height 10
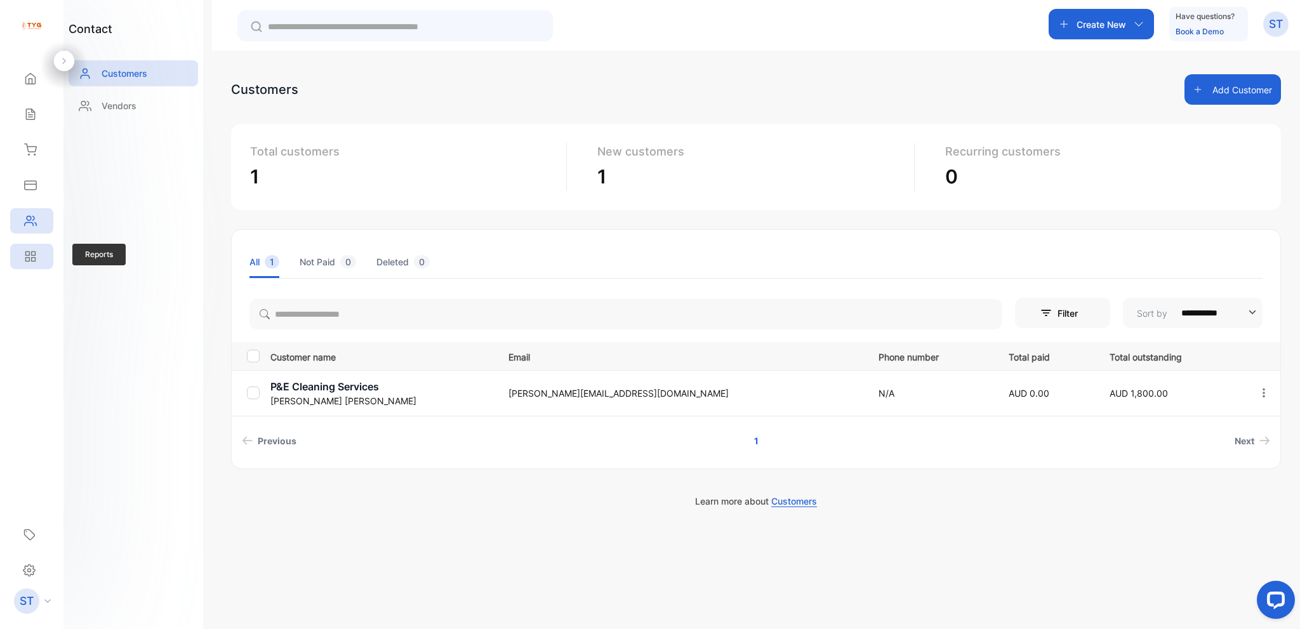
click at [32, 248] on div "Reports" at bounding box center [31, 256] width 43 height 25
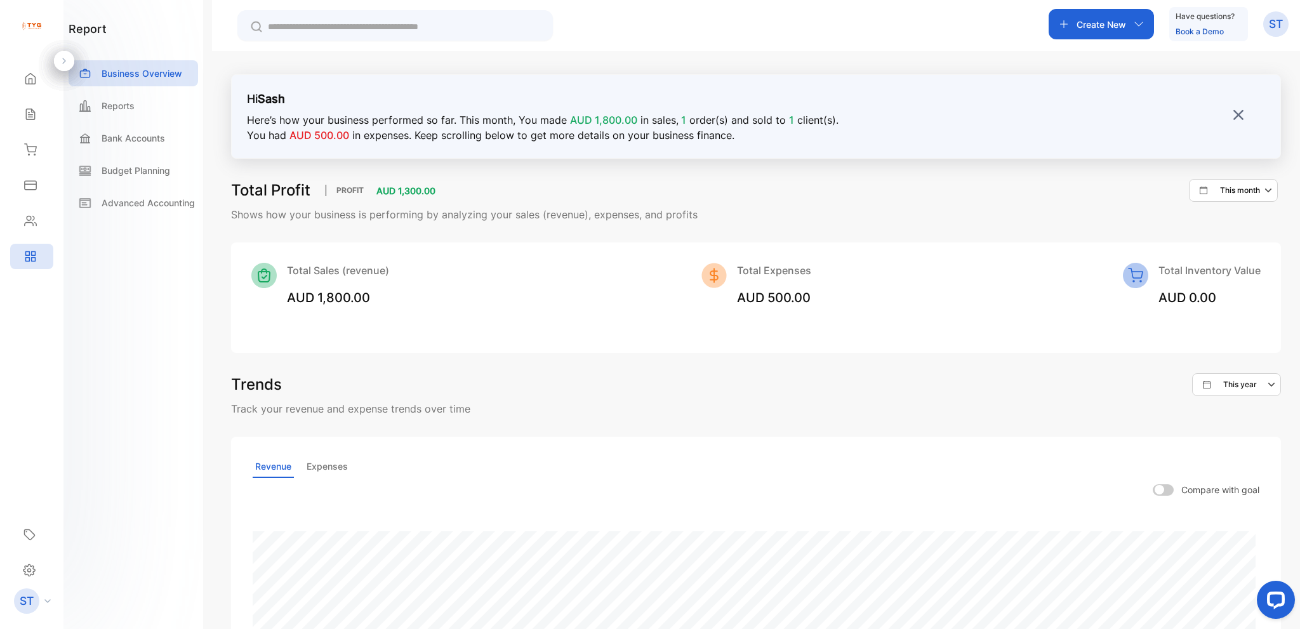
click at [27, 81] on icon at bounding box center [30, 78] width 13 height 13
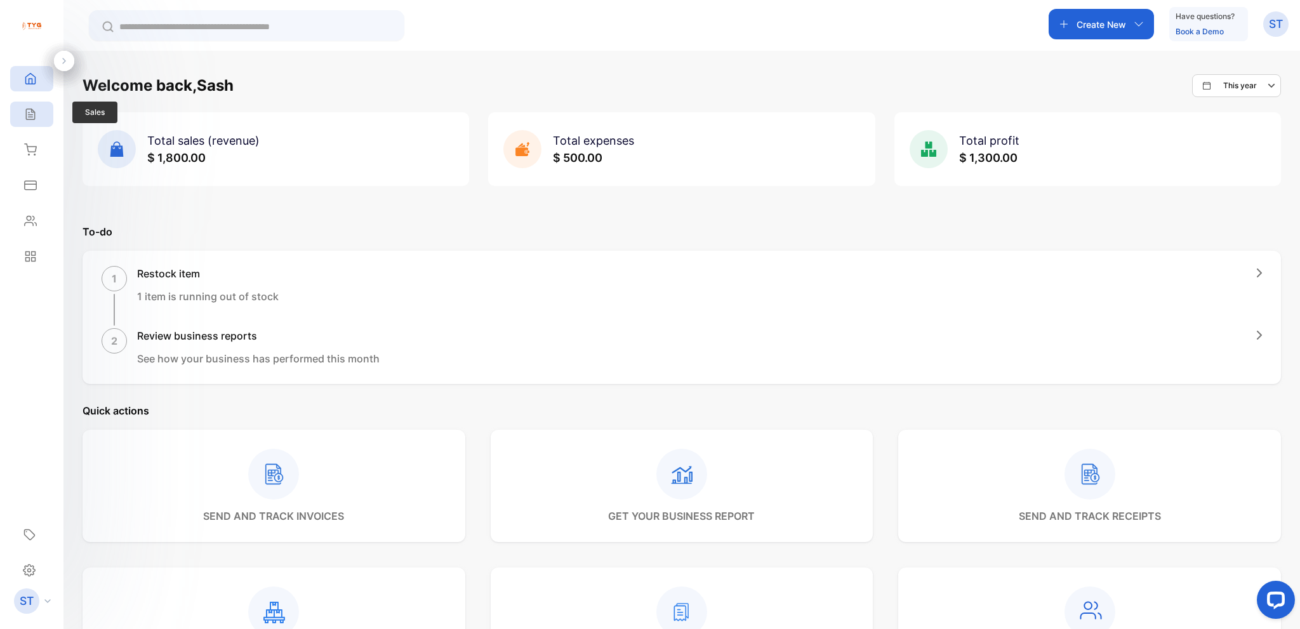
click at [32, 109] on icon at bounding box center [30, 114] width 13 height 13
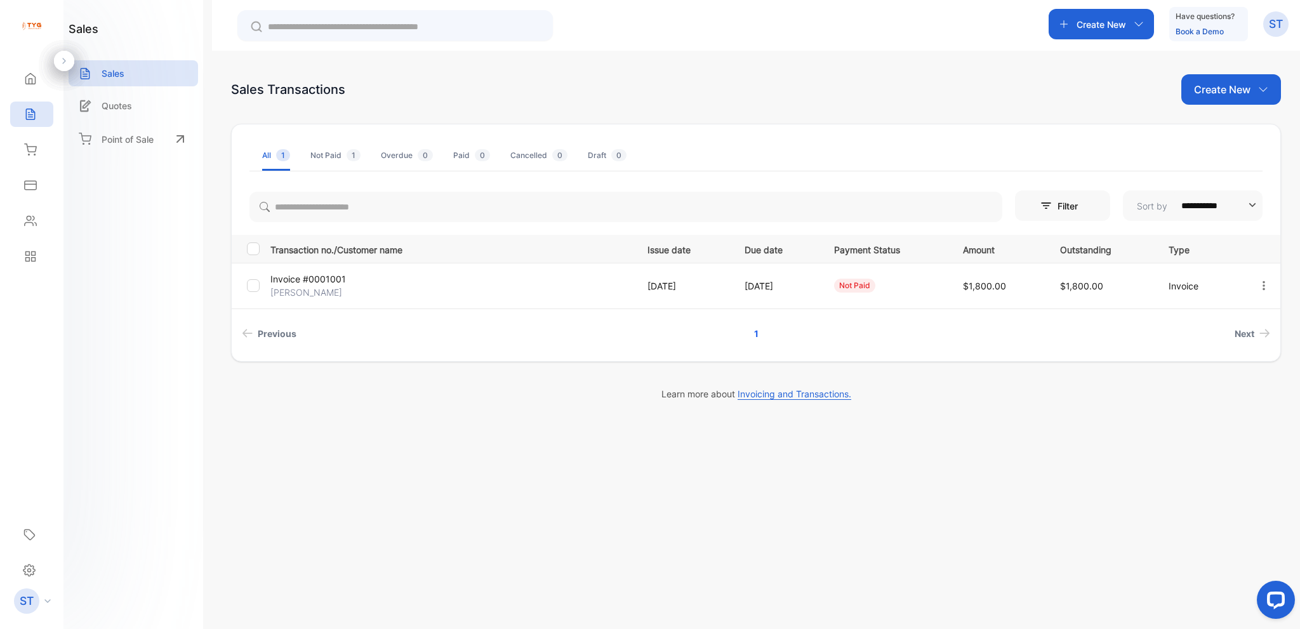
click at [1262, 284] on icon "button" at bounding box center [1263, 285] width 11 height 11
click at [1241, 322] on span "View / Edit Invoice" at bounding box center [1233, 321] width 90 height 15
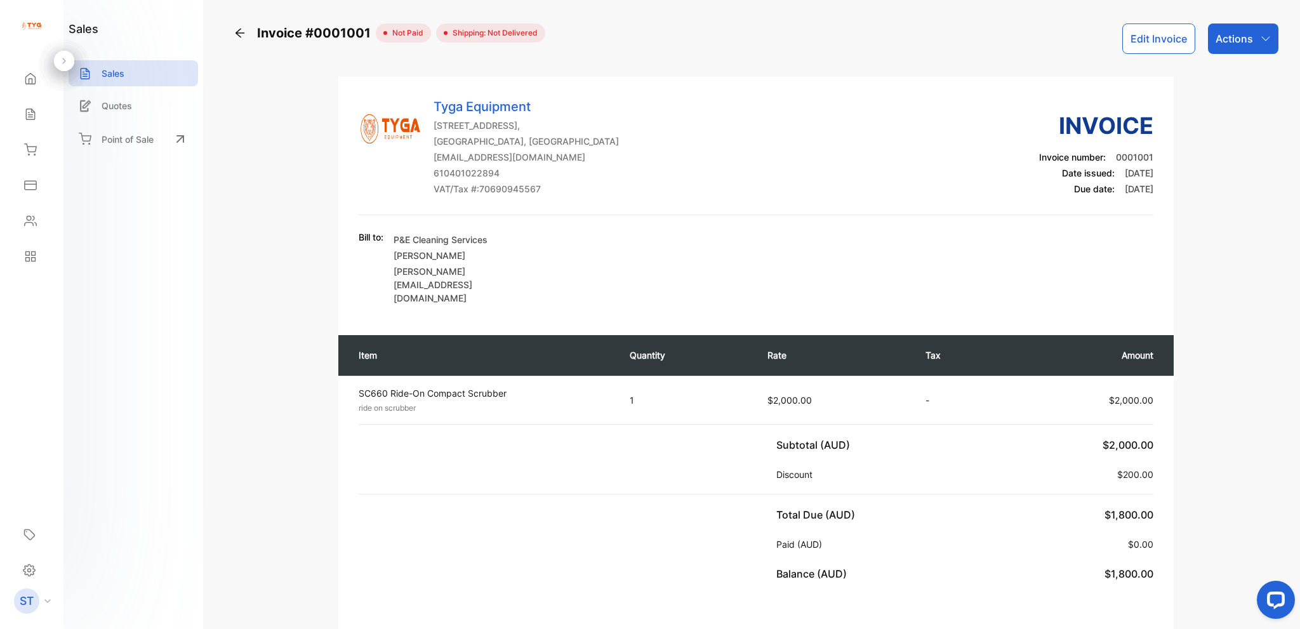
click at [1268, 43] on div "Actions" at bounding box center [1243, 38] width 70 height 30
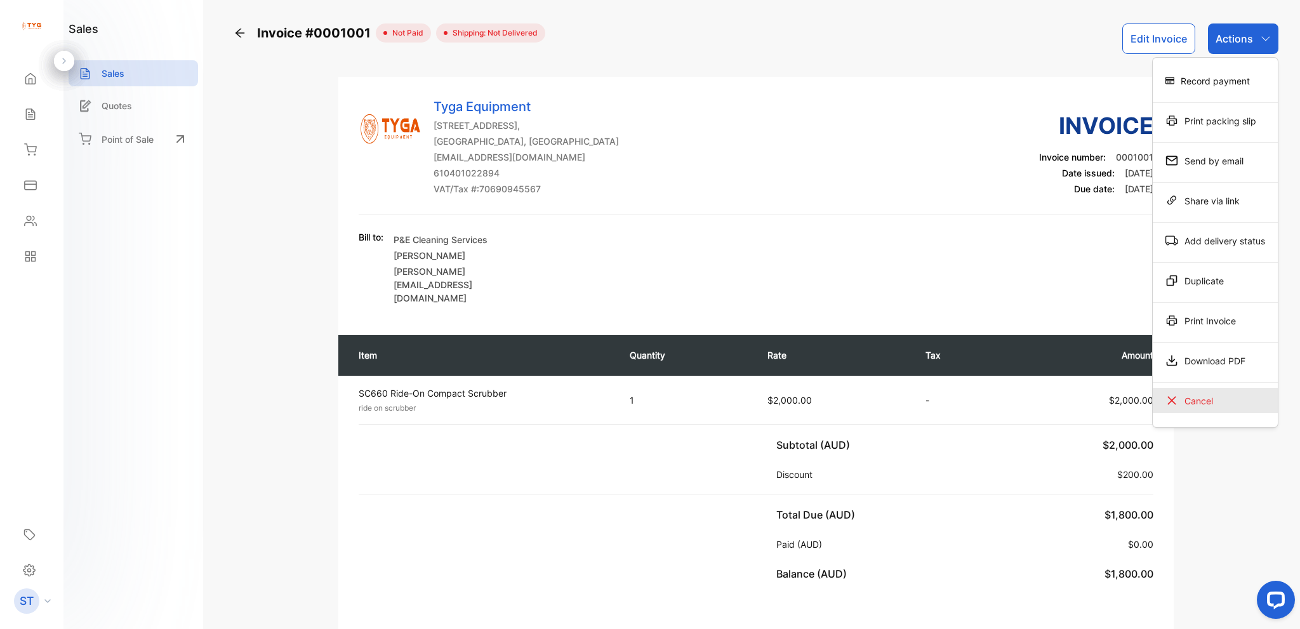
click at [1209, 398] on div "Cancel" at bounding box center [1215, 400] width 125 height 25
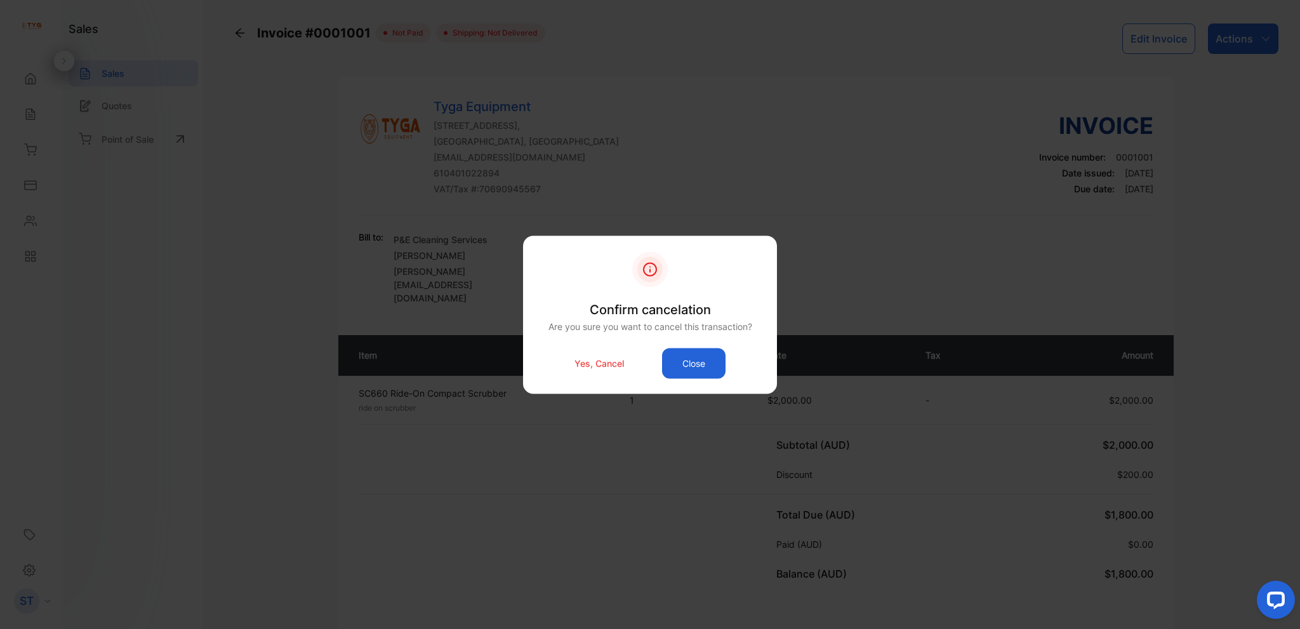
click at [679, 364] on button "Close" at bounding box center [693, 363] width 63 height 30
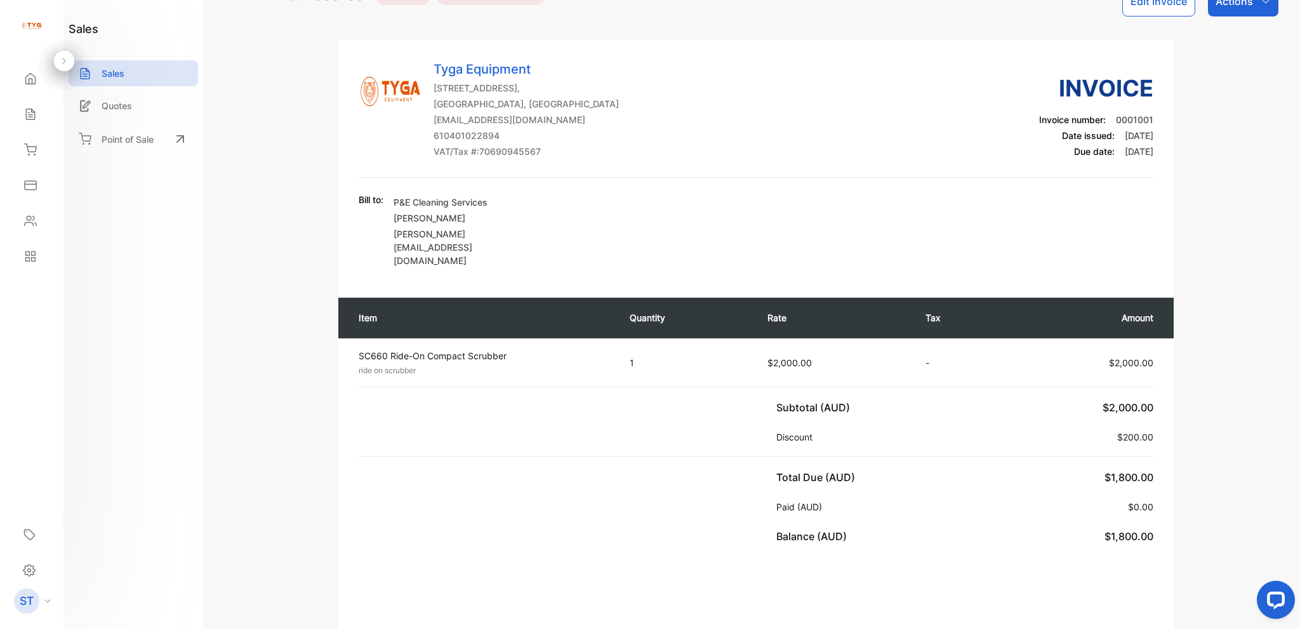
scroll to position [8, 0]
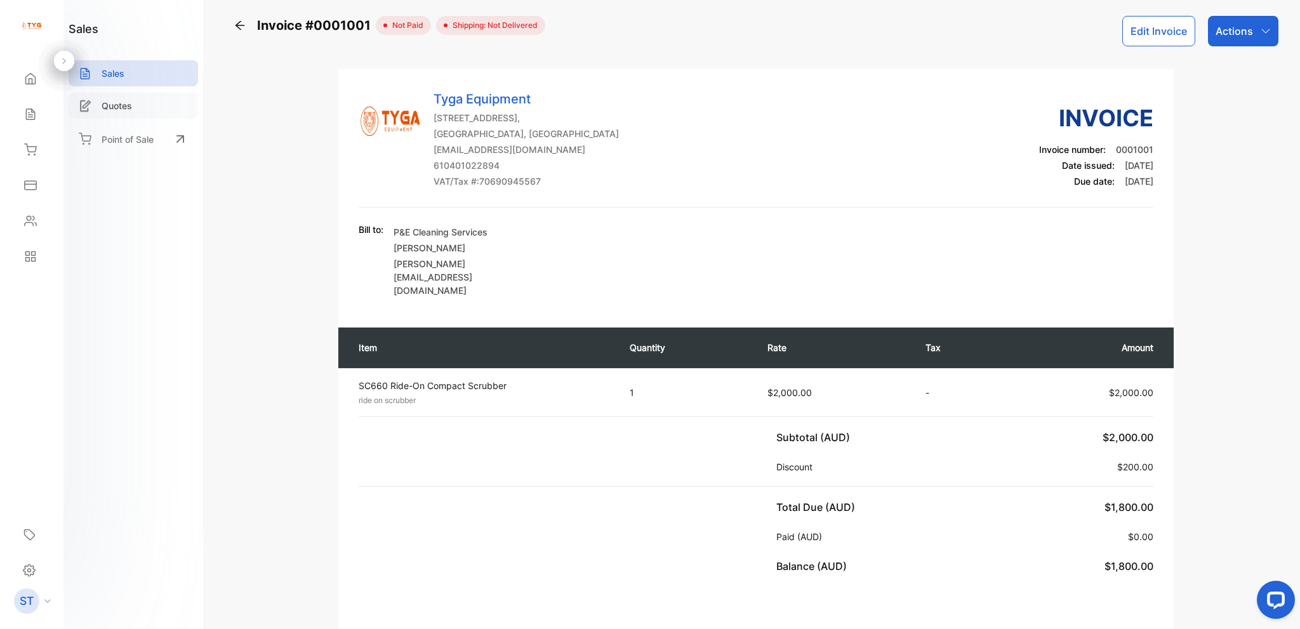
click at [119, 101] on p "Quotes" at bounding box center [117, 105] width 30 height 13
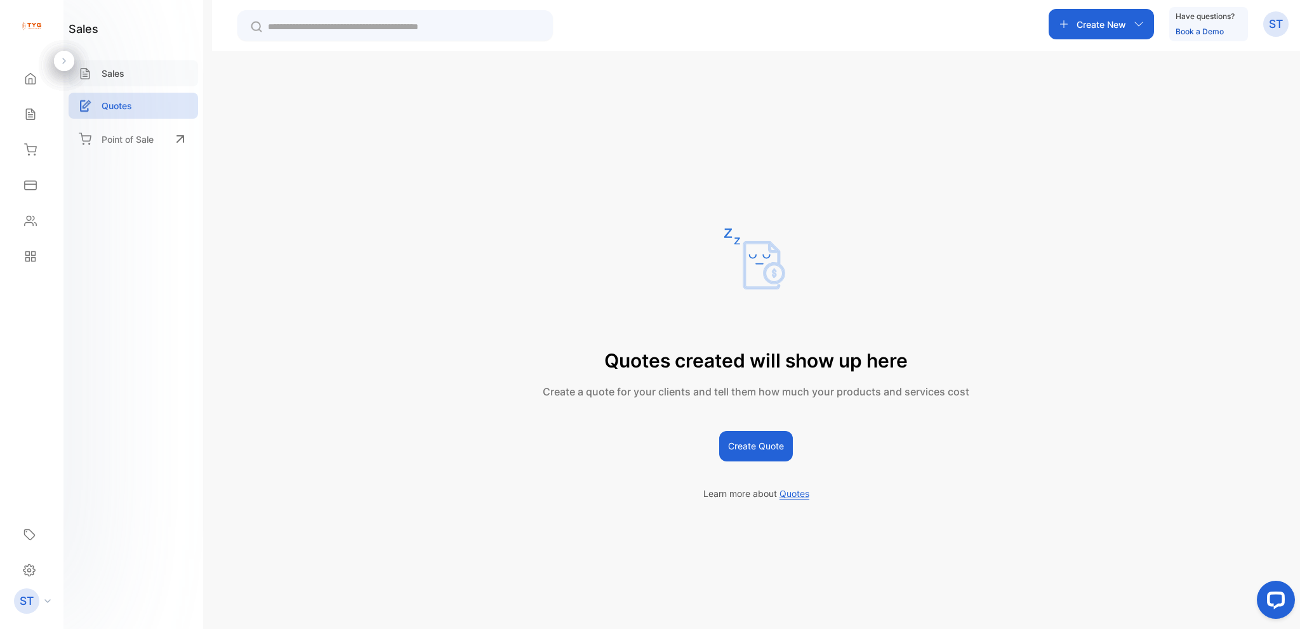
click at [152, 78] on div "Sales" at bounding box center [134, 73] width 130 height 26
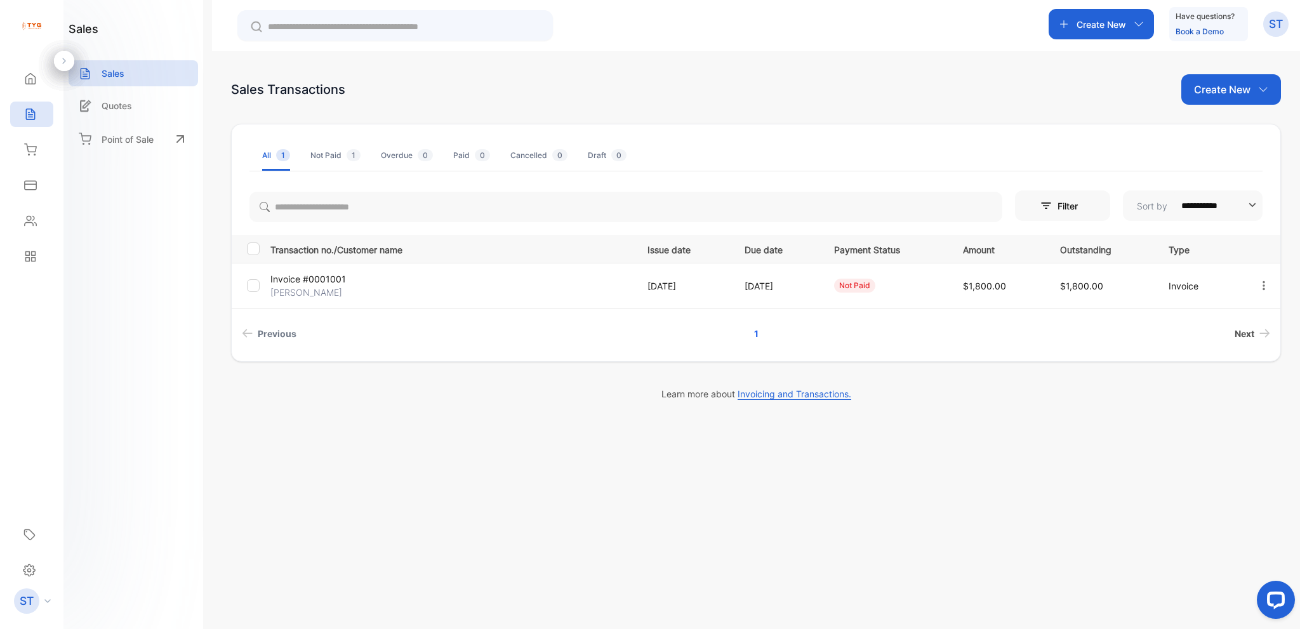
click at [1271, 333] on link "Next" at bounding box center [1253, 333] width 46 height 23
click at [1263, 288] on icon "button" at bounding box center [1264, 285] width 3 height 9
click at [1200, 32] on link "Book a Demo" at bounding box center [1200, 32] width 48 height 10
click at [263, 283] on div at bounding box center [256, 285] width 18 height 13
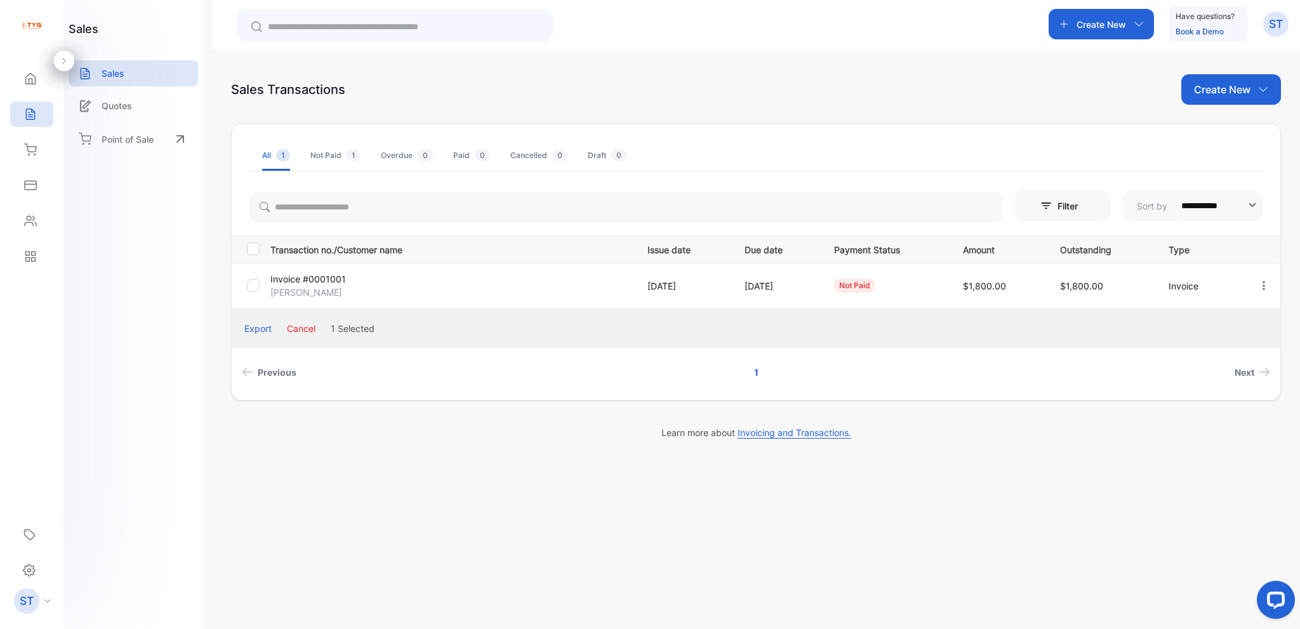
click at [1265, 284] on icon "button" at bounding box center [1263, 285] width 11 height 11
click at [1254, 326] on span "View / Edit Invoice" at bounding box center [1233, 321] width 90 height 15
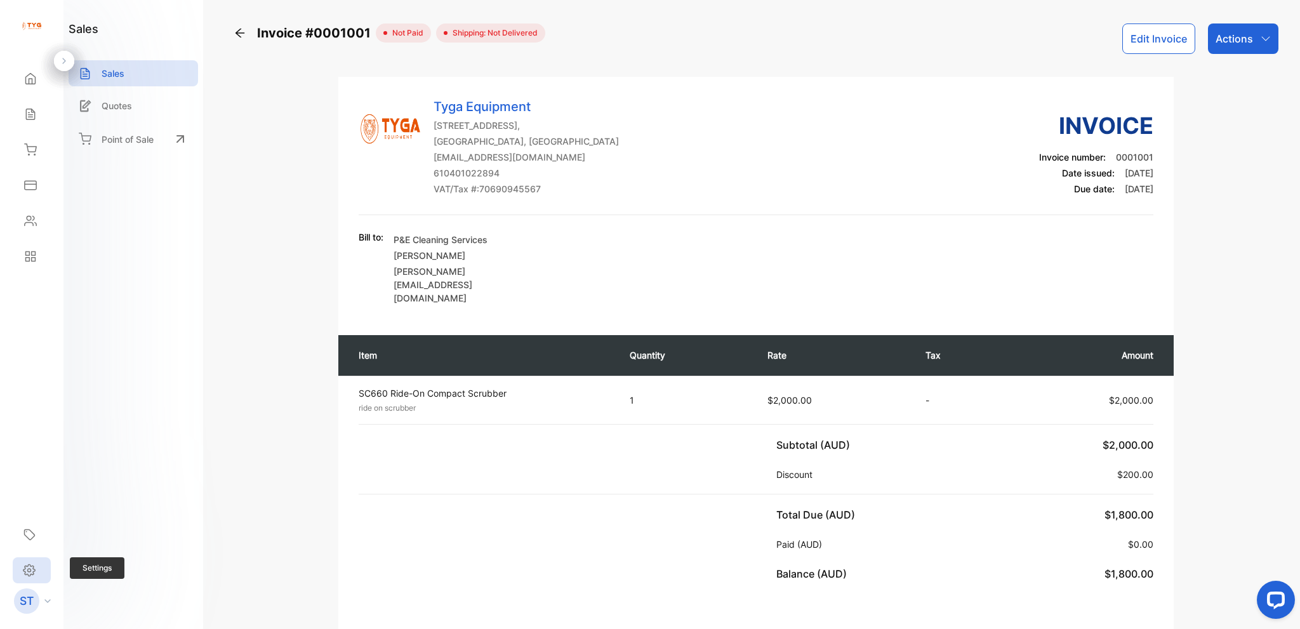
click at [29, 573] on icon at bounding box center [29, 570] width 13 height 13
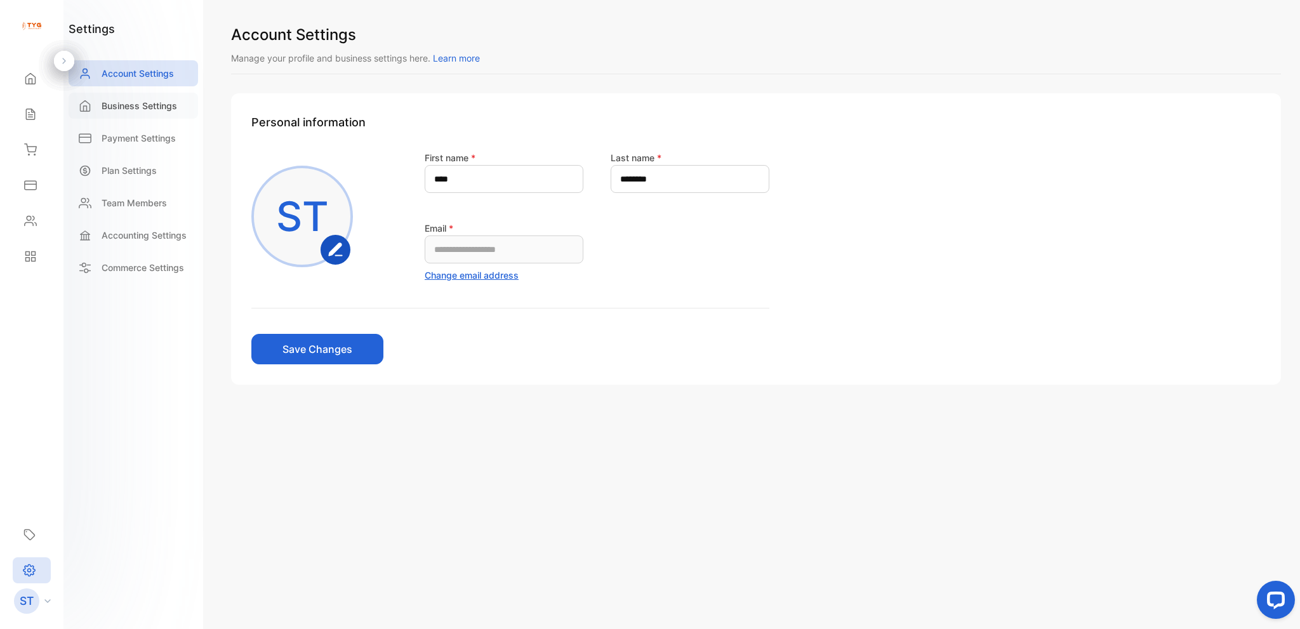
click at [157, 103] on p "Business Settings" at bounding box center [140, 105] width 76 height 13
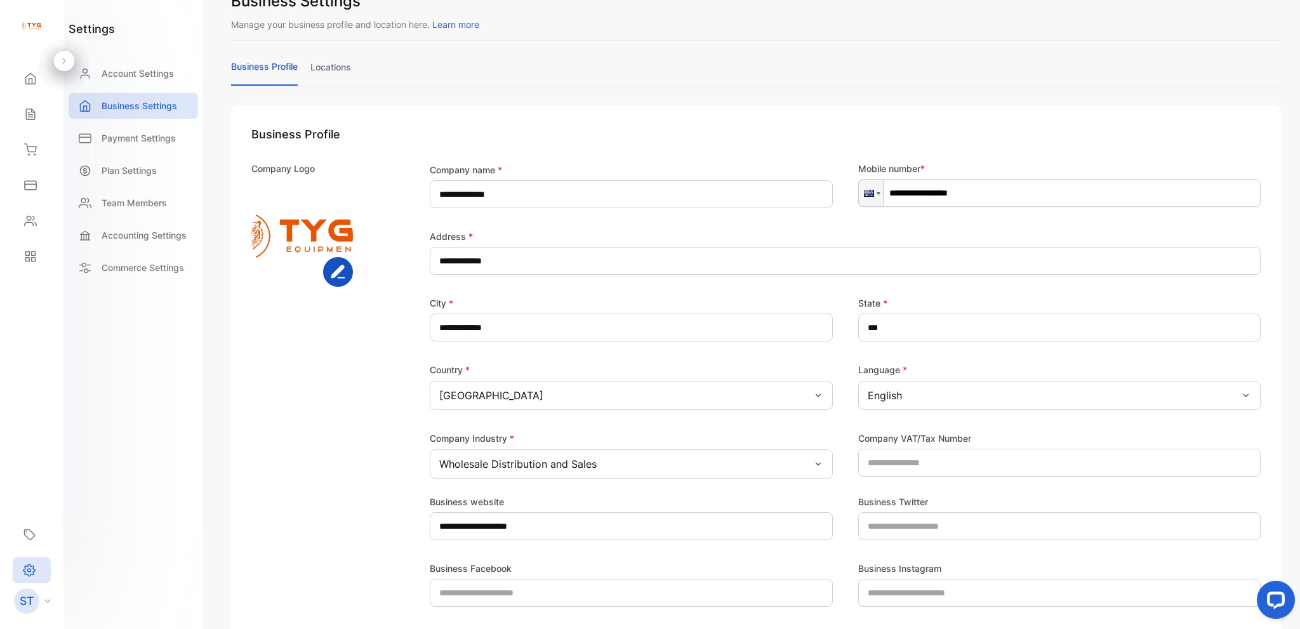
scroll to position [63, 0]
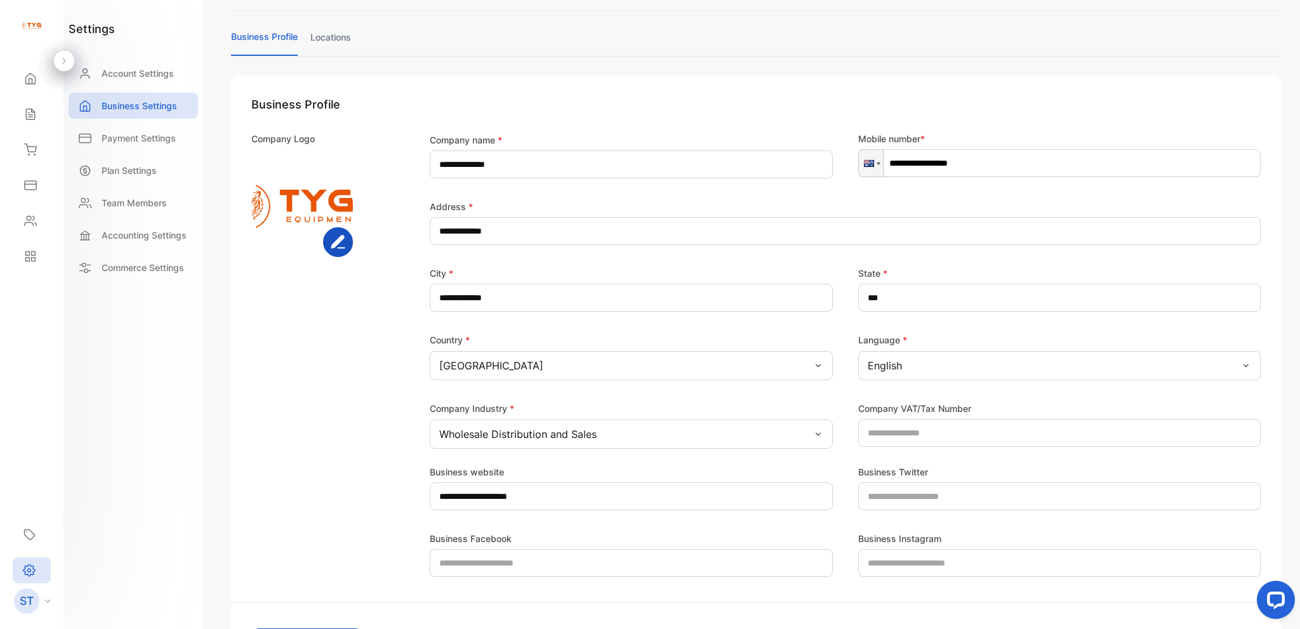
click at [954, 410] on label "Company VAT/Tax Number" at bounding box center [914, 408] width 113 height 13
click at [954, 404] on label "Company VAT/Tax Number" at bounding box center [914, 408] width 113 height 13
click at [926, 404] on label "Company VAT/Tax Number" at bounding box center [914, 408] width 113 height 13
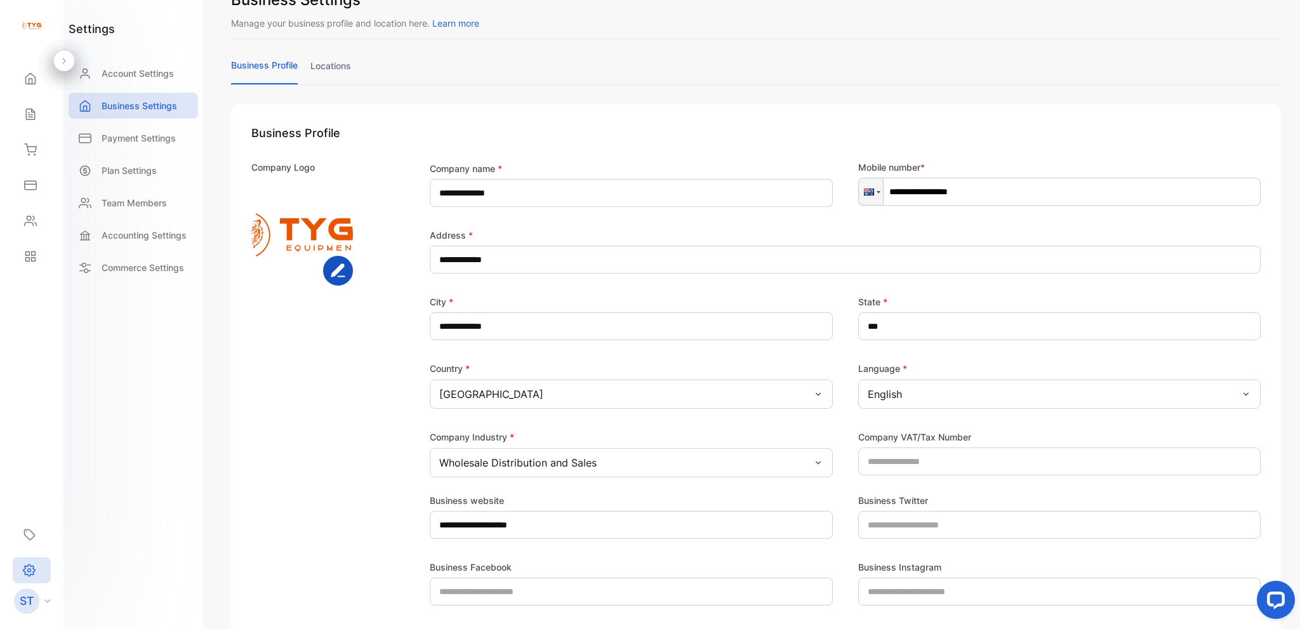
scroll to position [0, 0]
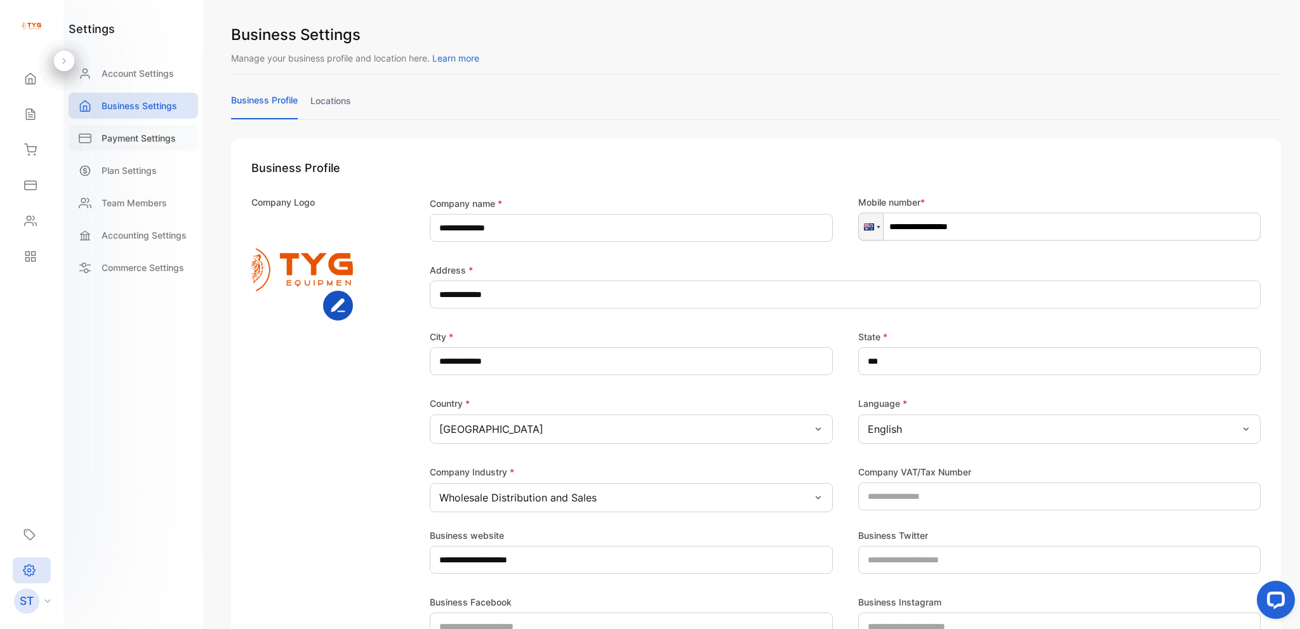
click at [121, 125] on div "Payment Settings" at bounding box center [134, 138] width 130 height 26
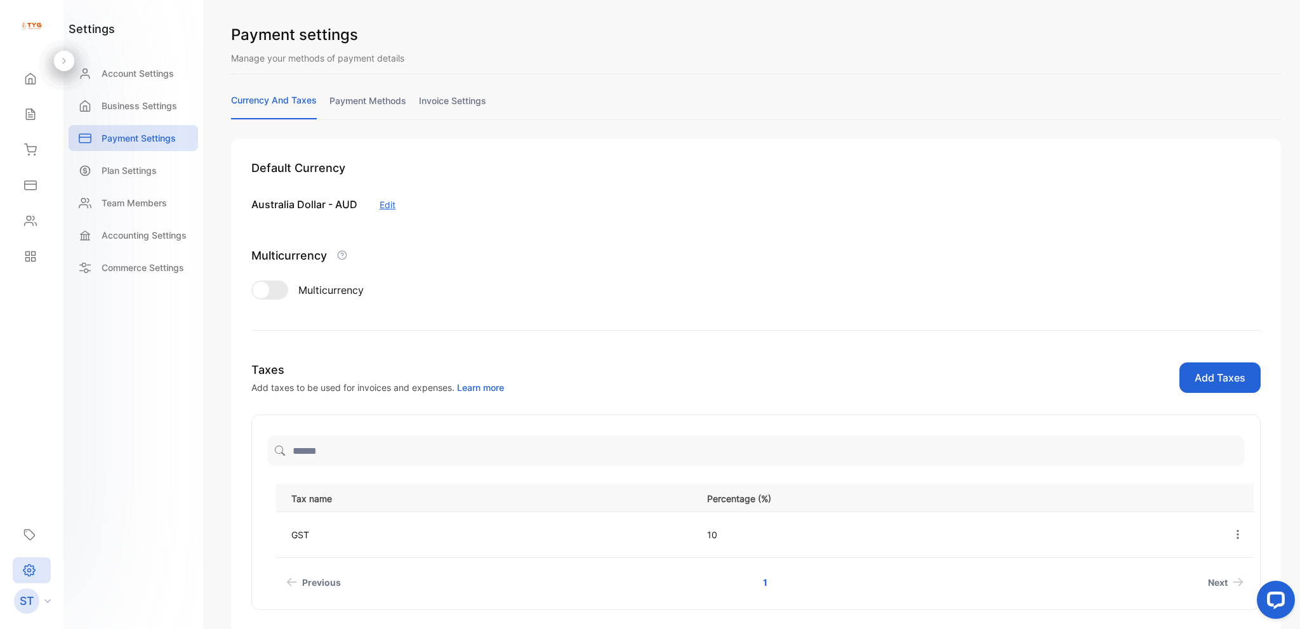
click at [453, 100] on link "invoice settings" at bounding box center [452, 106] width 67 height 25
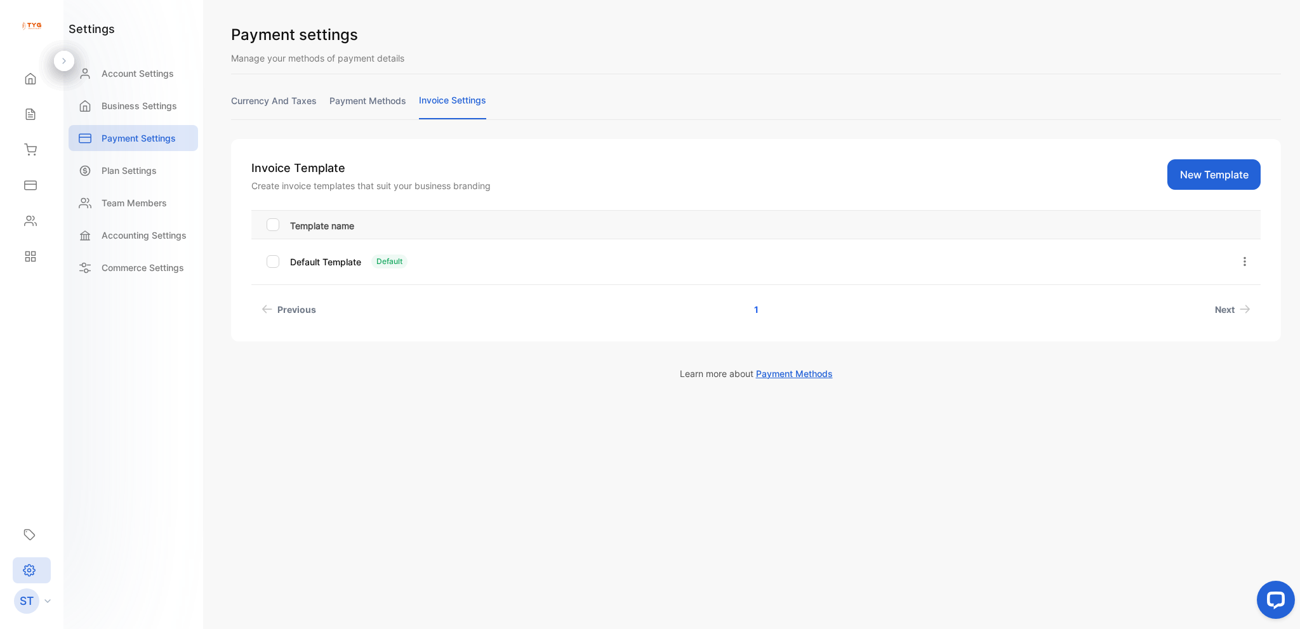
click at [1227, 179] on button "New Template" at bounding box center [1214, 174] width 93 height 30
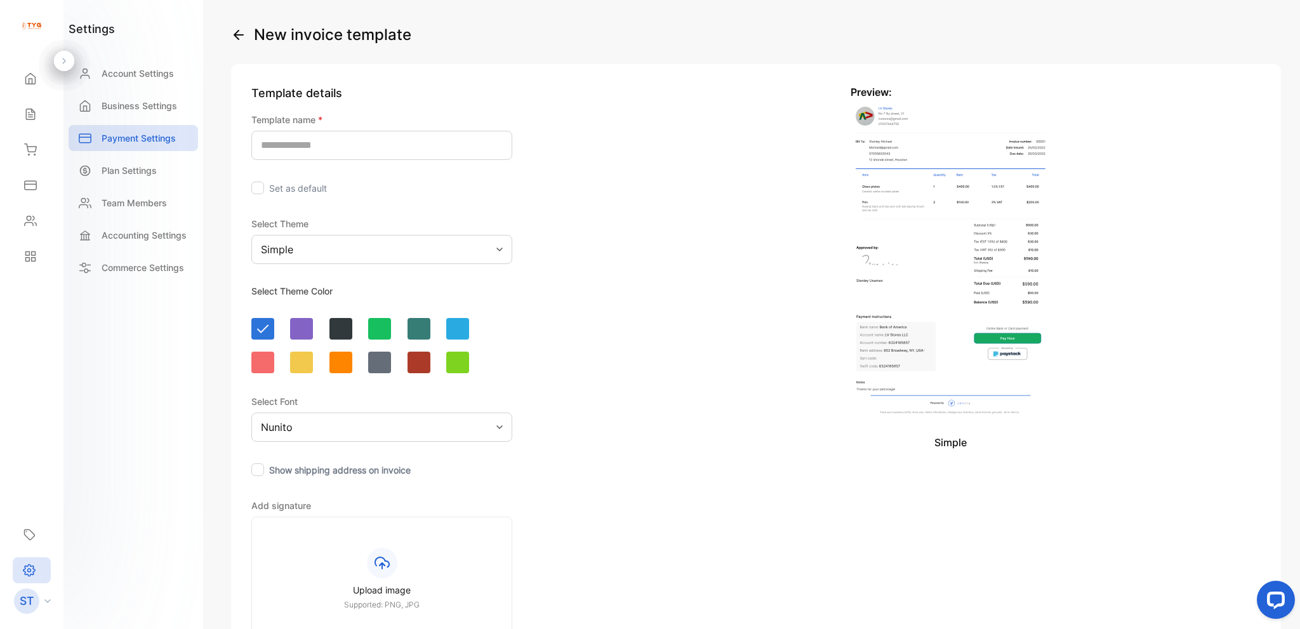
click at [347, 368] on div at bounding box center [340, 363] width 23 height 22
click at [364, 250] on div "Simple" at bounding box center [381, 249] width 261 height 29
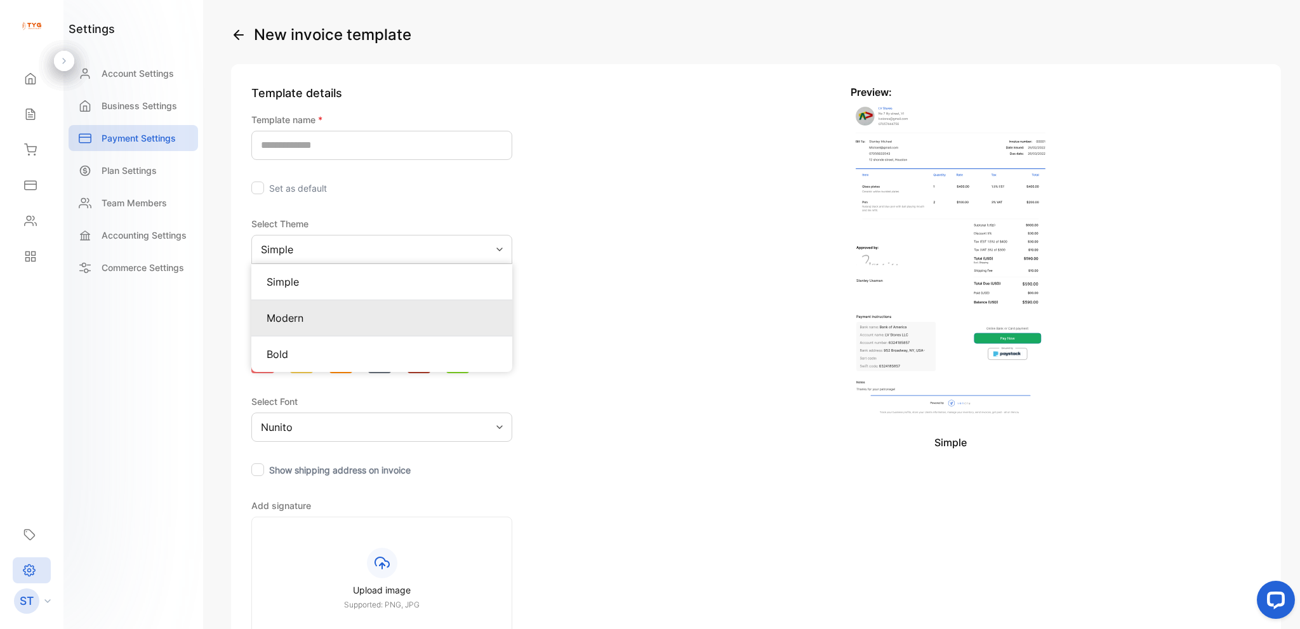
click at [357, 317] on p "Modern" at bounding box center [382, 317] width 230 height 15
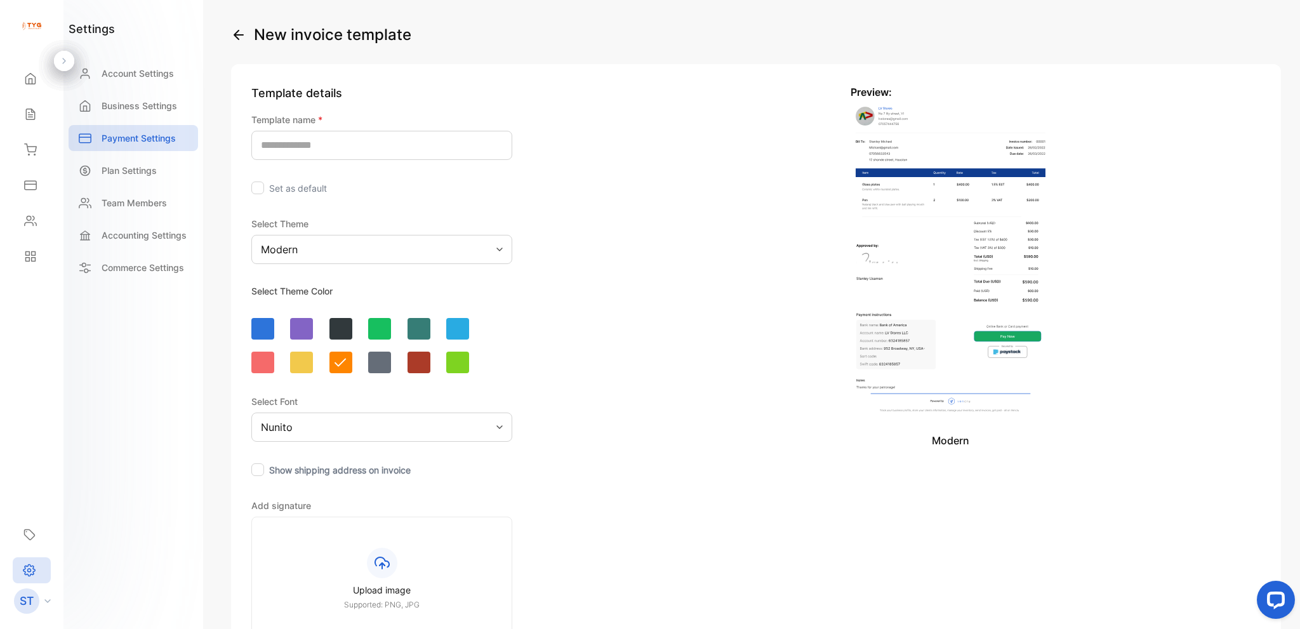
click at [357, 246] on div "Modern" at bounding box center [381, 249] width 261 height 29
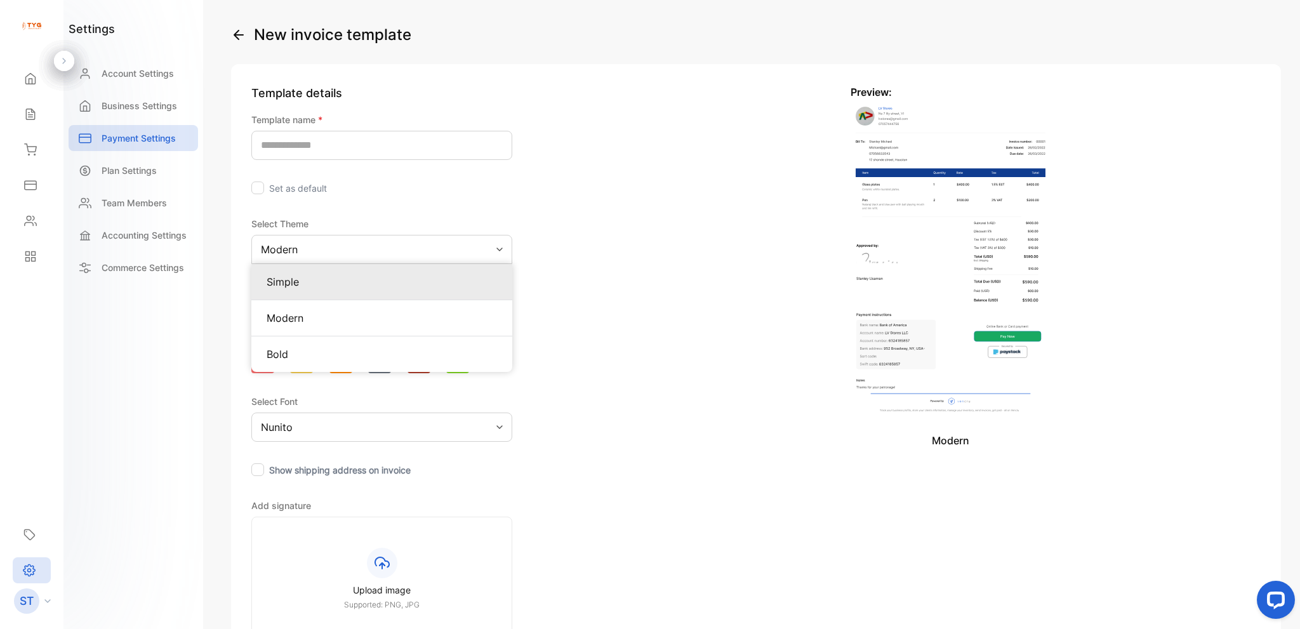
click at [357, 271] on div "Simple" at bounding box center [381, 282] width 261 height 36
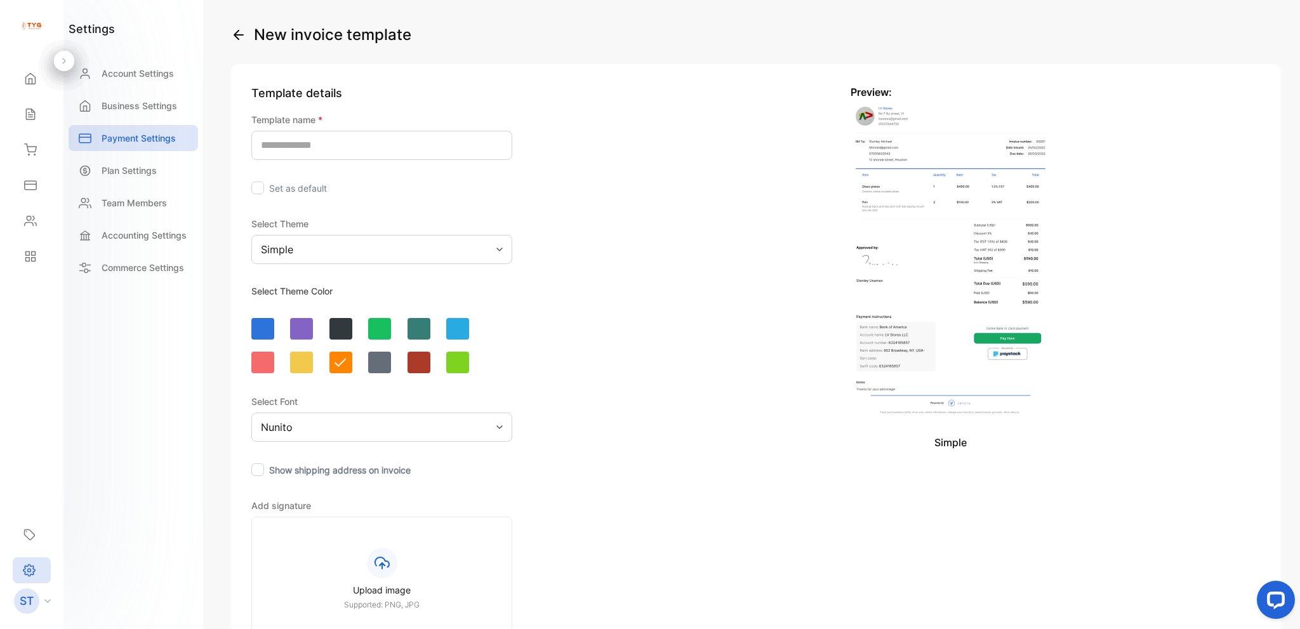
click at [357, 256] on div "Simple" at bounding box center [381, 249] width 261 height 29
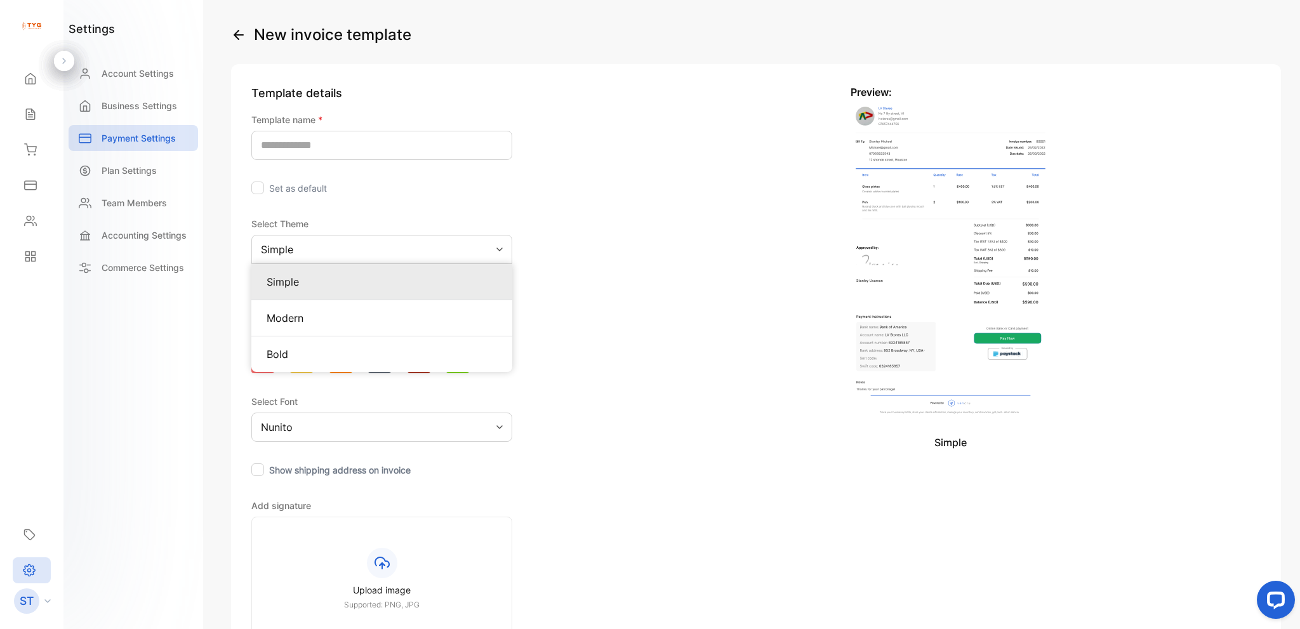
click at [354, 279] on p "Simple" at bounding box center [382, 281] width 230 height 15
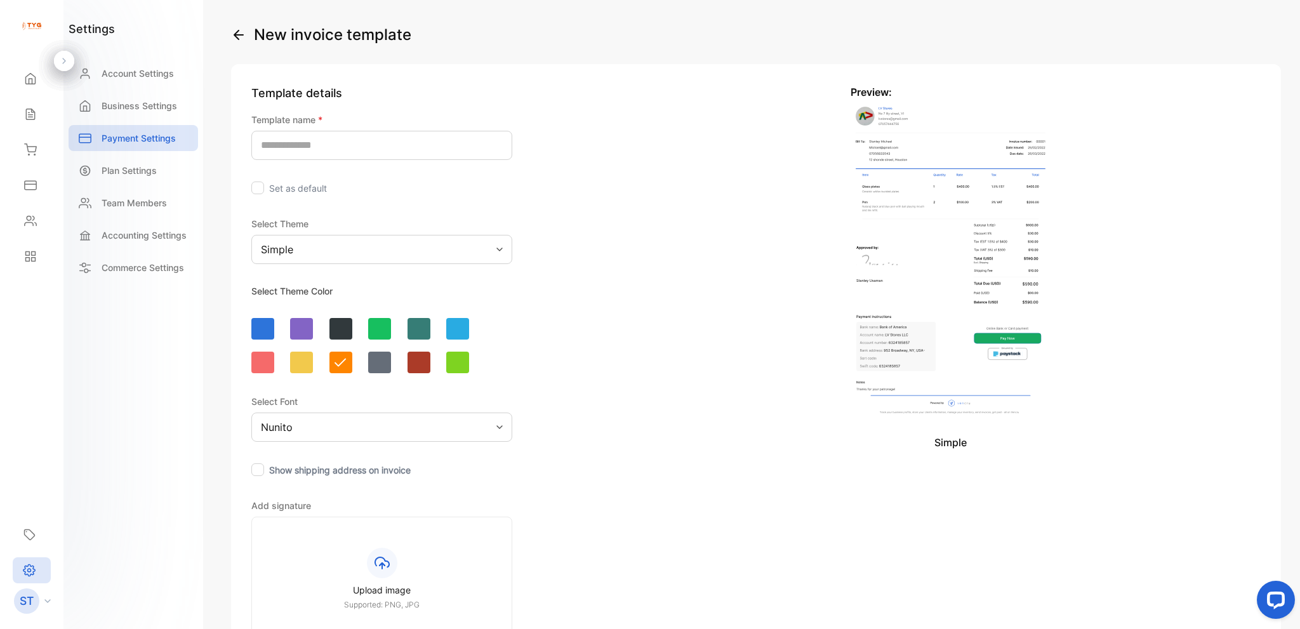
click at [368, 246] on div "Simple" at bounding box center [381, 249] width 261 height 29
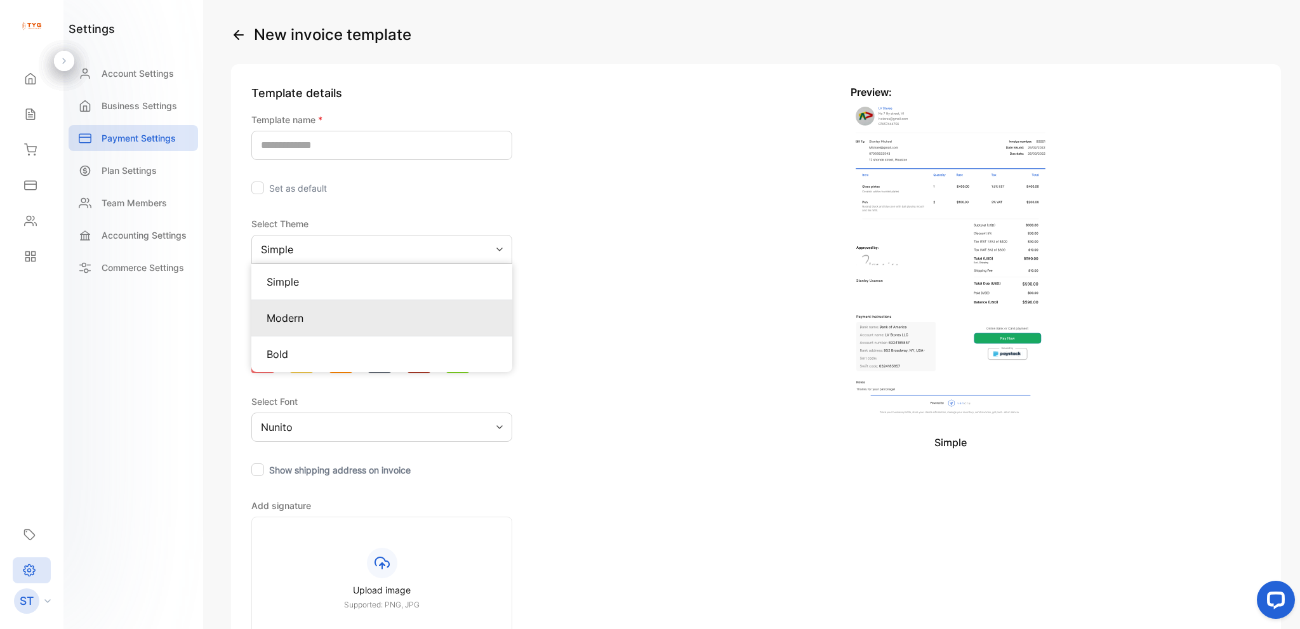
click at [350, 315] on p "Modern" at bounding box center [382, 317] width 230 height 15
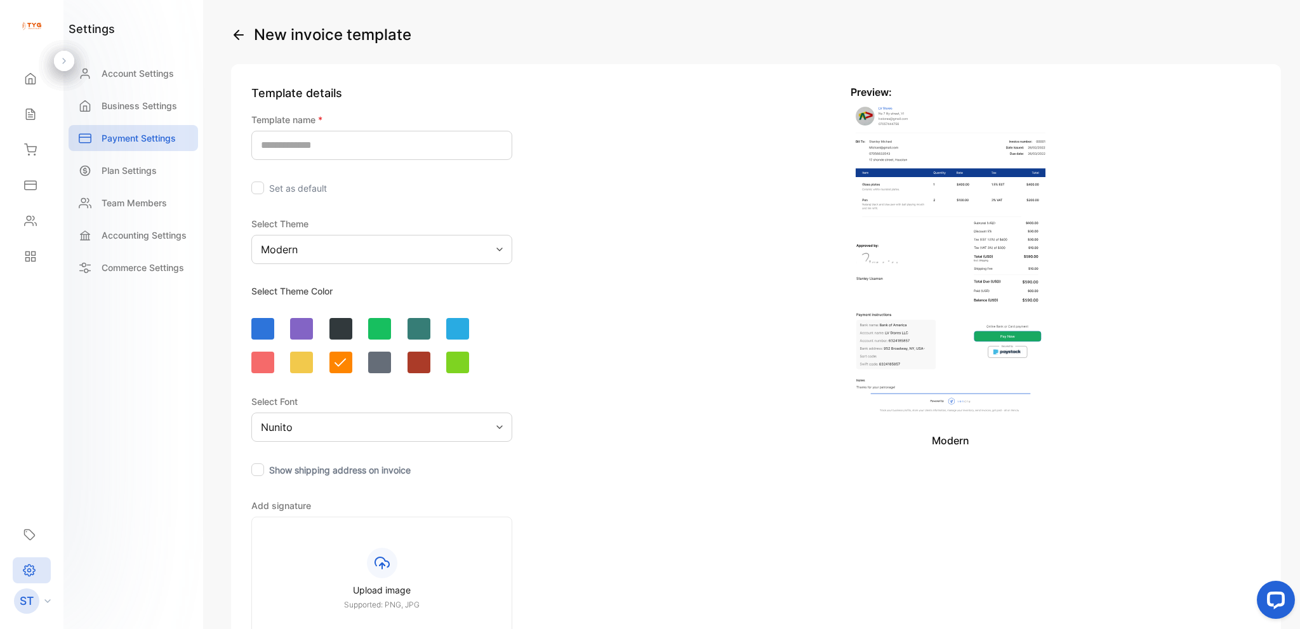
click at [354, 253] on div "Modern" at bounding box center [381, 249] width 261 height 29
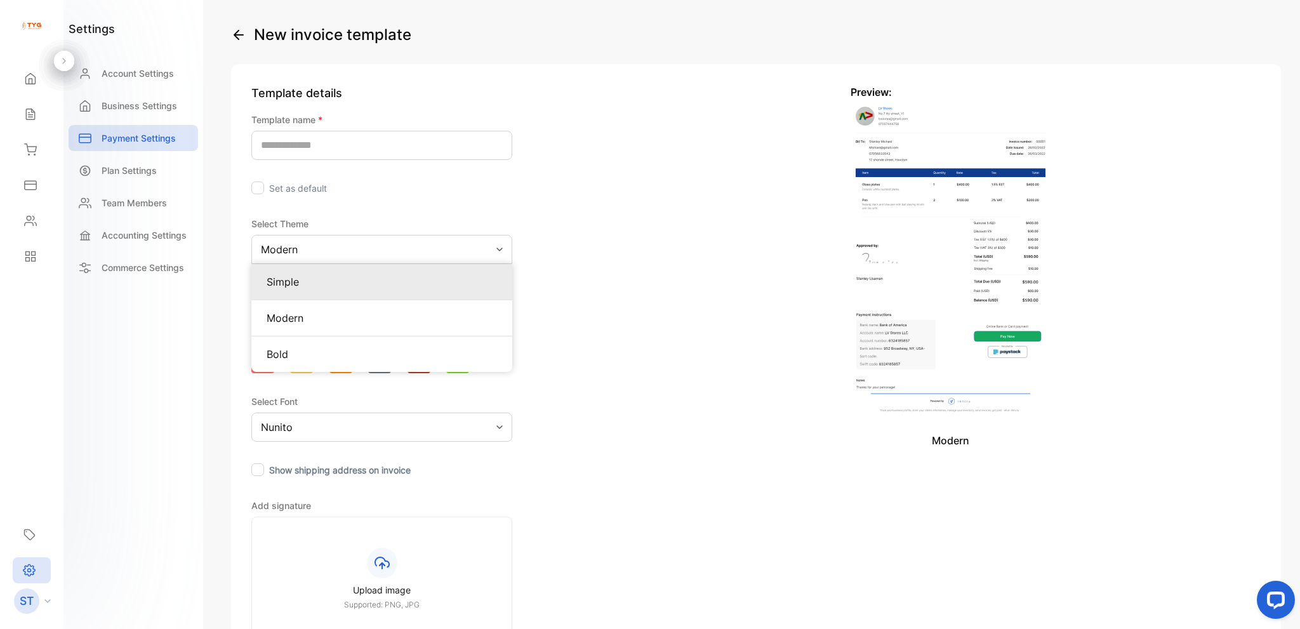
click at [350, 277] on p "Simple" at bounding box center [382, 281] width 230 height 15
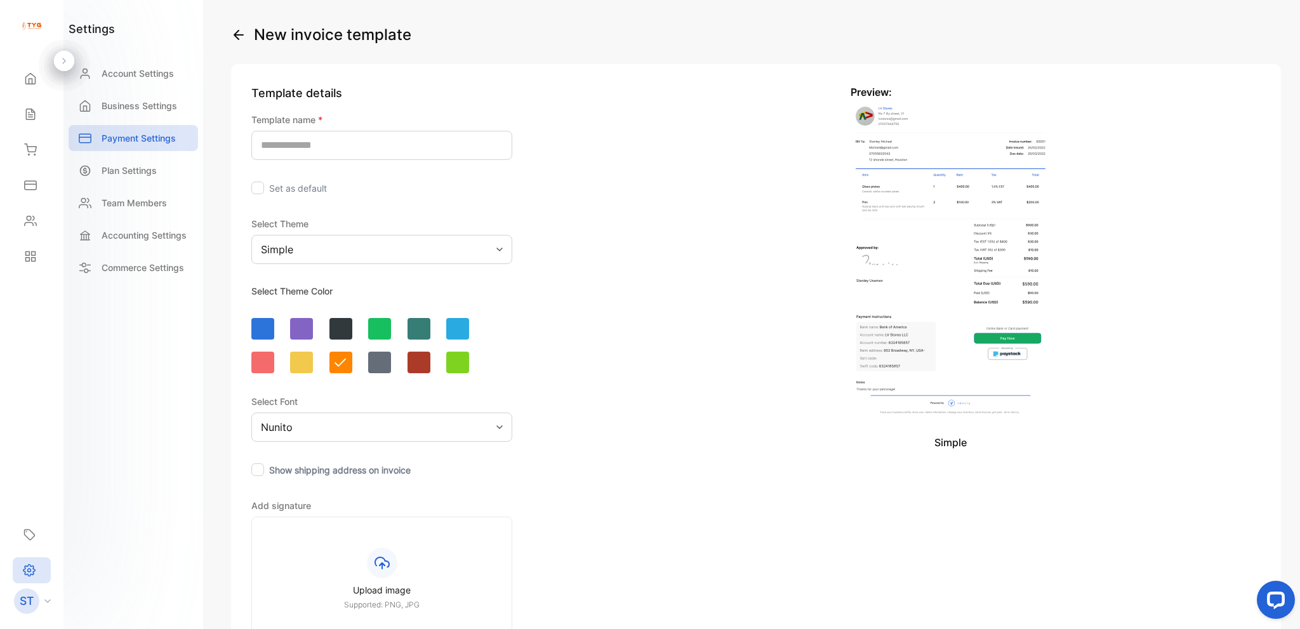
click at [356, 255] on div "Simple" at bounding box center [381, 249] width 261 height 29
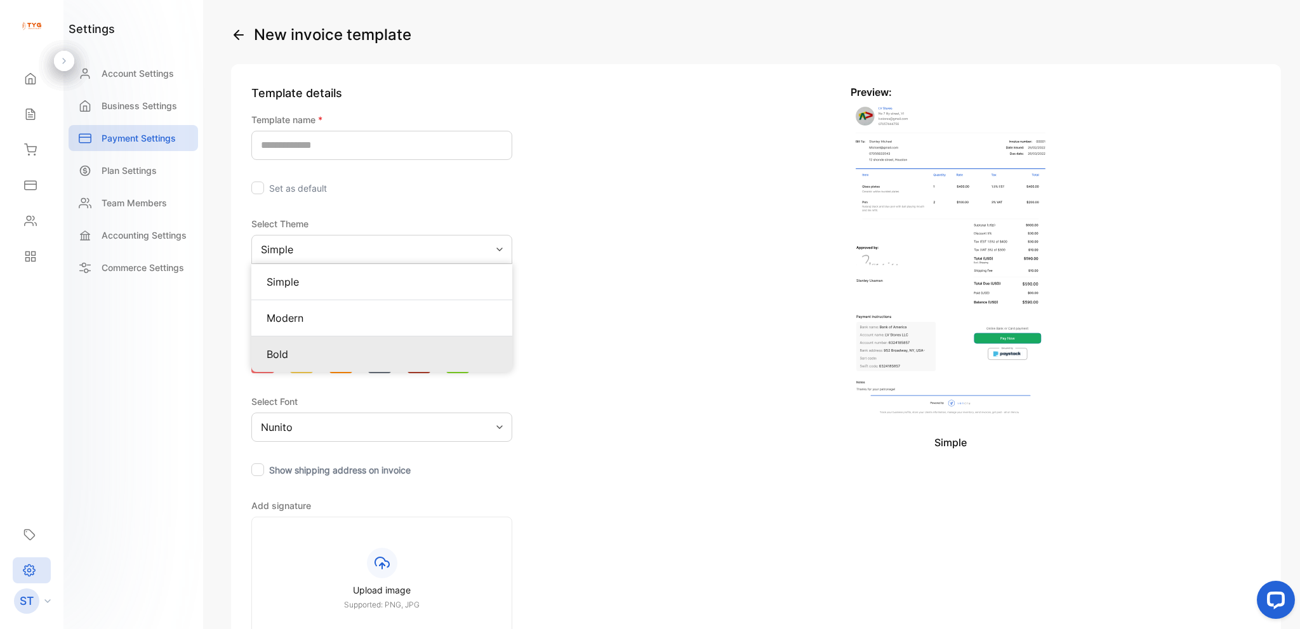
click at [338, 352] on p "Bold" at bounding box center [382, 354] width 230 height 15
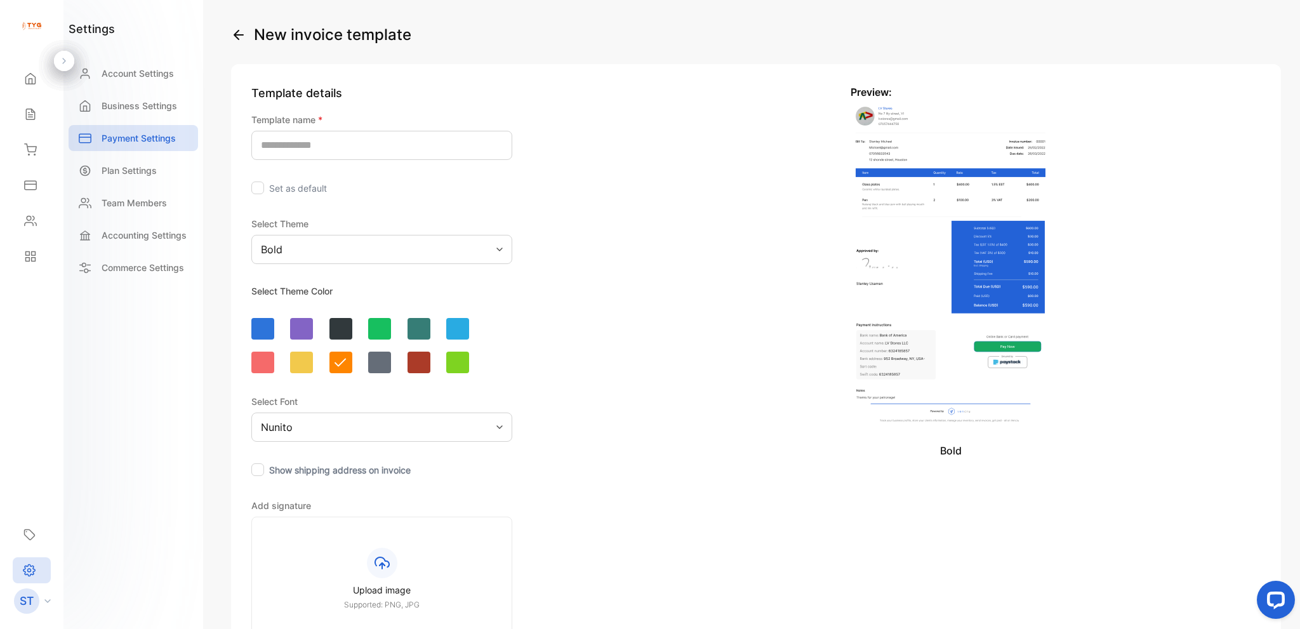
click at [345, 255] on div "Bold" at bounding box center [381, 249] width 261 height 29
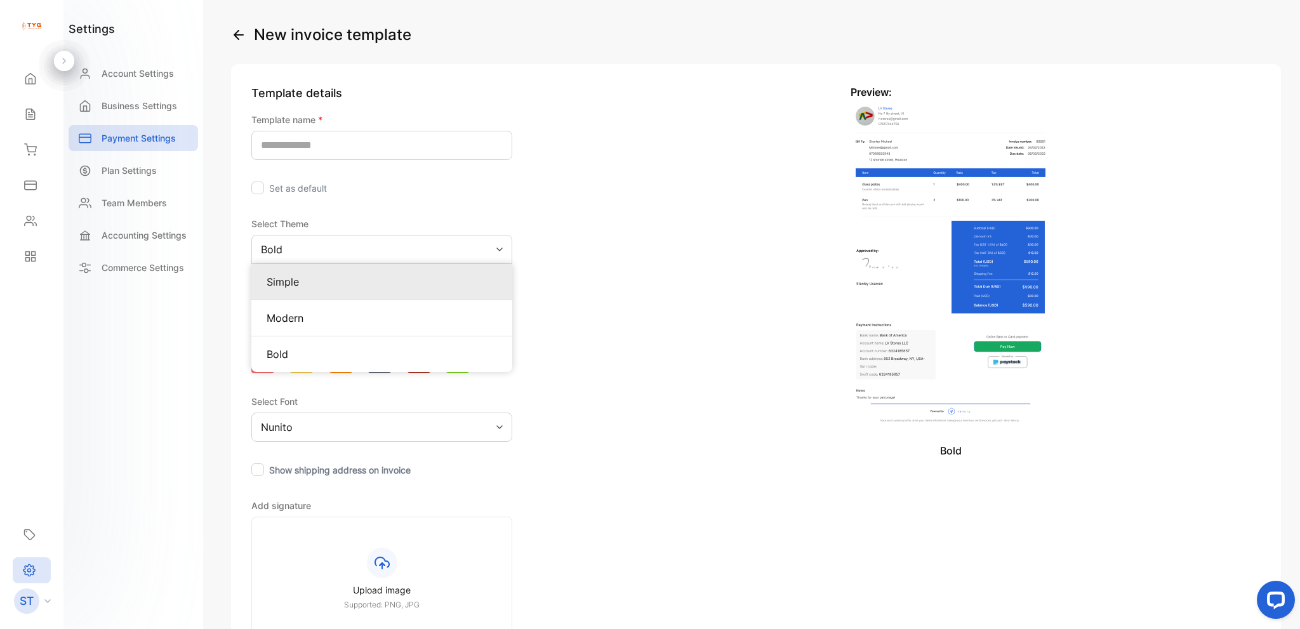
click at [335, 281] on p "Simple" at bounding box center [382, 281] width 230 height 15
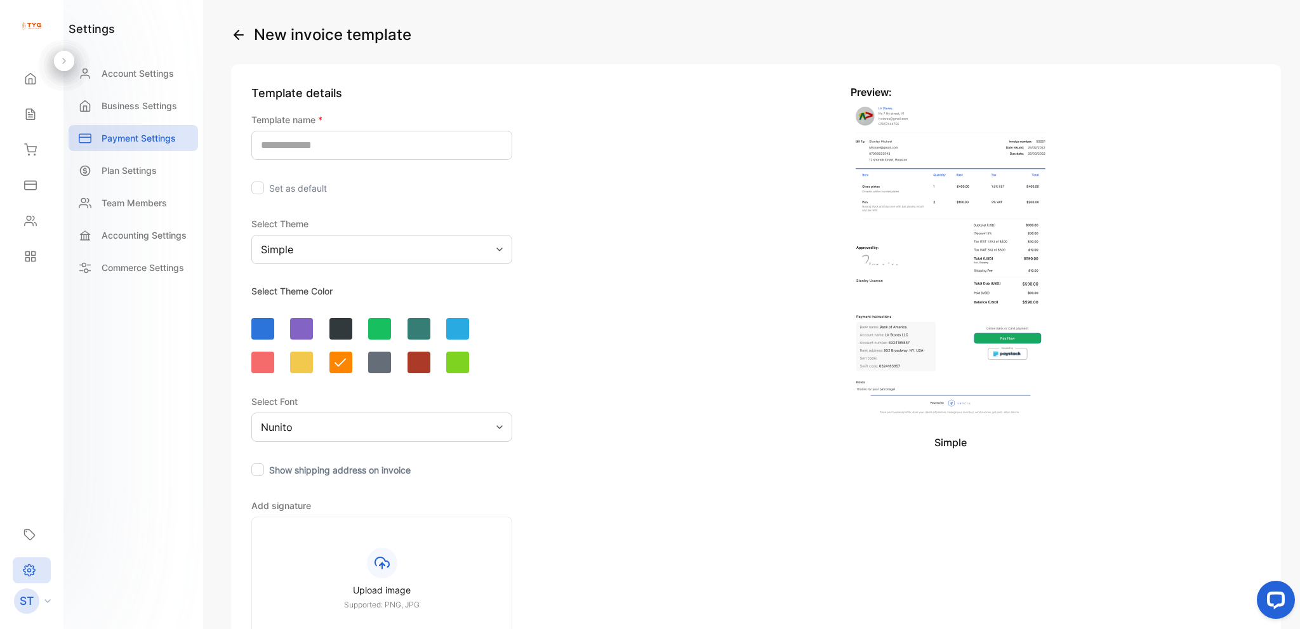
click at [296, 187] on label "Set as default" at bounding box center [298, 188] width 58 height 11
click at [333, 422] on div "Nunito" at bounding box center [381, 427] width 261 height 29
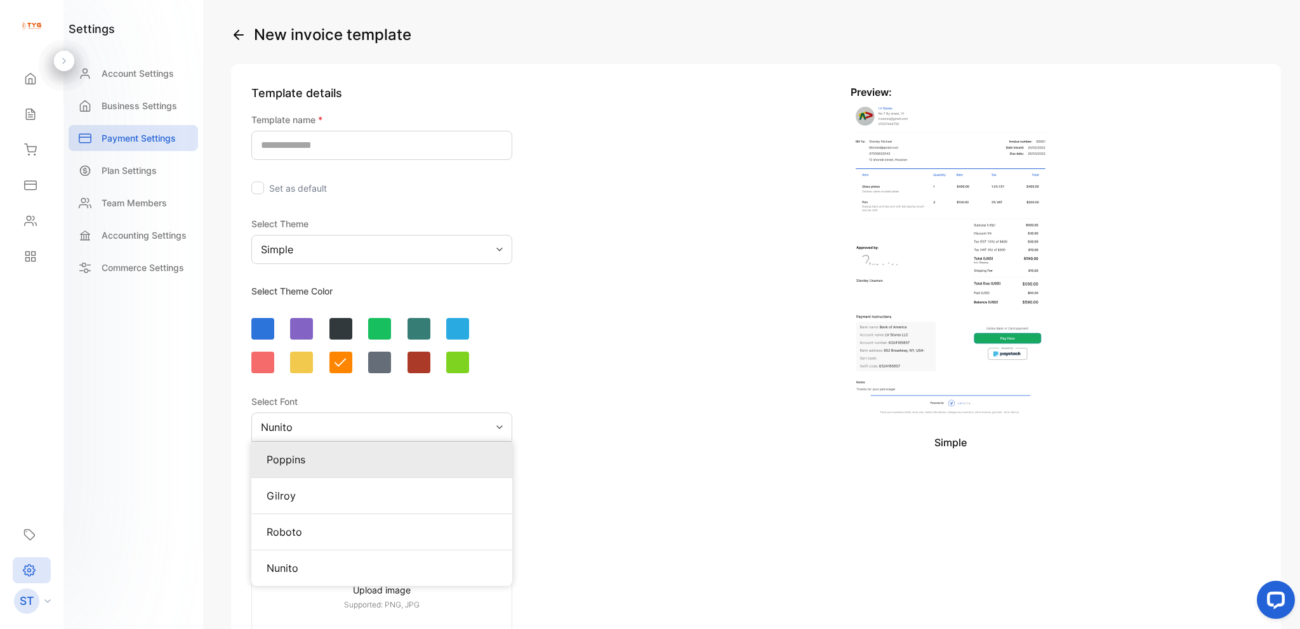
click at [326, 462] on p "Poppins" at bounding box center [382, 459] width 230 height 15
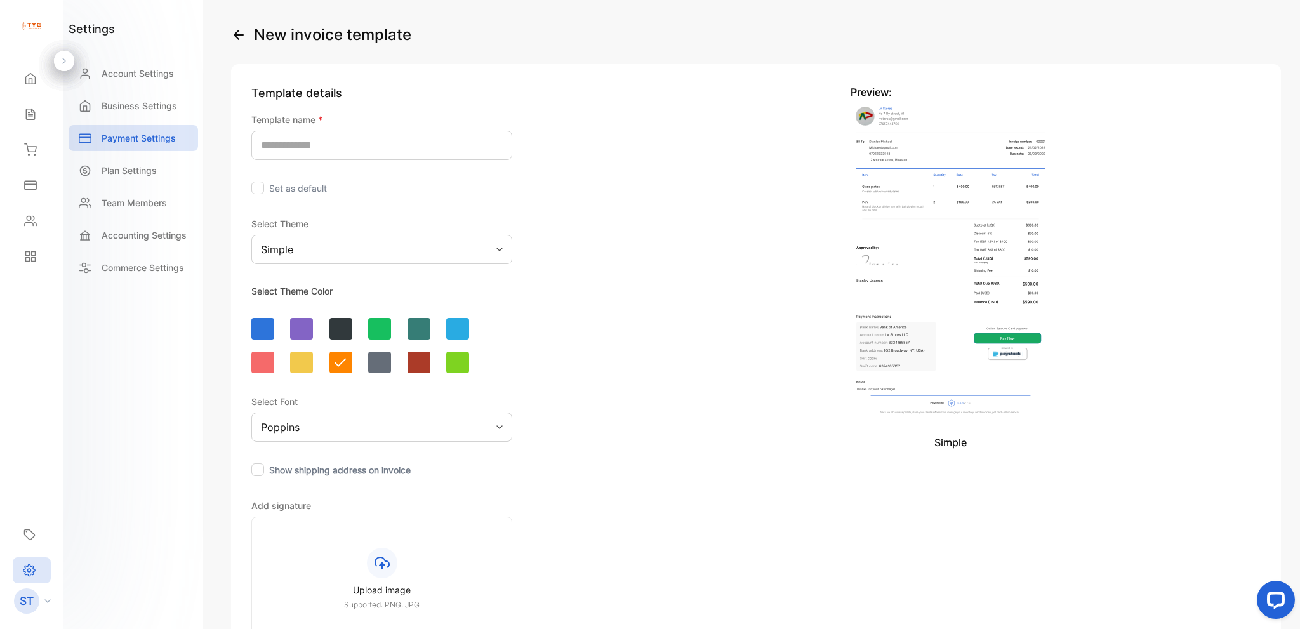
click at [925, 300] on img at bounding box center [951, 260] width 200 height 321
click at [317, 150] on input "text" at bounding box center [381, 145] width 261 height 29
type input "*******"
click at [286, 190] on label "Set as default" at bounding box center [298, 188] width 58 height 11
click at [286, 191] on label "Set as default" at bounding box center [298, 188] width 58 height 11
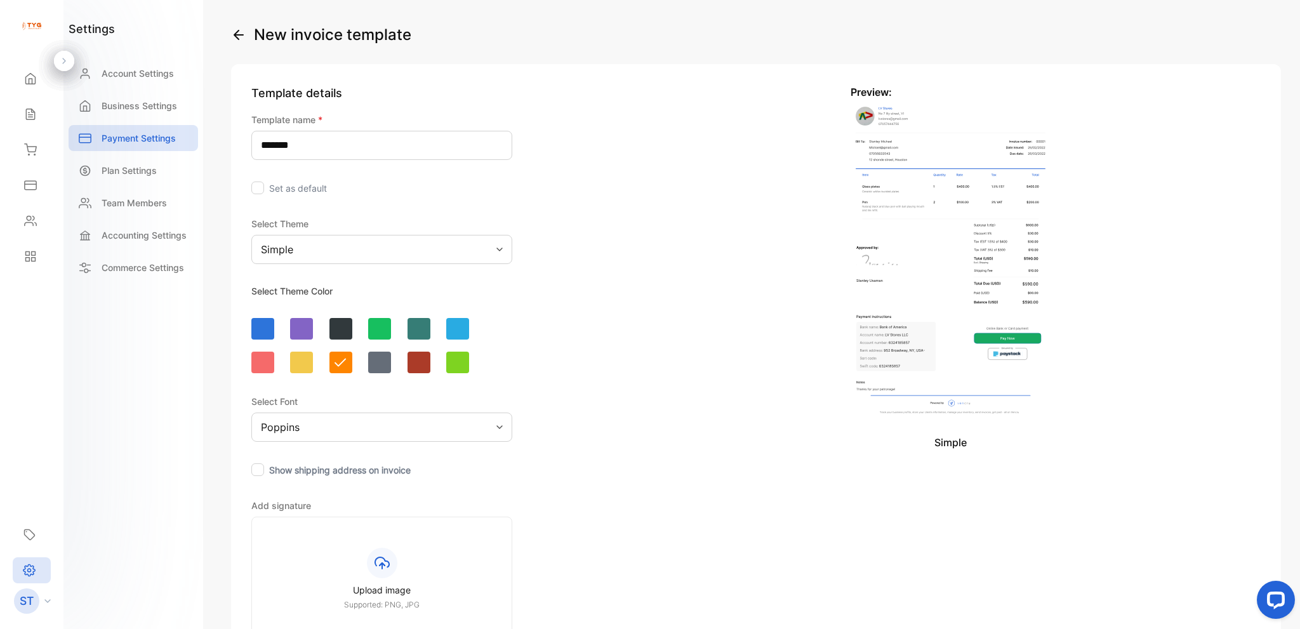
click at [323, 243] on div "Simple" at bounding box center [381, 249] width 261 height 29
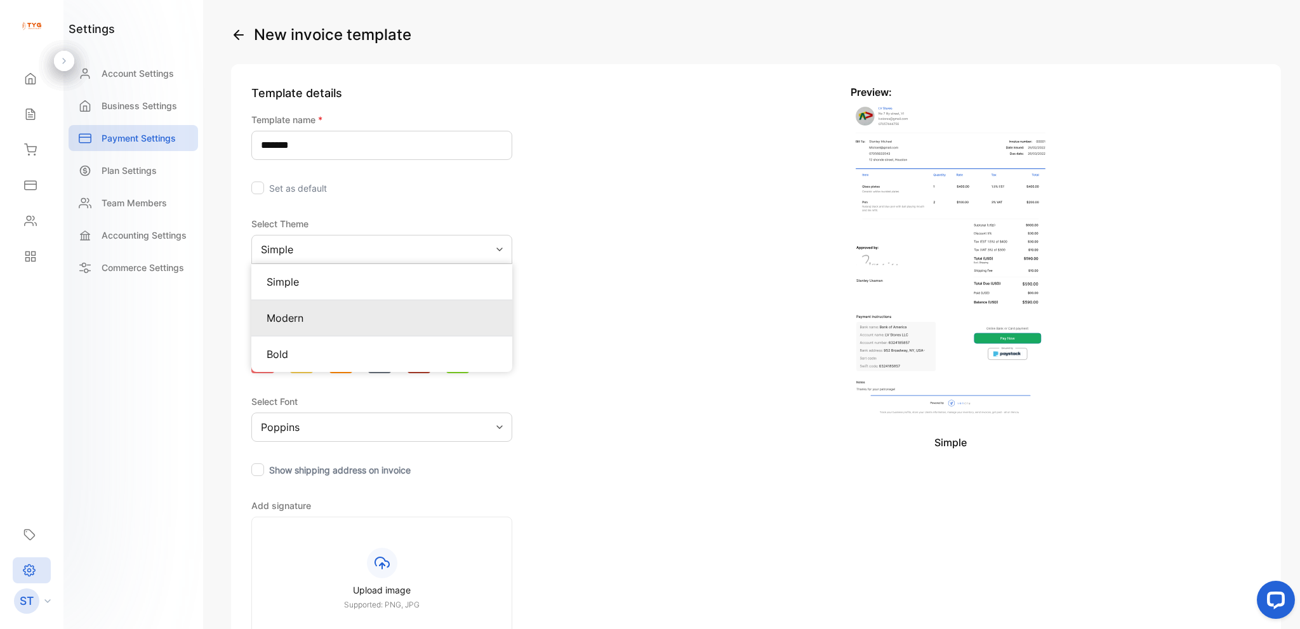
click at [340, 320] on p "Modern" at bounding box center [382, 317] width 230 height 15
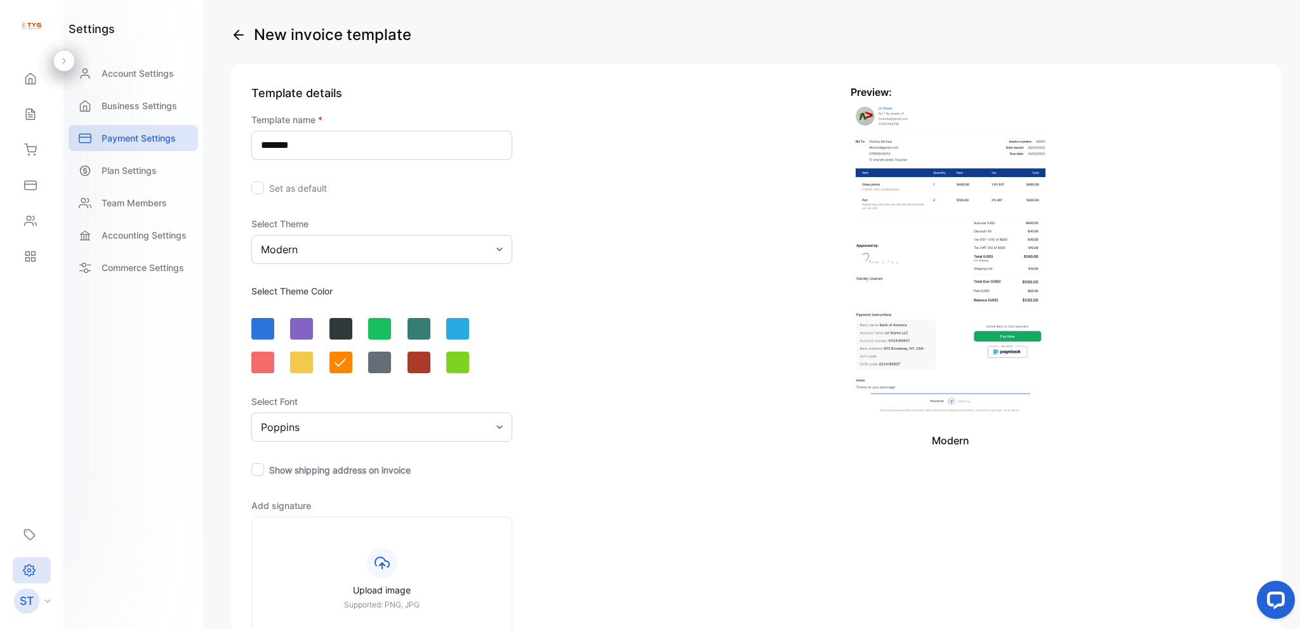
click at [336, 262] on div "Modern" at bounding box center [381, 249] width 261 height 29
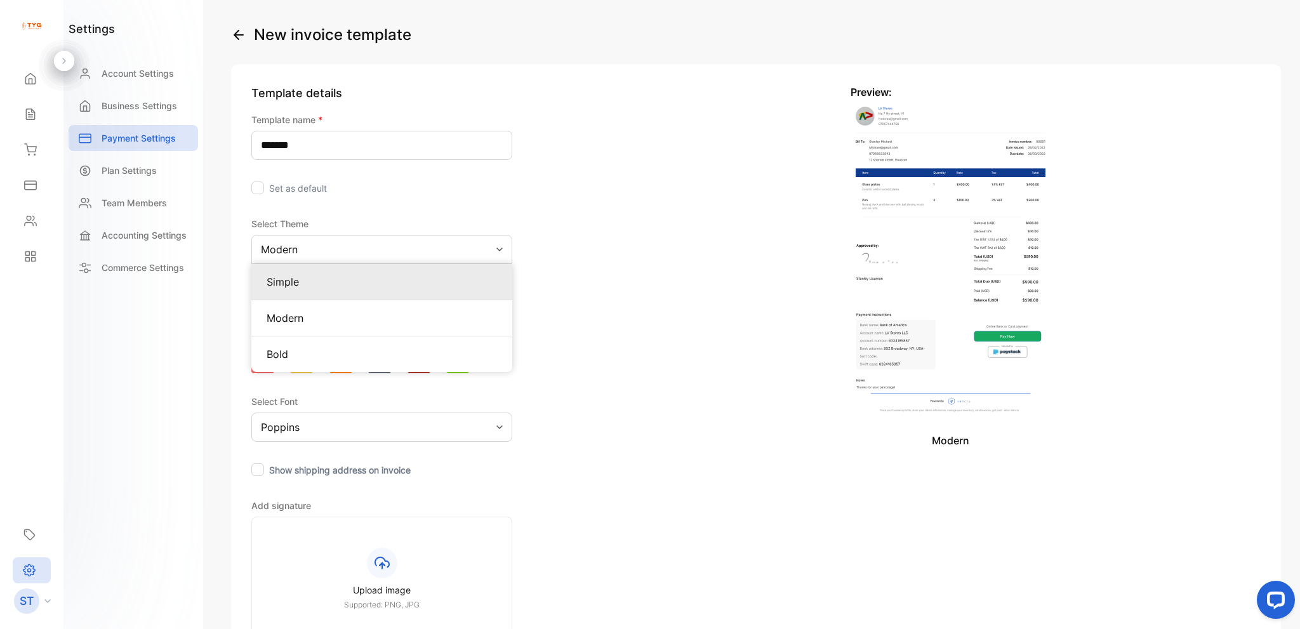
click at [333, 279] on p "Simple" at bounding box center [382, 281] width 230 height 15
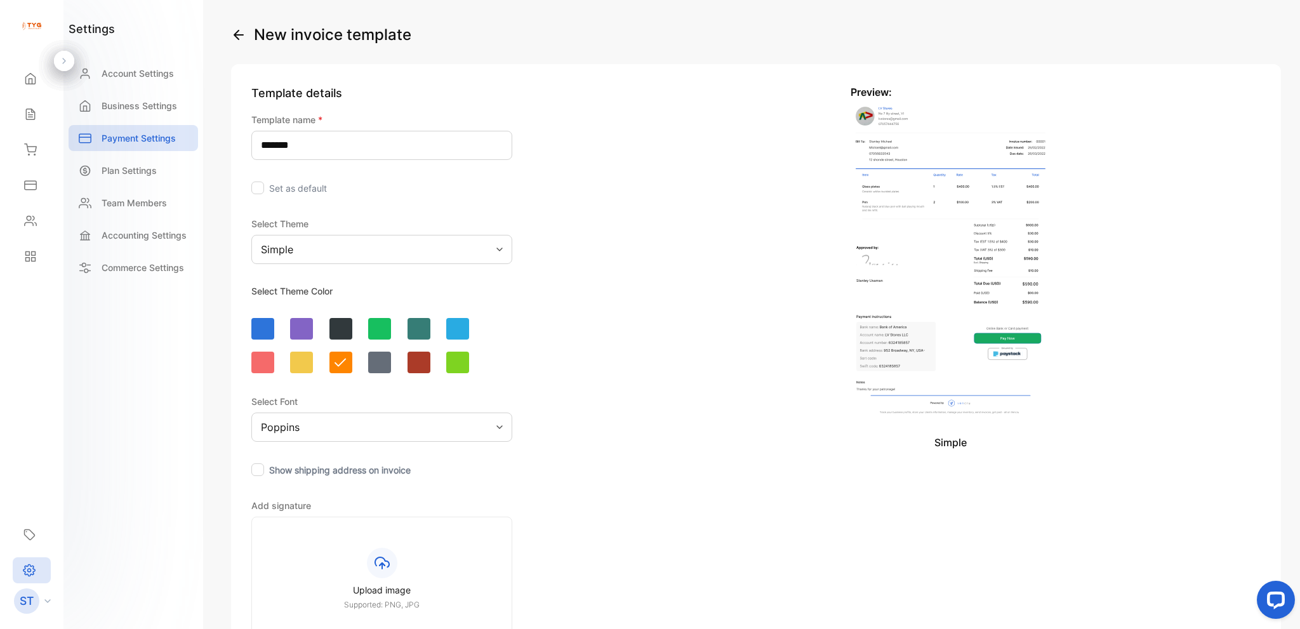
click at [340, 242] on div "Simple" at bounding box center [381, 249] width 261 height 29
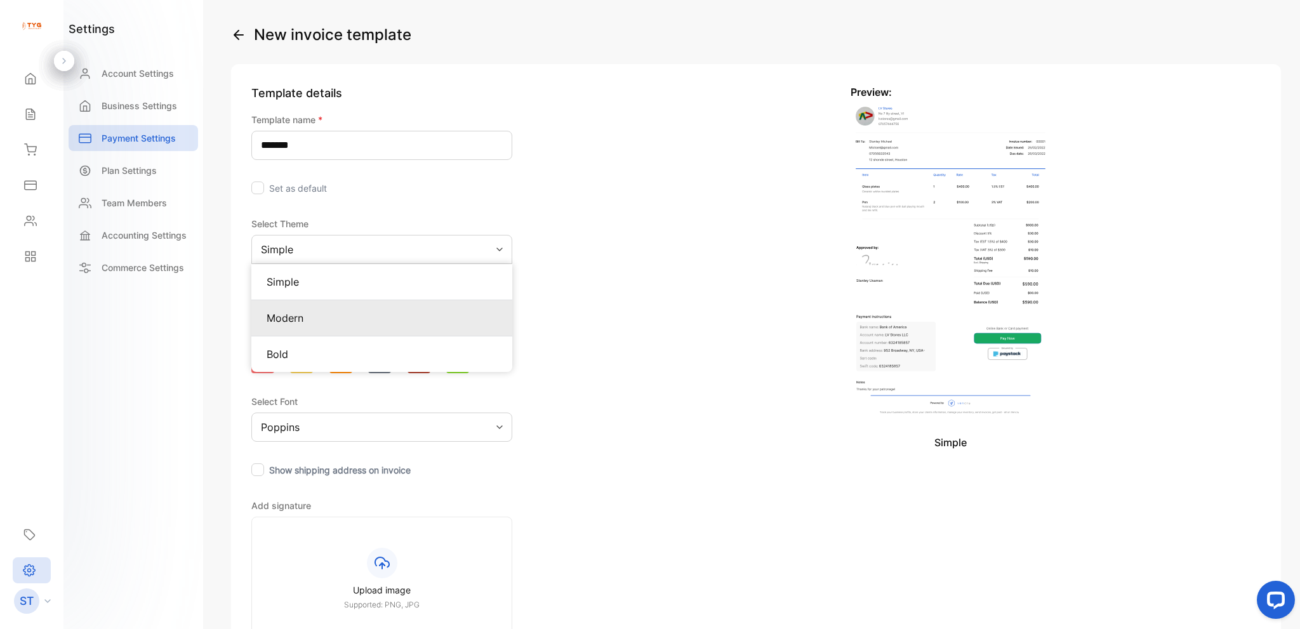
click at [345, 307] on div "Modern" at bounding box center [381, 318] width 261 height 36
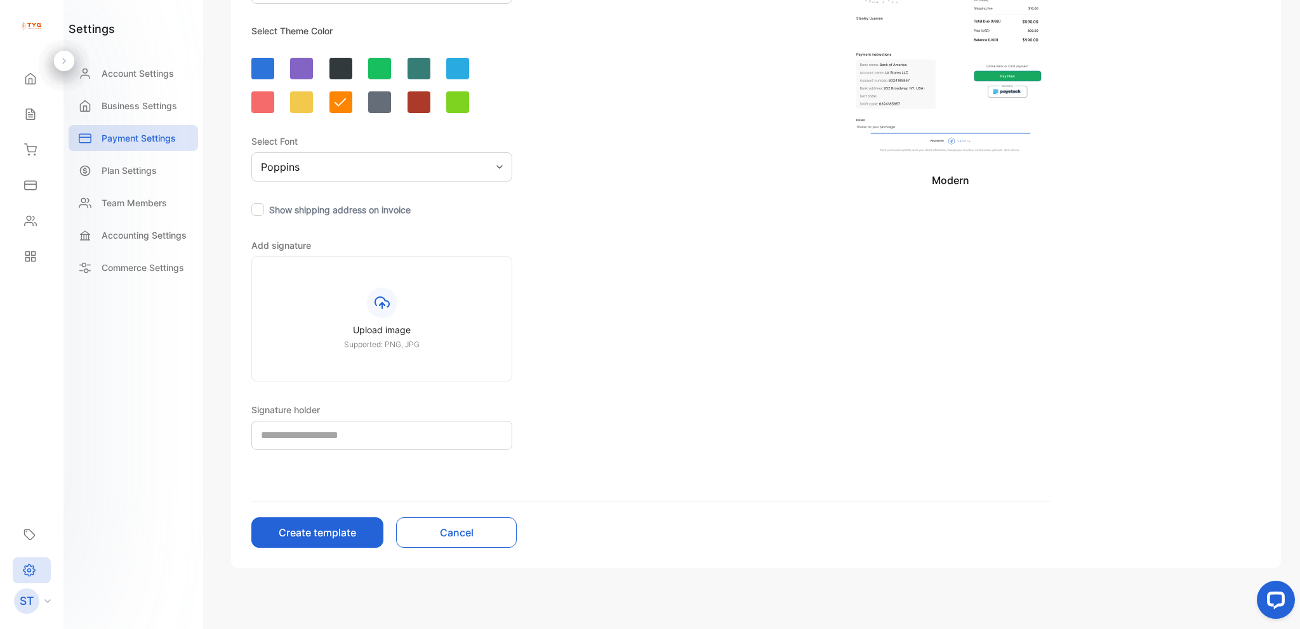
scroll to position [269, 0]
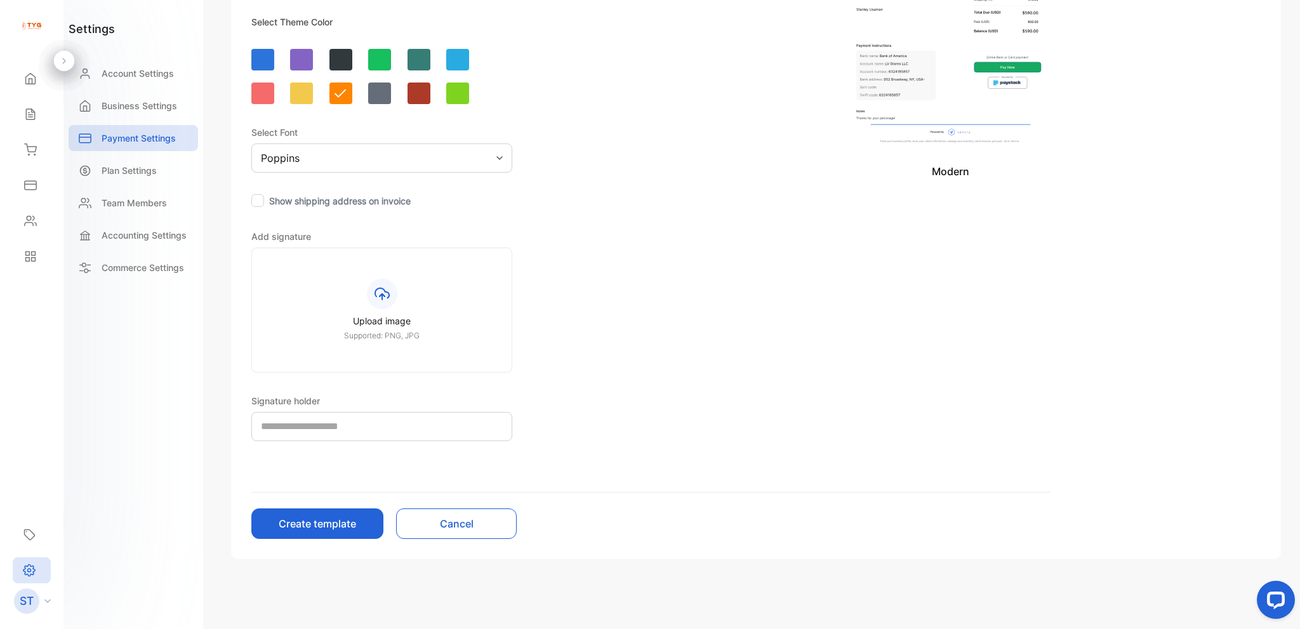
click at [345, 519] on button "Create template" at bounding box center [317, 524] width 132 height 30
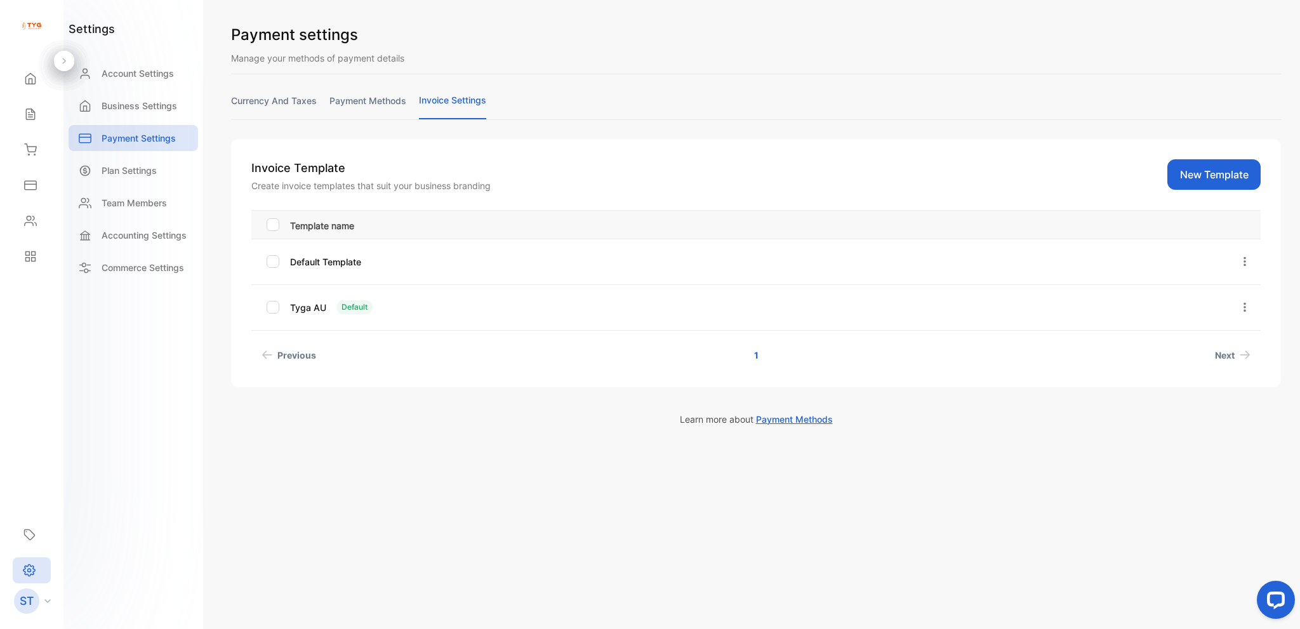
click at [277, 260] on div at bounding box center [273, 261] width 13 height 13
click at [1242, 312] on icon "button" at bounding box center [1244, 307] width 11 height 11
click at [1227, 376] on span "Set as default" at bounding box center [1205, 379] width 67 height 15
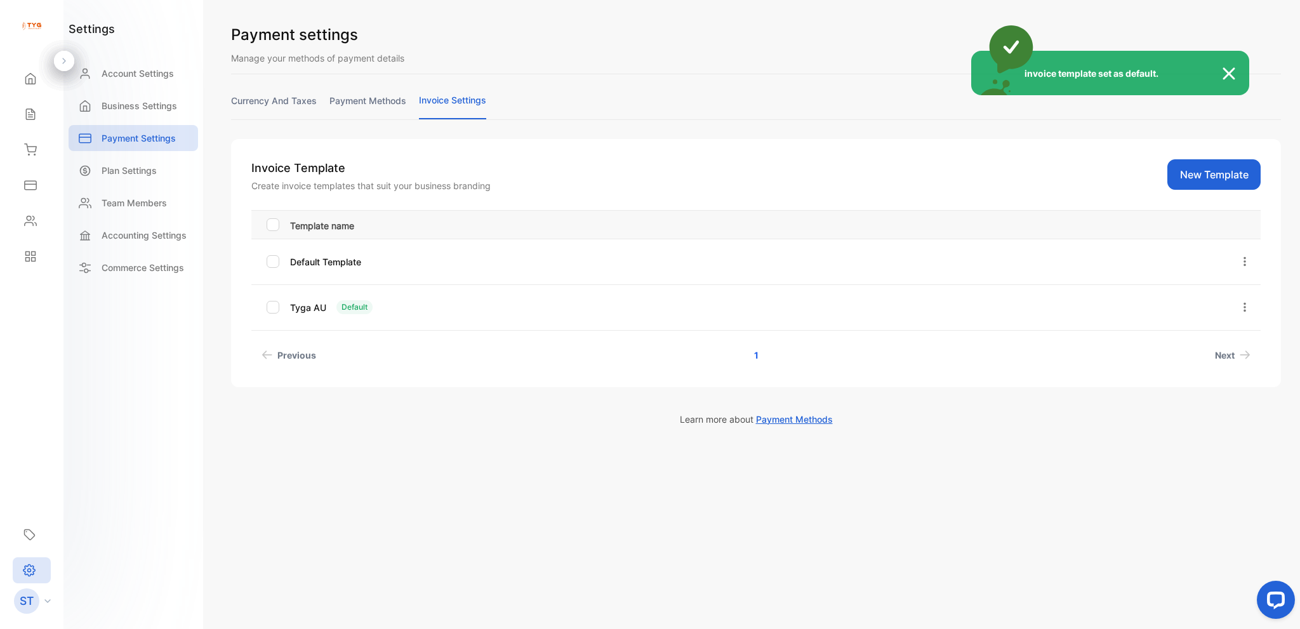
click at [37, 119] on div "invoice template set as default." at bounding box center [650, 314] width 1300 height 629
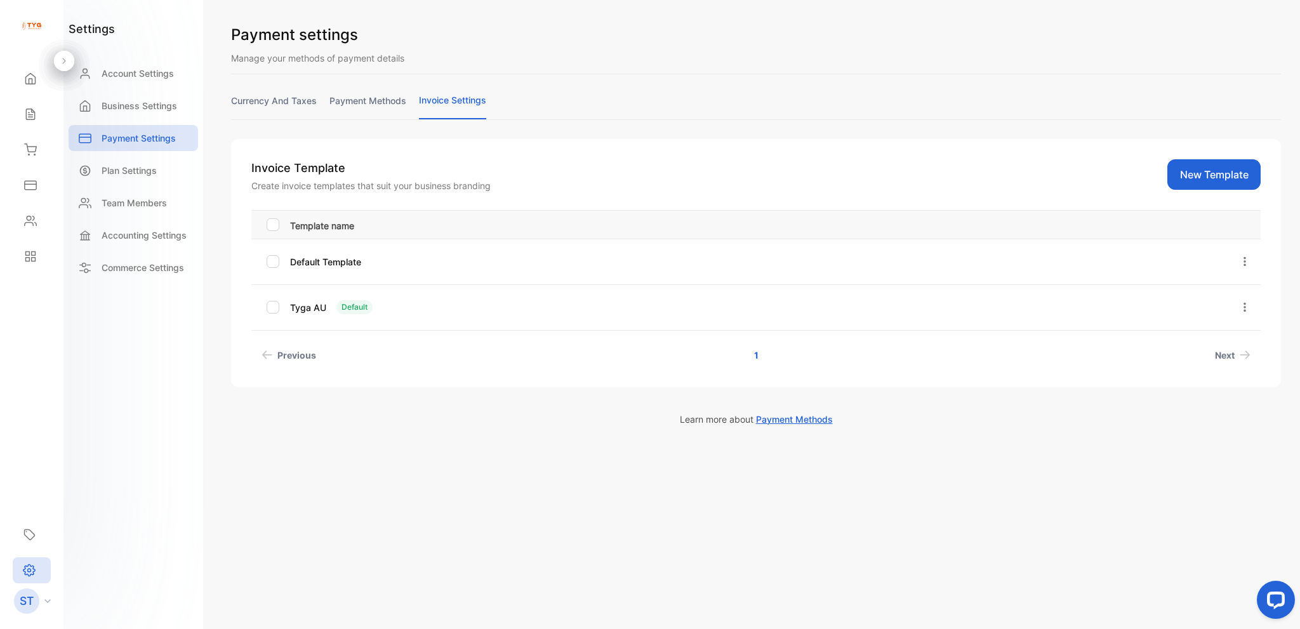
click at [37, 119] on div "Sales" at bounding box center [31, 114] width 43 height 25
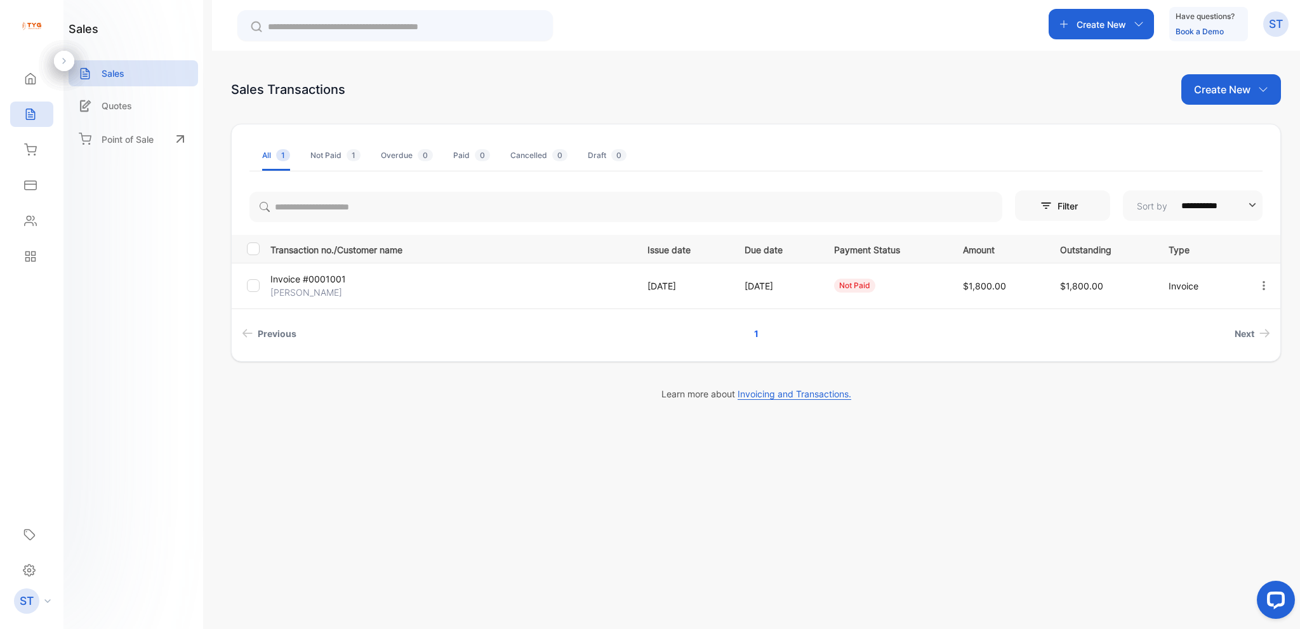
click at [1091, 30] on p "Create New" at bounding box center [1102, 24] width 50 height 13
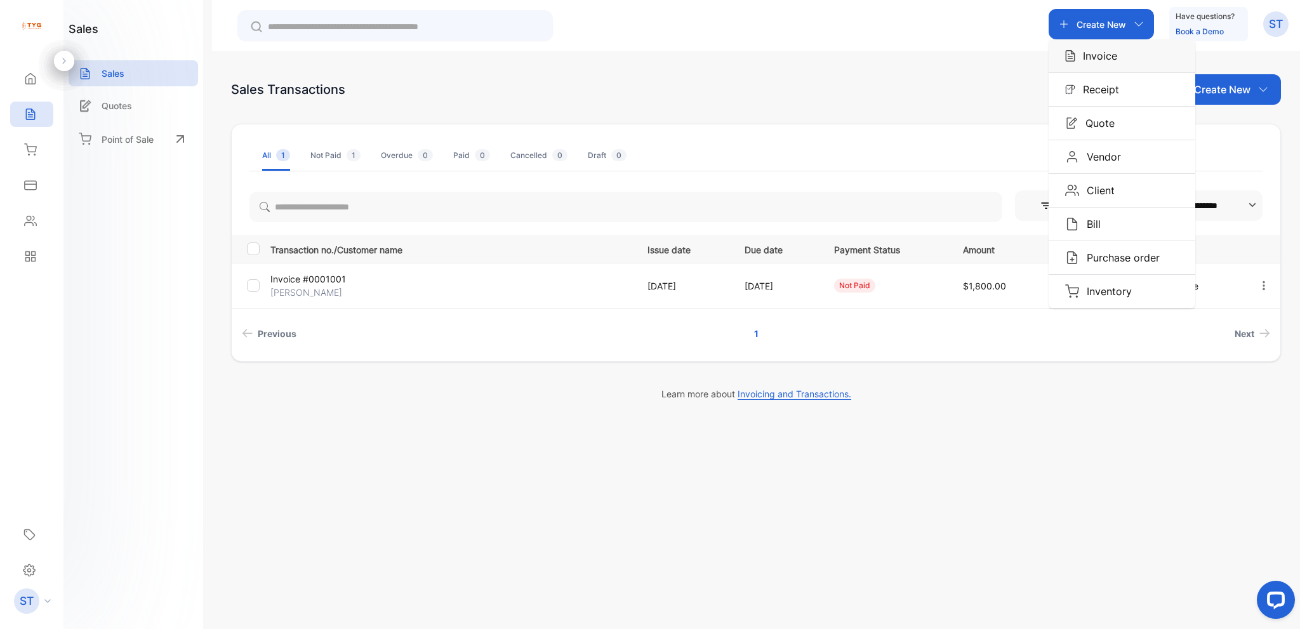
click at [1091, 58] on p "Invoice" at bounding box center [1096, 55] width 42 height 15
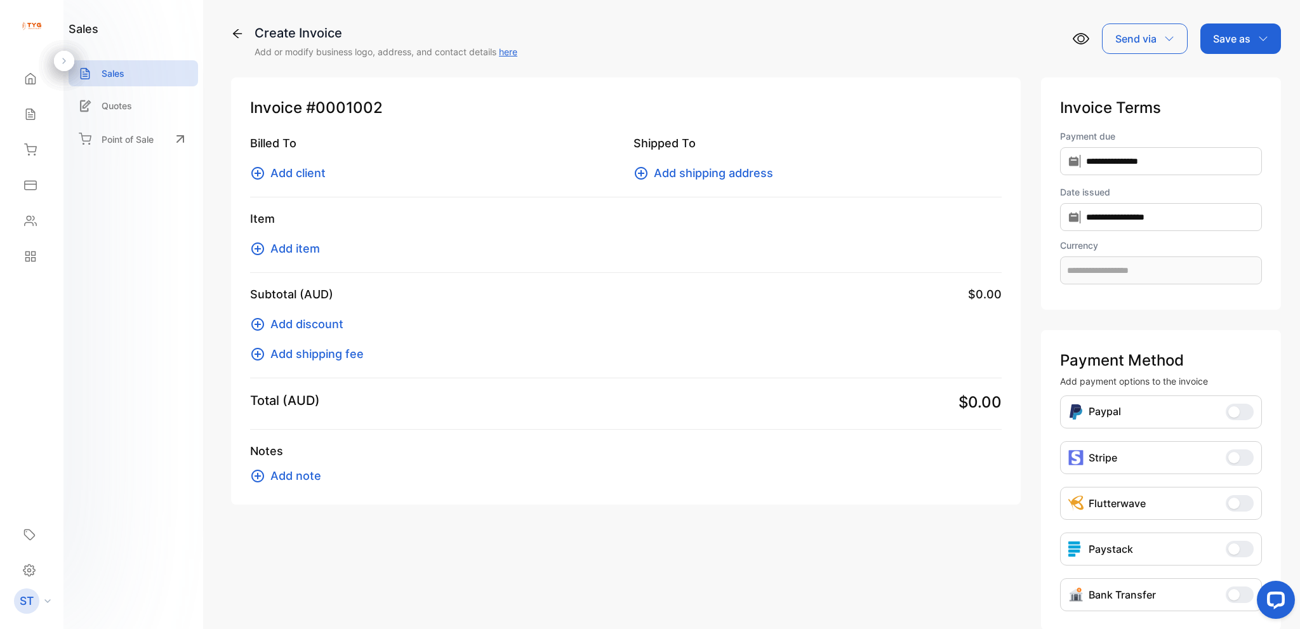
type input "**********"
click at [300, 172] on span "Add client" at bounding box center [297, 172] width 55 height 17
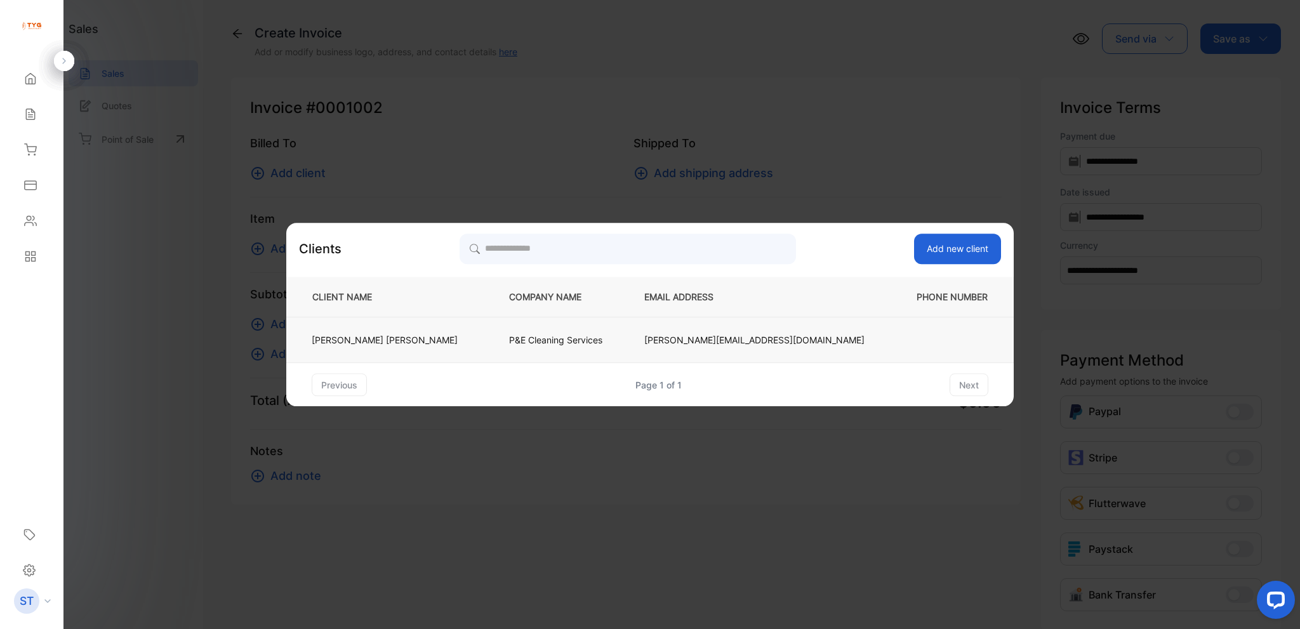
click at [458, 336] on p "Robert Mileski" at bounding box center [385, 339] width 146 height 13
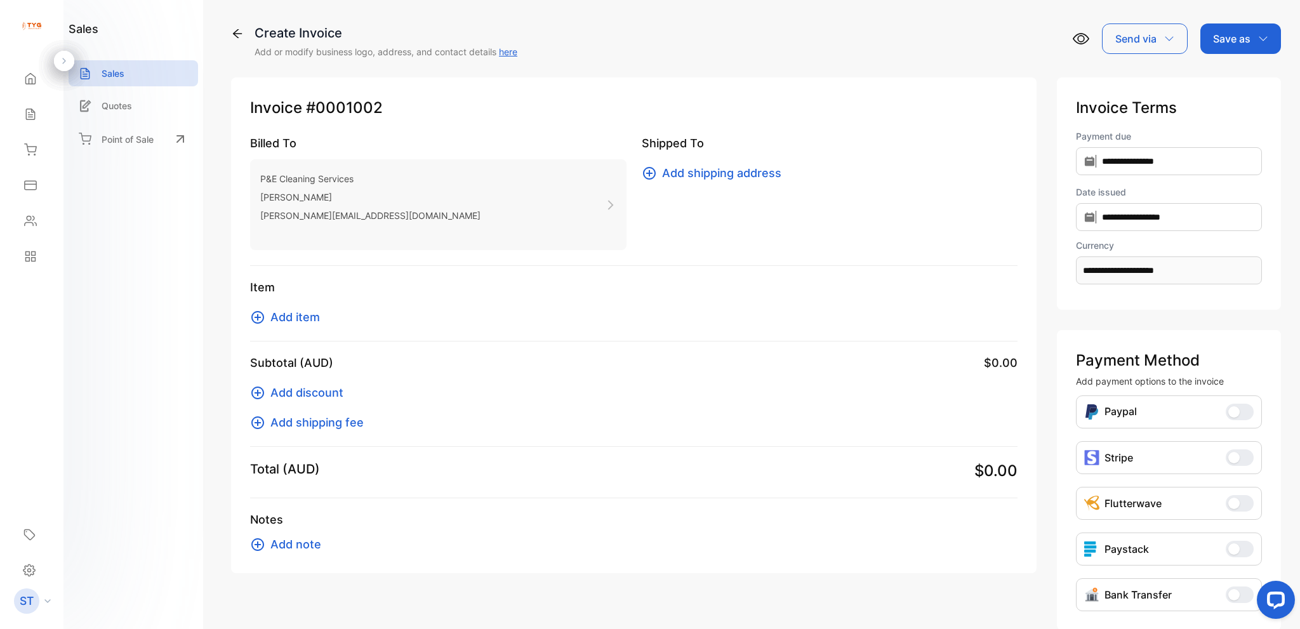
click at [694, 173] on span "Add shipping address" at bounding box center [721, 172] width 119 height 17
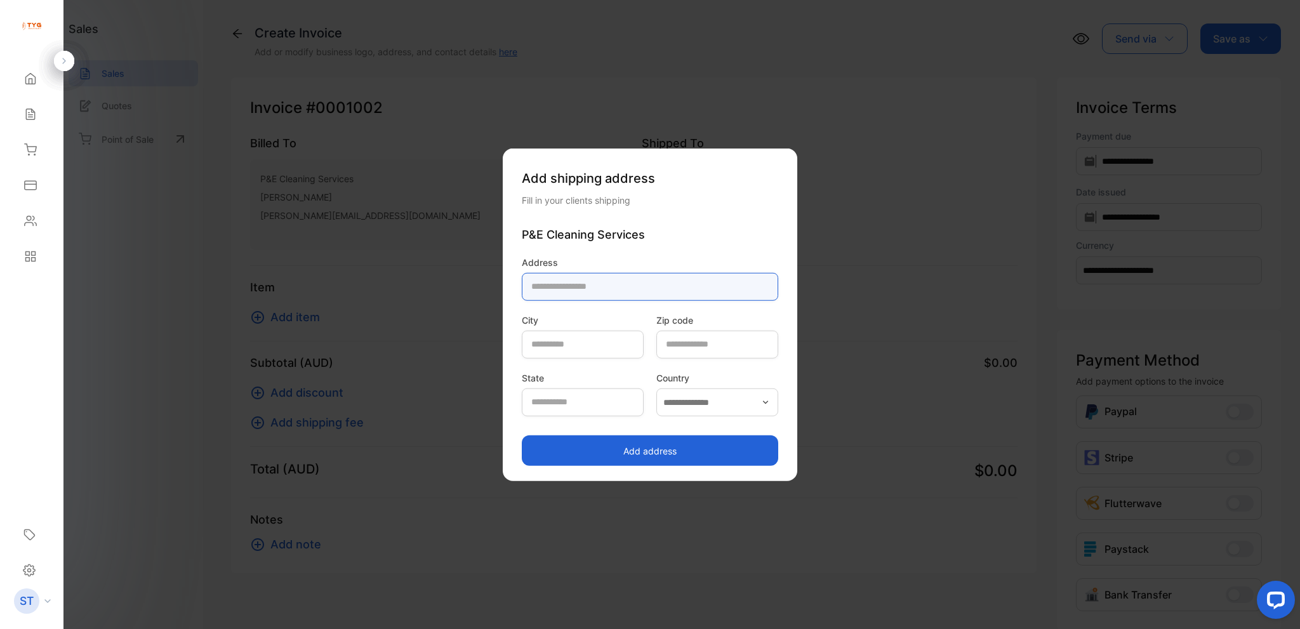
click at [537, 294] on input "text" at bounding box center [650, 286] width 256 height 28
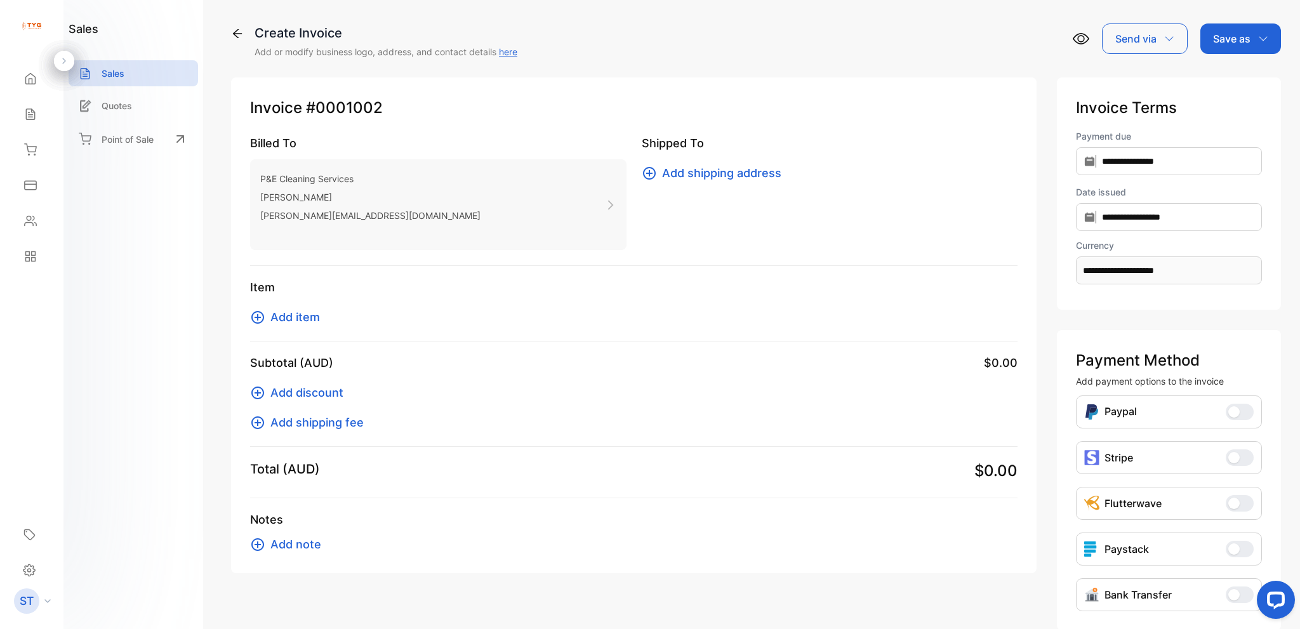
click at [290, 319] on span "Add item" at bounding box center [295, 317] width 50 height 17
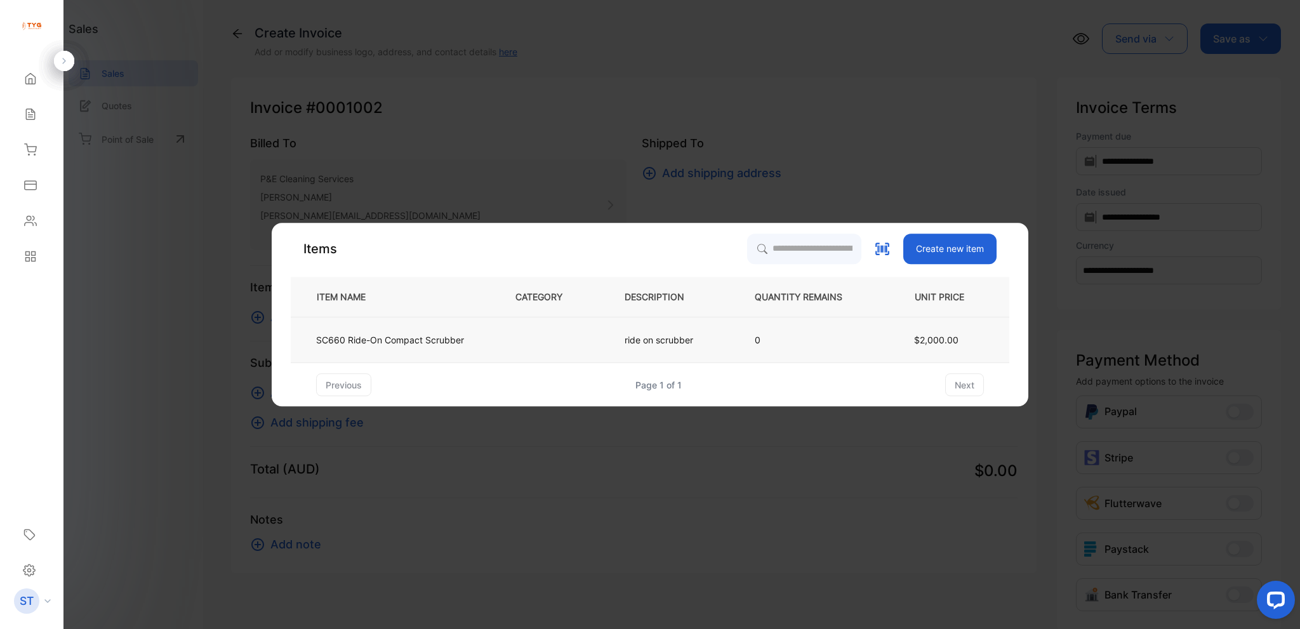
click at [397, 337] on p "SC660 Ride-On Compact Scrubber" at bounding box center [390, 339] width 148 height 13
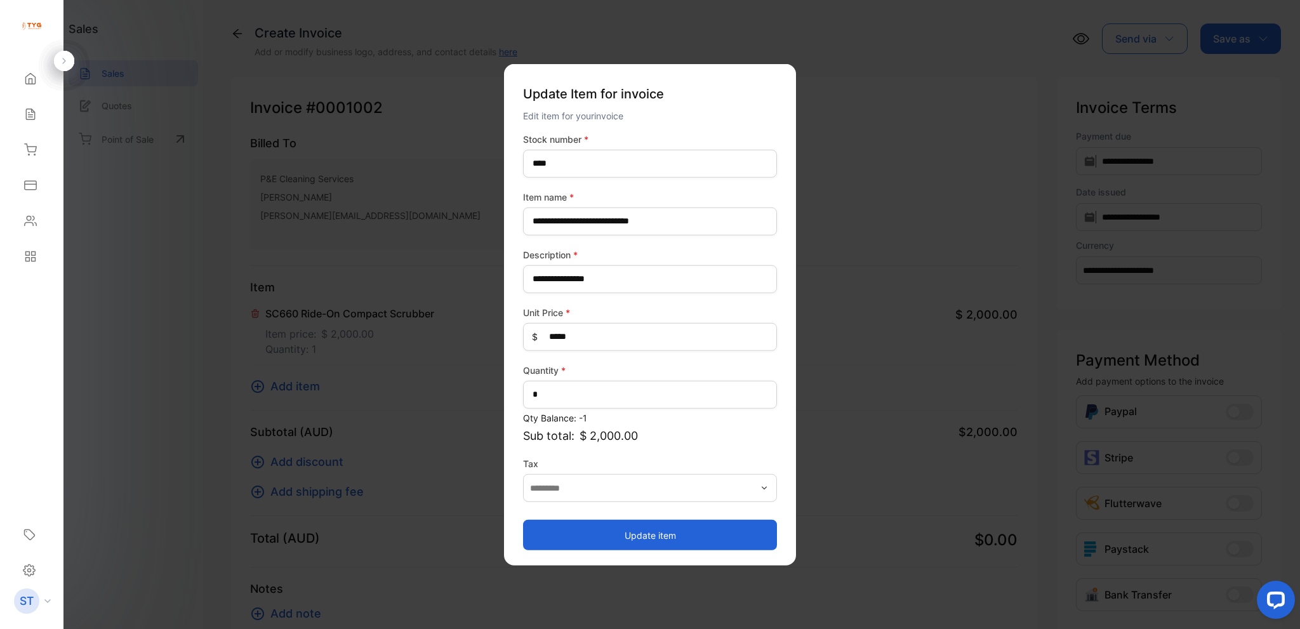
click at [670, 536] on button "Update item" at bounding box center [650, 535] width 254 height 30
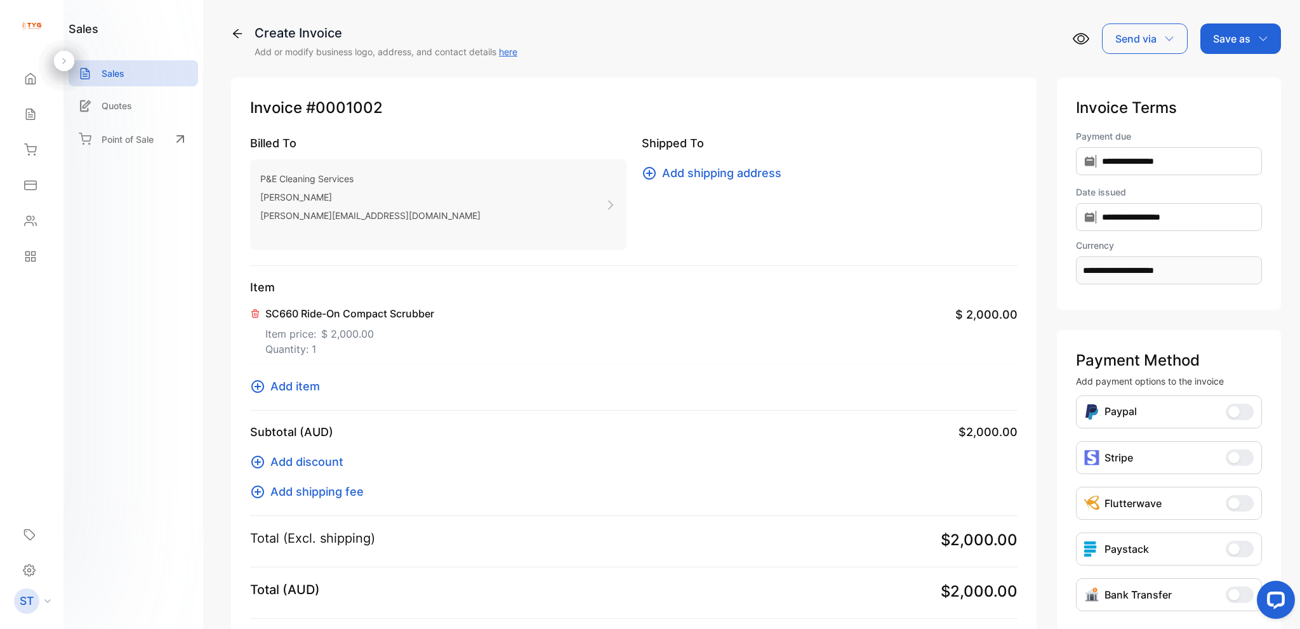
click at [312, 462] on span "Add discount" at bounding box center [306, 461] width 73 height 17
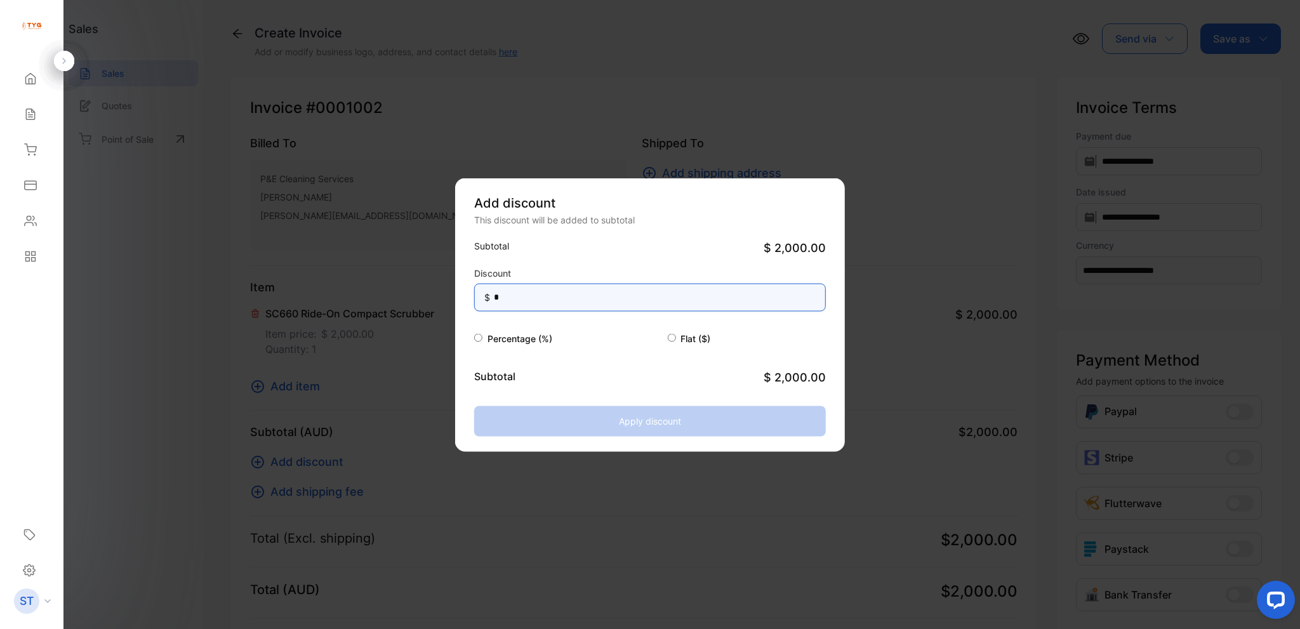
click at [552, 299] on input "*" at bounding box center [650, 297] width 352 height 28
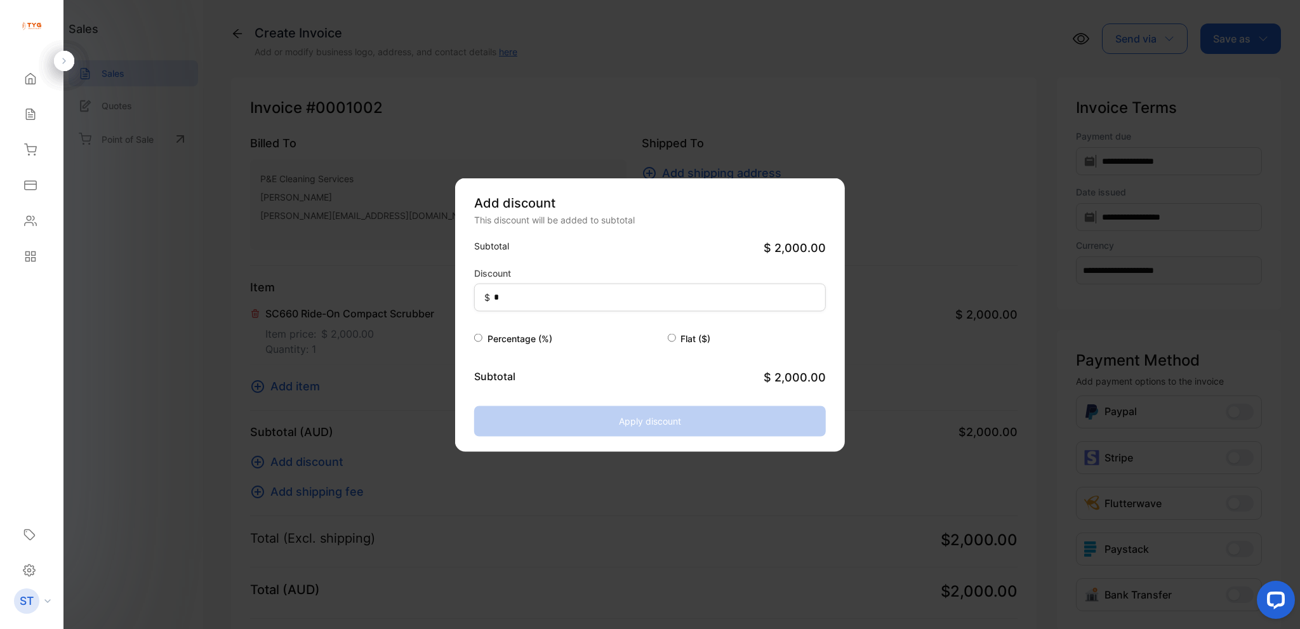
click at [483, 338] on div "Percentage (%)" at bounding box center [571, 337] width 194 height 15
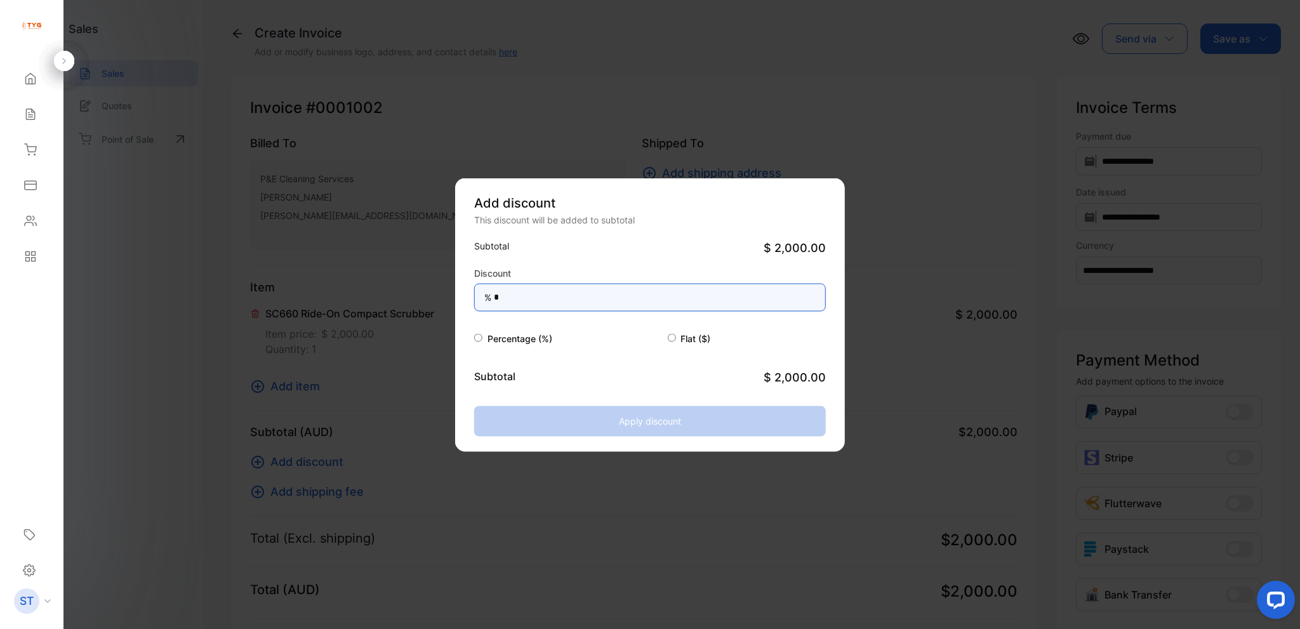
click at [551, 301] on input "*" at bounding box center [650, 297] width 352 height 28
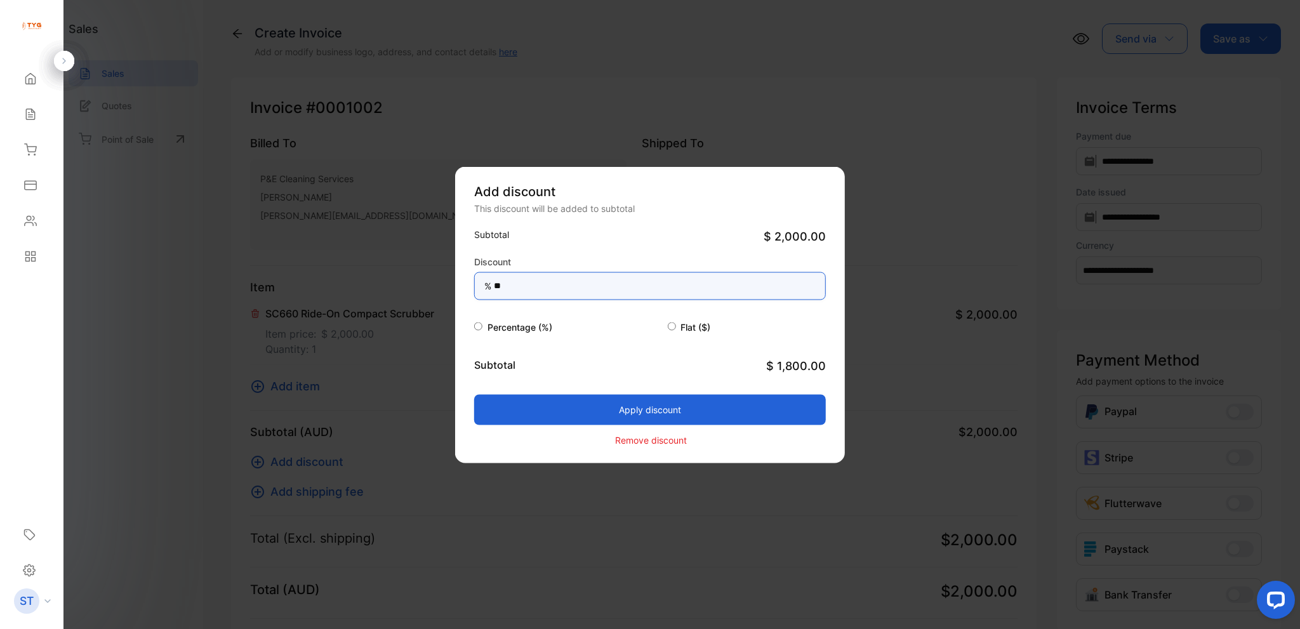
type input "**"
click at [677, 423] on button "Apply discount" at bounding box center [650, 409] width 352 height 30
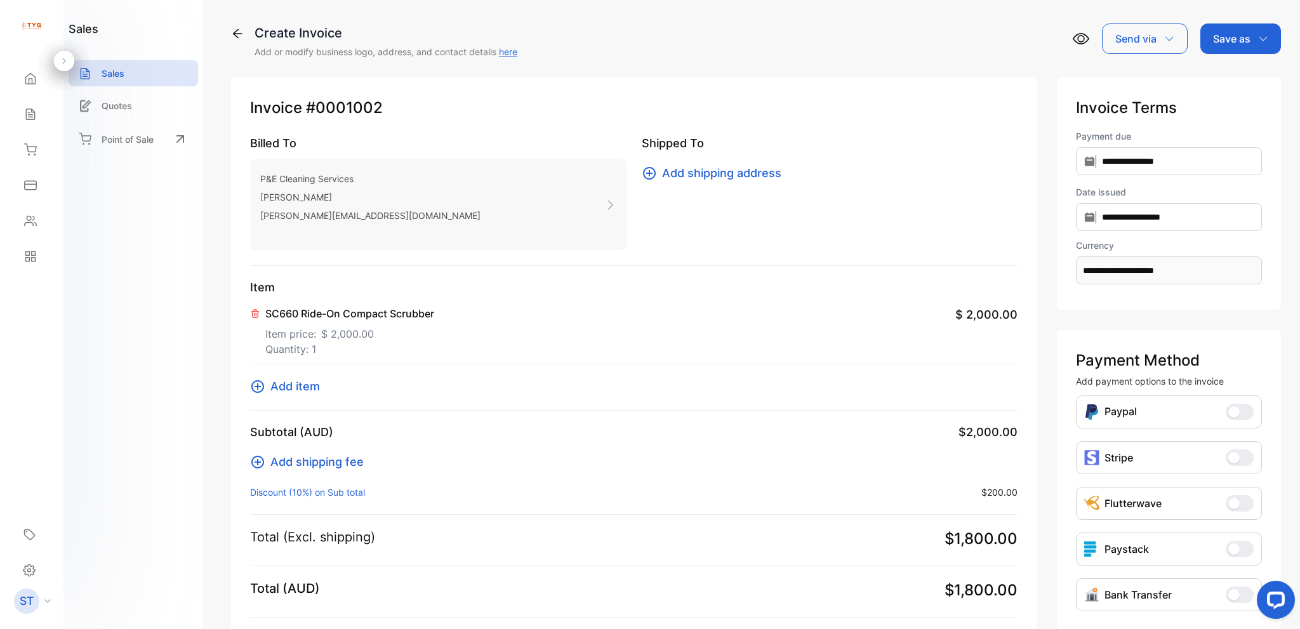
click at [1239, 40] on p "Save as" at bounding box center [1231, 38] width 37 height 15
click at [1135, 43] on p "Send via" at bounding box center [1135, 38] width 41 height 15
click at [1135, 78] on div "Email" at bounding box center [1142, 80] width 78 height 25
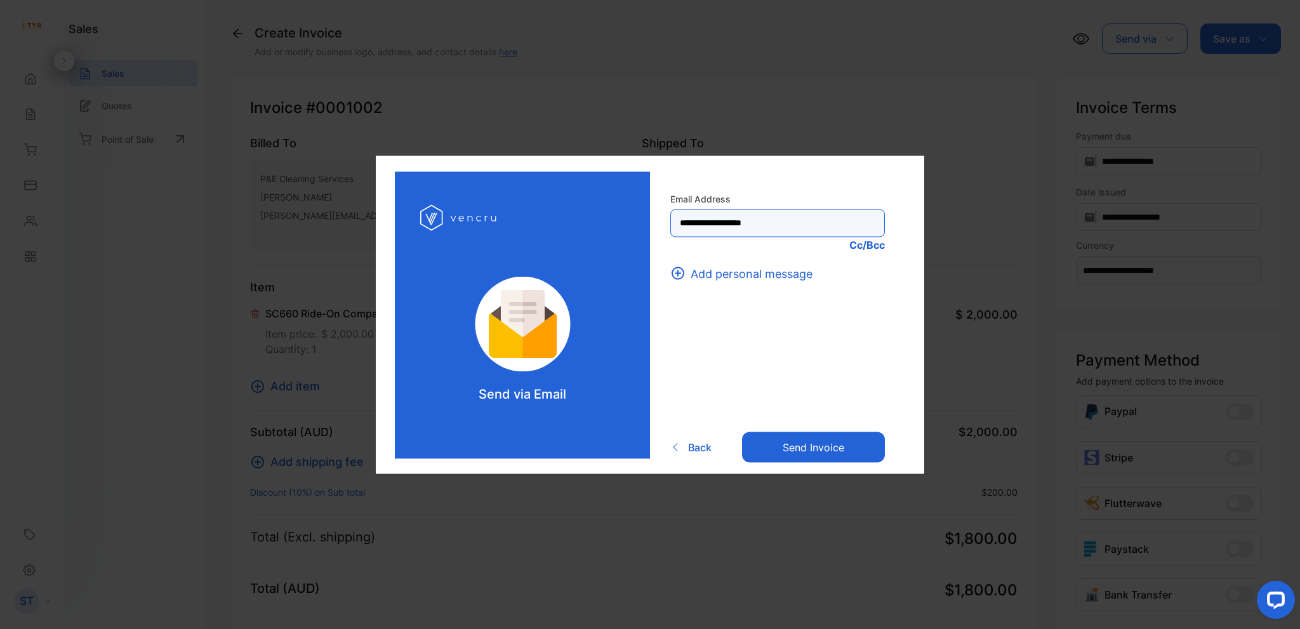
drag, startPoint x: 802, startPoint y: 218, endPoint x: 581, endPoint y: 235, distance: 221.6
click at [581, 235] on div "**********" at bounding box center [650, 314] width 510 height 287
type Address-inputrecipient "**********"
click at [828, 449] on button "Send invoice" at bounding box center [813, 447] width 143 height 30
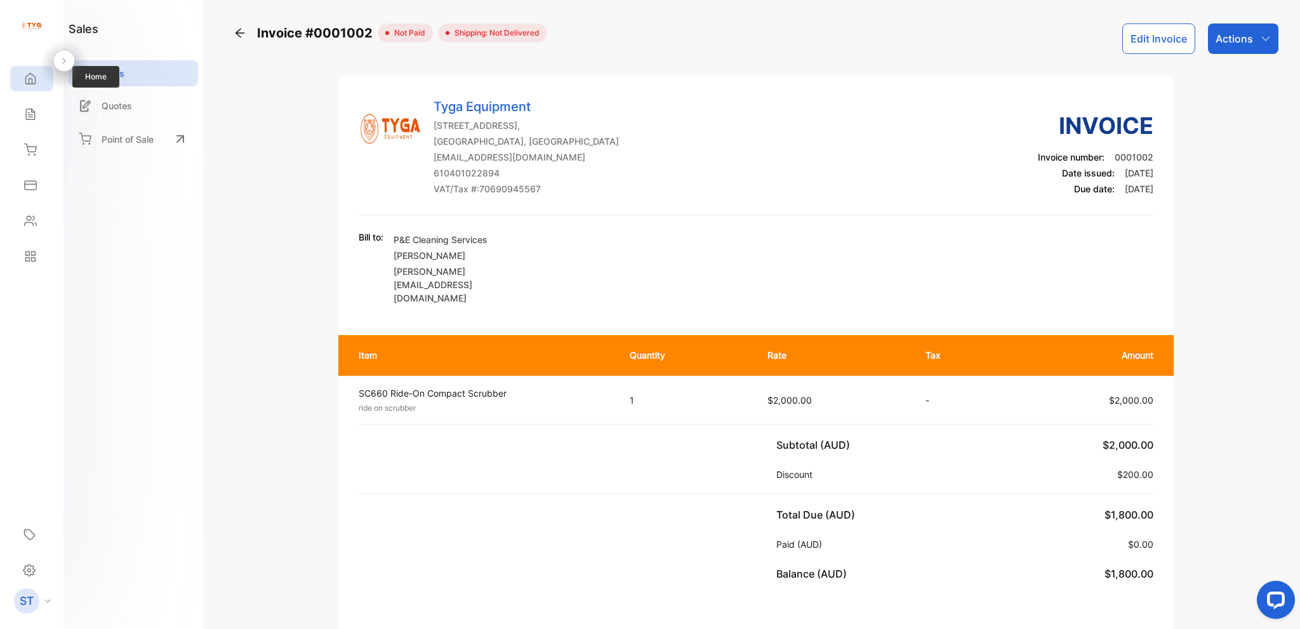
click at [35, 81] on icon at bounding box center [31, 79] width 10 height 11
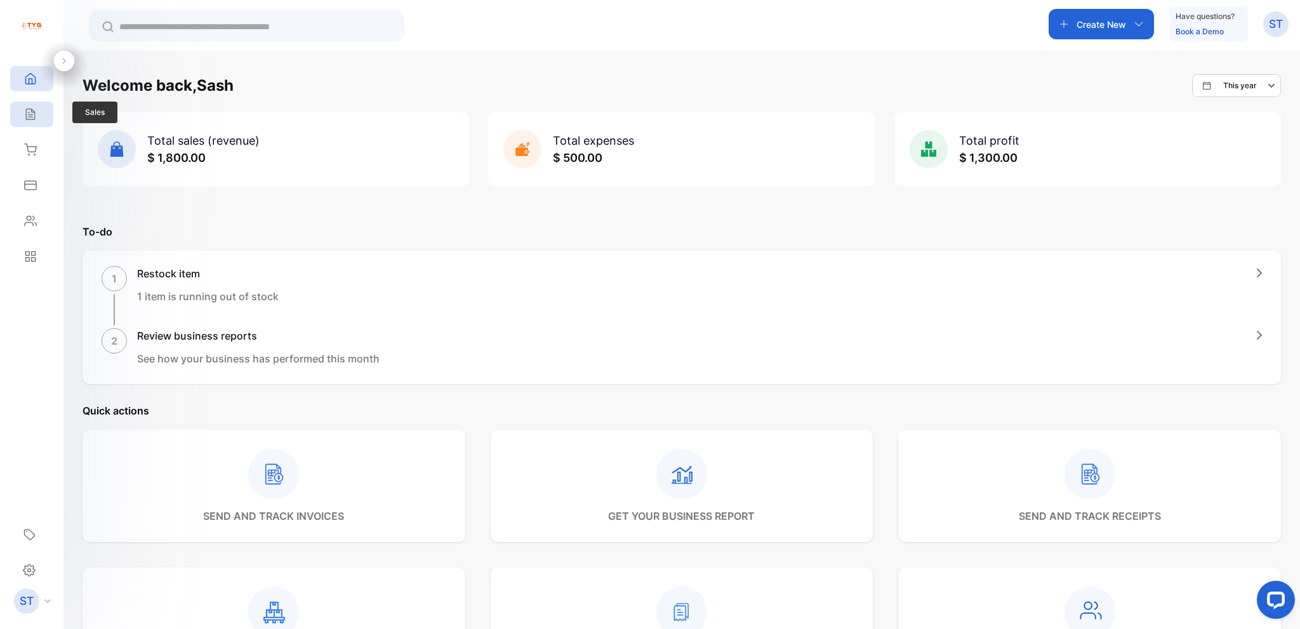
click at [36, 117] on icon at bounding box center [30, 114] width 13 height 13
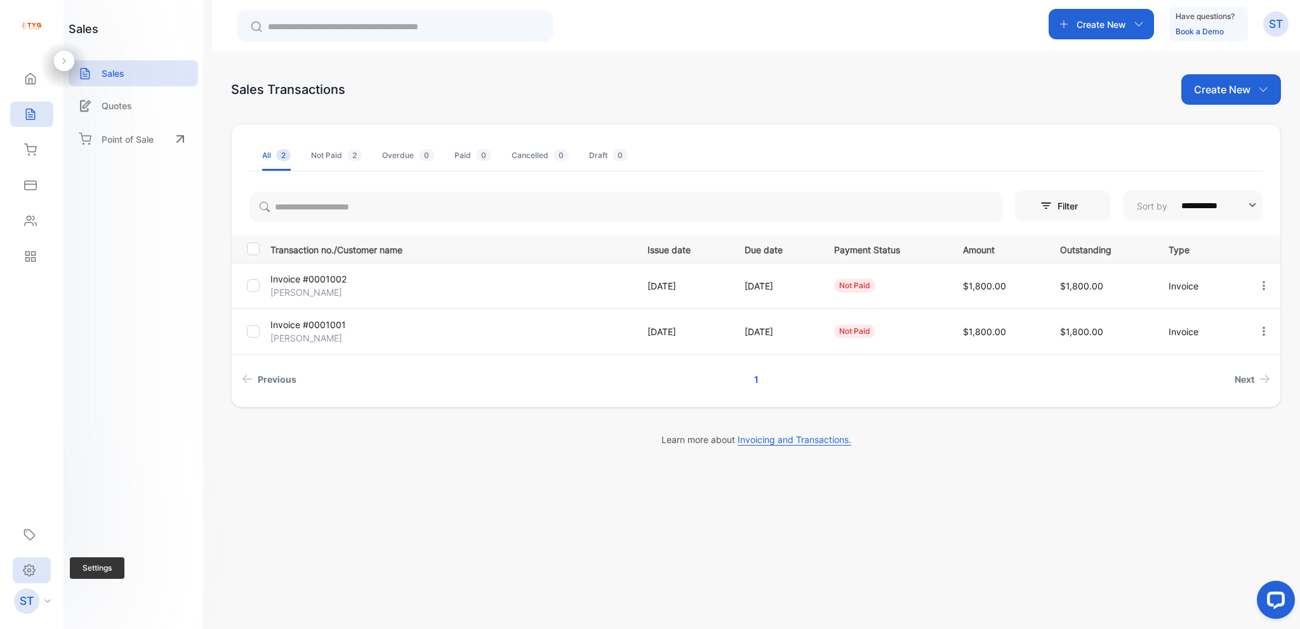
click at [36, 561] on div "Settings" at bounding box center [32, 570] width 38 height 26
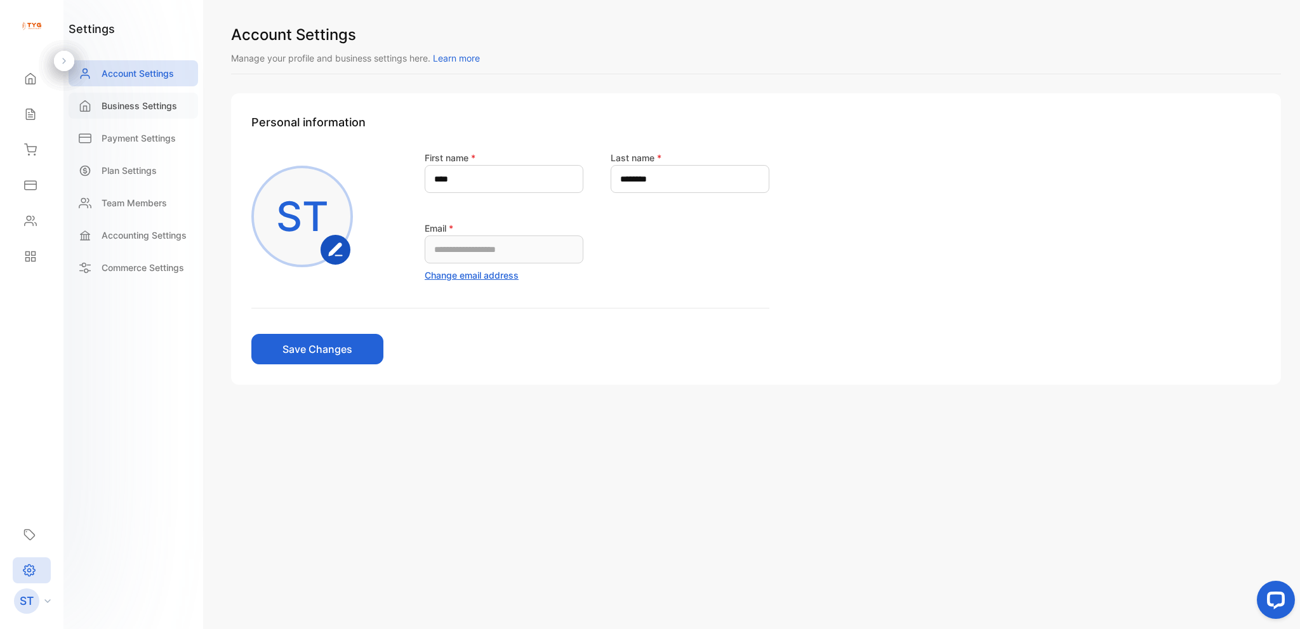
click at [149, 107] on p "Business Settings" at bounding box center [140, 105] width 76 height 13
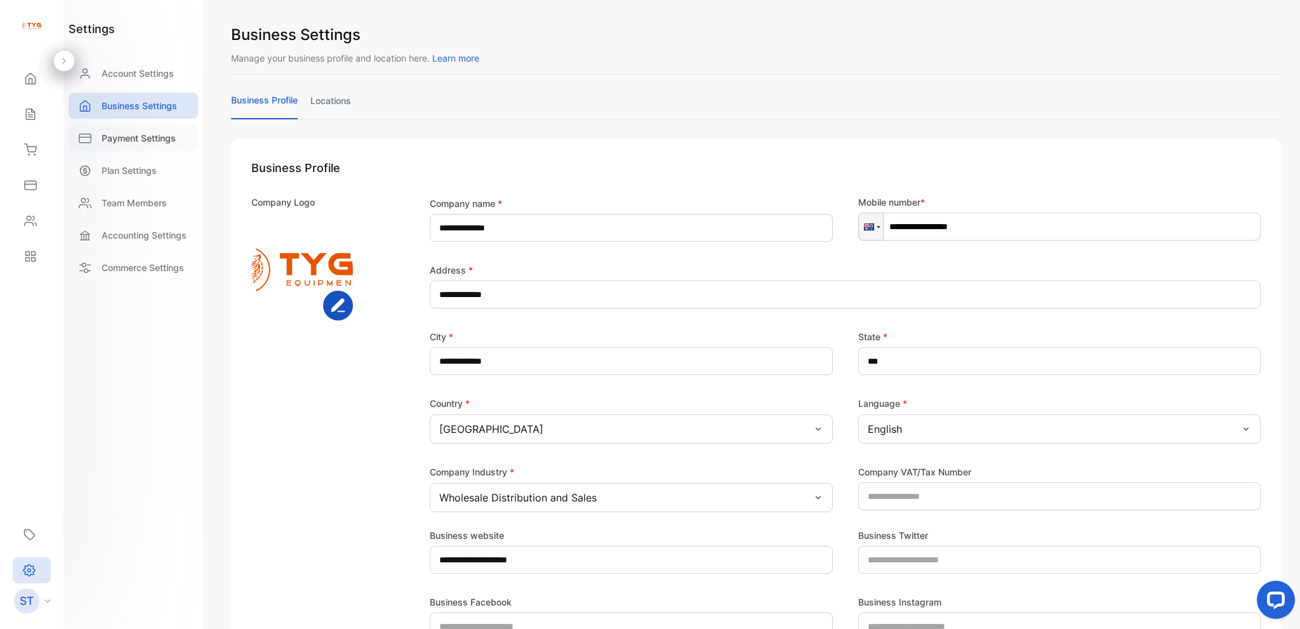
click at [145, 136] on p "Payment Settings" at bounding box center [139, 137] width 74 height 13
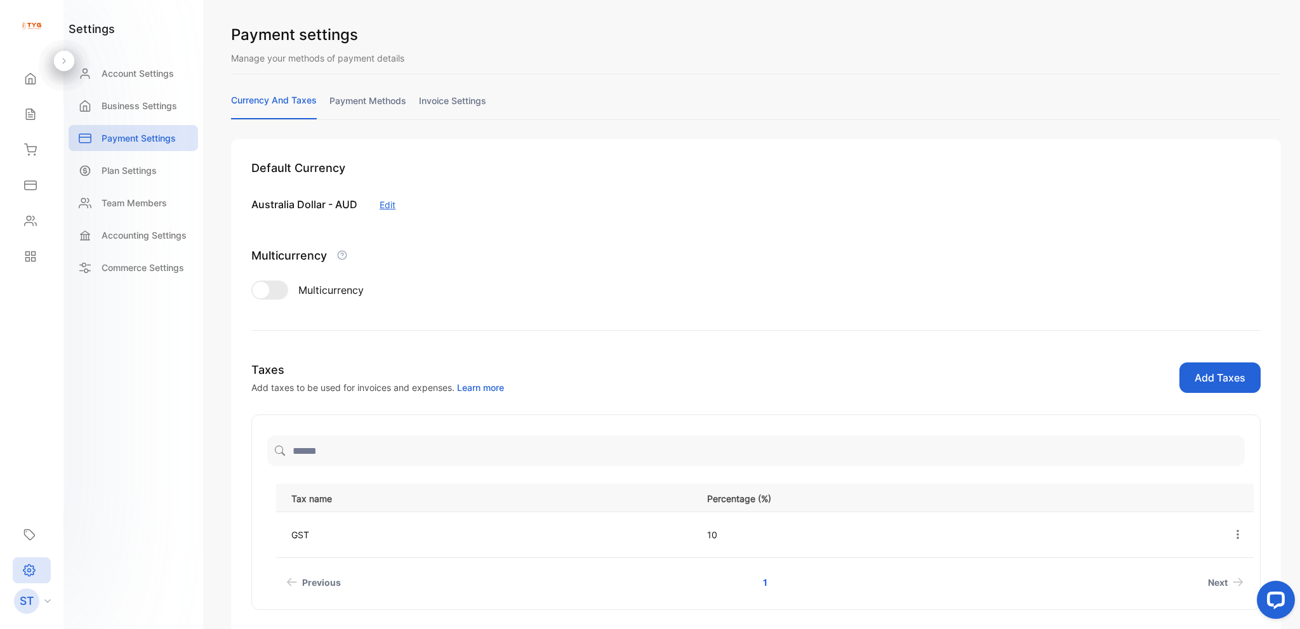
click at [467, 108] on link "invoice settings" at bounding box center [452, 106] width 67 height 25
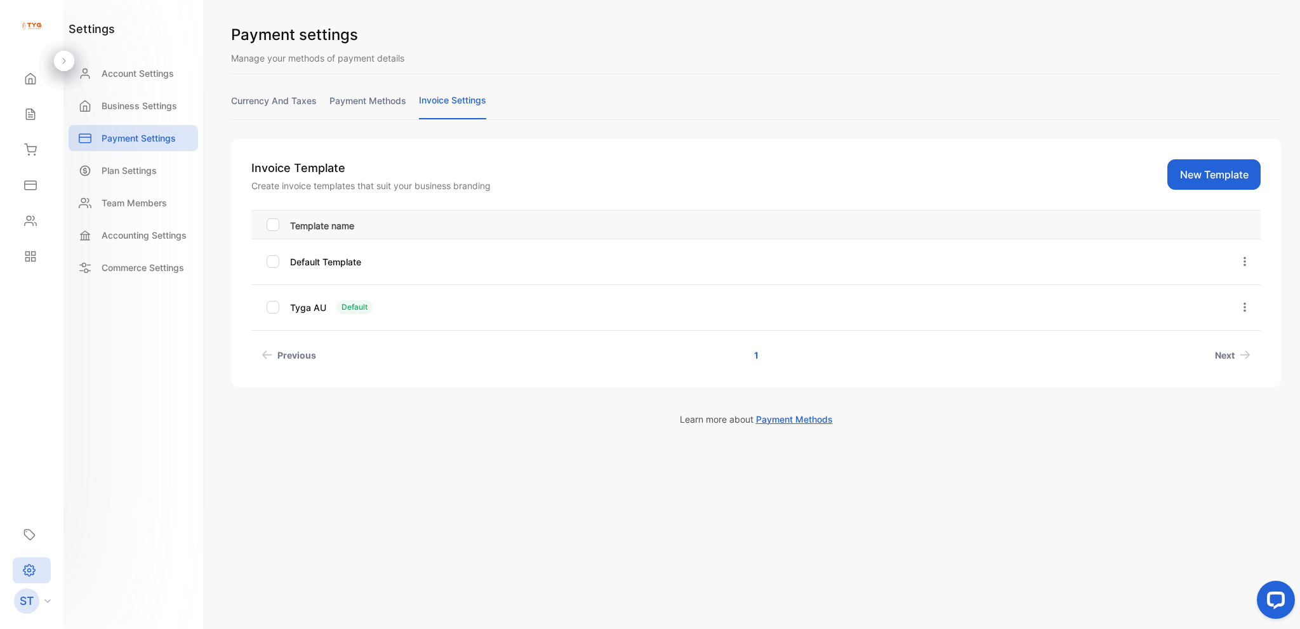
click at [279, 308] on div at bounding box center [276, 307] width 18 height 13
click at [1247, 312] on icon "button" at bounding box center [1244, 307] width 11 height 11
click at [1221, 335] on button "Edit" at bounding box center [1207, 343] width 91 height 25
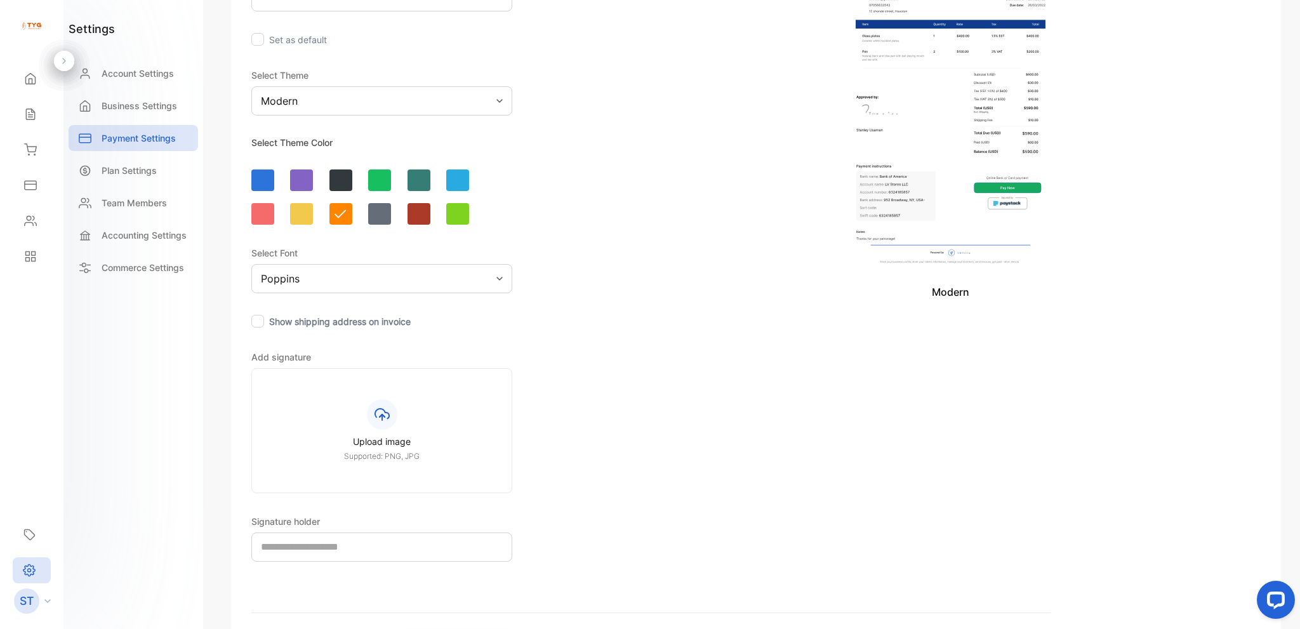
scroll to position [190, 0]
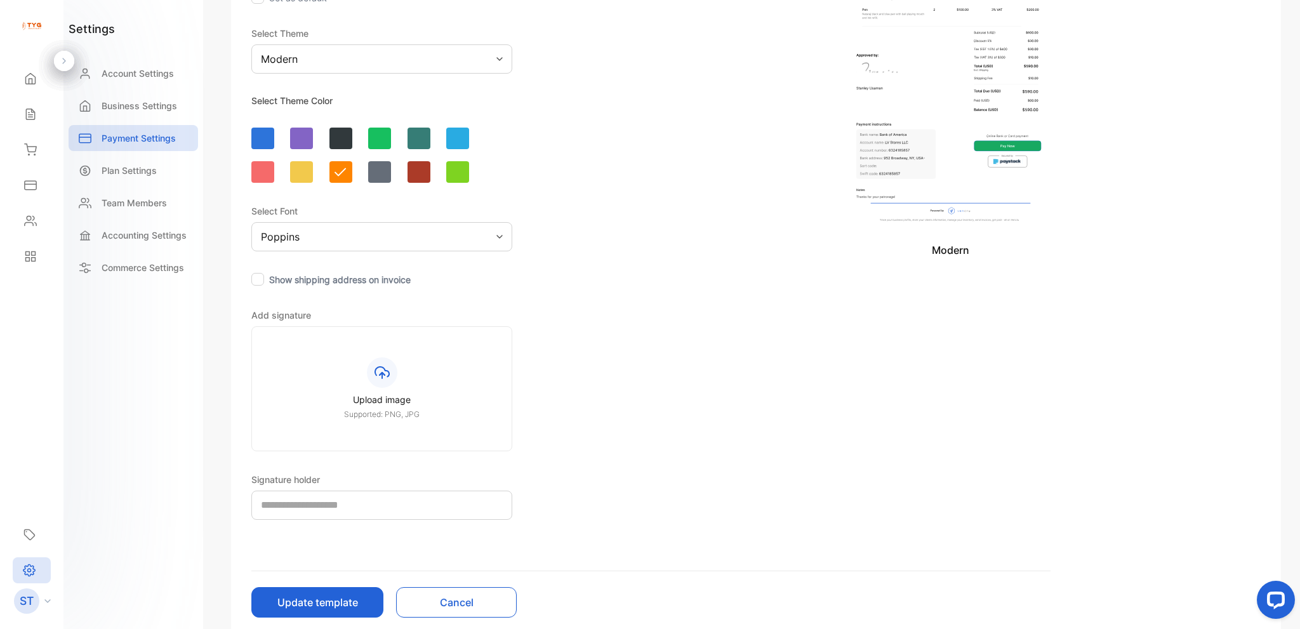
click at [396, 239] on div "Poppins" at bounding box center [381, 236] width 261 height 29
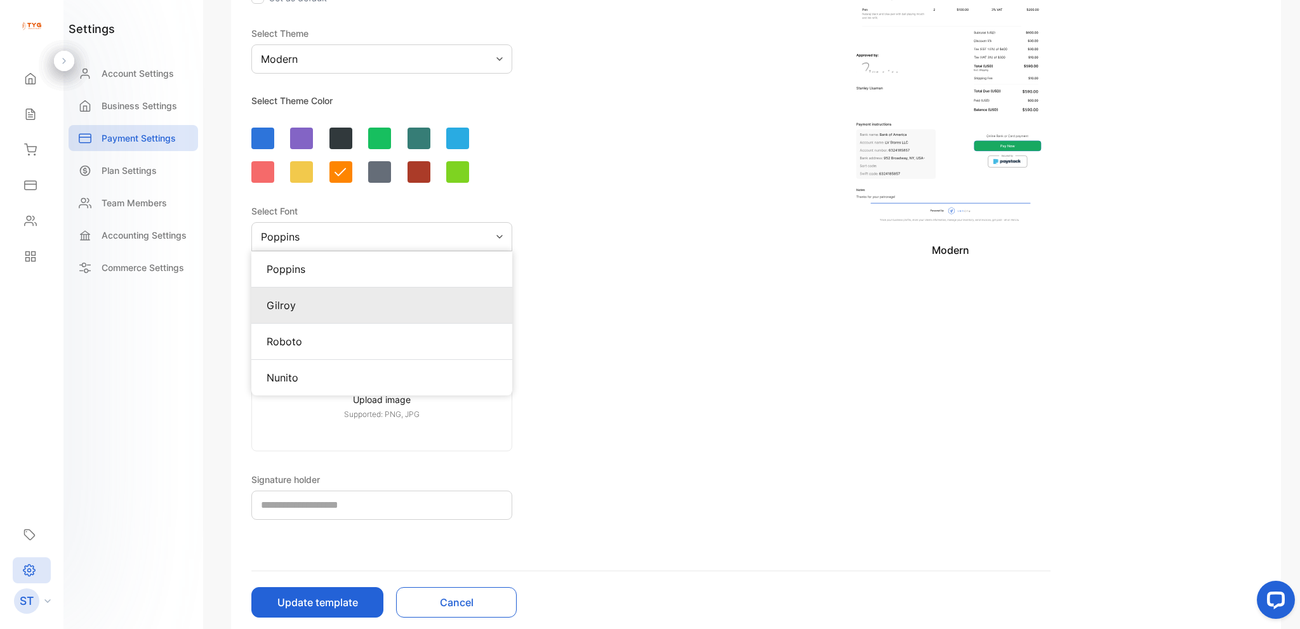
click at [358, 303] on p "Gilroy" at bounding box center [382, 305] width 230 height 15
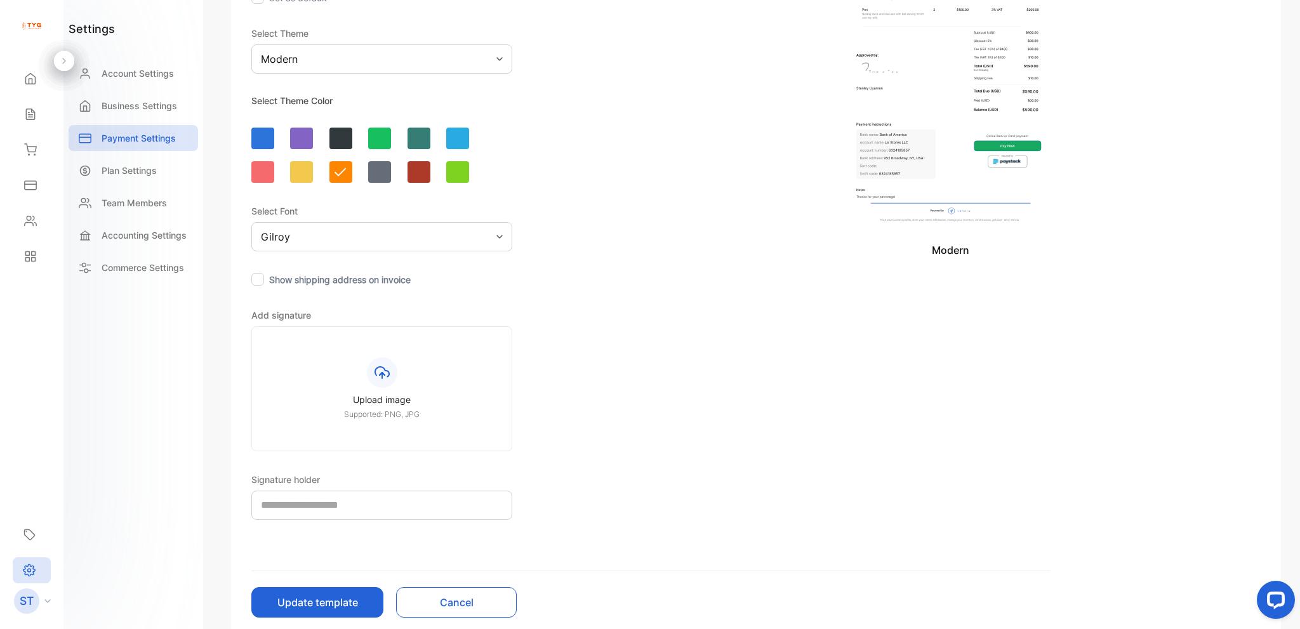
click at [364, 234] on div "Gilroy" at bounding box center [381, 236] width 261 height 29
click at [350, 339] on p "Roboto" at bounding box center [382, 341] width 230 height 15
click at [349, 240] on div "Roboto" at bounding box center [381, 236] width 261 height 29
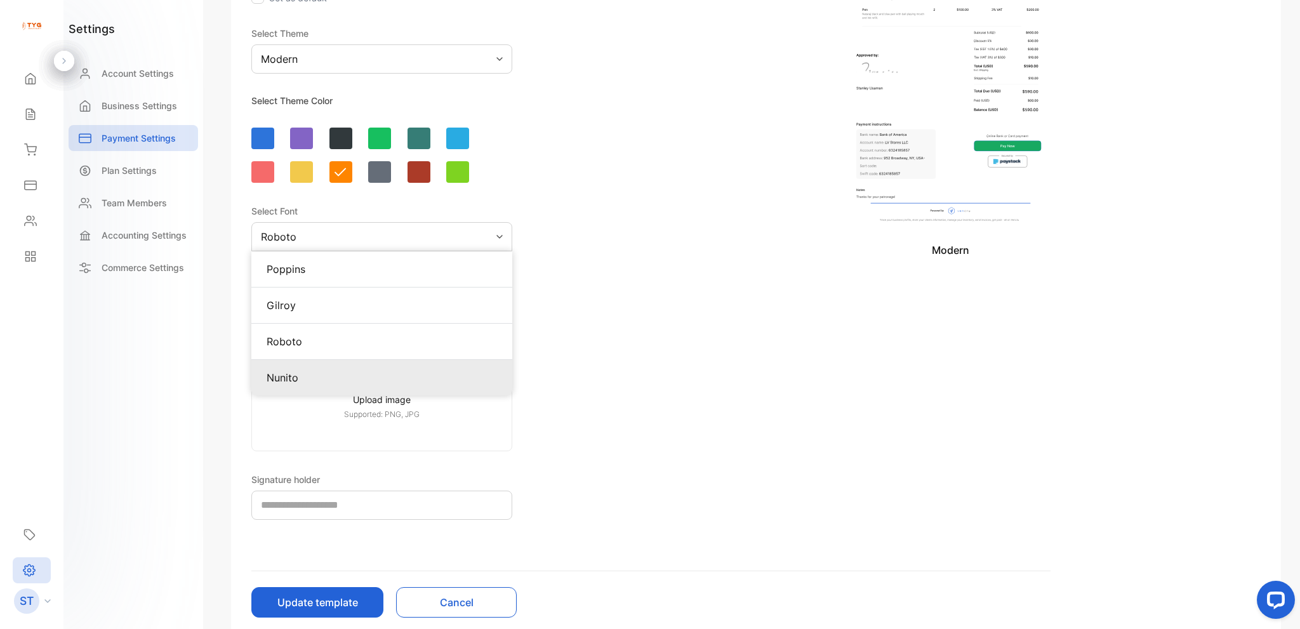
click at [335, 375] on p "Nunito" at bounding box center [382, 377] width 230 height 15
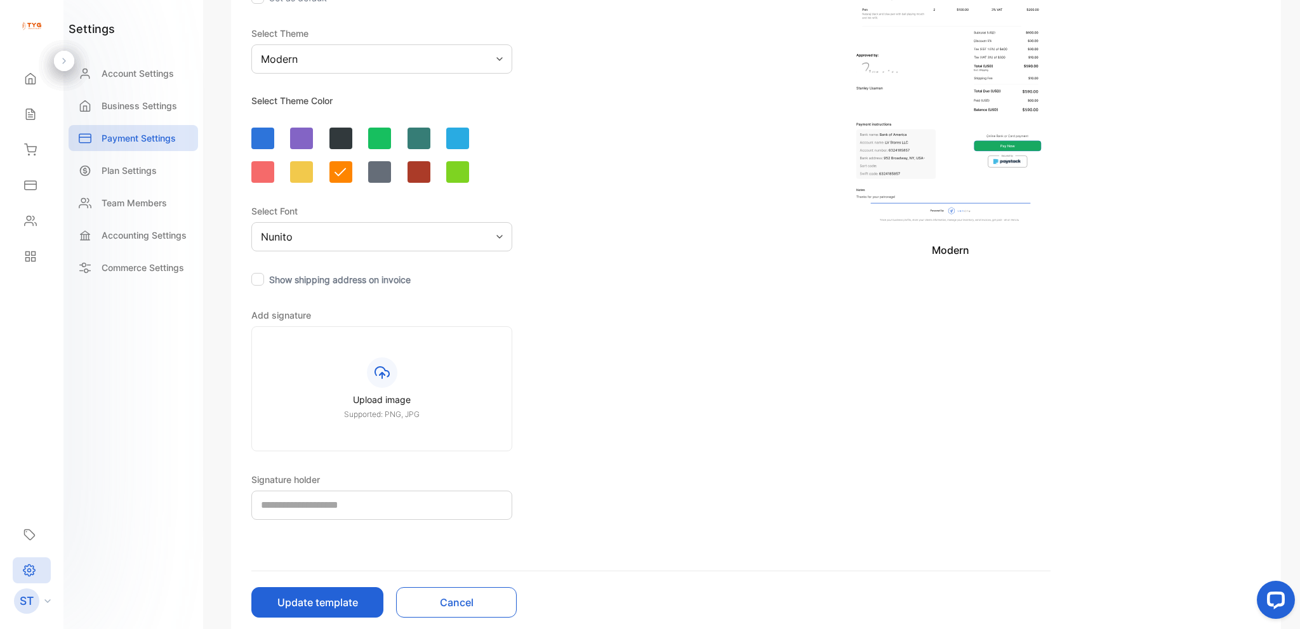
click at [340, 250] on div "Nunito" at bounding box center [381, 236] width 261 height 29
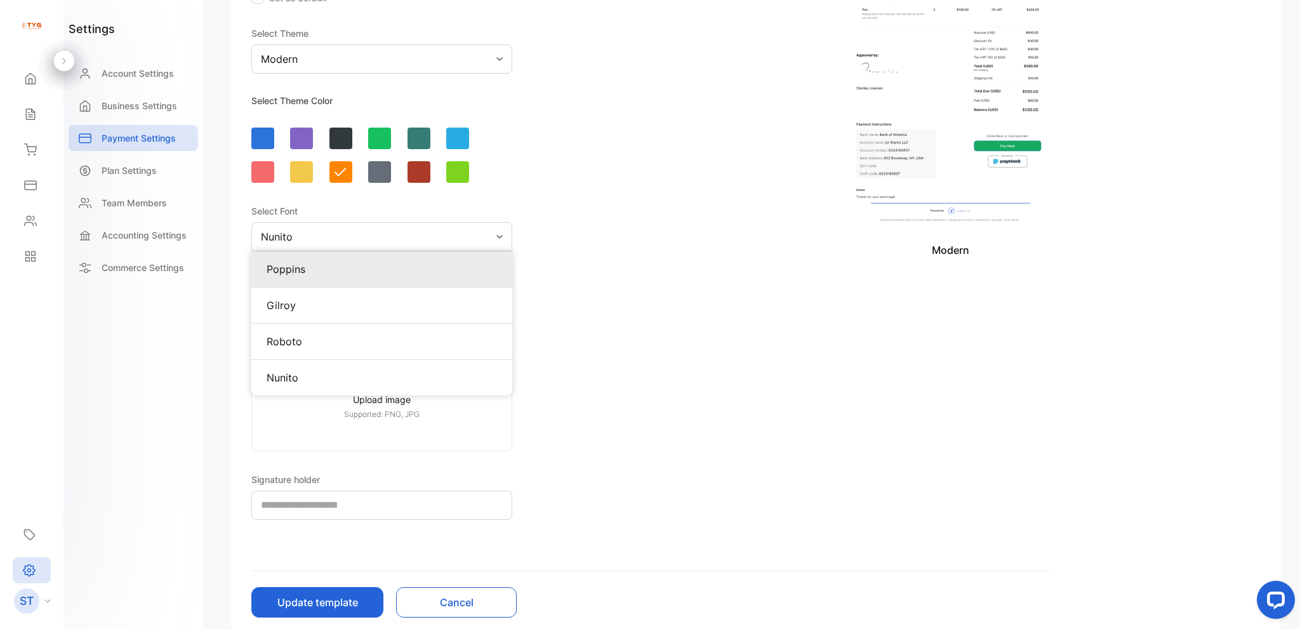
click at [338, 267] on p "Poppins" at bounding box center [382, 269] width 230 height 15
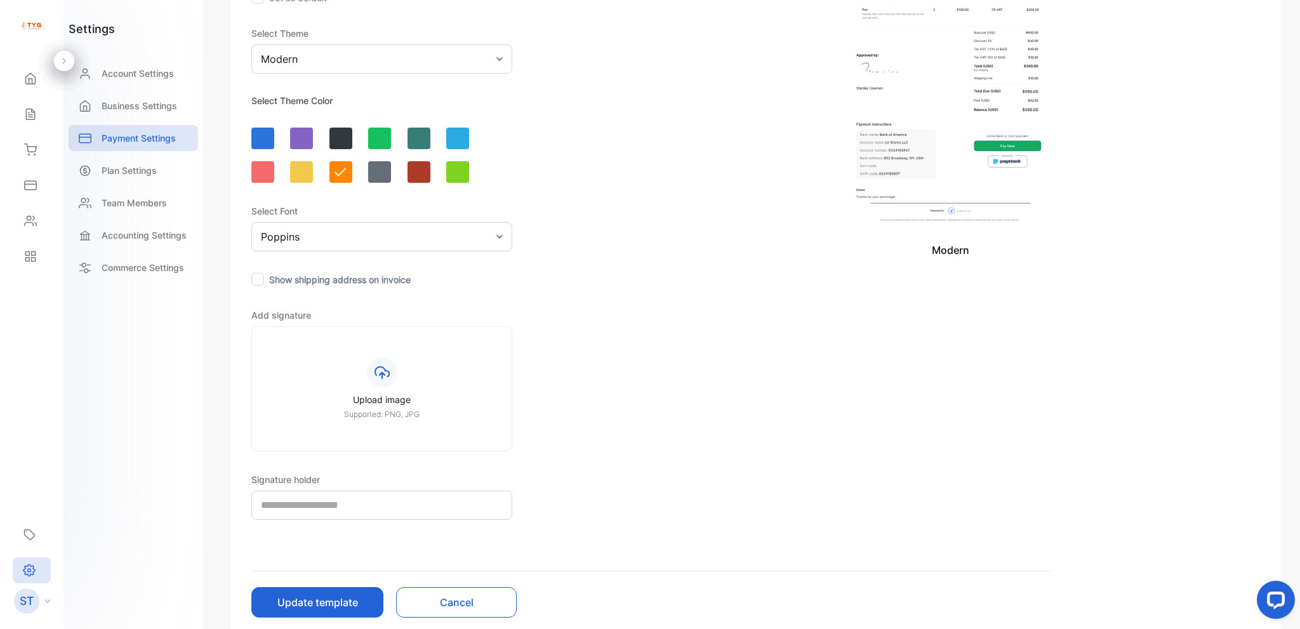
scroll to position [0, 0]
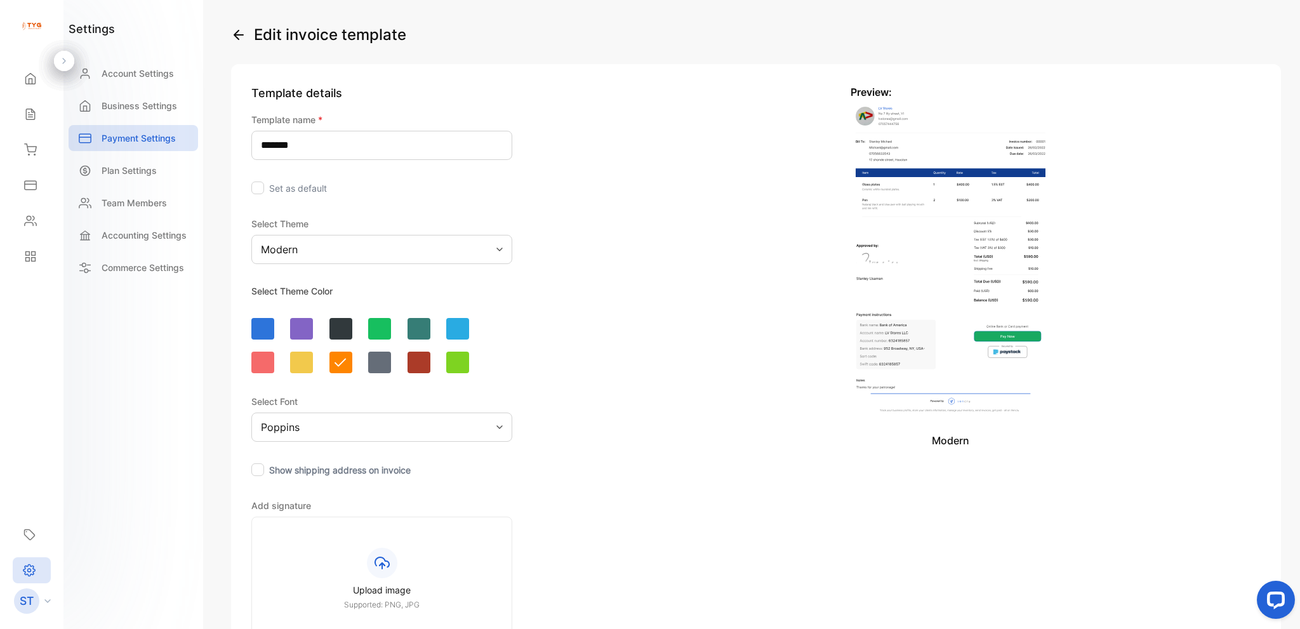
click at [350, 200] on div "Template details Template name * ******* Set as default Select Theme Modern Sel…" at bounding box center [381, 407] width 261 height 646
click at [956, 264] on img at bounding box center [951, 259] width 200 height 319
click at [957, 445] on p "Modern" at bounding box center [951, 440] width 200 height 15
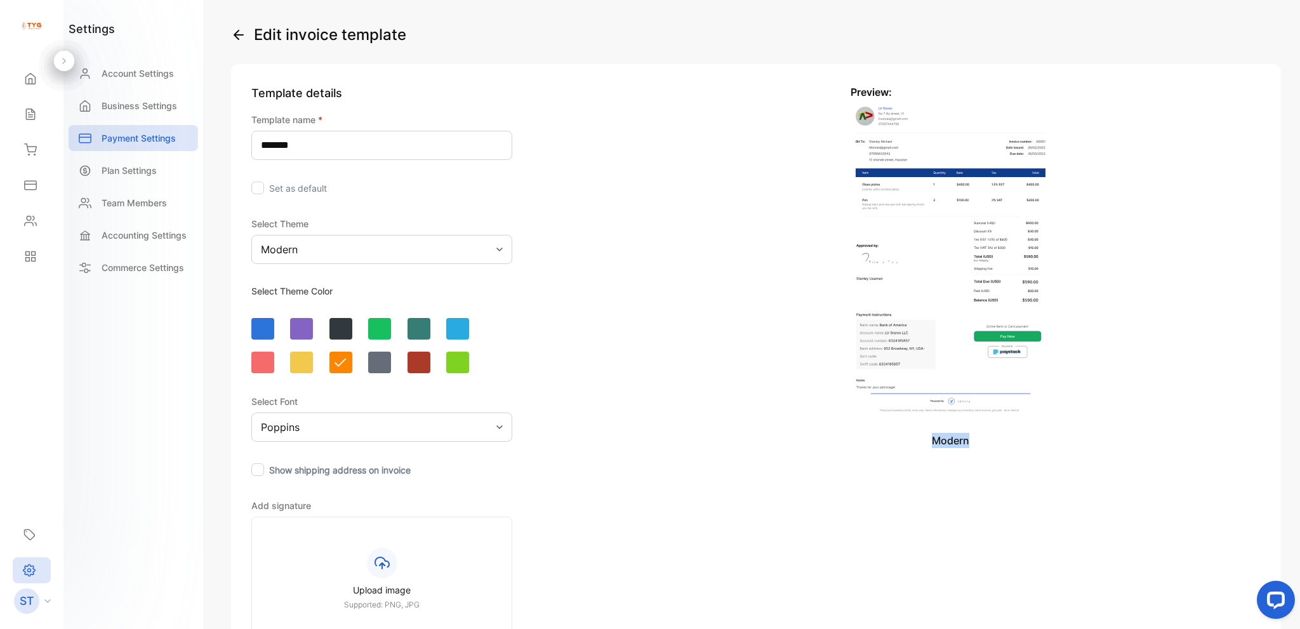
click at [957, 444] on p "Modern" at bounding box center [951, 440] width 200 height 15
click at [1075, 298] on div "Template details Template name * ******* Set as default Select Theme Modern Sel…" at bounding box center [756, 446] width 1050 height 764
click at [991, 292] on img at bounding box center [951, 259] width 200 height 319
click at [969, 225] on img at bounding box center [951, 259] width 200 height 319
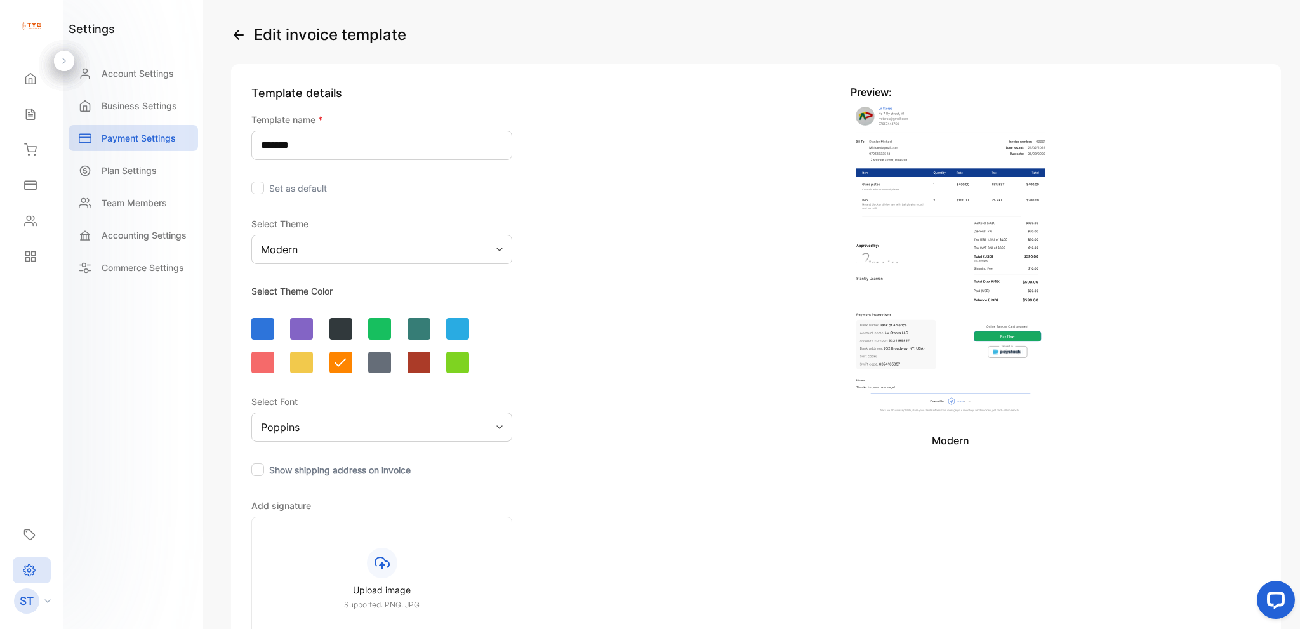
click at [387, 244] on div "Modern" at bounding box center [381, 249] width 261 height 29
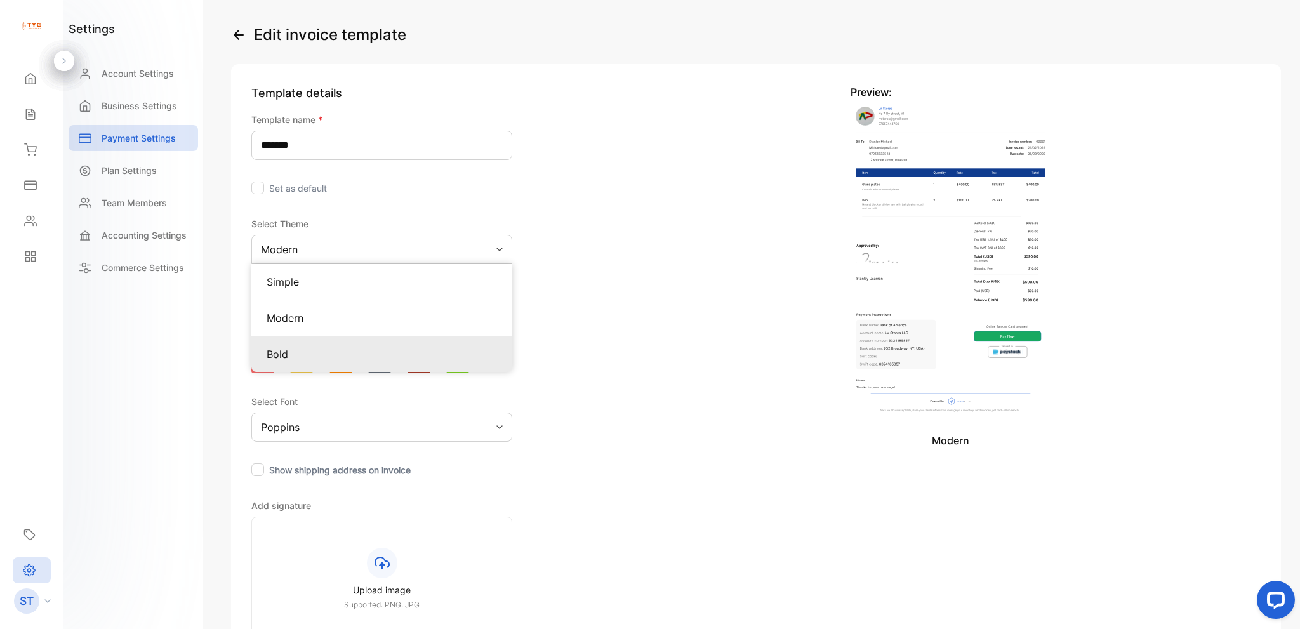
click at [356, 348] on p "Bold" at bounding box center [382, 354] width 230 height 15
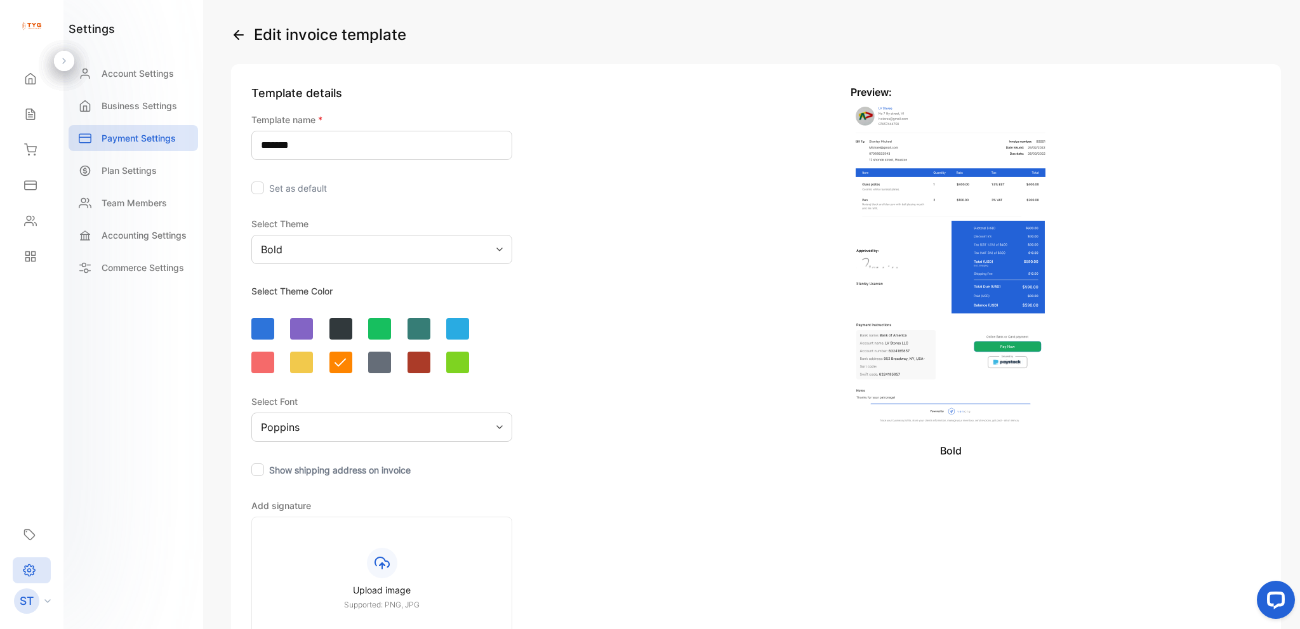
click at [342, 248] on div "Bold" at bounding box center [381, 249] width 261 height 29
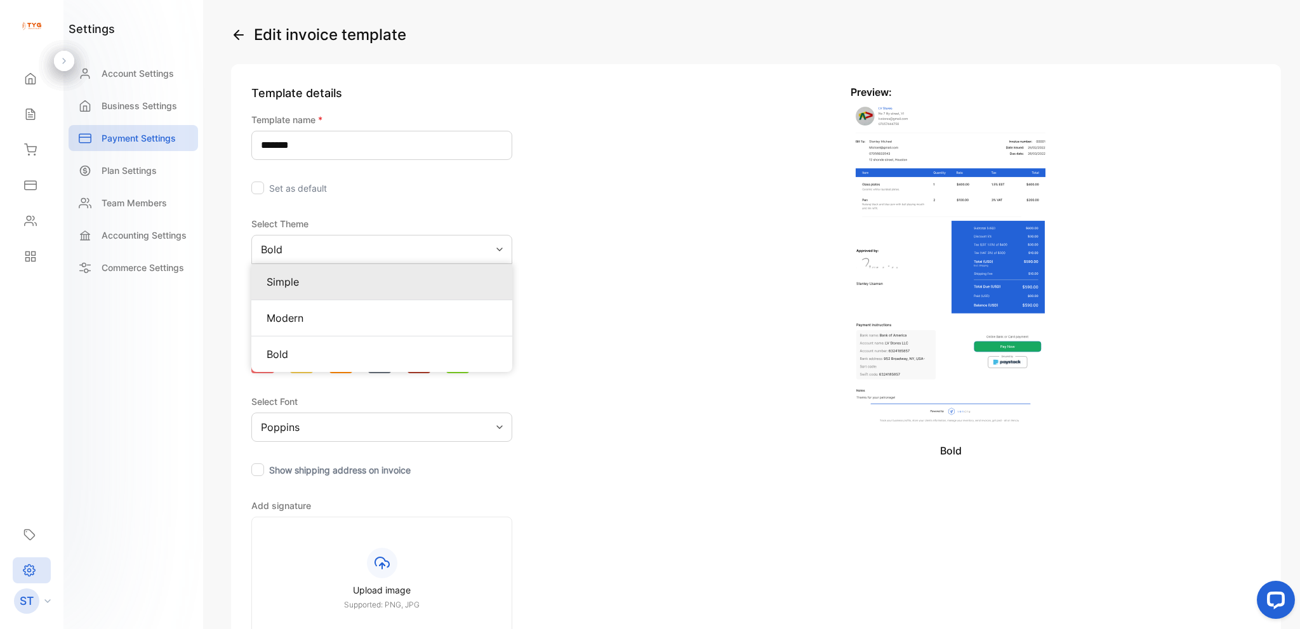
click at [342, 281] on p "Simple" at bounding box center [382, 281] width 230 height 15
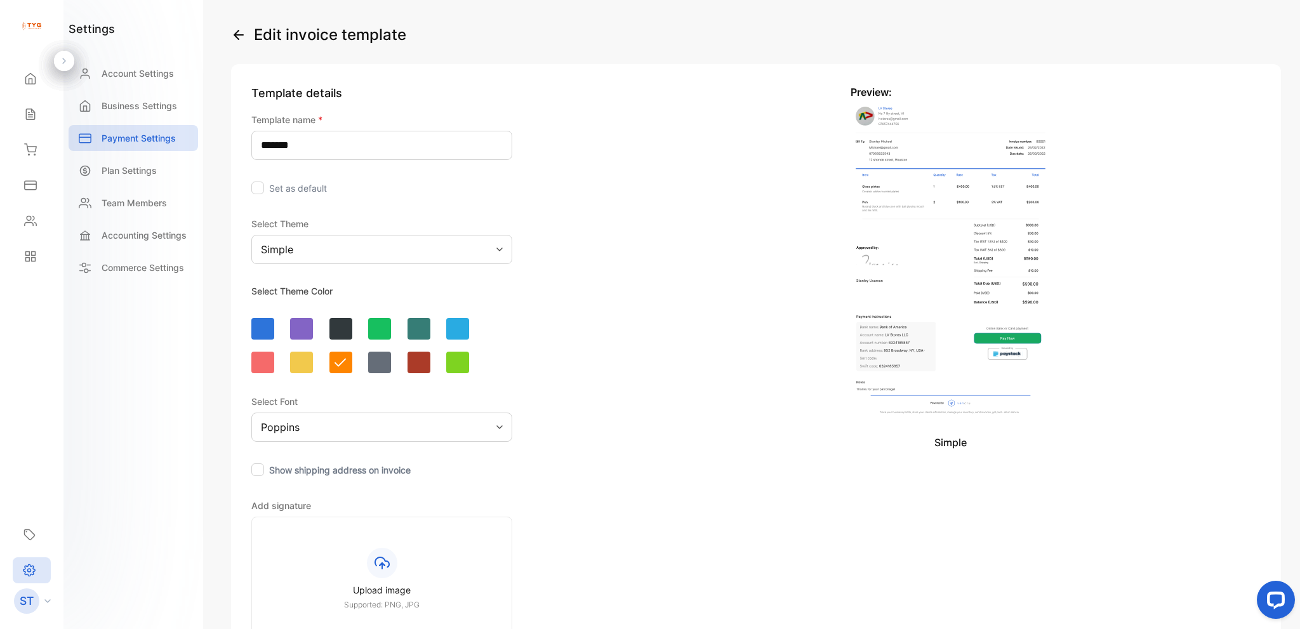
click at [343, 255] on div "Simple" at bounding box center [381, 249] width 261 height 29
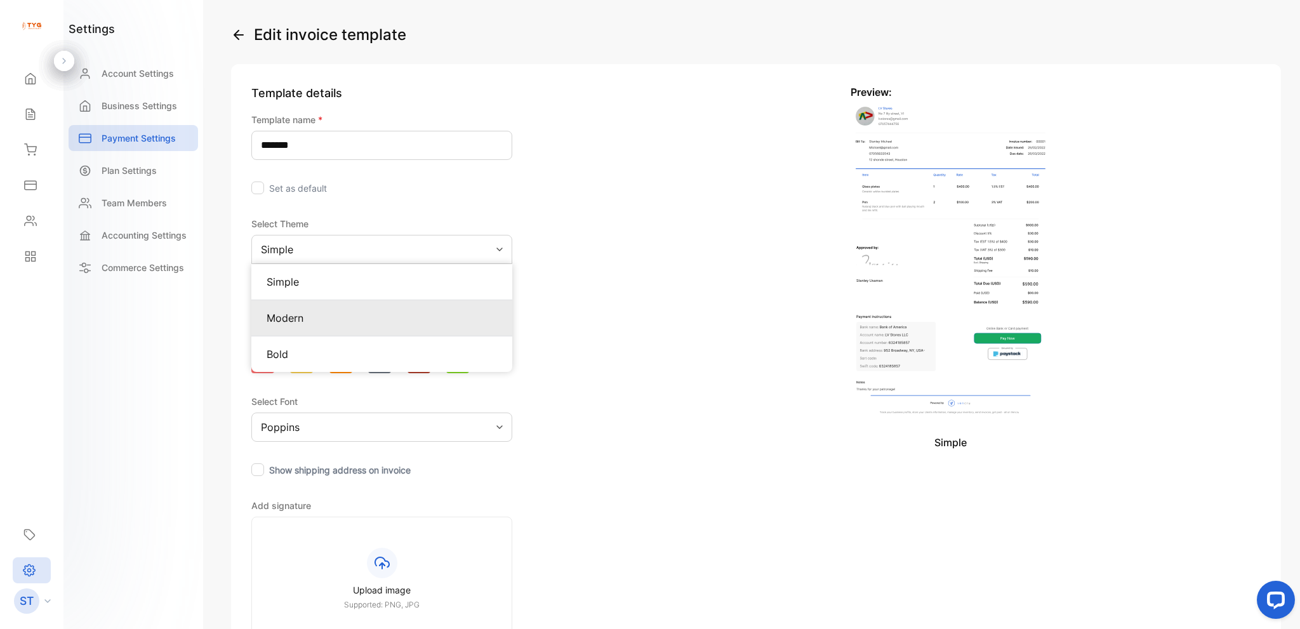
click at [343, 324] on p "Modern" at bounding box center [382, 317] width 230 height 15
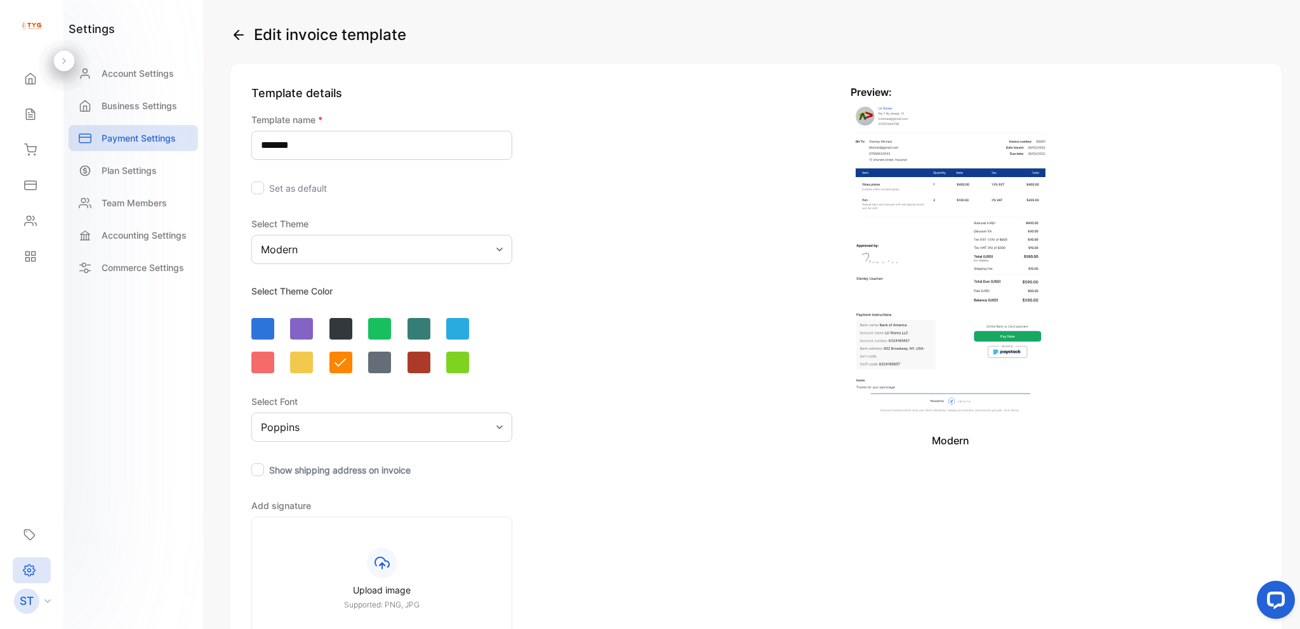
click at [685, 284] on div "Preview: Modern" at bounding box center [851, 407] width 400 height 646
click at [453, 324] on div at bounding box center [457, 329] width 23 height 22
click at [420, 328] on div at bounding box center [419, 329] width 23 height 22
click at [334, 327] on div at bounding box center [340, 329] width 23 height 22
click at [155, 139] on p "Payment Settings" at bounding box center [139, 137] width 74 height 13
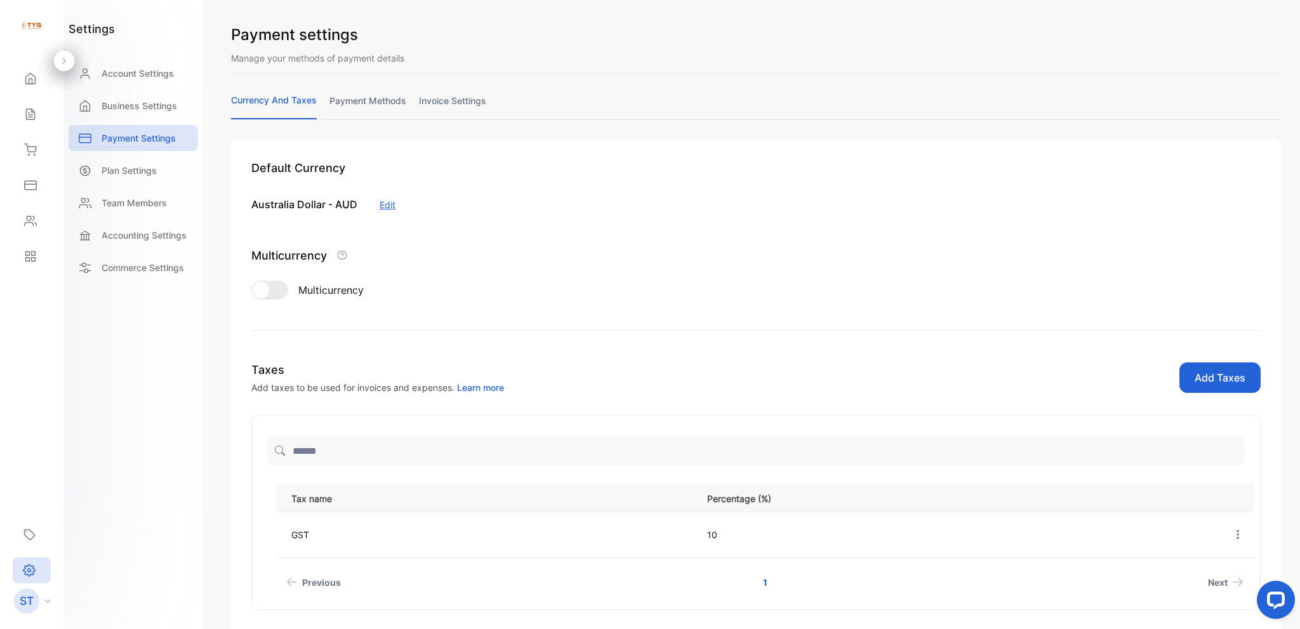
click at [446, 96] on link "invoice settings" at bounding box center [452, 106] width 67 height 25
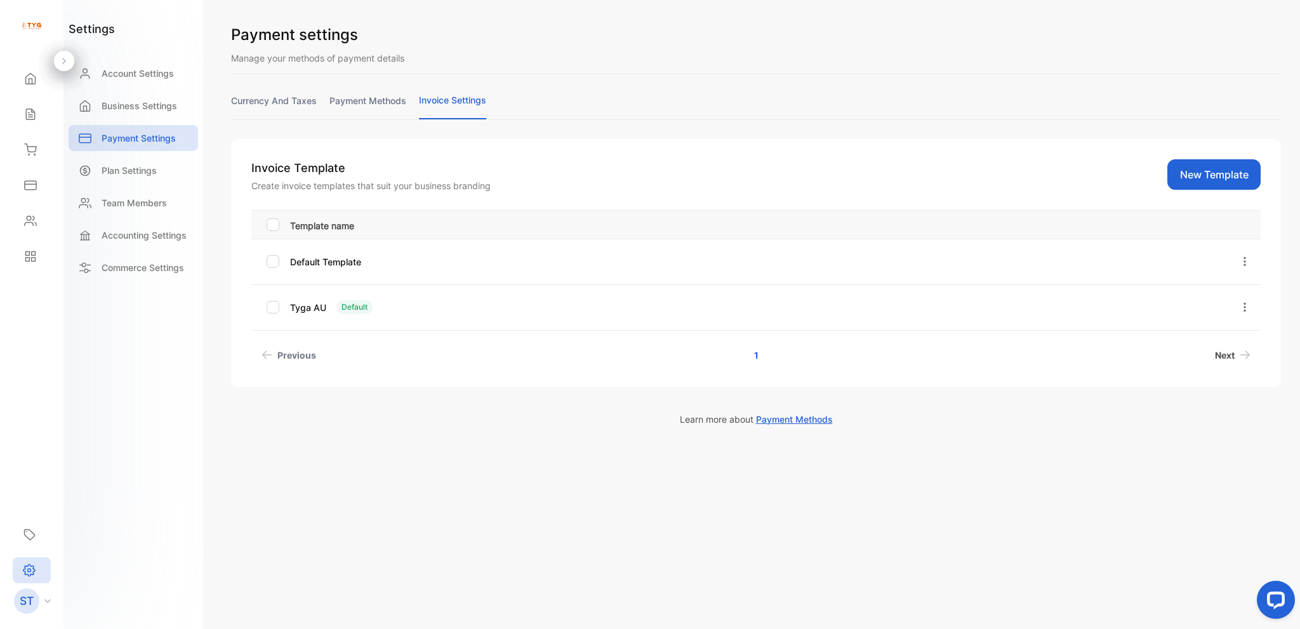
click at [1242, 355] on icon "Next page" at bounding box center [1245, 354] width 11 height 9
click at [1244, 357] on icon "Next page" at bounding box center [1245, 354] width 11 height 9
click at [1225, 172] on button "New Template" at bounding box center [1214, 174] width 93 height 30
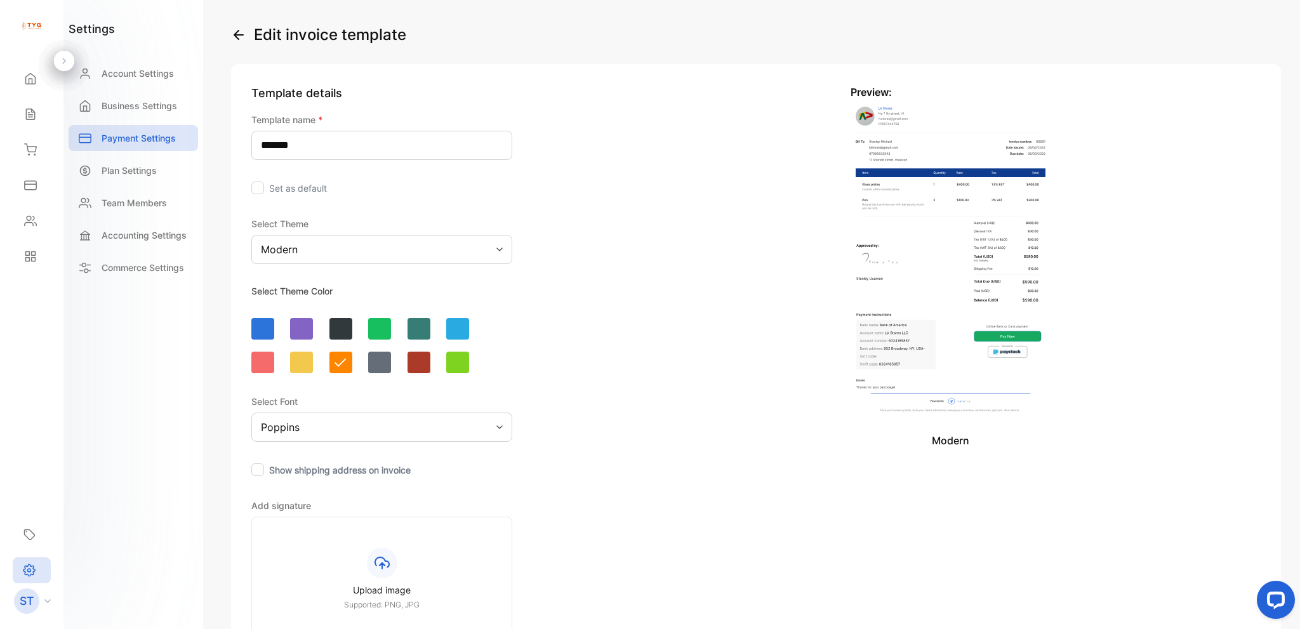
click at [368, 149] on input "*******" at bounding box center [381, 145] width 261 height 29
type input "********"
click at [353, 258] on div "Modern" at bounding box center [381, 249] width 261 height 29
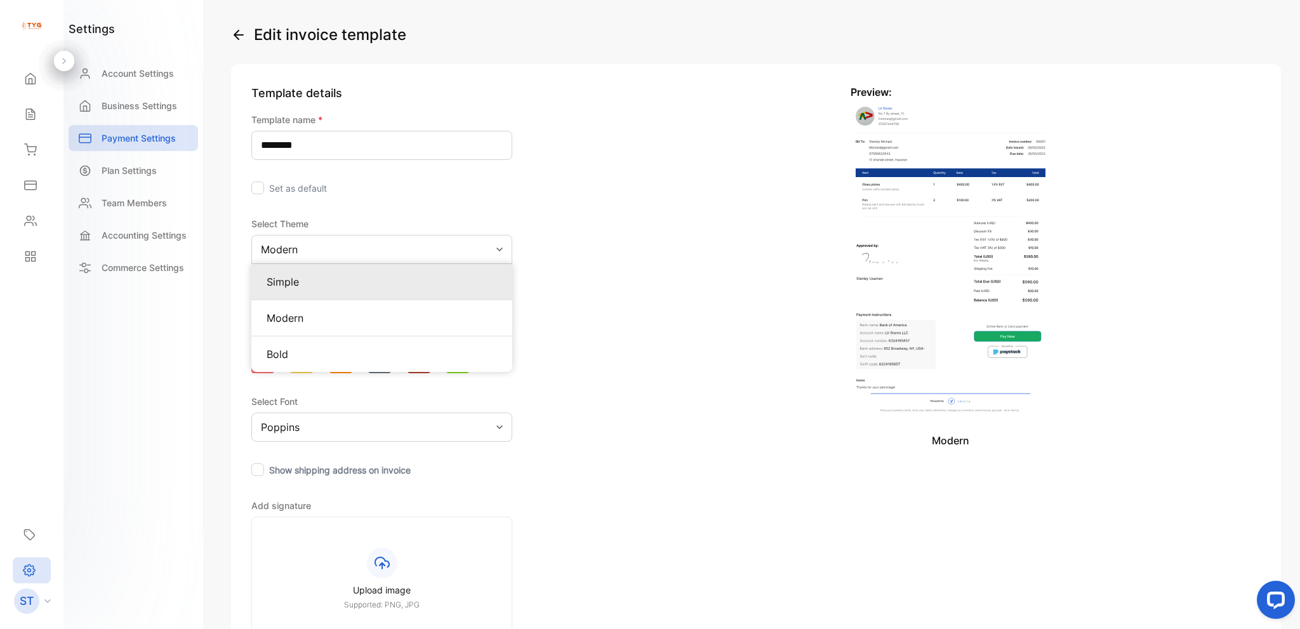
click at [354, 274] on p "Simple" at bounding box center [382, 281] width 230 height 15
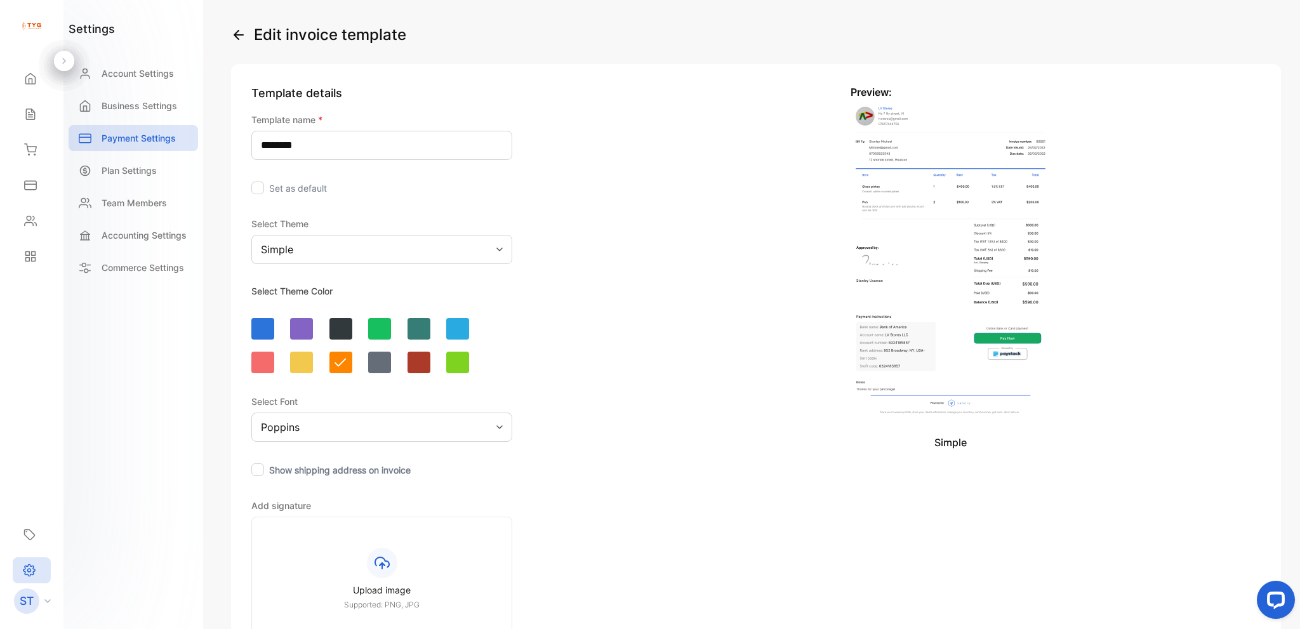
click at [353, 259] on div "Simple" at bounding box center [381, 249] width 261 height 29
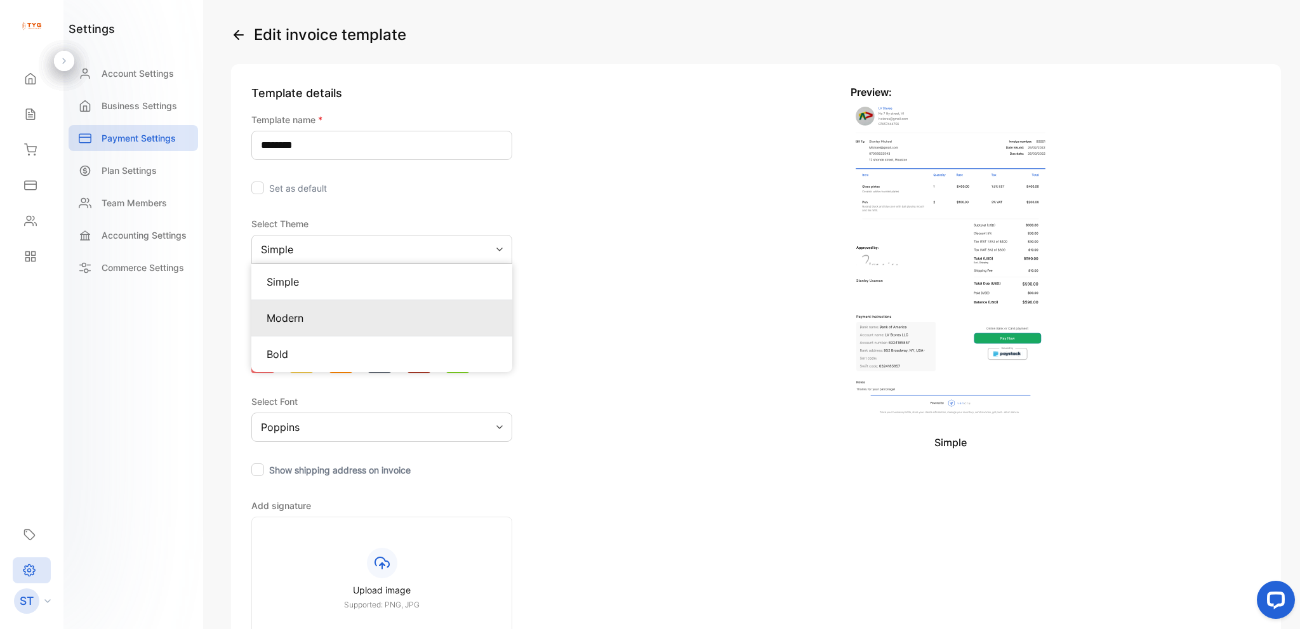
click at [350, 303] on div "Modern" at bounding box center [381, 318] width 261 height 36
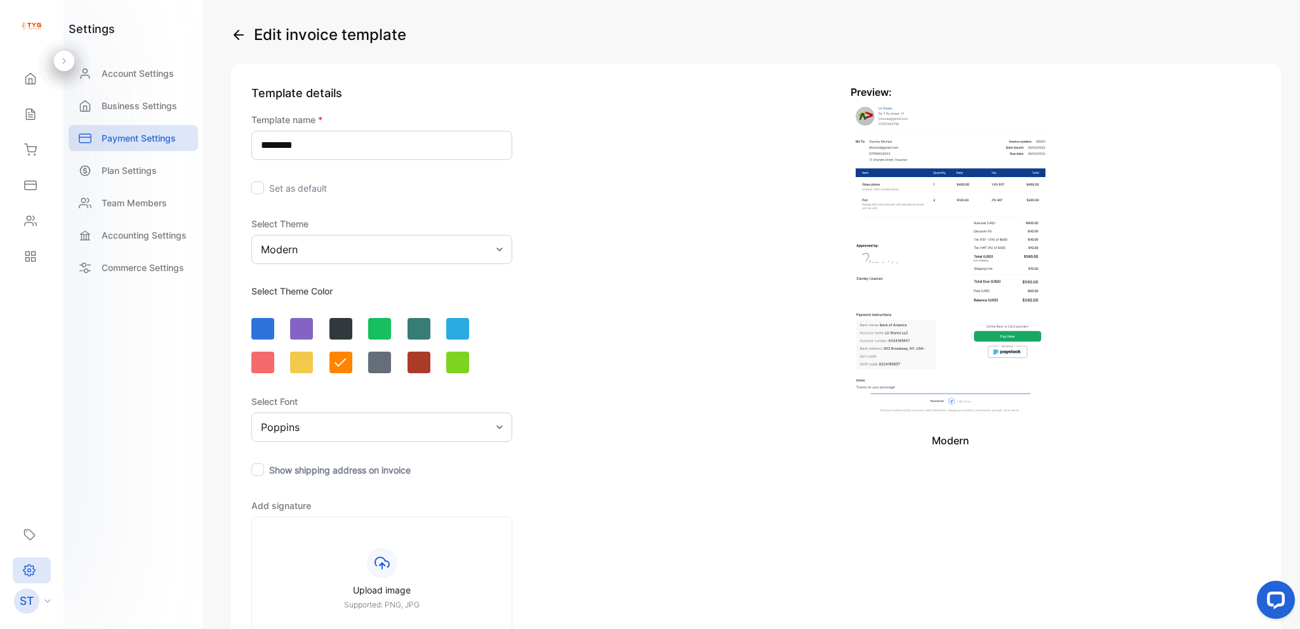
click at [354, 252] on div "Modern" at bounding box center [381, 249] width 261 height 29
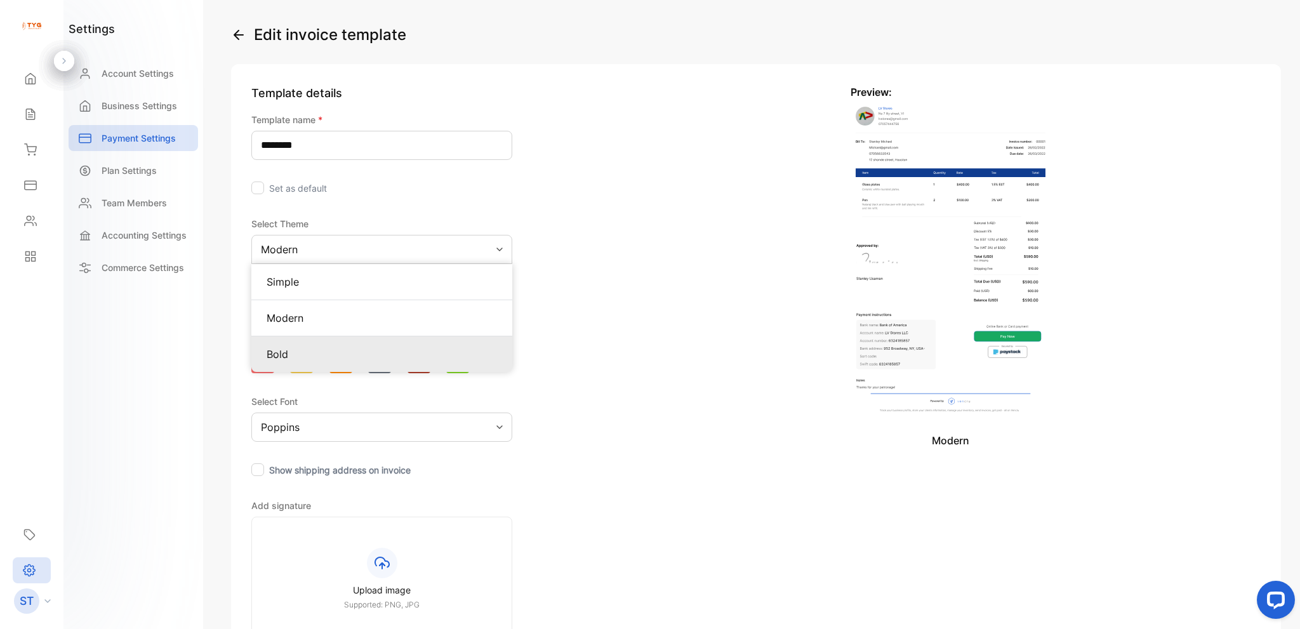
click at [341, 349] on p "Bold" at bounding box center [382, 354] width 230 height 15
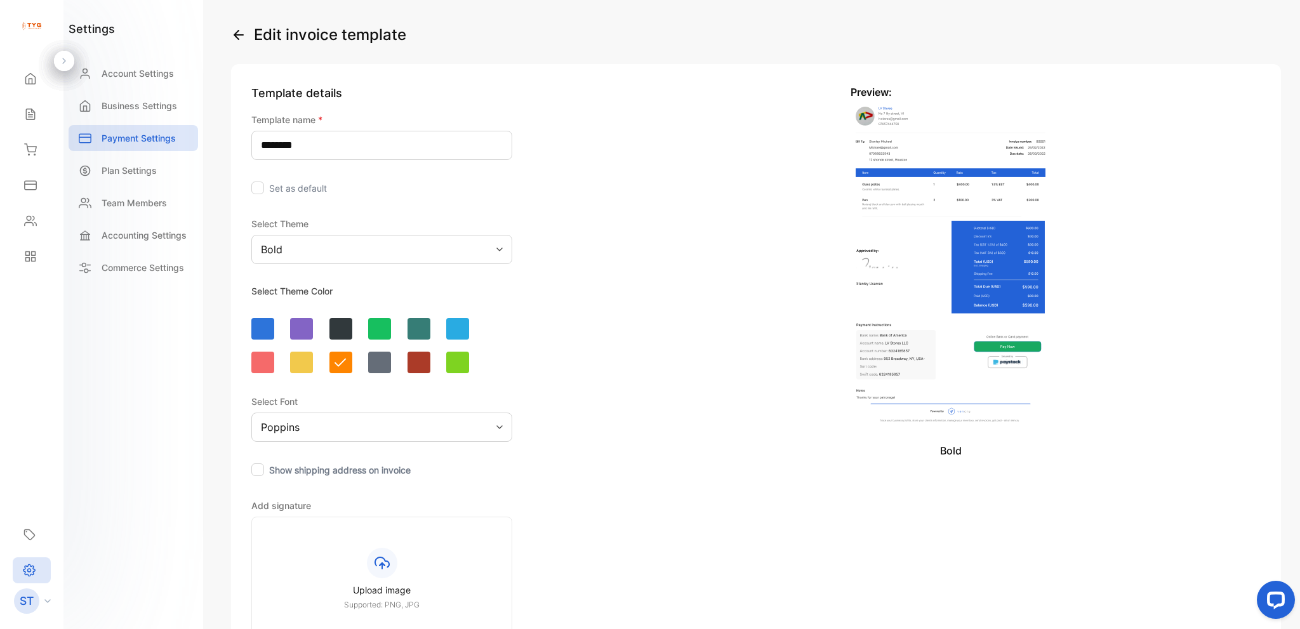
click at [523, 171] on div "Template details Template name * ******** Set as default Select Theme Bold Sele…" at bounding box center [651, 446] width 840 height 764
click at [351, 253] on div "Bold" at bounding box center [381, 249] width 261 height 29
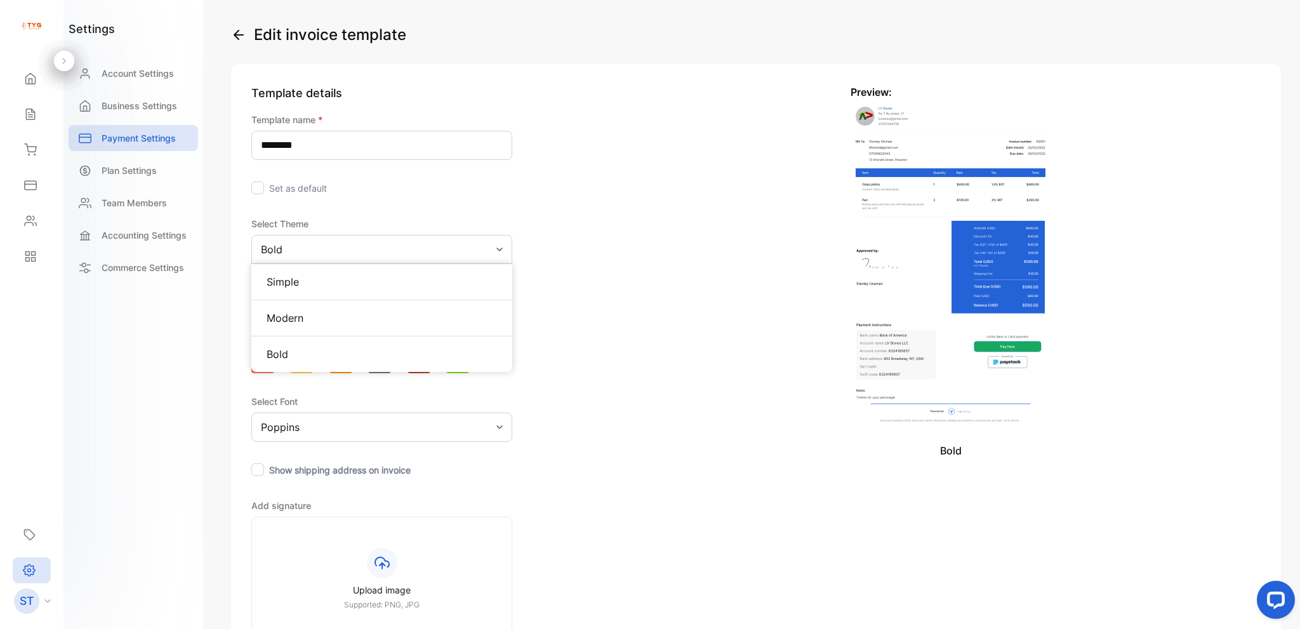
click at [338, 286] on p "Simple" at bounding box center [382, 281] width 230 height 15
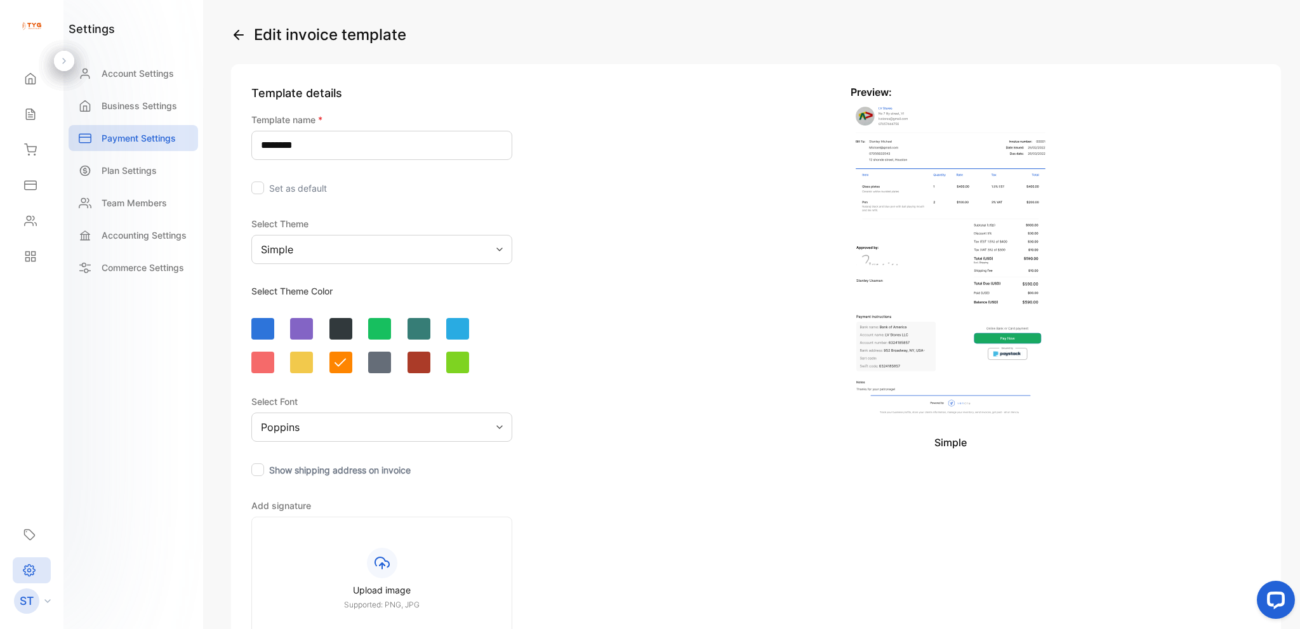
click at [357, 192] on div "Set as default" at bounding box center [381, 187] width 261 height 15
click at [335, 142] on input "********" at bounding box center [381, 145] width 261 height 29
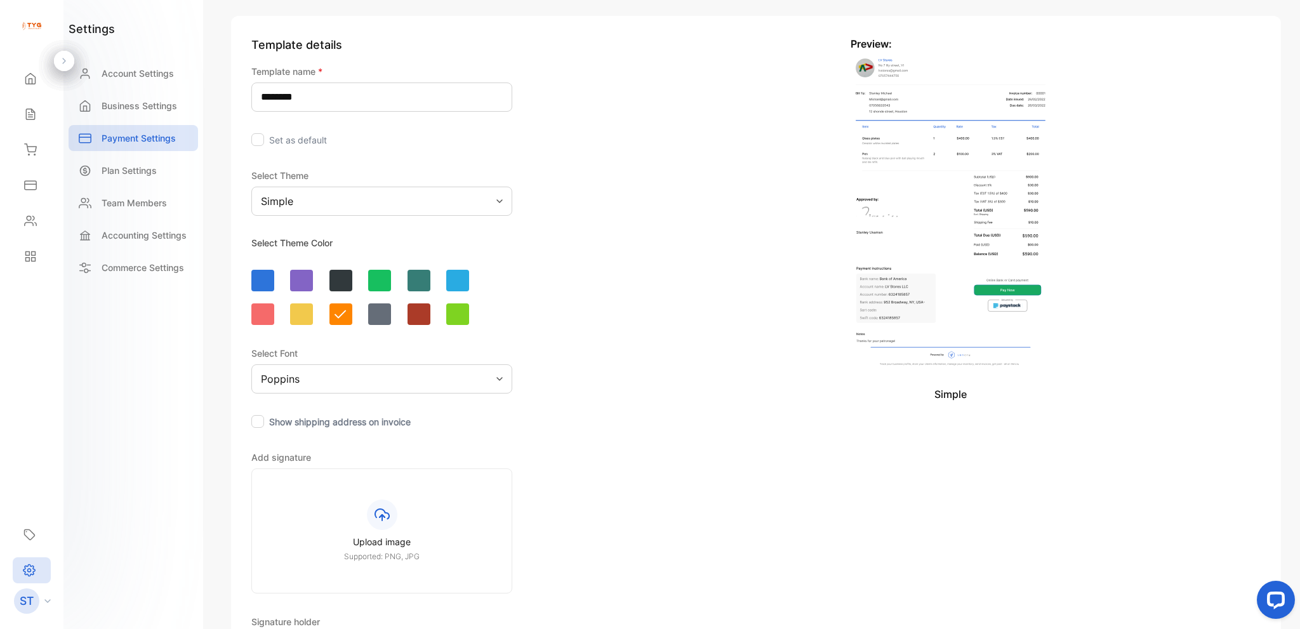
scroll to position [127, 0]
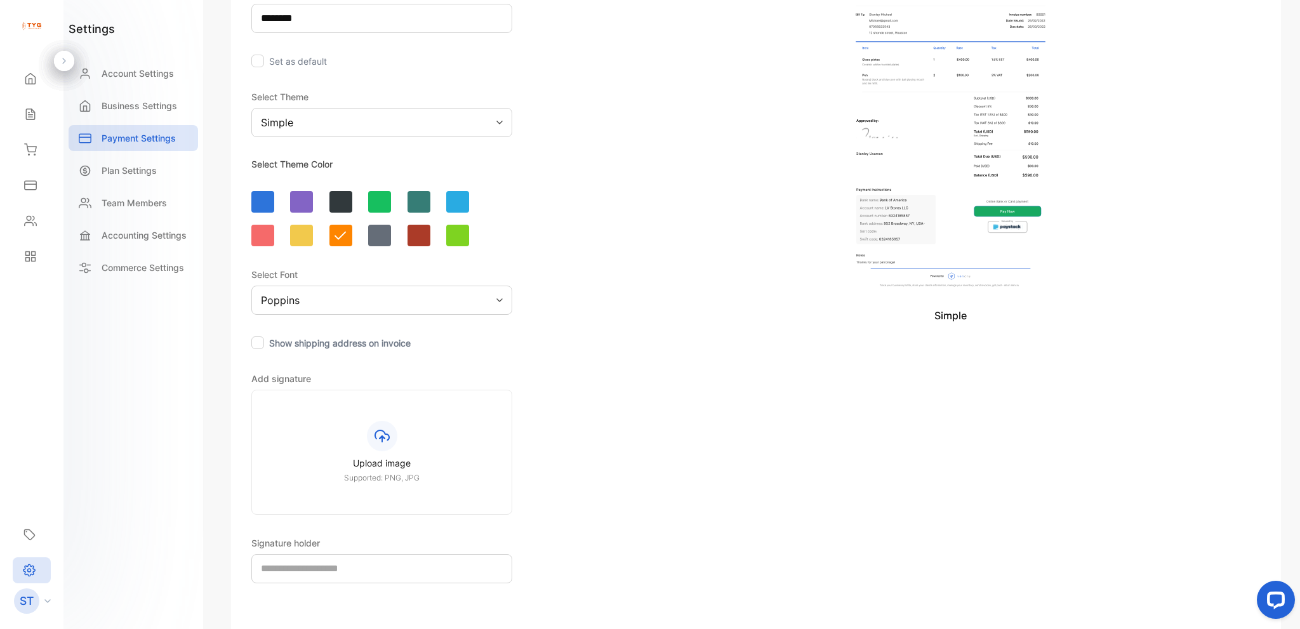
click at [562, 430] on div "Template details Template name * ******** Set as default Select Theme Simple Se…" at bounding box center [651, 319] width 840 height 764
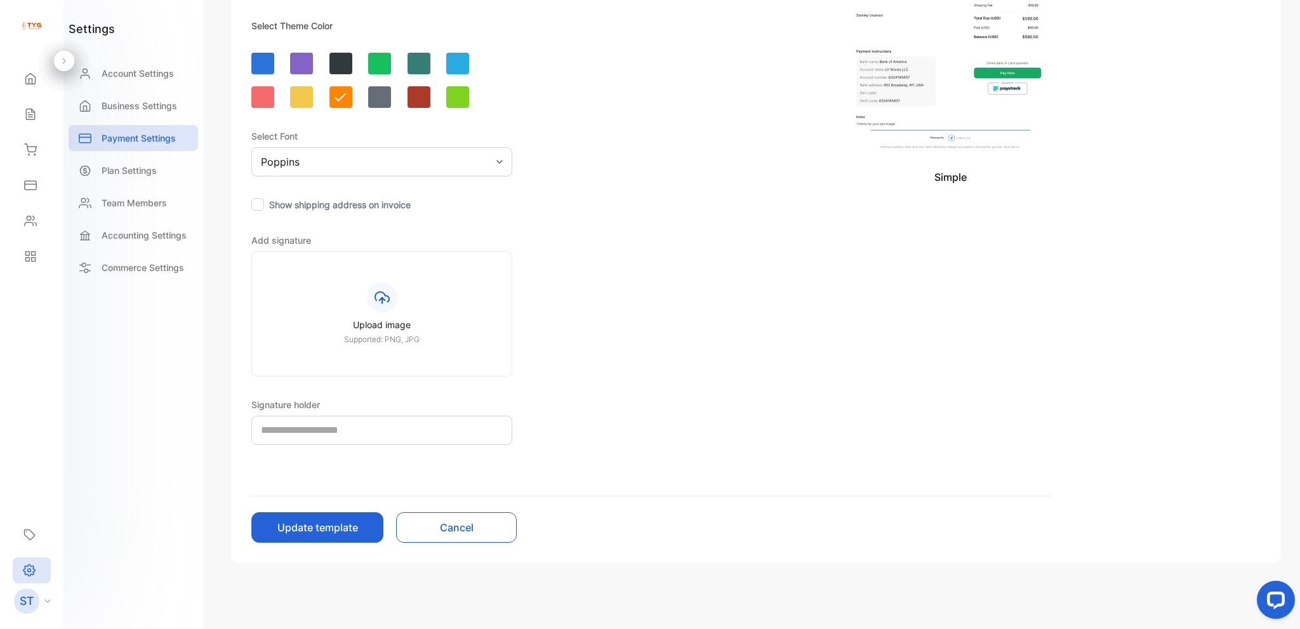
scroll to position [269, 0]
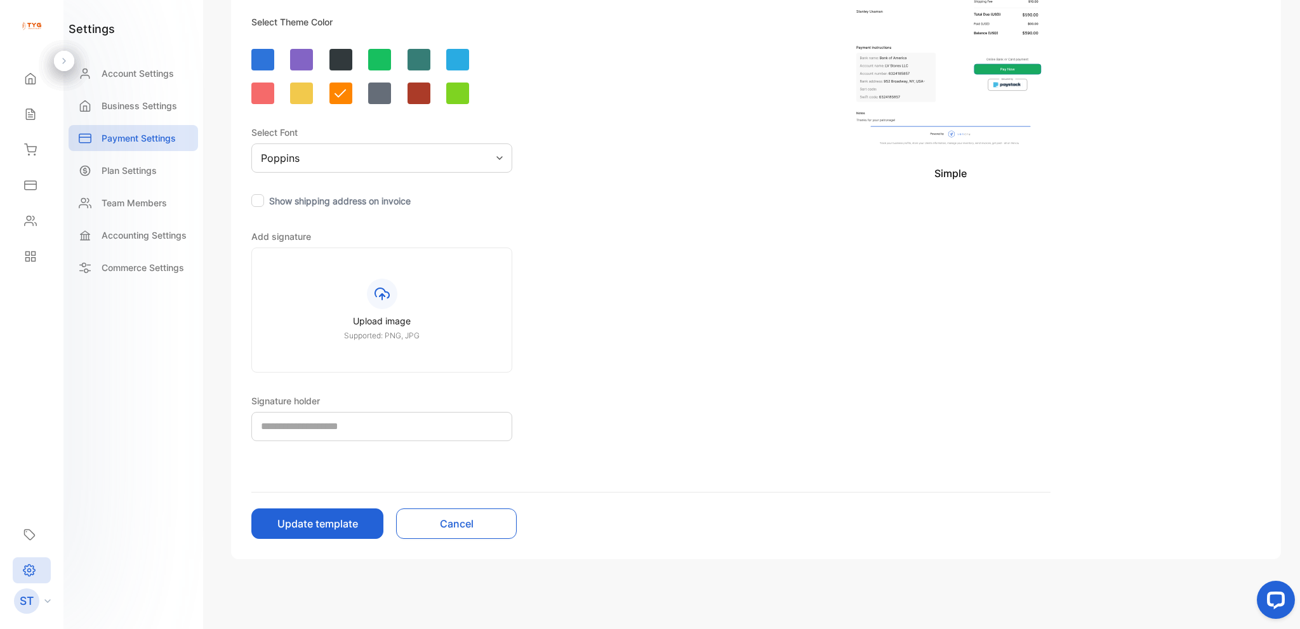
click at [458, 540] on div "Template details Template name * ******** Set as default Select Theme Simple Se…" at bounding box center [651, 177] width 840 height 764
click at [458, 536] on button "Cancel" at bounding box center [456, 524] width 121 height 30
